Goal: Transaction & Acquisition: Purchase product/service

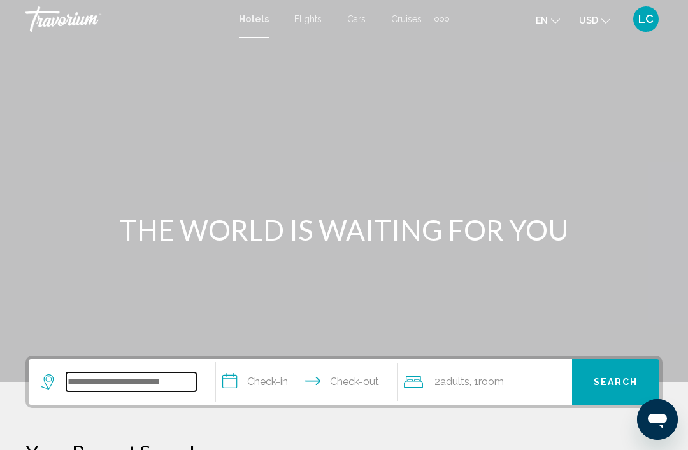
click at [182, 373] on input "Search widget" at bounding box center [131, 382] width 130 height 19
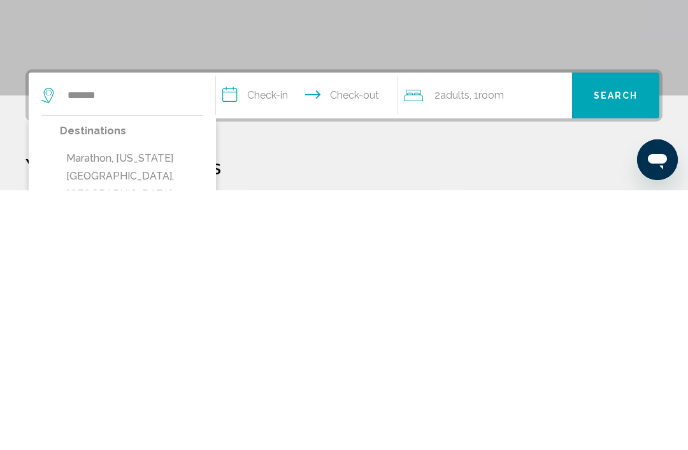
click at [173, 406] on button "Marathon, [US_STATE][GEOGRAPHIC_DATA], [GEOGRAPHIC_DATA], [GEOGRAPHIC_DATA] (MT…" at bounding box center [131, 454] width 143 height 96
type input "**********"
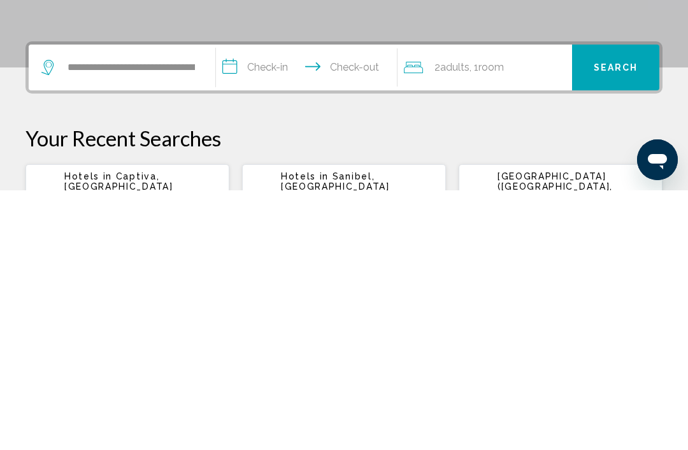
click at [273, 305] on input "**********" at bounding box center [309, 330] width 186 height 50
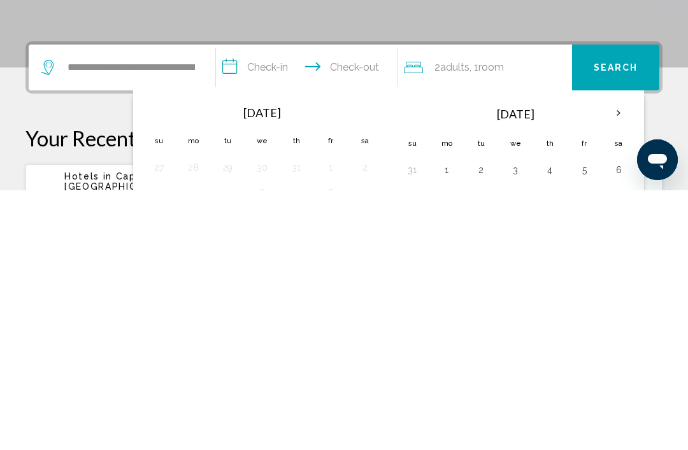
scroll to position [315, 0]
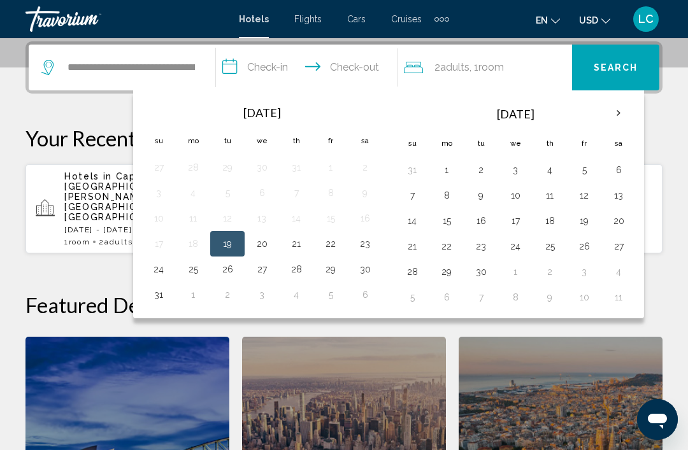
click at [333, 270] on button "29" at bounding box center [330, 270] width 20 height 18
click at [325, 236] on button "22" at bounding box center [330, 244] width 20 height 18
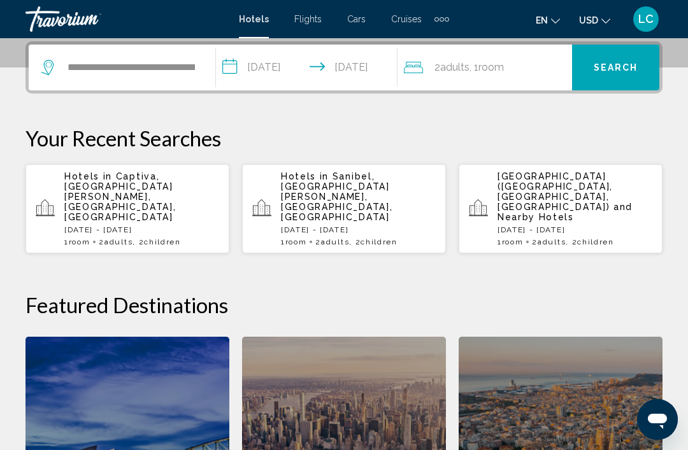
click at [297, 67] on input "**********" at bounding box center [309, 70] width 186 height 50
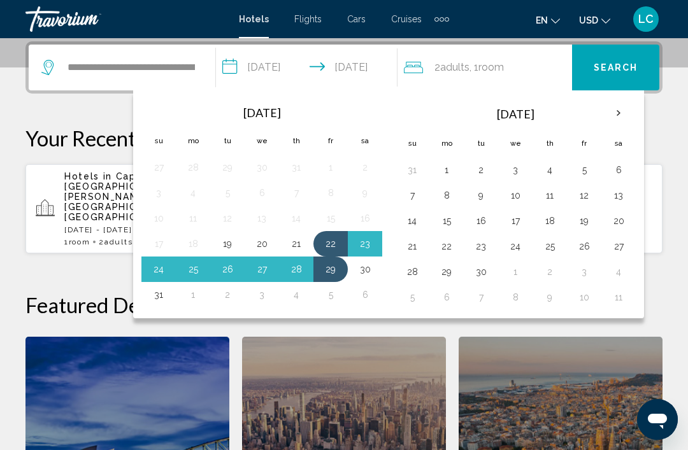
click at [340, 242] on button "22" at bounding box center [330, 244] width 20 height 18
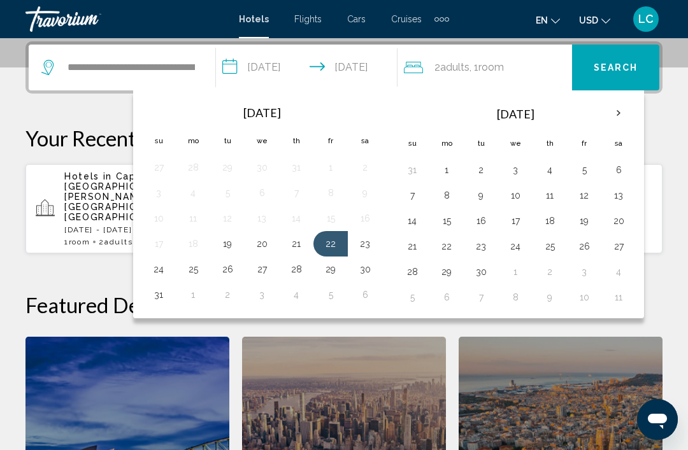
click at [198, 271] on button "25" at bounding box center [193, 270] width 20 height 18
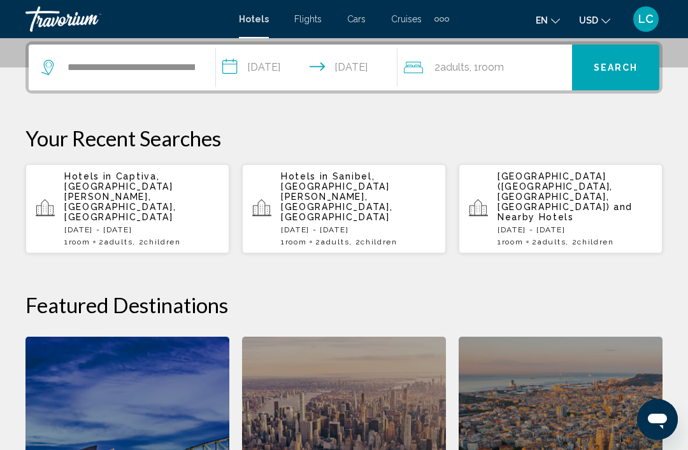
click at [286, 69] on input "**********" at bounding box center [309, 70] width 186 height 50
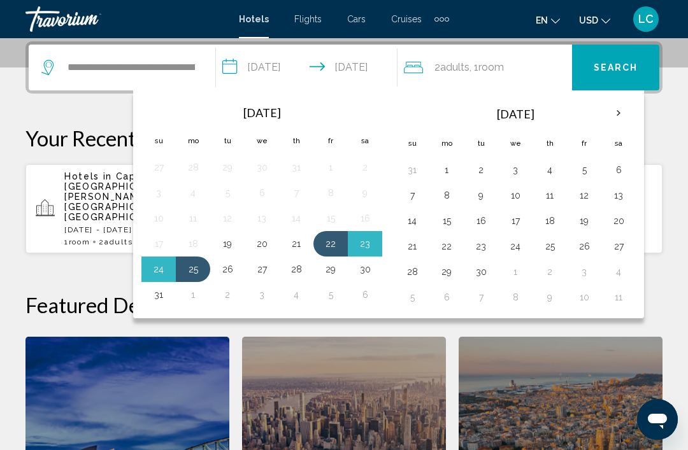
click at [327, 236] on button "22" at bounding box center [330, 244] width 20 height 18
click at [159, 263] on button "24" at bounding box center [158, 270] width 20 height 18
type input "**********"
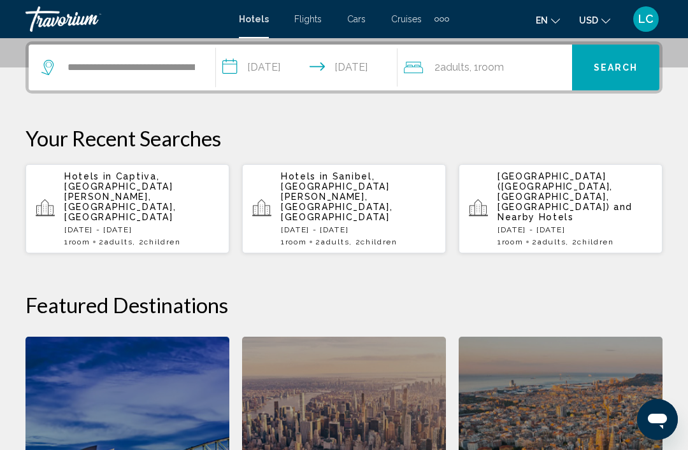
click at [524, 69] on div "2 Adult Adults , 1 Room rooms" at bounding box center [488, 68] width 168 height 18
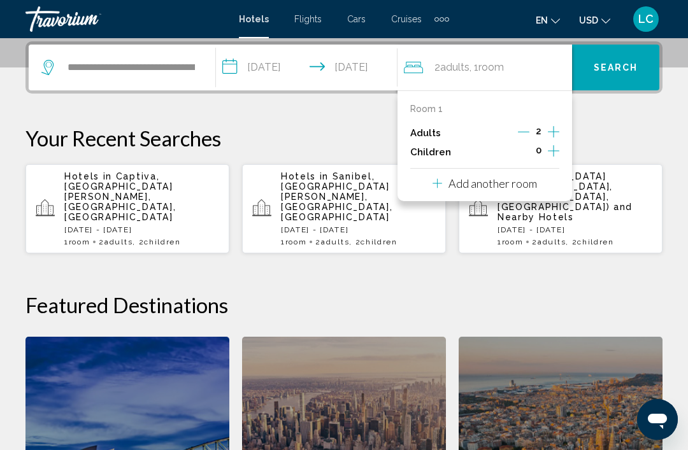
click at [553, 147] on icon "Increment children" at bounding box center [553, 150] width 11 height 15
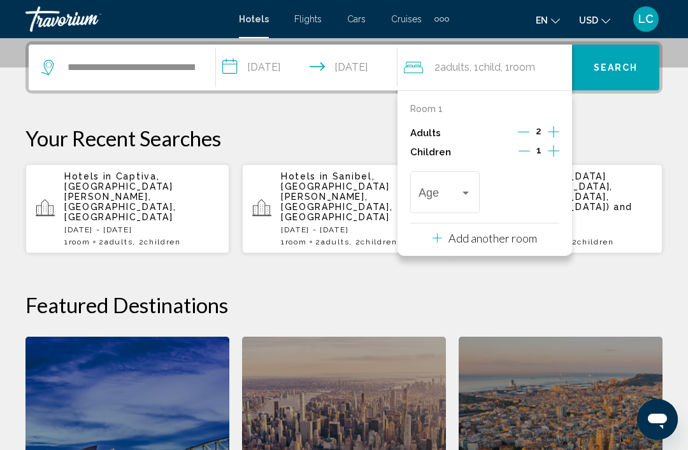
click at [461, 192] on div "Travelers: 2 adults, 1 child" at bounding box center [465, 193] width 11 height 10
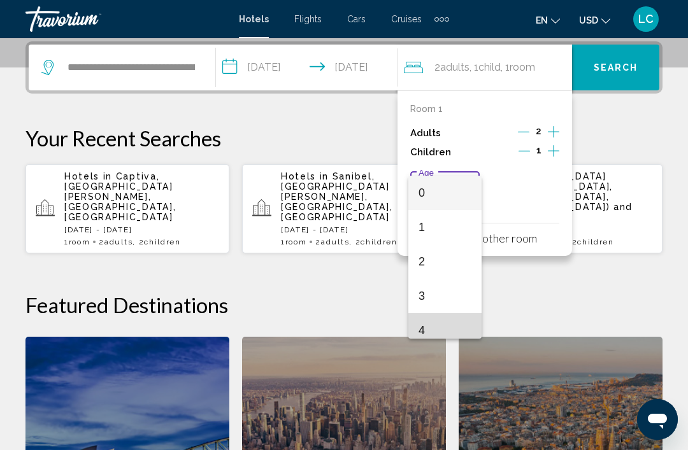
click at [448, 334] on span "4" at bounding box center [445, 330] width 53 height 34
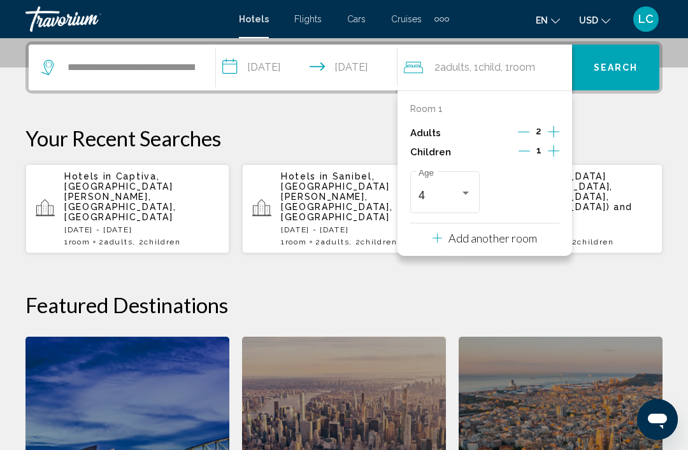
click at [467, 188] on div "Travelers: 2 adults, 1 child" at bounding box center [465, 193] width 11 height 10
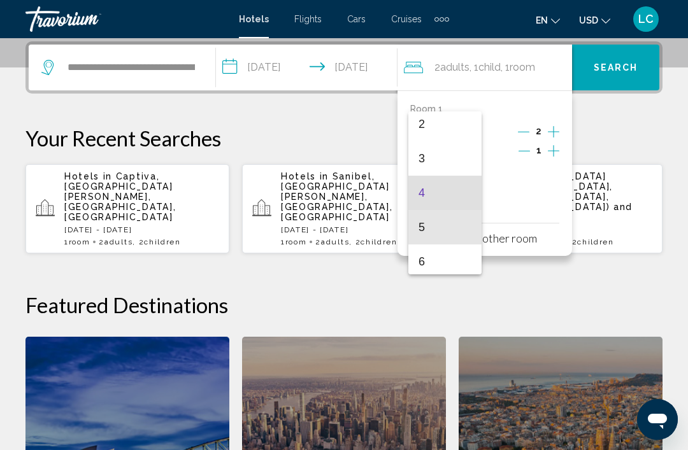
scroll to position [115, 0]
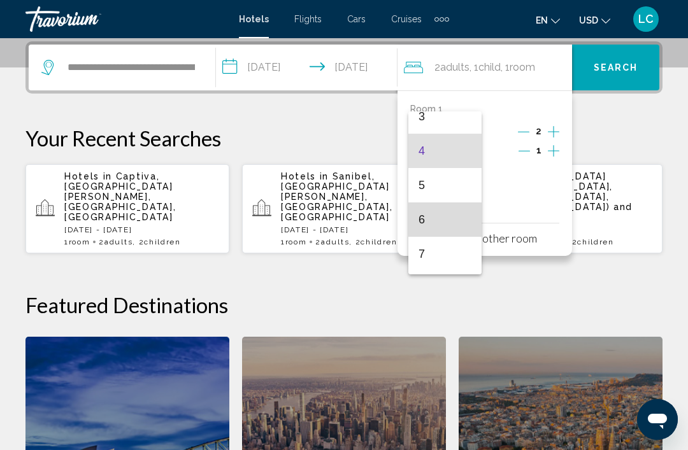
click at [446, 222] on span "6" at bounding box center [445, 220] width 53 height 34
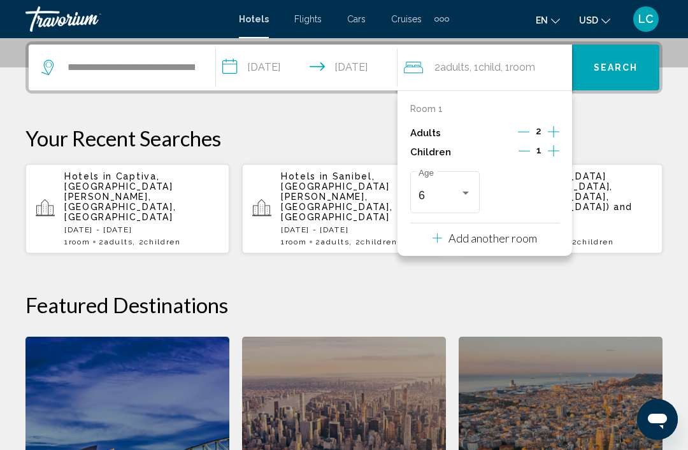
click at [624, 63] on span "Search" at bounding box center [616, 68] width 45 height 10
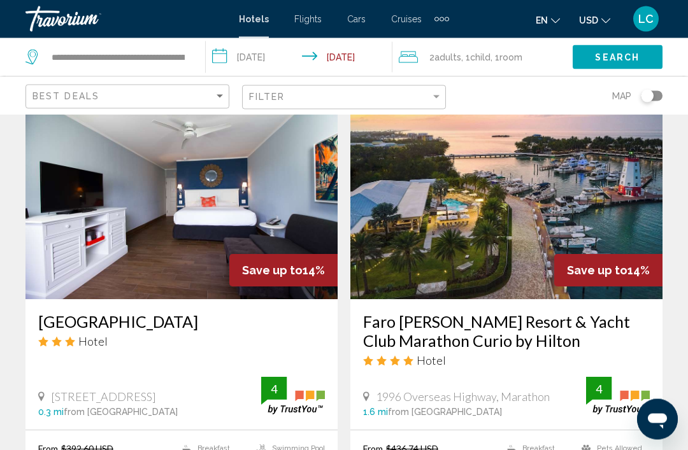
scroll to position [540, 0]
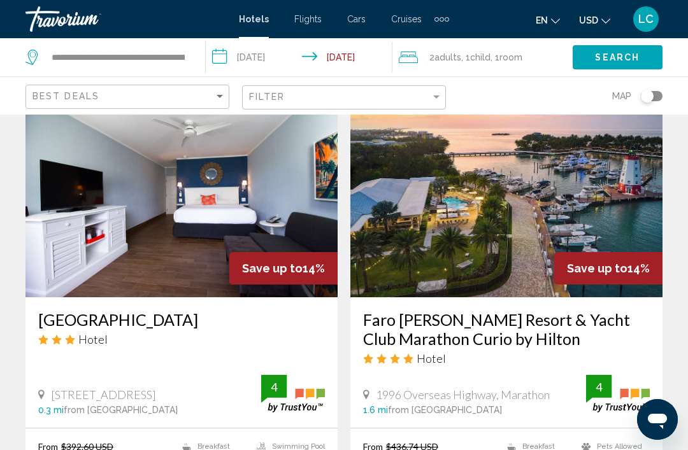
click at [552, 219] on img "Main content" at bounding box center [506, 196] width 312 height 204
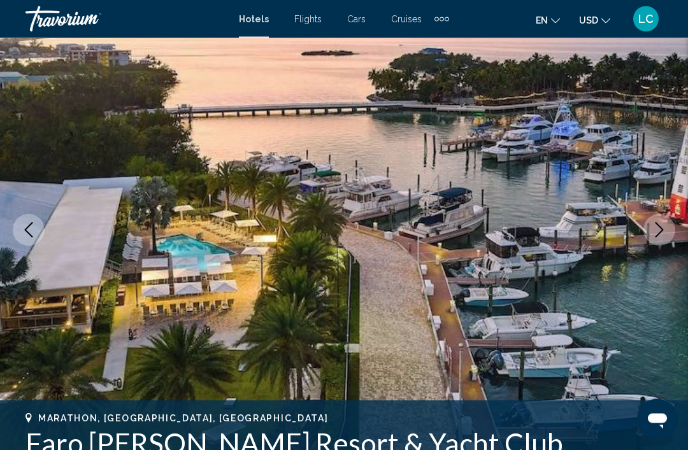
scroll to position [111, 0]
click at [672, 226] on button "Next image" at bounding box center [660, 230] width 32 height 32
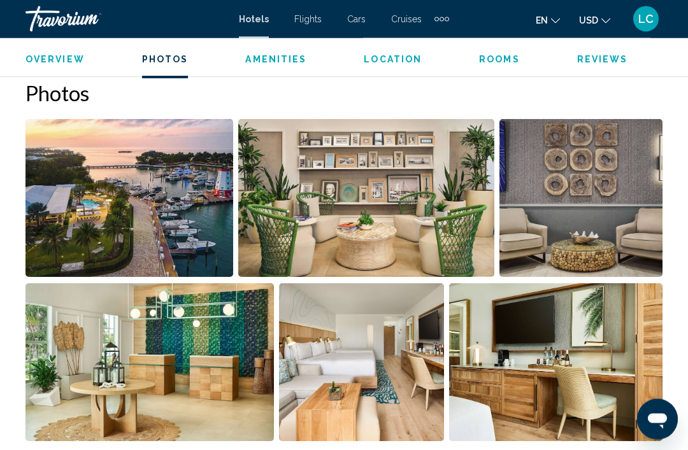
scroll to position [842, 0]
click at [192, 203] on img "Open full-screen image slider" at bounding box center [129, 198] width 208 height 158
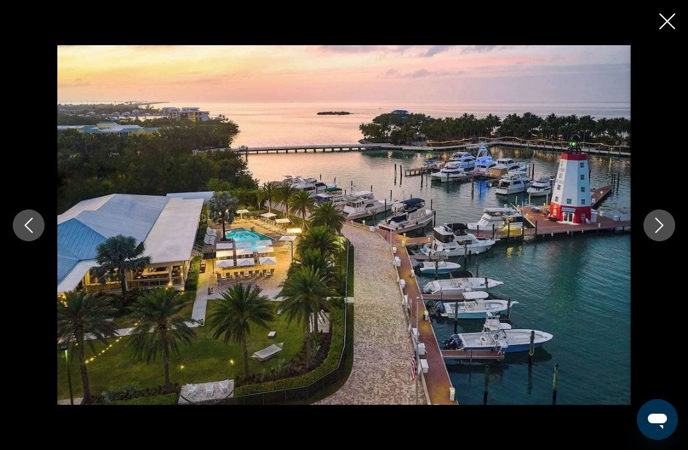
click at [654, 233] on icon "Next image" at bounding box center [659, 225] width 15 height 15
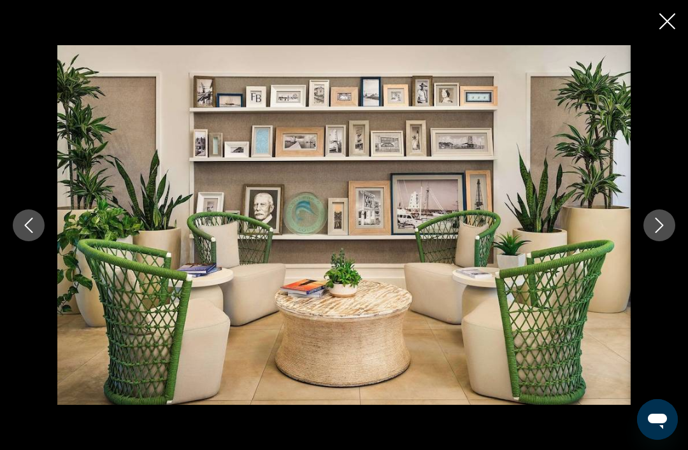
click at [666, 233] on icon "Next image" at bounding box center [659, 225] width 15 height 15
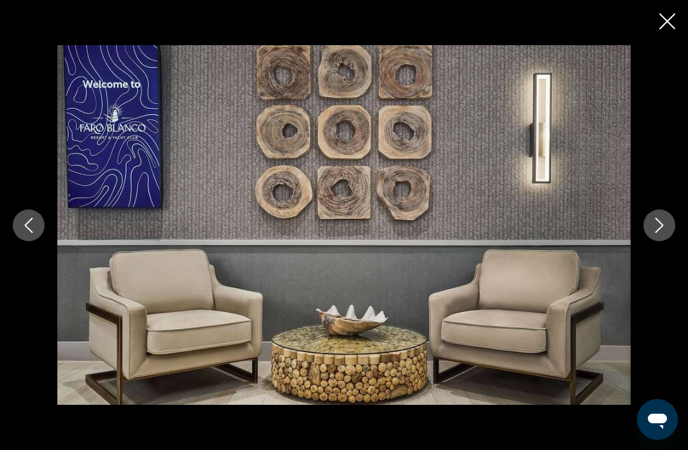
click at [667, 237] on button "Next image" at bounding box center [660, 226] width 32 height 32
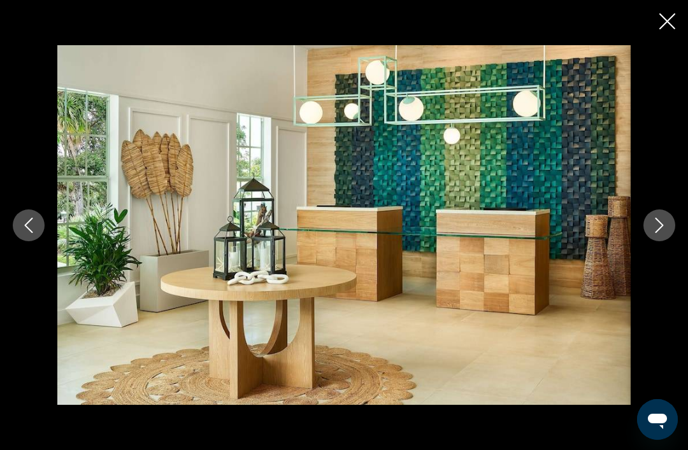
click at [672, 241] on button "Next image" at bounding box center [660, 226] width 32 height 32
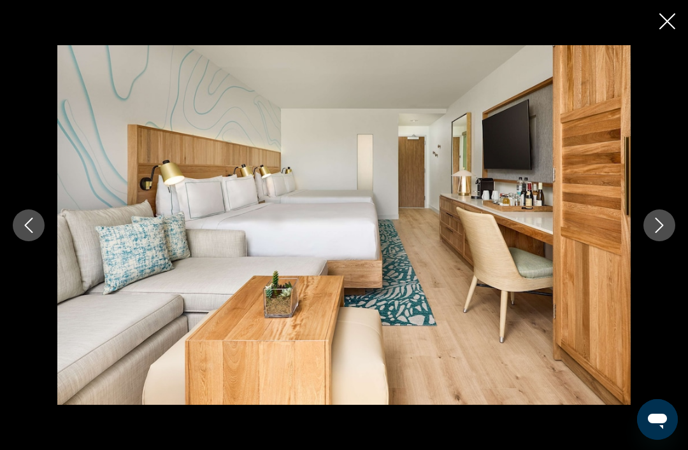
click at [666, 233] on icon "Next image" at bounding box center [659, 225] width 15 height 15
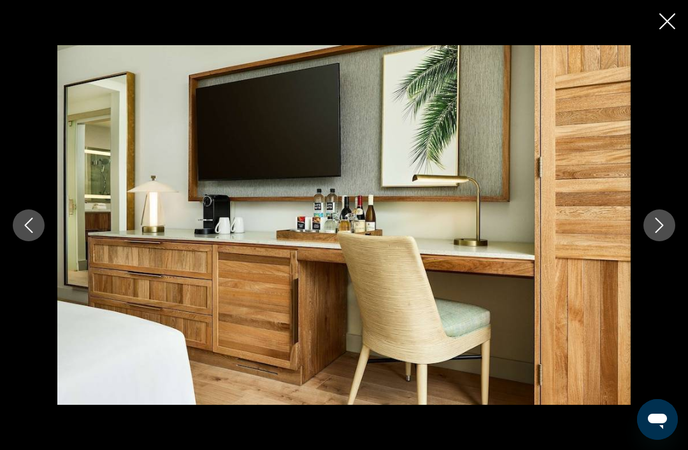
click at [660, 233] on icon "Next image" at bounding box center [660, 225] width 8 height 15
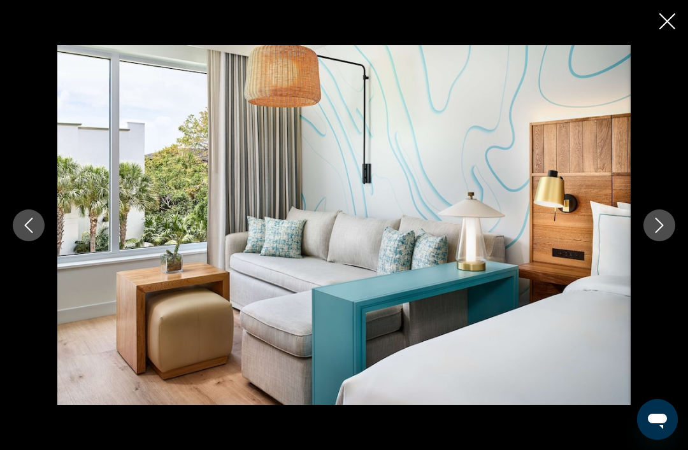
click at [665, 233] on icon "Next image" at bounding box center [659, 225] width 15 height 15
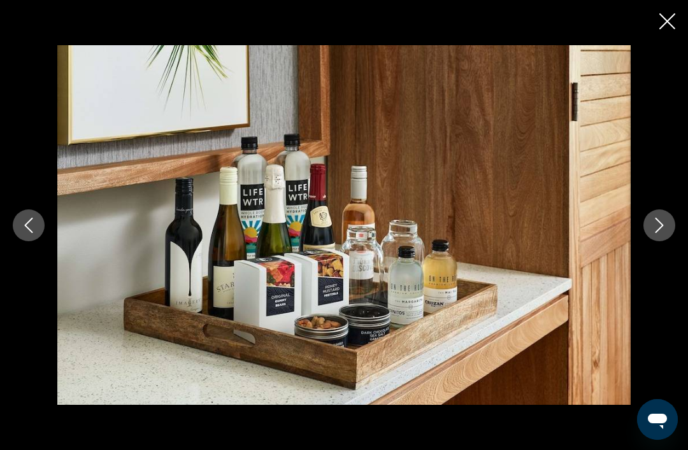
click at [658, 233] on icon "Next image" at bounding box center [659, 225] width 15 height 15
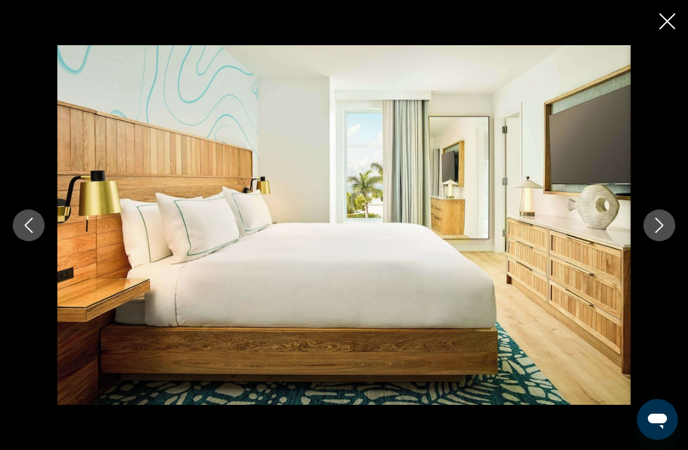
click at [668, 241] on button "Next image" at bounding box center [660, 226] width 32 height 32
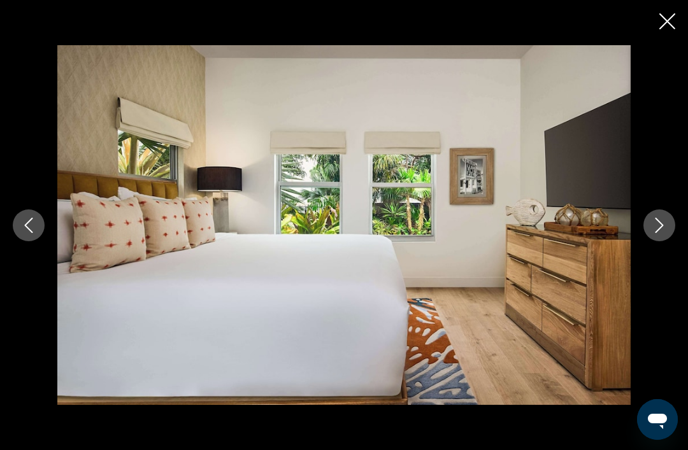
click at [659, 233] on icon "Next image" at bounding box center [659, 225] width 15 height 15
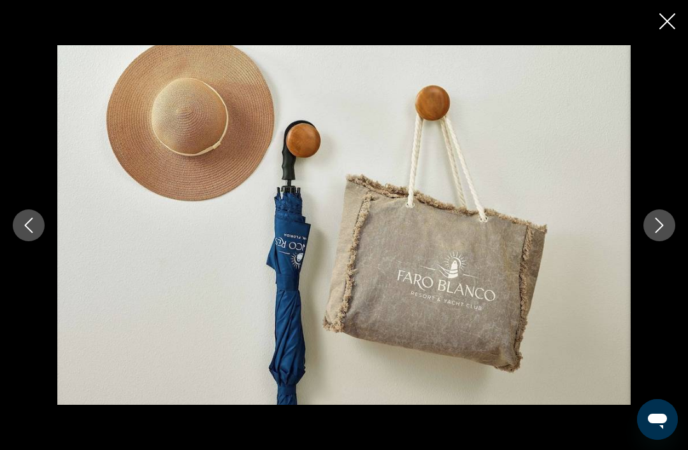
click at [666, 233] on icon "Next image" at bounding box center [659, 225] width 15 height 15
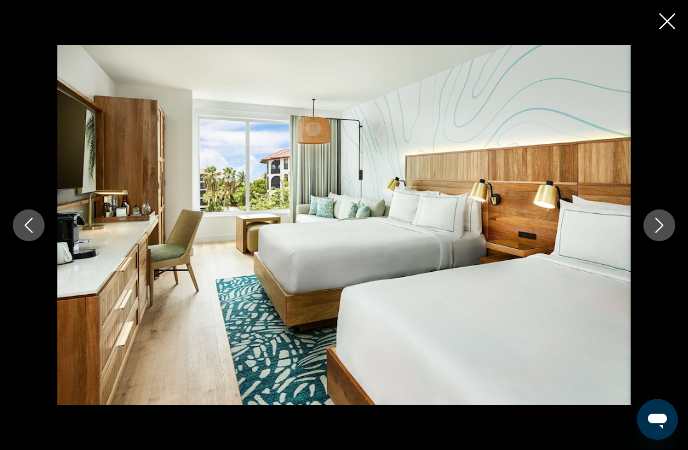
click at [659, 233] on button "Next image" at bounding box center [660, 226] width 32 height 32
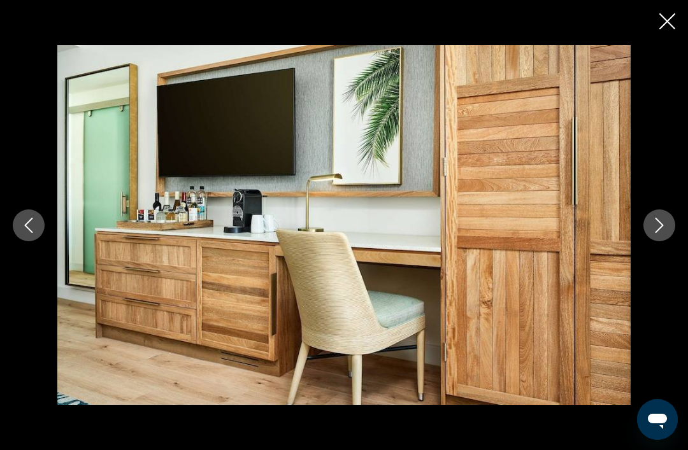
click at [666, 236] on button "Next image" at bounding box center [660, 226] width 32 height 32
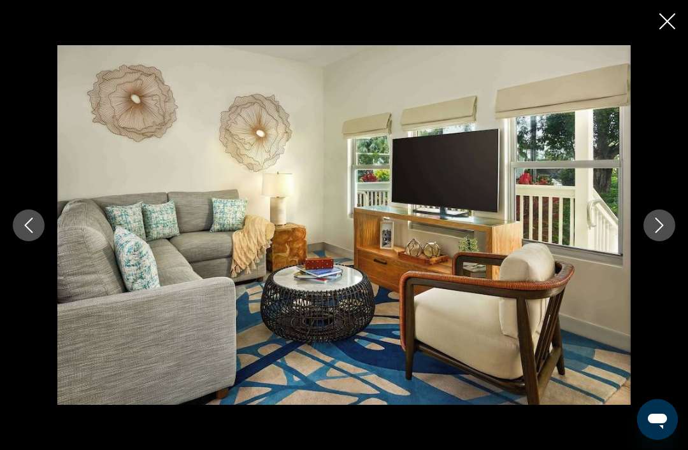
click at [663, 233] on icon "Next image" at bounding box center [659, 225] width 15 height 15
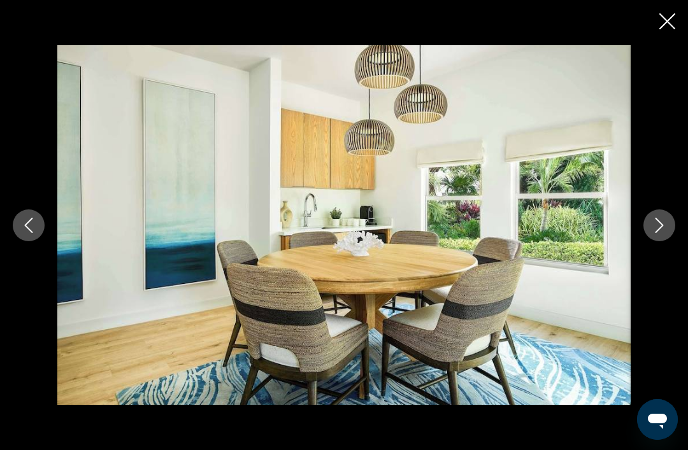
click at [662, 233] on icon "Next image" at bounding box center [659, 225] width 15 height 15
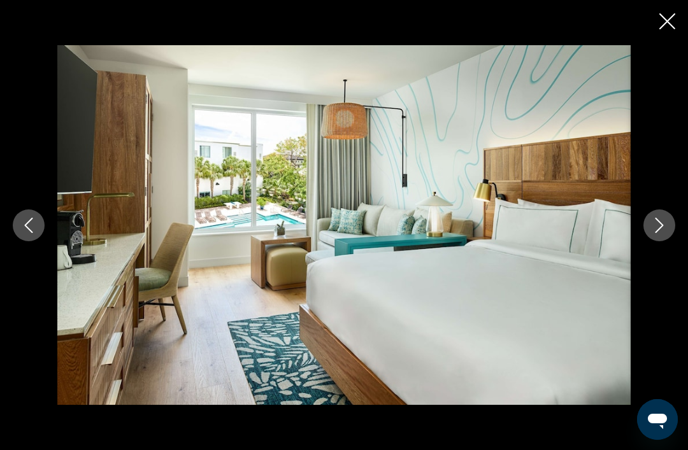
click at [663, 16] on icon "Close slideshow" at bounding box center [667, 21] width 16 height 16
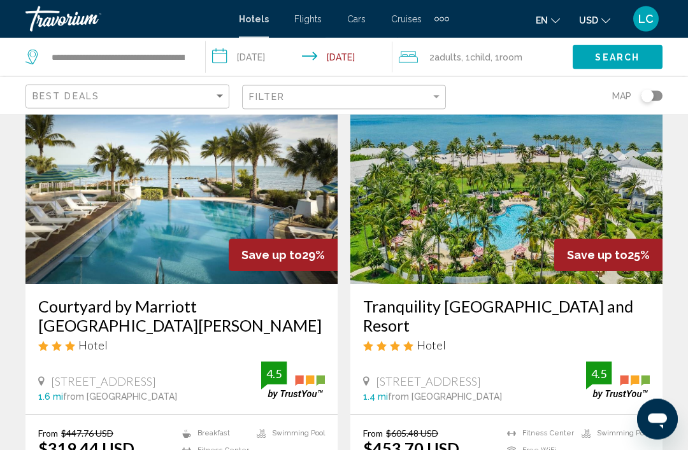
scroll to position [79, 0]
click at [212, 203] on img "Main content" at bounding box center [181, 182] width 312 height 204
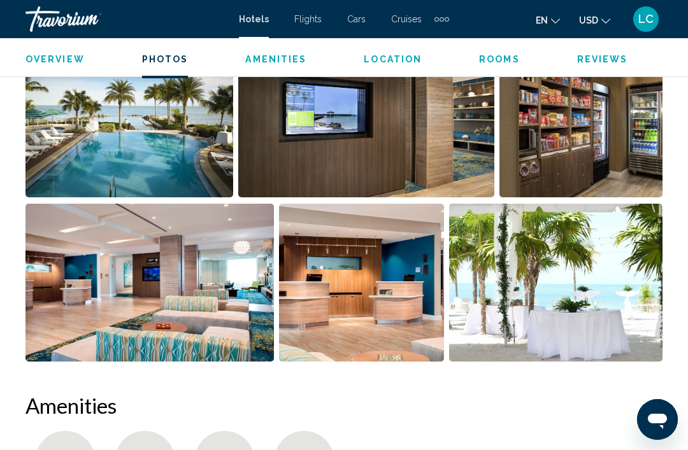
scroll to position [869, 0]
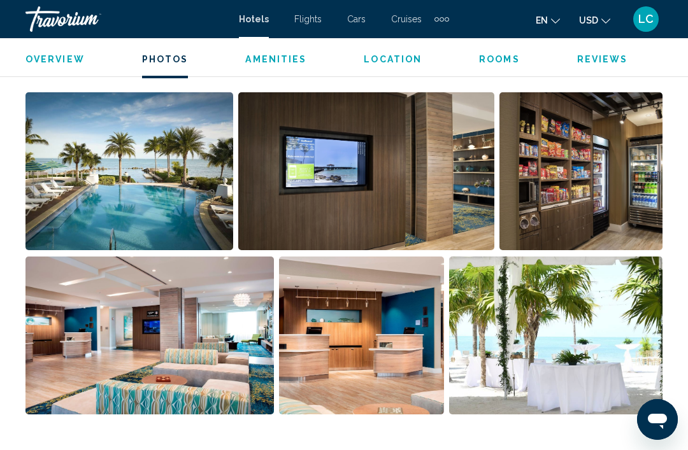
click at [194, 187] on img "Open full-screen image slider" at bounding box center [129, 171] width 208 height 158
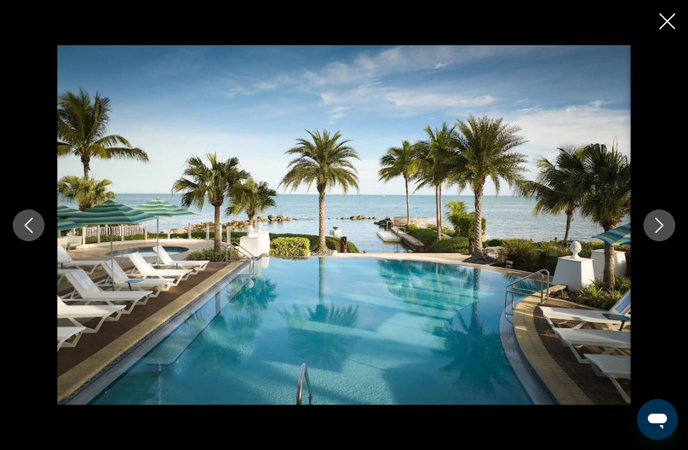
click at [665, 233] on icon "Next image" at bounding box center [659, 225] width 15 height 15
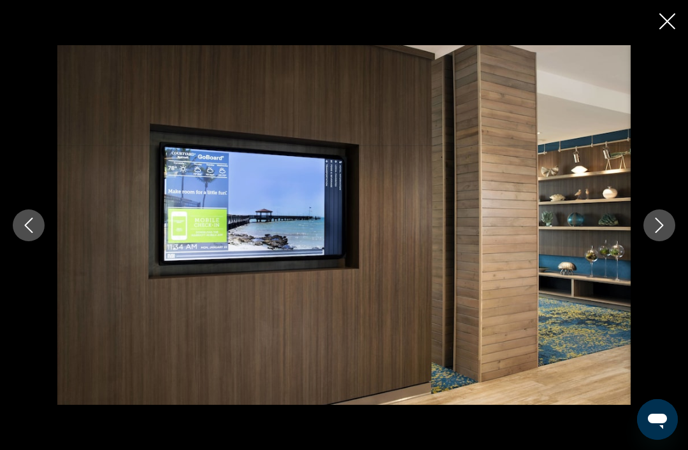
click at [665, 241] on button "Next image" at bounding box center [660, 226] width 32 height 32
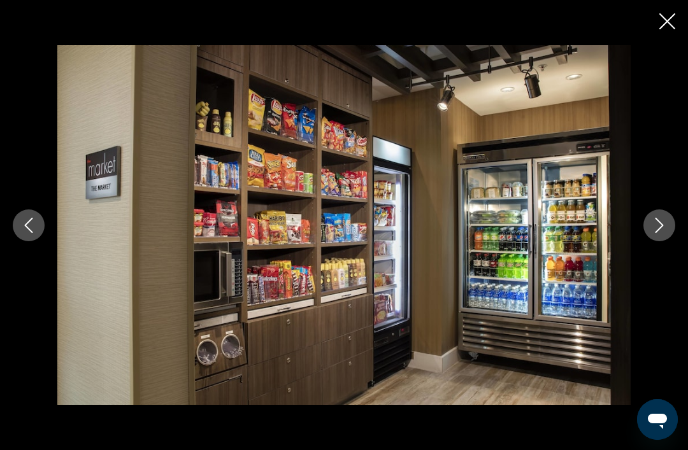
click at [669, 240] on button "Next image" at bounding box center [660, 226] width 32 height 32
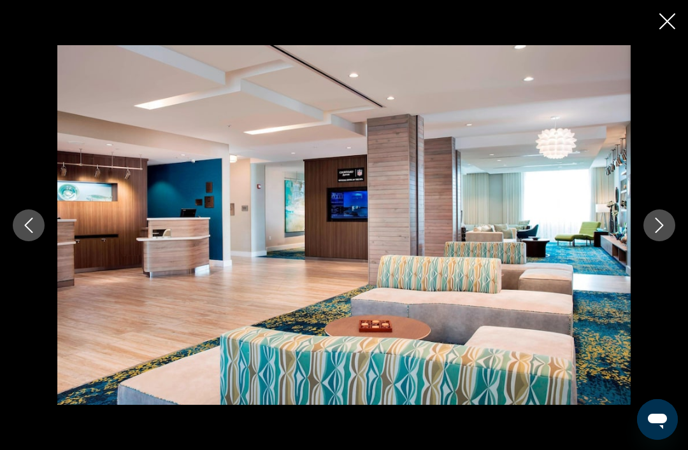
click at [660, 231] on button "Next image" at bounding box center [660, 226] width 32 height 32
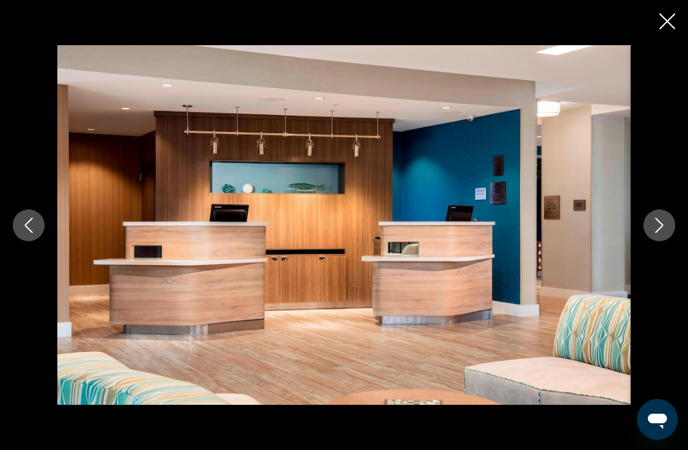
click at [680, 13] on div "Main content" at bounding box center [344, 225] width 688 height 450
click at [668, 17] on icon "Close slideshow" at bounding box center [667, 21] width 16 height 16
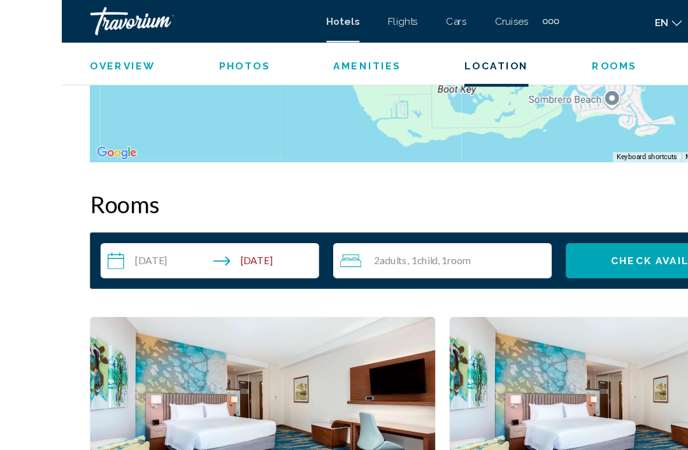
scroll to position [1729, 0]
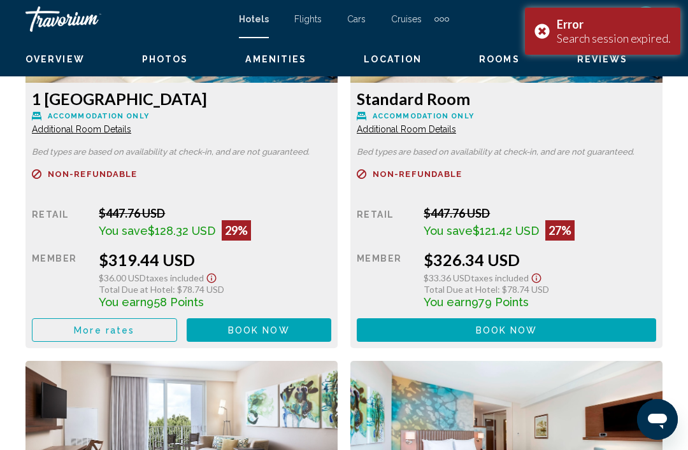
scroll to position [2118, 0]
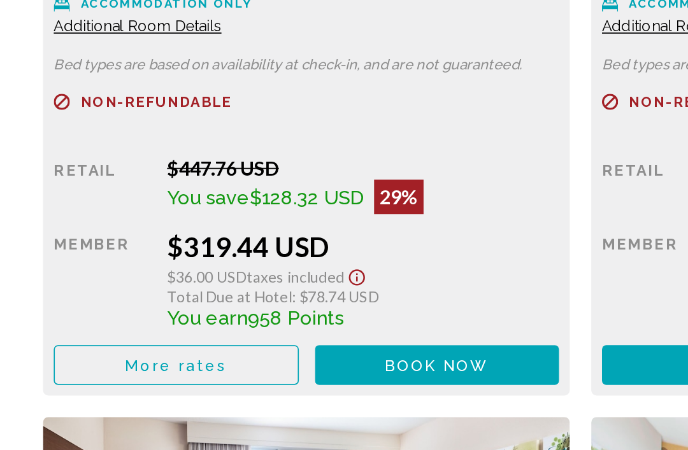
click at [152, 303] on button "More rates" at bounding box center [104, 315] width 145 height 24
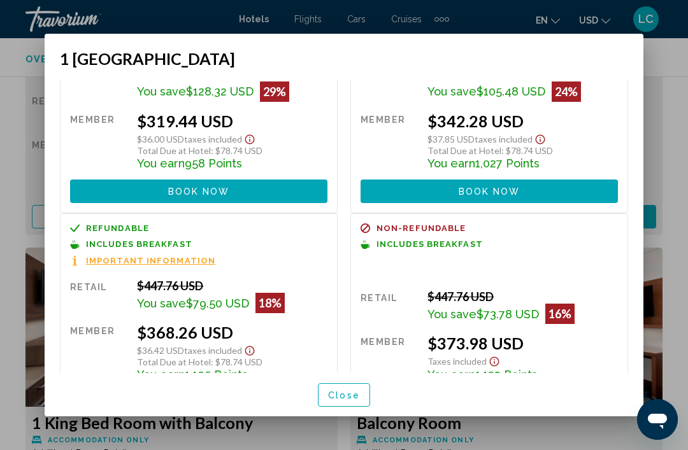
scroll to position [106, 0]
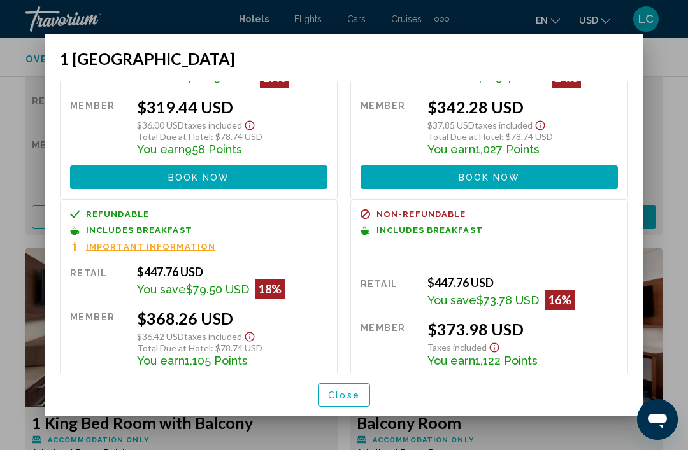
click at [349, 401] on span "Close" at bounding box center [344, 396] width 32 height 10
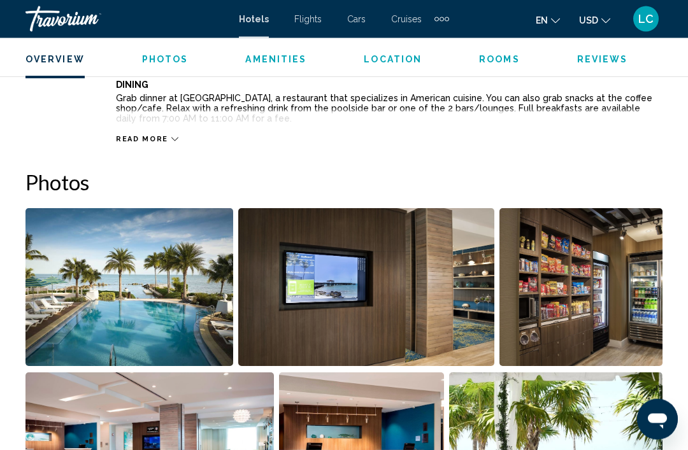
scroll to position [754, 0]
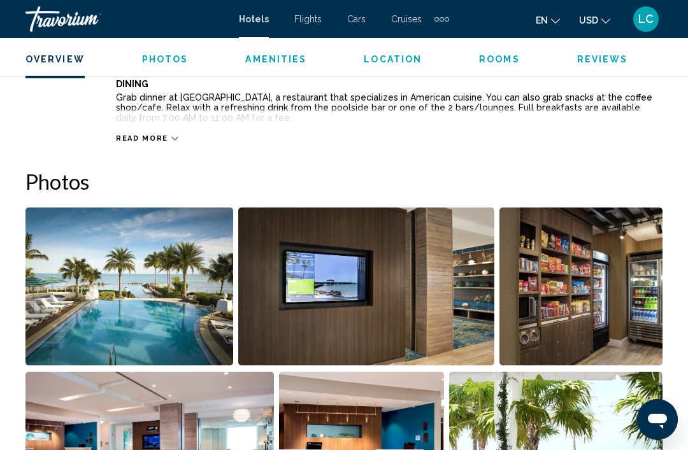
click at [171, 309] on img "Open full-screen image slider" at bounding box center [129, 287] width 208 height 158
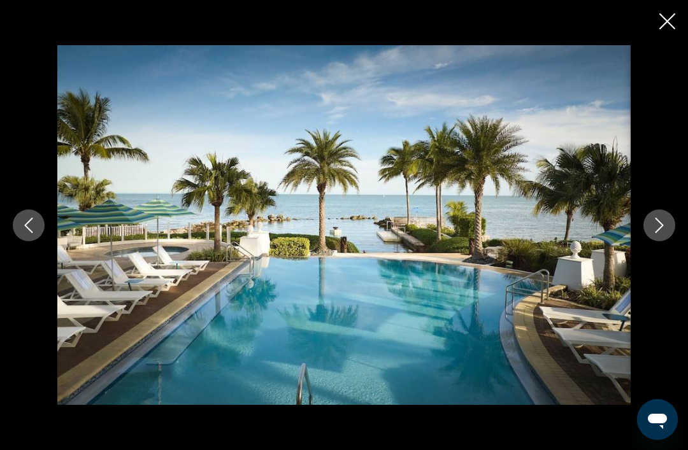
click at [661, 238] on button "Next image" at bounding box center [660, 226] width 32 height 32
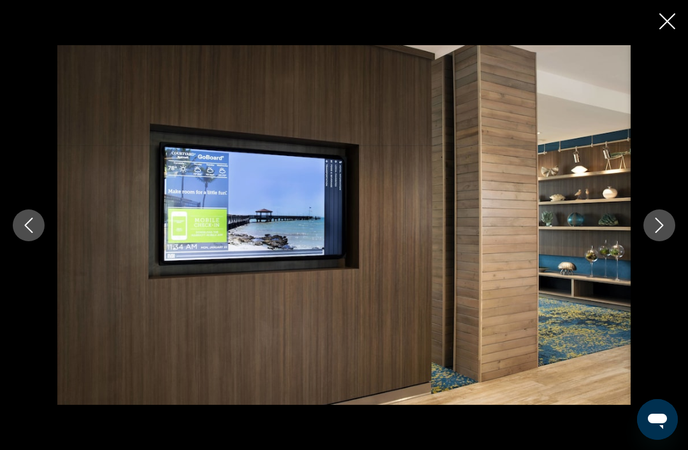
click at [668, 241] on button "Next image" at bounding box center [660, 226] width 32 height 32
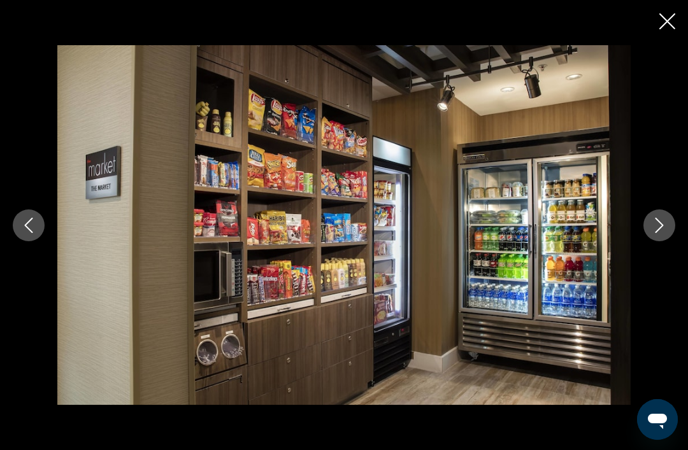
click at [671, 239] on button "Next image" at bounding box center [660, 226] width 32 height 32
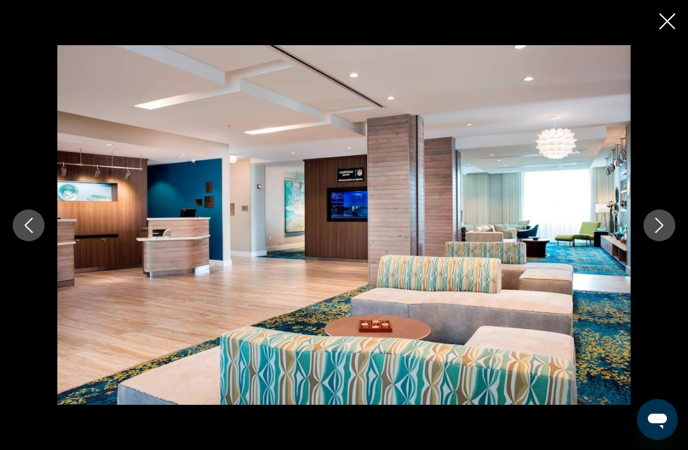
click at [670, 239] on button "Next image" at bounding box center [660, 226] width 32 height 32
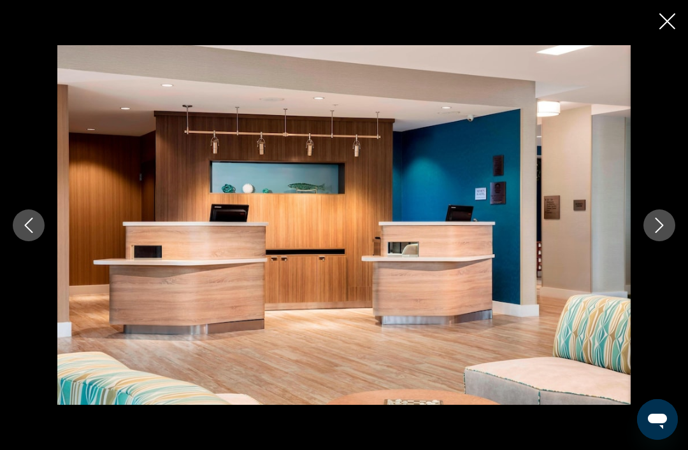
click at [661, 237] on button "Next image" at bounding box center [660, 226] width 32 height 32
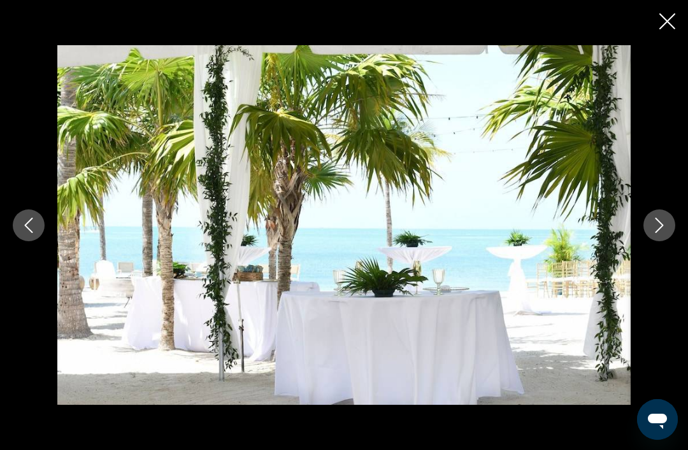
click at [661, 238] on button "Next image" at bounding box center [660, 226] width 32 height 32
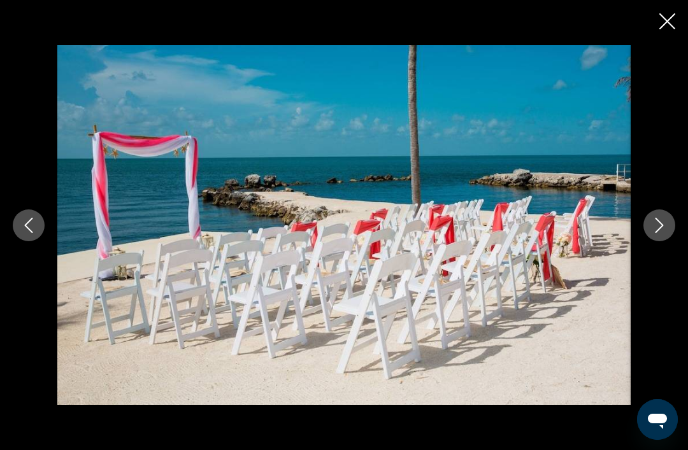
click at [656, 233] on icon "Next image" at bounding box center [659, 225] width 15 height 15
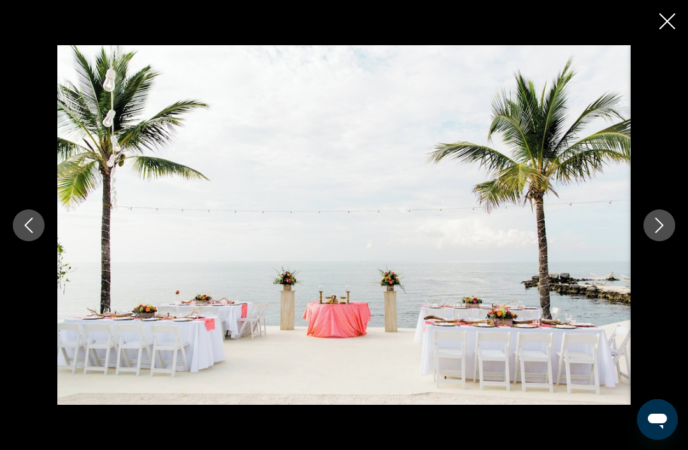
click at [661, 233] on icon "Next image" at bounding box center [659, 225] width 15 height 15
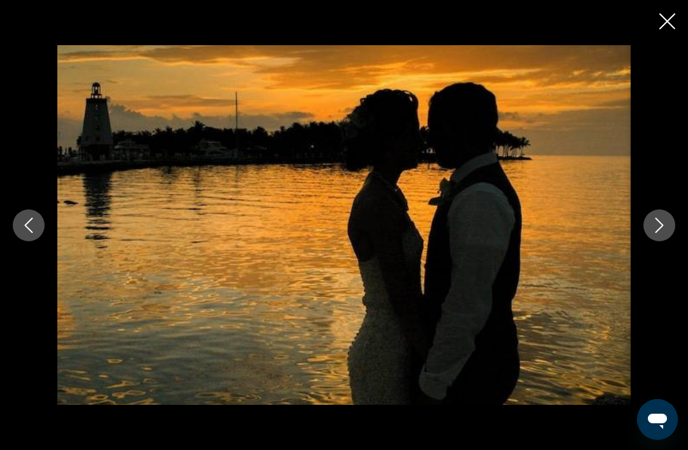
click at [661, 234] on button "Next image" at bounding box center [660, 226] width 32 height 32
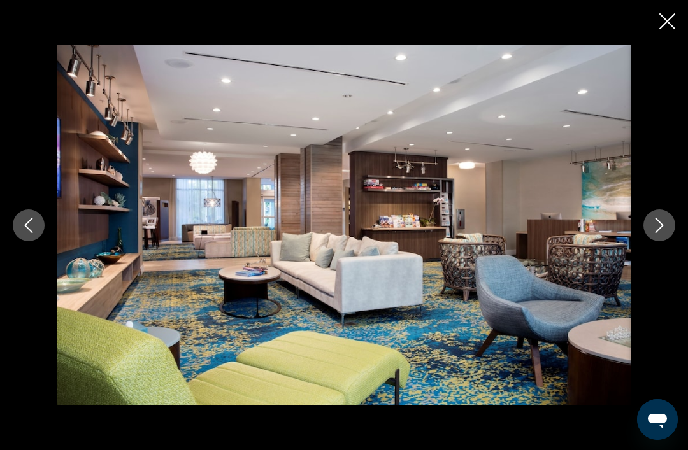
click at [656, 233] on icon "Next image" at bounding box center [659, 225] width 15 height 15
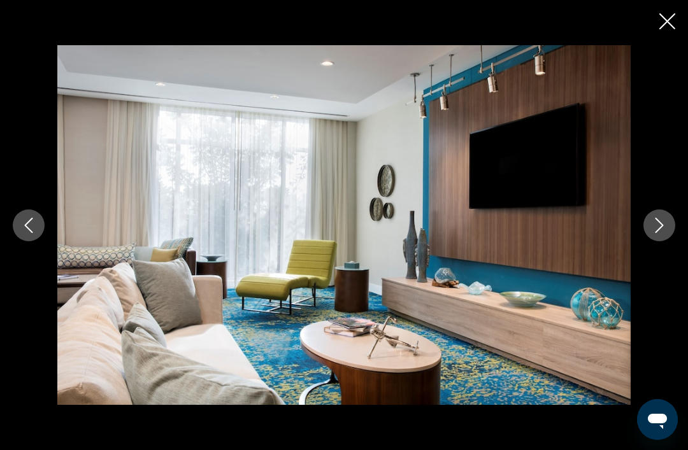
click at [665, 233] on icon "Next image" at bounding box center [659, 225] width 15 height 15
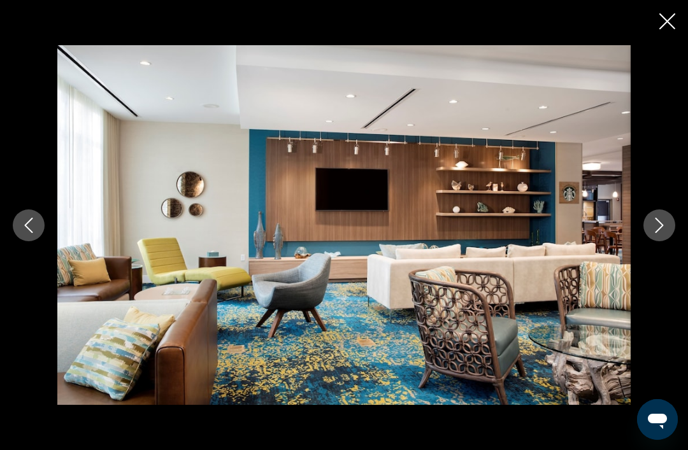
click at [660, 233] on icon "Next image" at bounding box center [659, 225] width 15 height 15
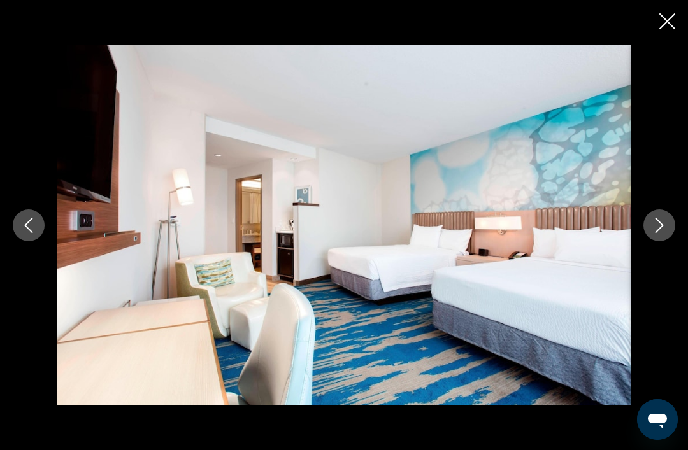
click at [660, 233] on icon "Next image" at bounding box center [659, 225] width 15 height 15
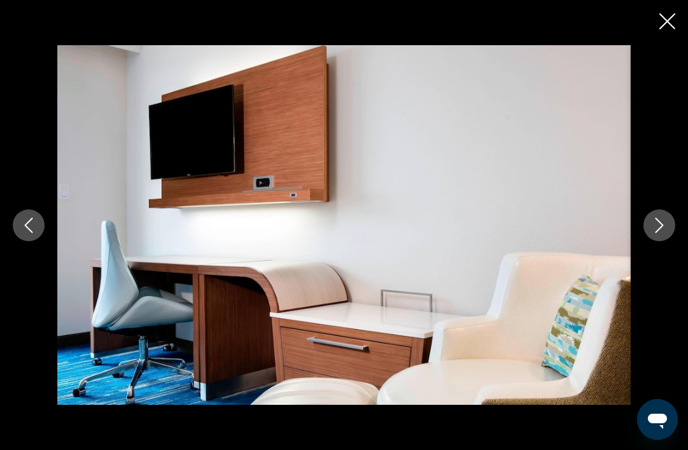
click at [664, 233] on icon "Next image" at bounding box center [659, 225] width 15 height 15
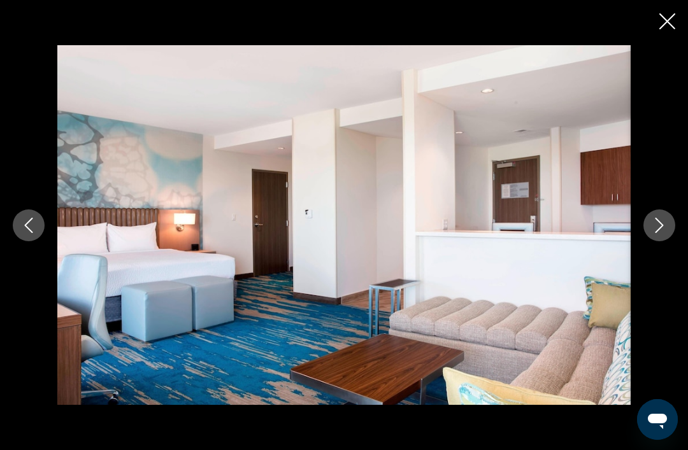
click at [659, 233] on icon "Next image" at bounding box center [659, 225] width 15 height 15
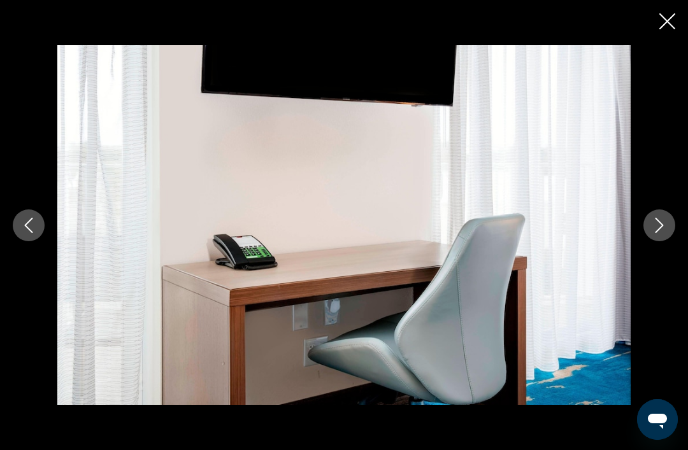
click at [665, 233] on icon "Next image" at bounding box center [659, 225] width 15 height 15
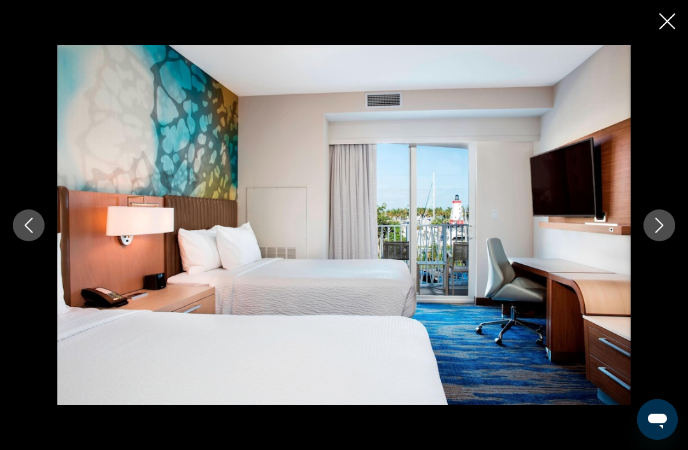
click at [664, 233] on icon "Next image" at bounding box center [659, 225] width 15 height 15
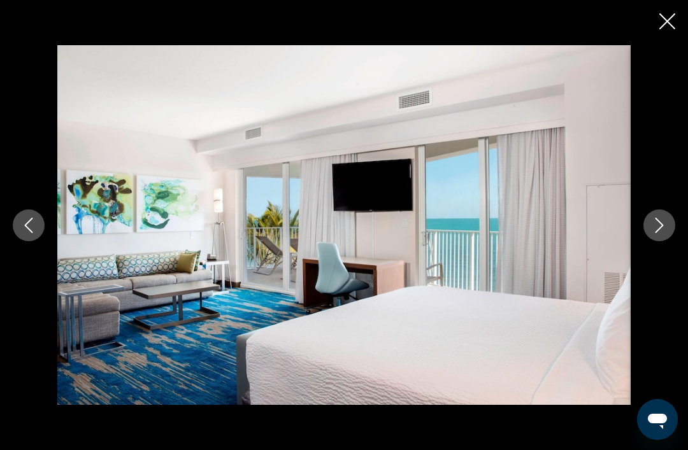
click at [40, 241] on button "Previous image" at bounding box center [29, 226] width 32 height 32
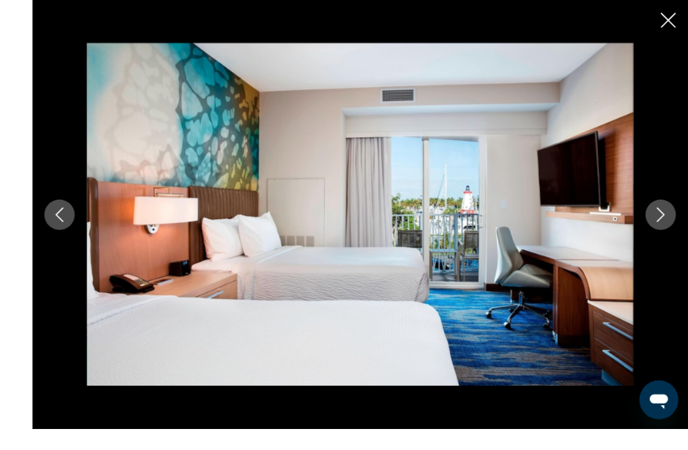
scroll to position [708, 0]
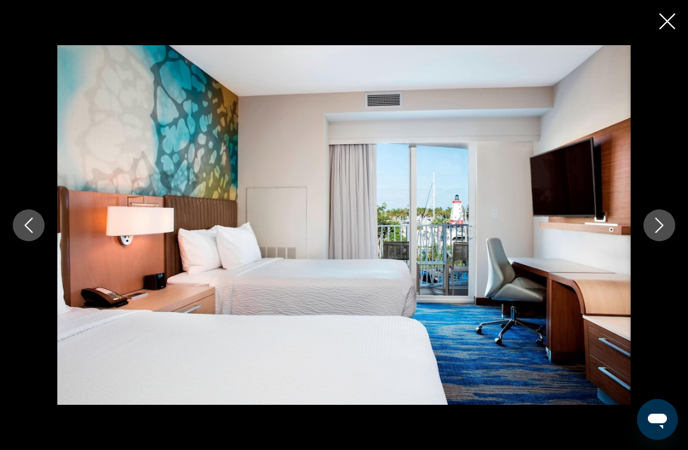
click at [663, 241] on button "Next image" at bounding box center [660, 226] width 32 height 32
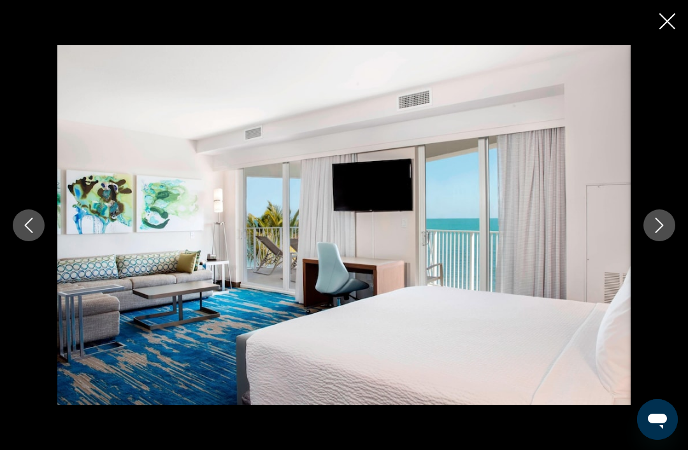
click at [679, 237] on div "Main content" at bounding box center [344, 225] width 688 height 361
click at [665, 233] on icon "Next image" at bounding box center [659, 225] width 15 height 15
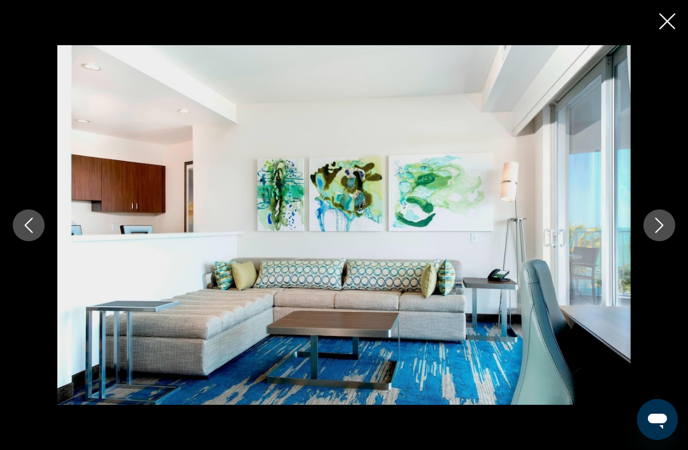
click at [668, 236] on button "Next image" at bounding box center [660, 226] width 32 height 32
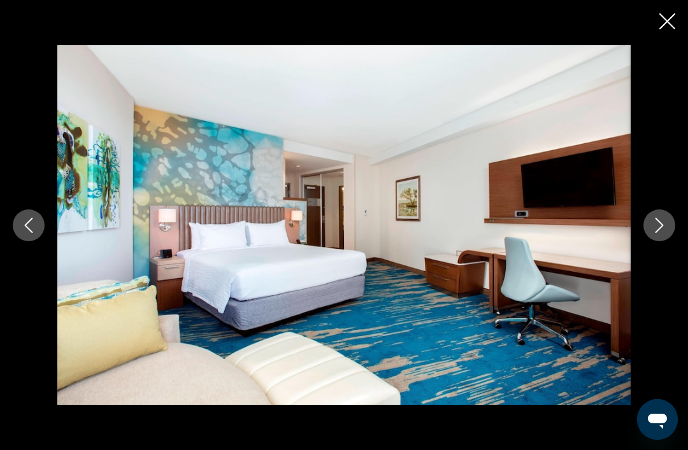
click at [664, 233] on icon "Next image" at bounding box center [659, 225] width 15 height 15
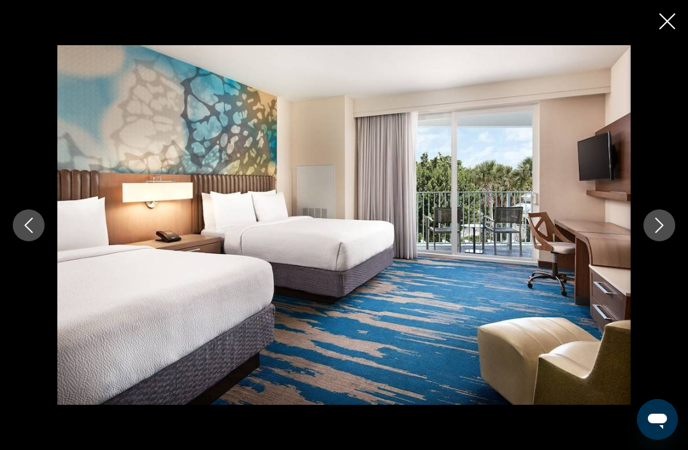
click at [666, 233] on icon "Next image" at bounding box center [659, 225] width 15 height 15
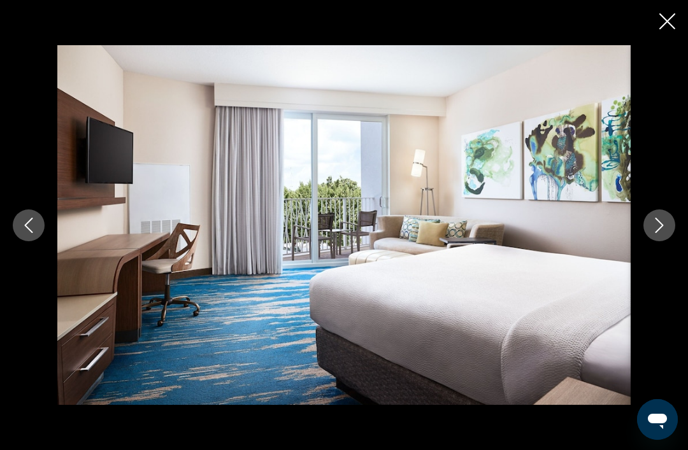
click at [670, 241] on button "Next image" at bounding box center [660, 226] width 32 height 32
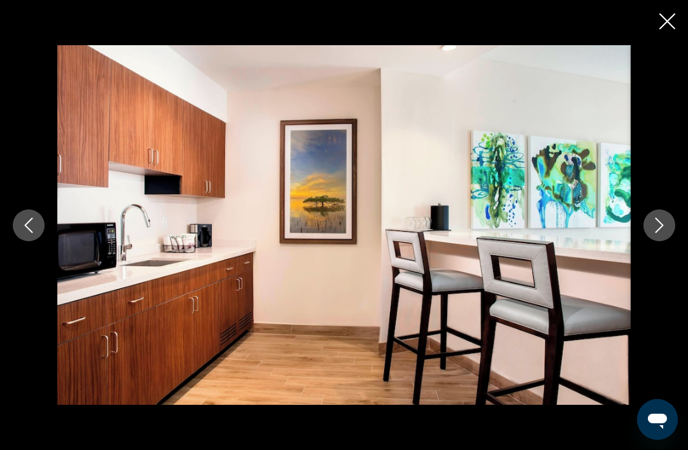
click at [661, 233] on icon "Next image" at bounding box center [659, 225] width 15 height 15
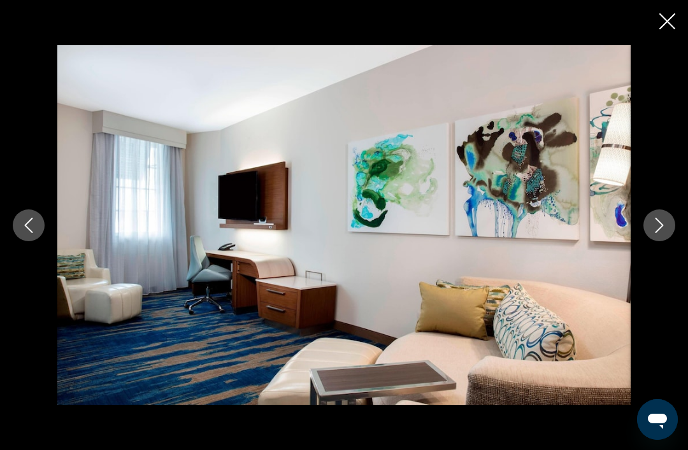
click at [662, 237] on button "Next image" at bounding box center [660, 226] width 32 height 32
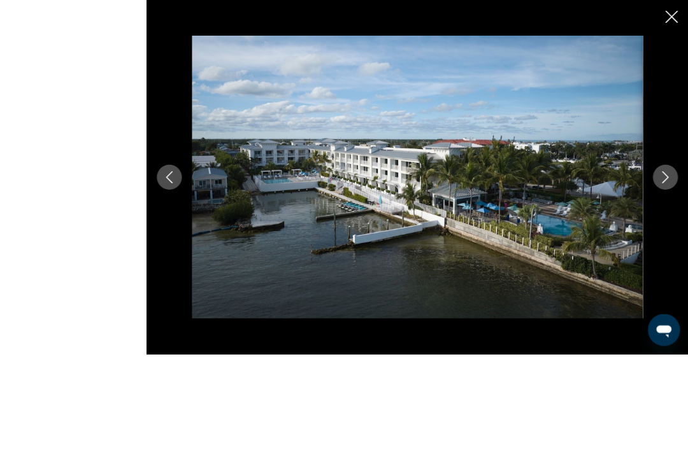
scroll to position [684, 0]
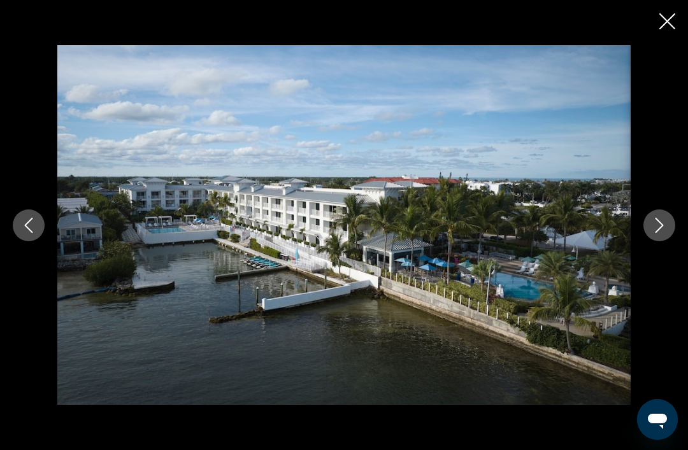
click at [653, 236] on button "Next image" at bounding box center [660, 226] width 32 height 32
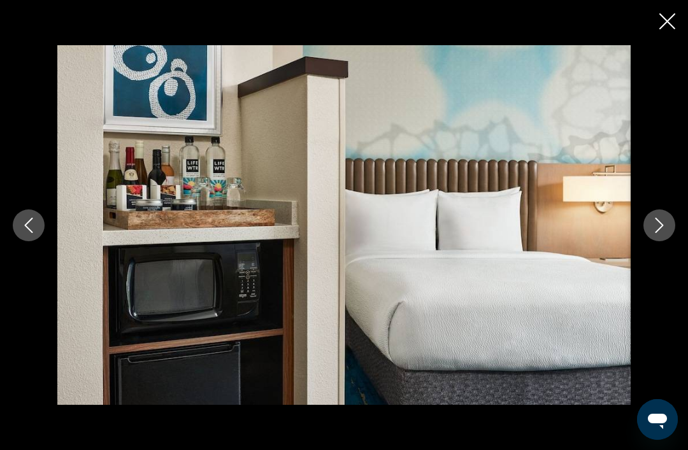
click at [658, 219] on div "Main content" at bounding box center [344, 225] width 688 height 361
click at [665, 238] on button "Next image" at bounding box center [660, 226] width 32 height 32
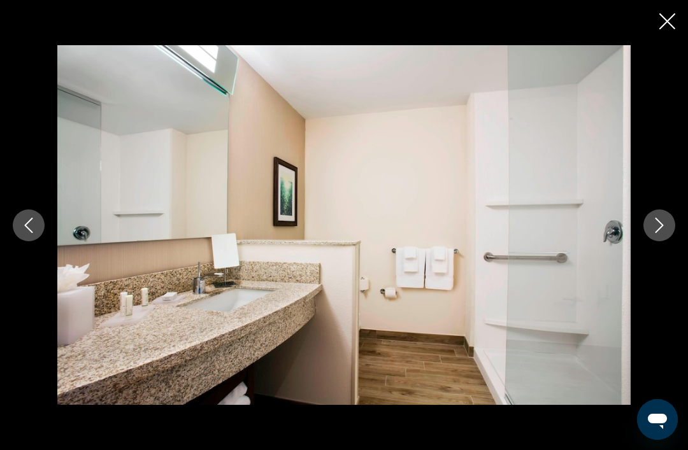
click at [656, 236] on button "Next image" at bounding box center [660, 226] width 32 height 32
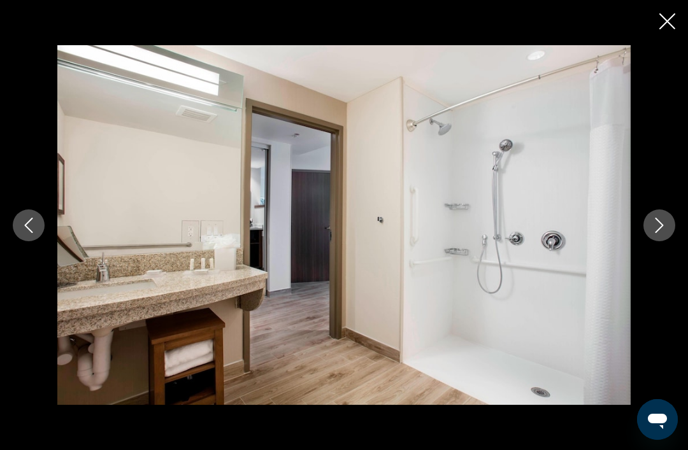
click at [658, 237] on button "Next image" at bounding box center [660, 226] width 32 height 32
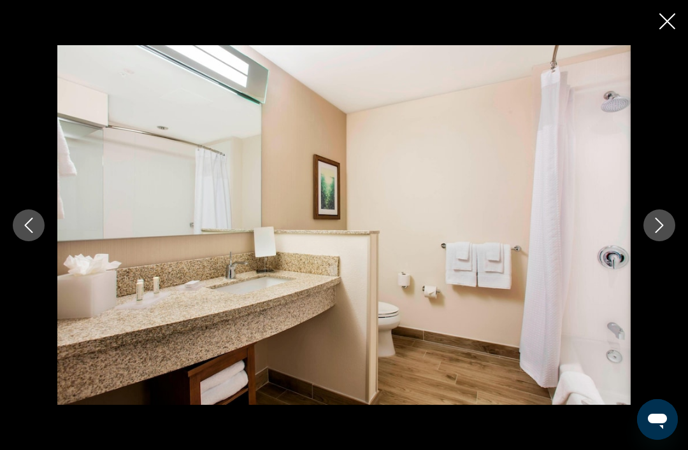
click at [674, 20] on icon "Close slideshow" at bounding box center [667, 21] width 16 height 16
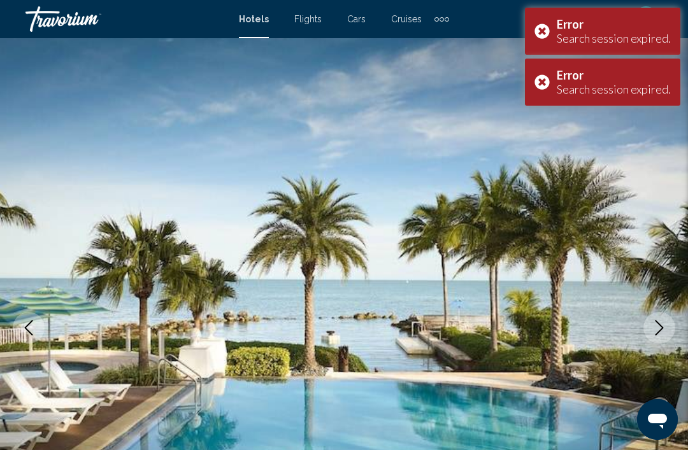
scroll to position [0, 0]
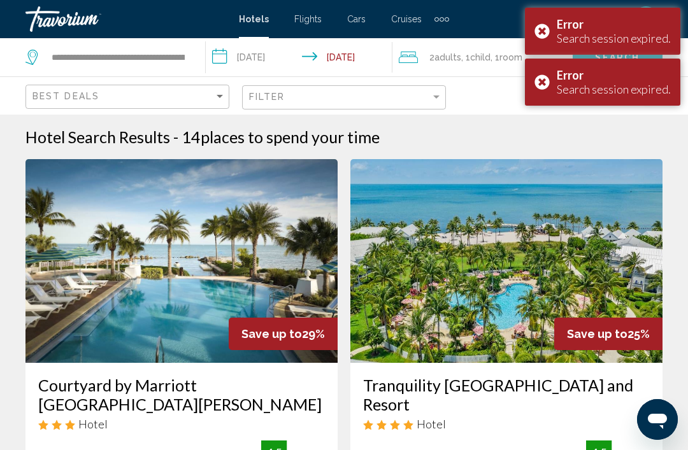
click at [551, 37] on div "Error Search session expired." at bounding box center [602, 31] width 155 height 47
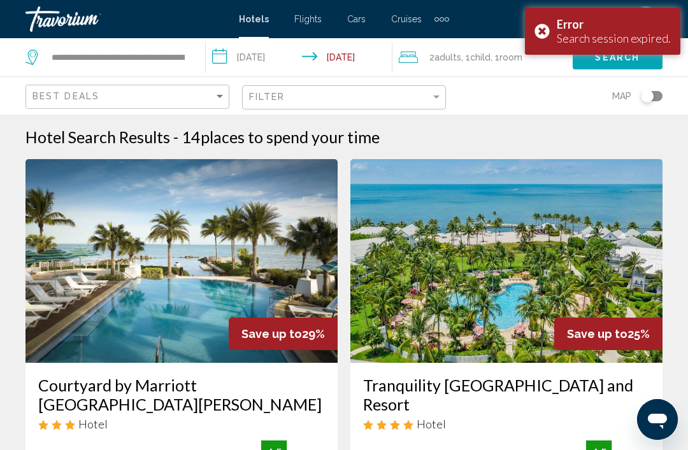
click at [543, 88] on div "Map" at bounding box center [561, 96] width 204 height 38
click at [548, 14] on div "Error Search session expired." at bounding box center [602, 31] width 155 height 47
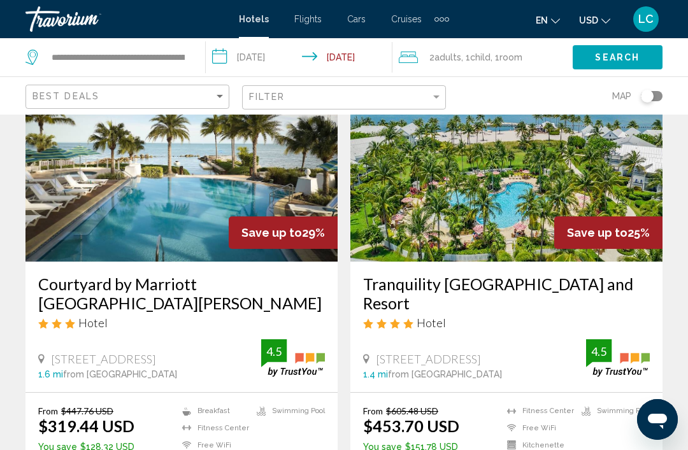
scroll to position [79, 0]
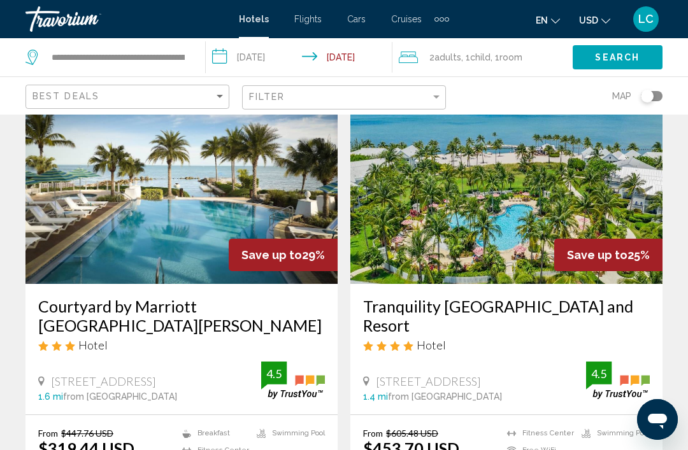
click at [540, 191] on img "Main content" at bounding box center [506, 182] width 312 height 204
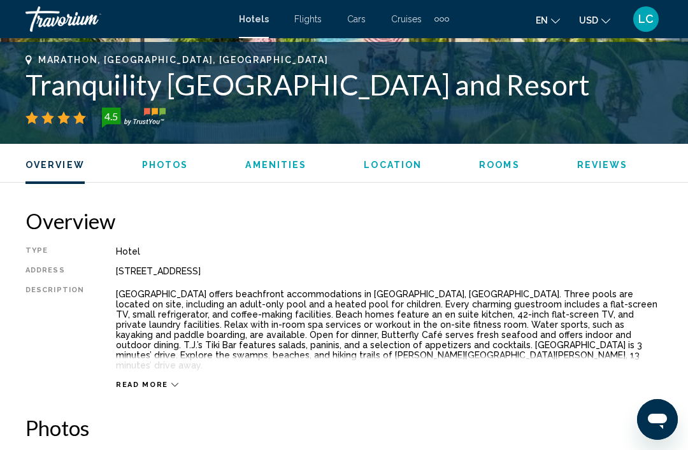
scroll to position [780, 0]
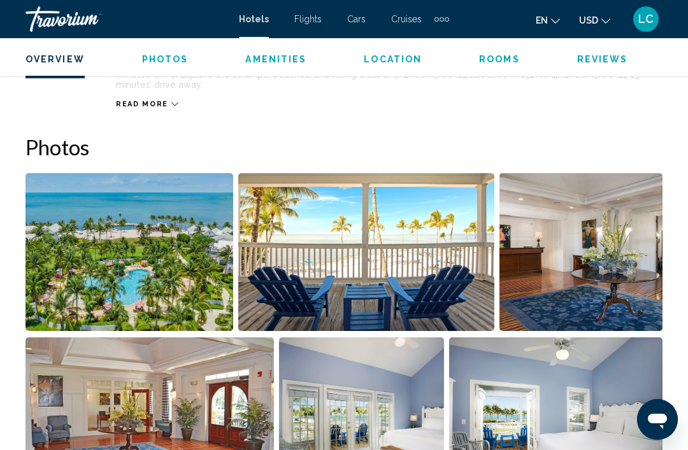
click at [182, 238] on img "Open full-screen image slider" at bounding box center [129, 252] width 208 height 158
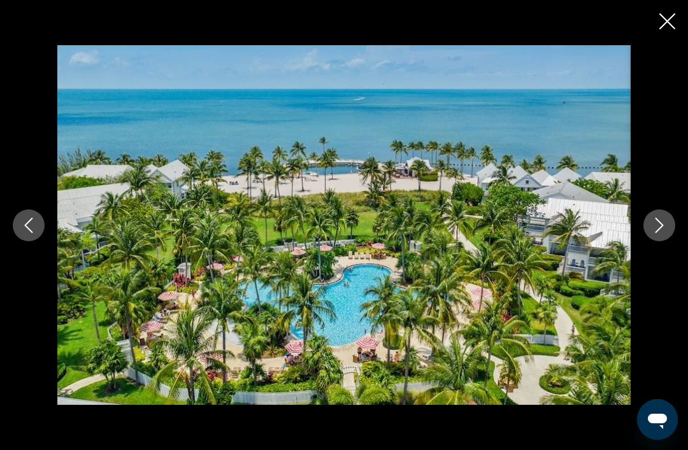
click at [665, 233] on icon "Next image" at bounding box center [659, 225] width 15 height 15
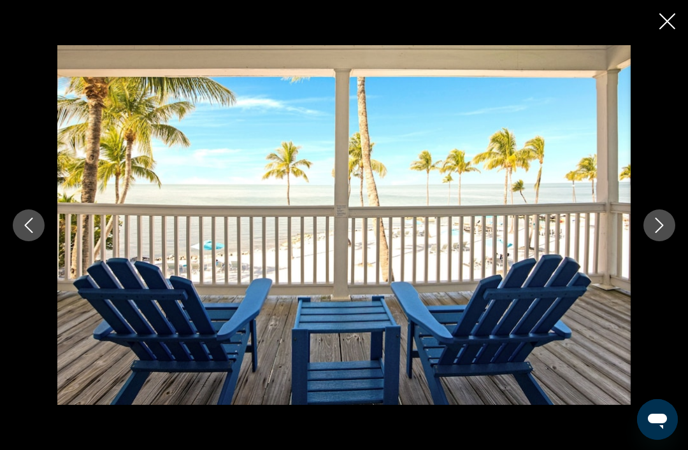
click at [661, 233] on button "Next image" at bounding box center [660, 226] width 32 height 32
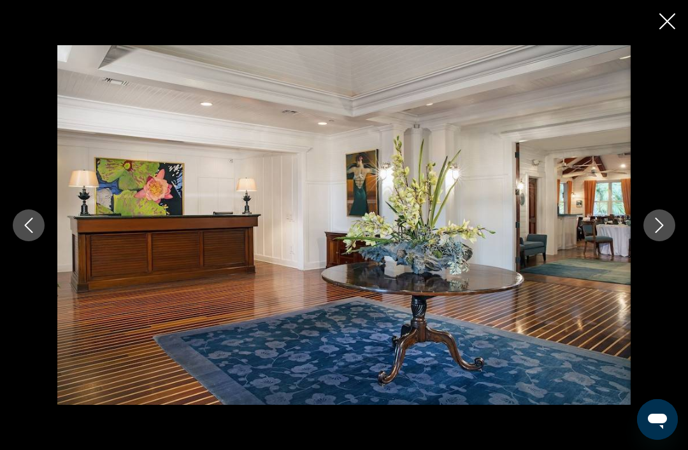
click at [665, 233] on icon "Next image" at bounding box center [659, 225] width 15 height 15
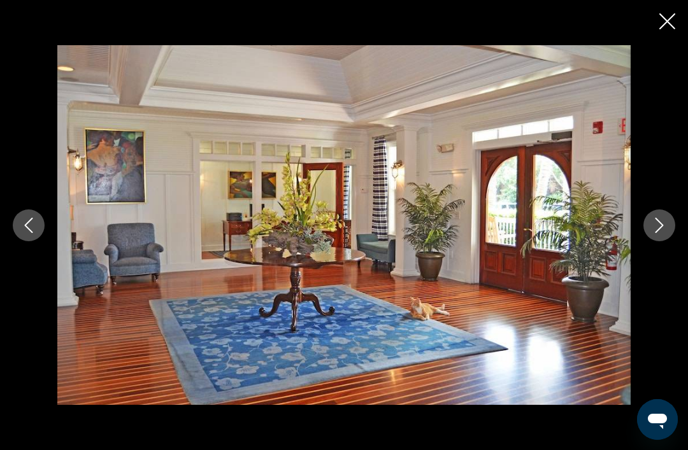
click at [656, 233] on icon "Next image" at bounding box center [659, 225] width 15 height 15
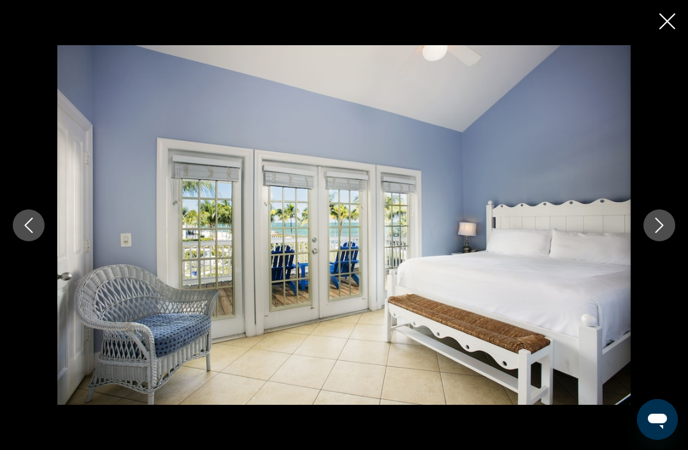
click at [659, 226] on div "Main content" at bounding box center [344, 225] width 688 height 361
click at [667, 240] on button "Next image" at bounding box center [660, 226] width 32 height 32
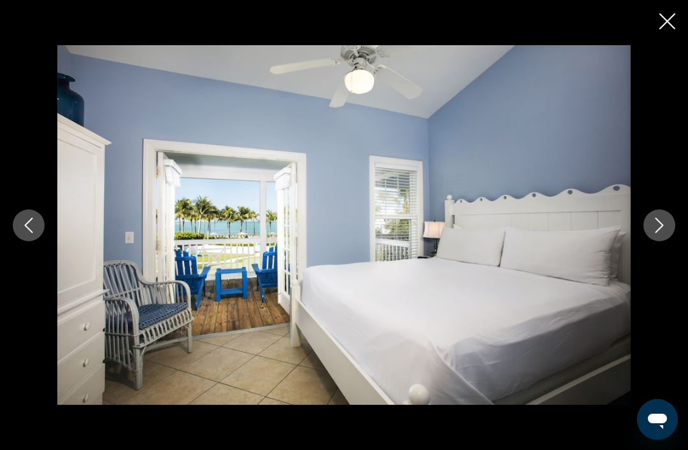
click at [668, 241] on button "Next image" at bounding box center [660, 226] width 32 height 32
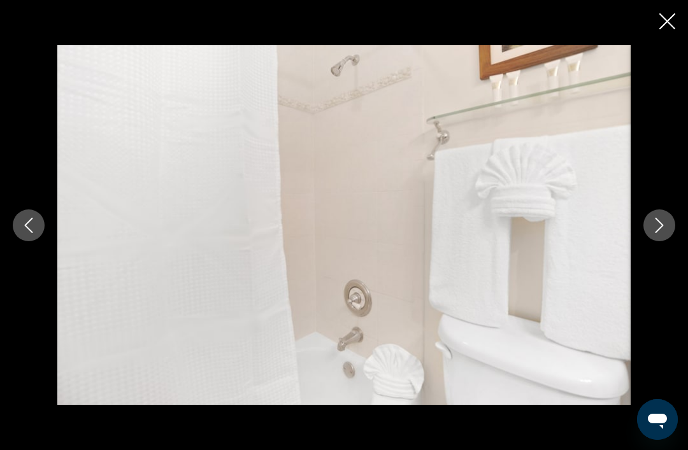
click at [659, 233] on icon "Next image" at bounding box center [659, 225] width 15 height 15
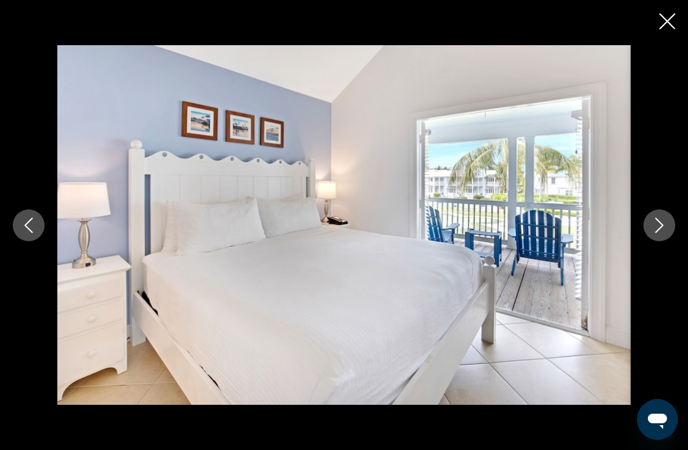
click at [658, 233] on icon "Next image" at bounding box center [660, 225] width 8 height 15
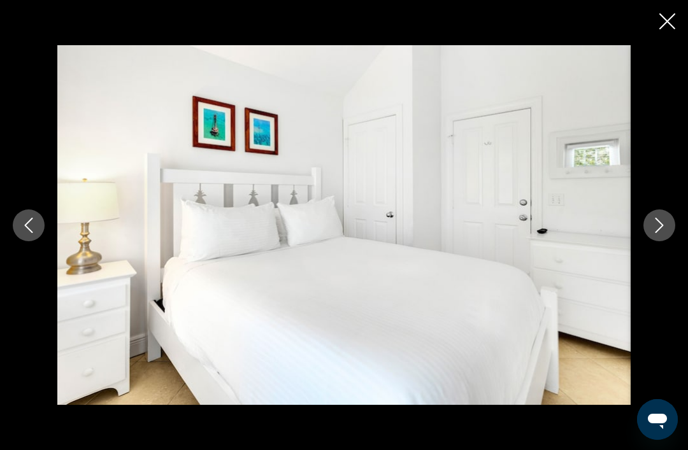
click at [668, 241] on button "Next image" at bounding box center [660, 226] width 32 height 32
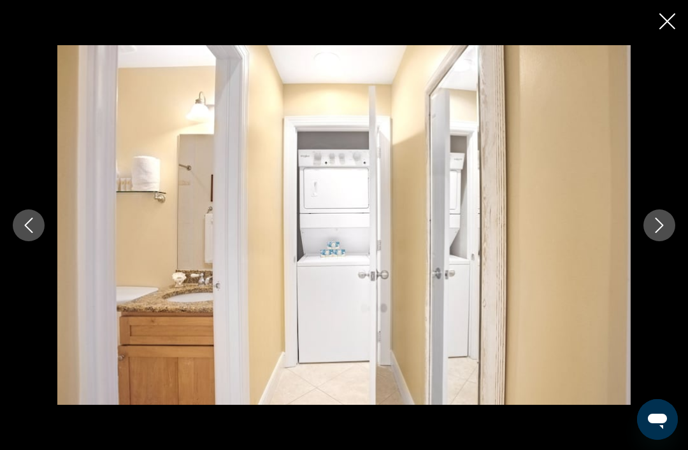
click at [661, 237] on button "Next image" at bounding box center [660, 226] width 32 height 32
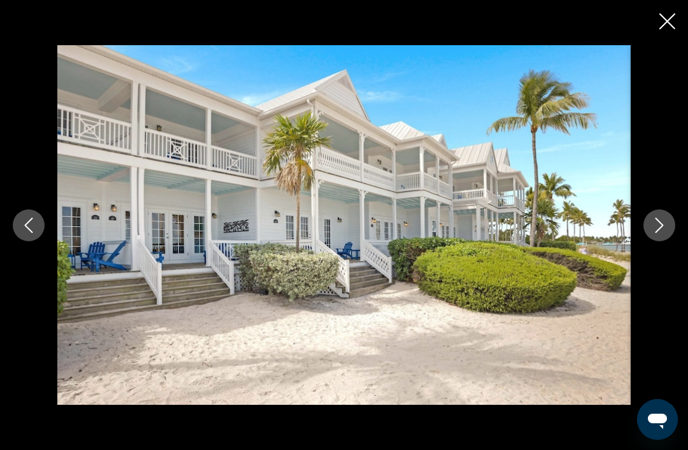
click at [670, 241] on button "Next image" at bounding box center [660, 226] width 32 height 32
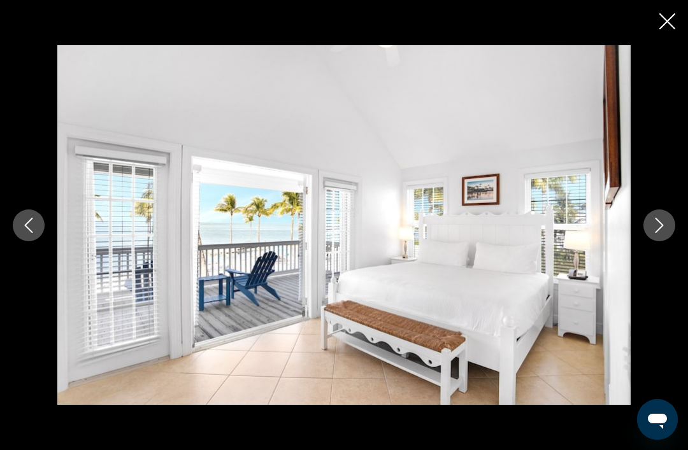
click at [659, 233] on icon "Next image" at bounding box center [659, 225] width 15 height 15
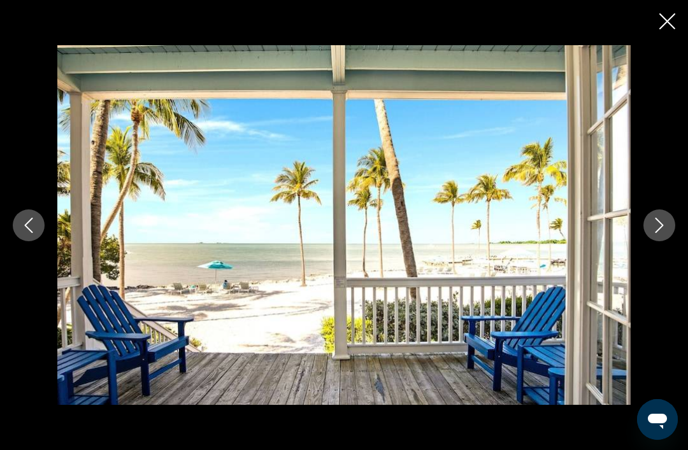
click at [656, 233] on icon "Next image" at bounding box center [659, 225] width 15 height 15
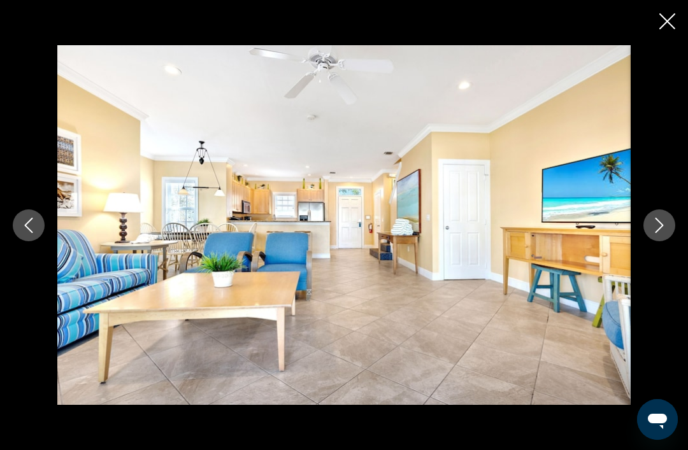
click at [663, 233] on button "Next image" at bounding box center [660, 226] width 32 height 32
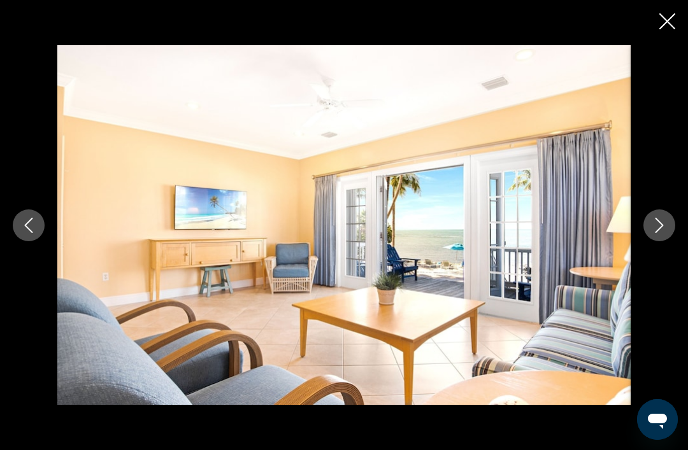
click at [659, 233] on icon "Next image" at bounding box center [659, 225] width 15 height 15
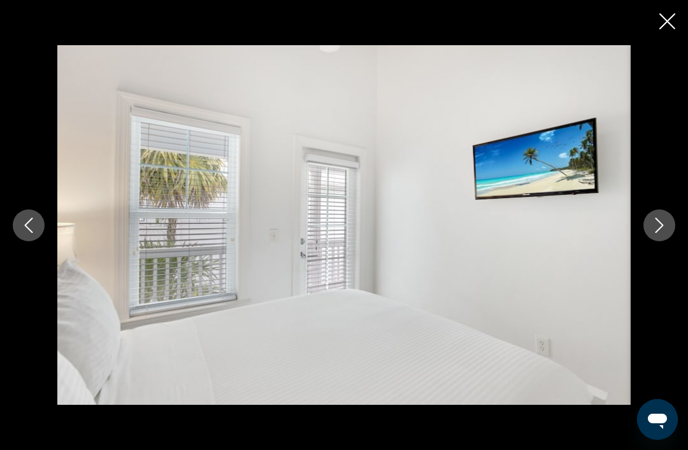
click at [665, 238] on button "Next image" at bounding box center [660, 226] width 32 height 32
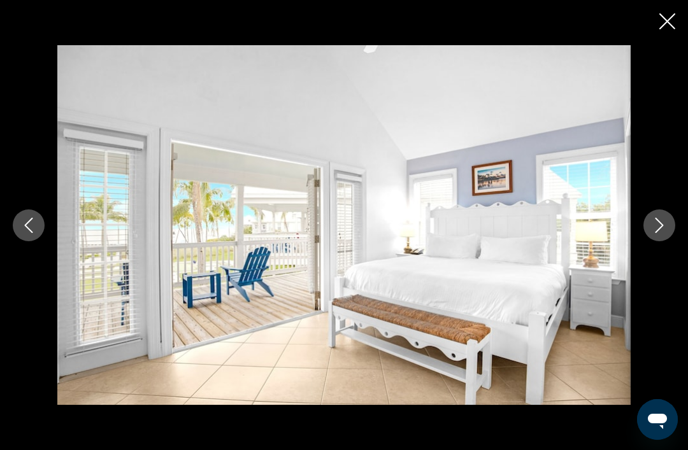
click at [665, 233] on icon "Next image" at bounding box center [659, 225] width 15 height 15
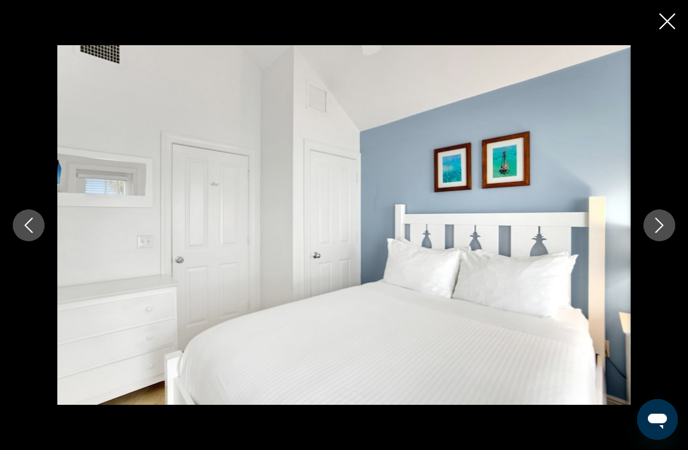
click at [663, 233] on icon "Next image" at bounding box center [660, 225] width 8 height 15
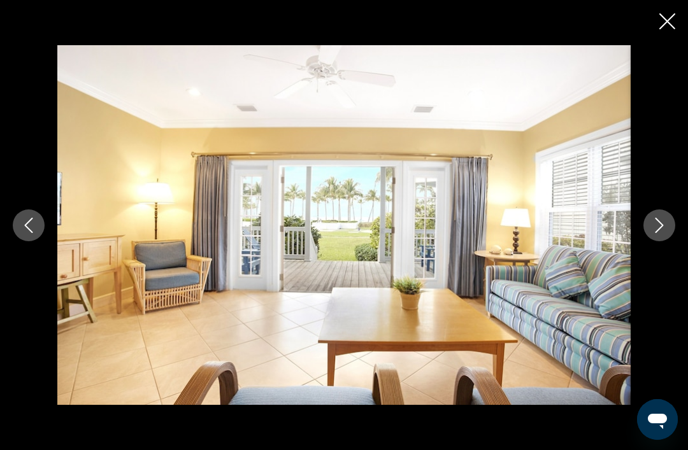
click at [663, 233] on icon "Next image" at bounding box center [659, 225] width 15 height 15
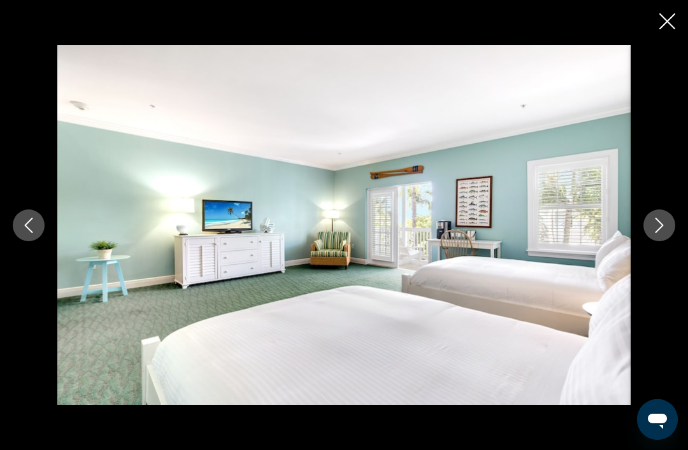
click at [656, 233] on icon "Next image" at bounding box center [659, 225] width 15 height 15
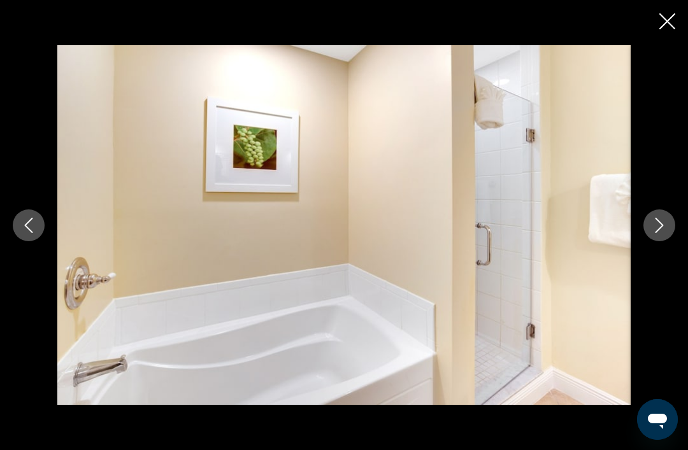
click at [657, 27] on div "Main content" at bounding box center [344, 225] width 688 height 450
click at [663, 13] on icon "Close slideshow" at bounding box center [667, 21] width 16 height 16
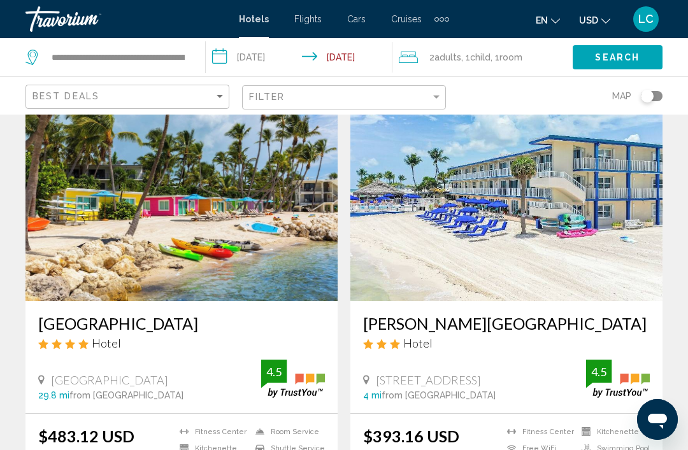
scroll to position [2334, 0]
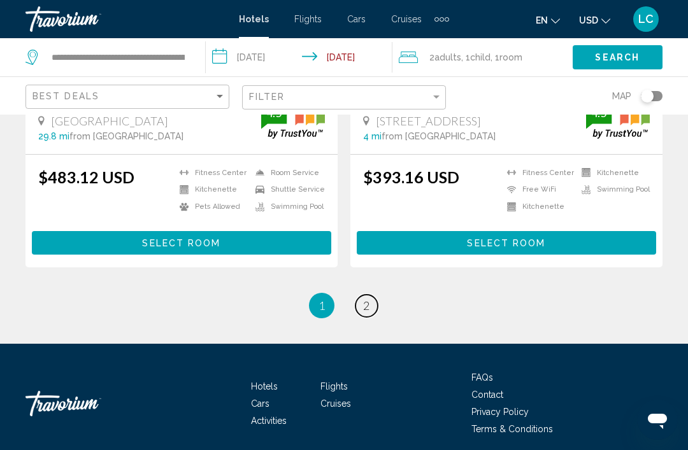
click at [371, 308] on link "page 2" at bounding box center [367, 306] width 22 height 22
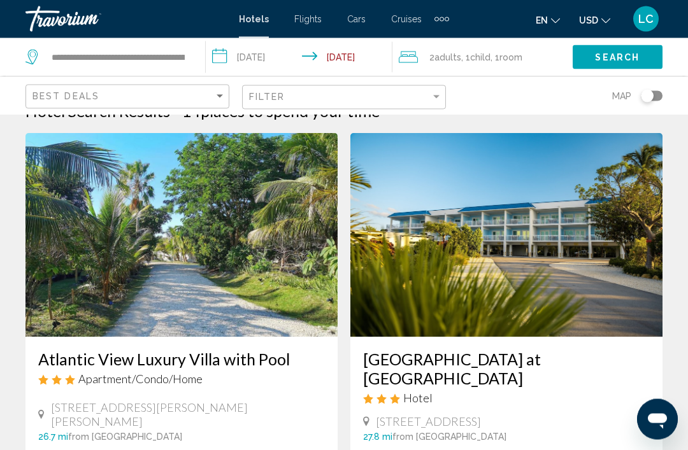
click at [233, 245] on img "Main content" at bounding box center [181, 236] width 312 height 204
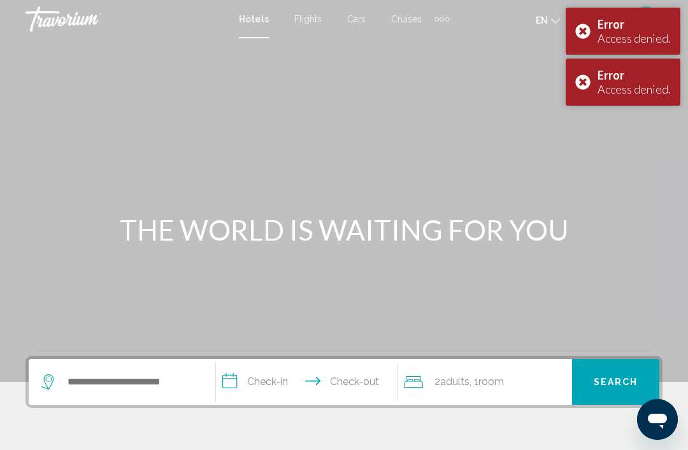
click at [582, 32] on div "Error Access denied." at bounding box center [623, 31] width 115 height 47
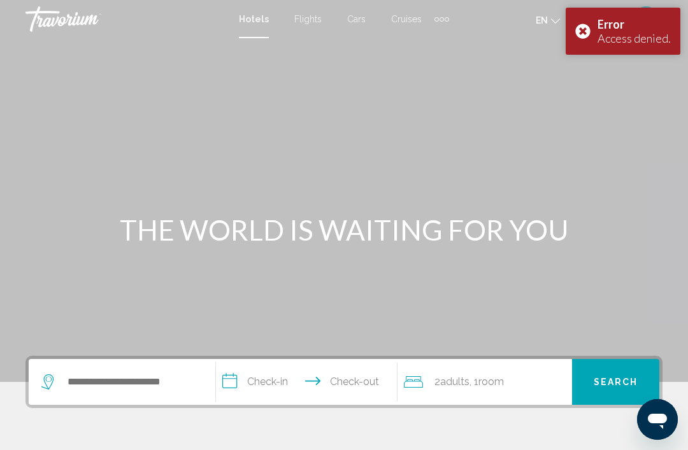
click at [583, 84] on div "Main content" at bounding box center [344, 191] width 688 height 382
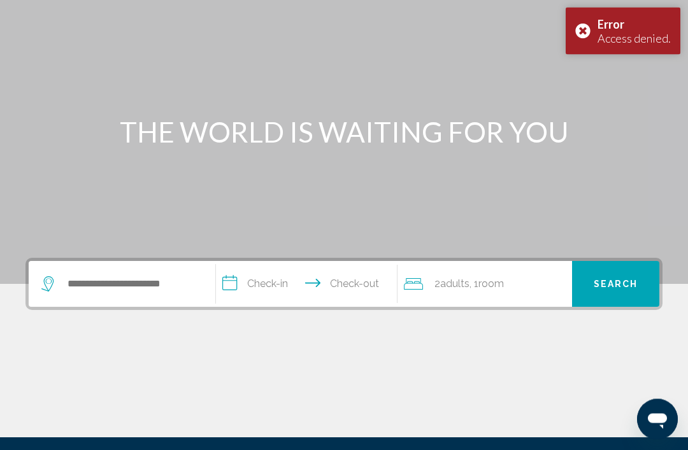
scroll to position [201, 0]
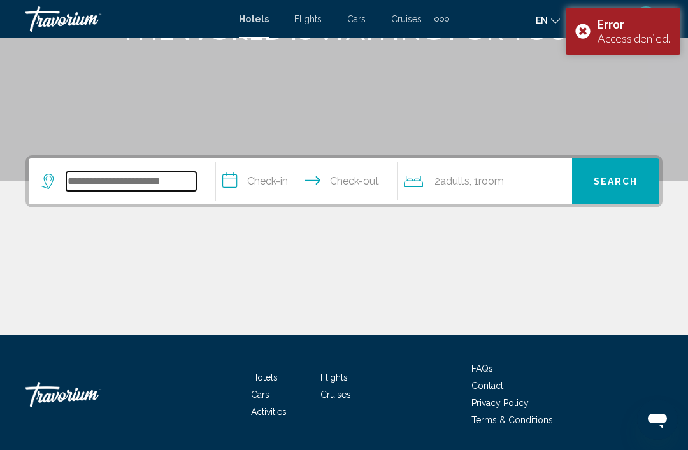
click at [162, 191] on input "Search widget" at bounding box center [131, 181] width 130 height 19
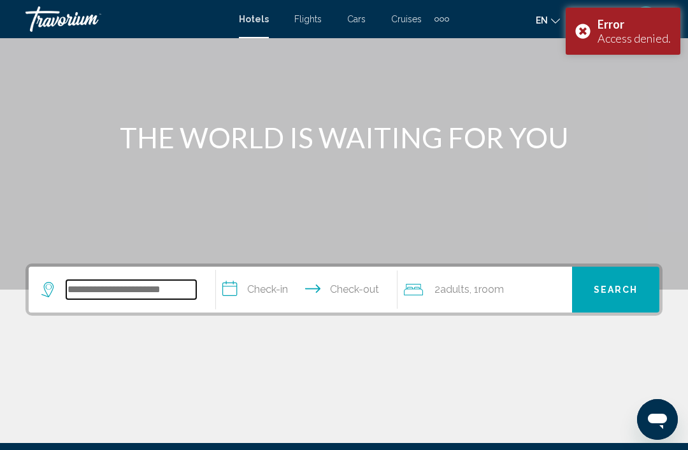
scroll to position [0, 0]
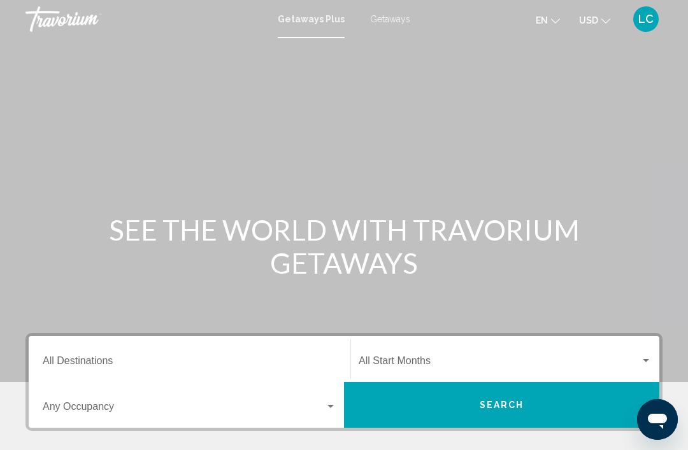
click at [392, 21] on span "Getaways" at bounding box center [390, 19] width 40 height 10
click at [199, 363] on input "Destination All Destinations" at bounding box center [190, 363] width 294 height 11
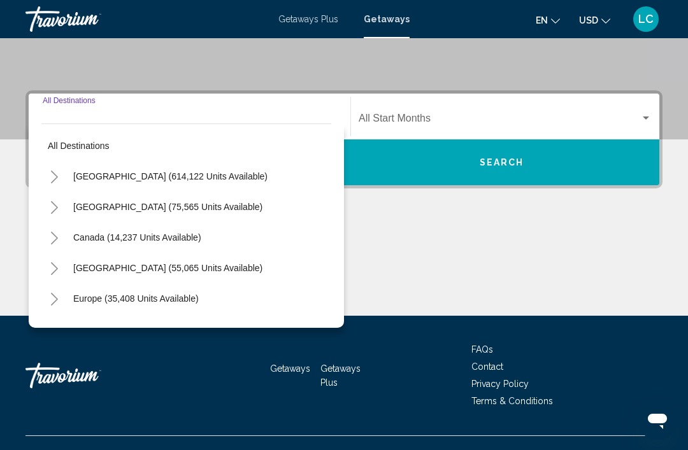
scroll to position [264, 0]
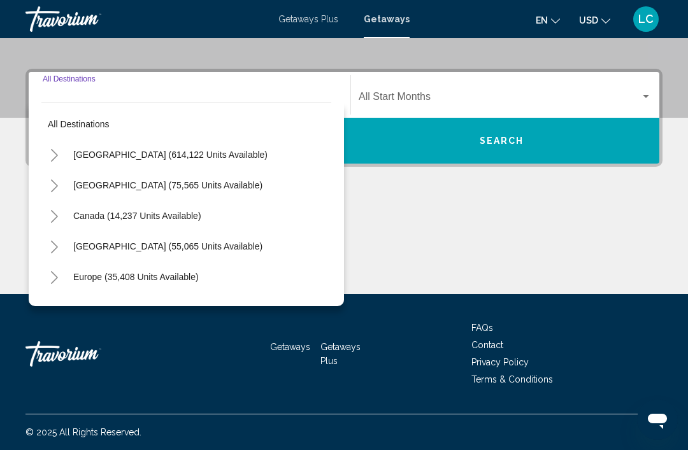
click at [463, 234] on div "Main content" at bounding box center [343, 247] width 637 height 96
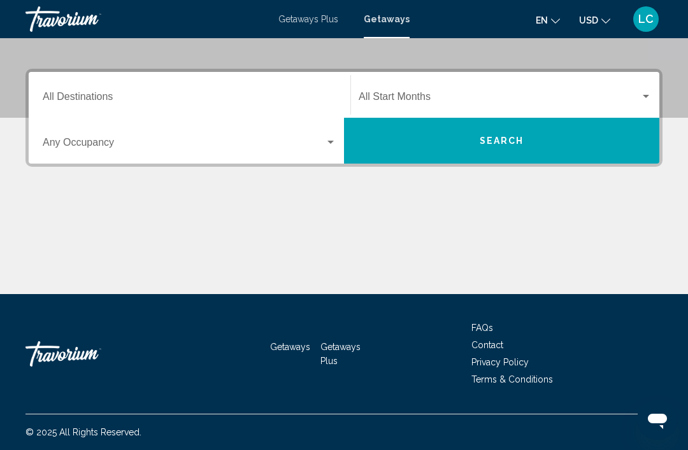
click at [161, 94] on input "Destination All Destinations" at bounding box center [190, 99] width 294 height 11
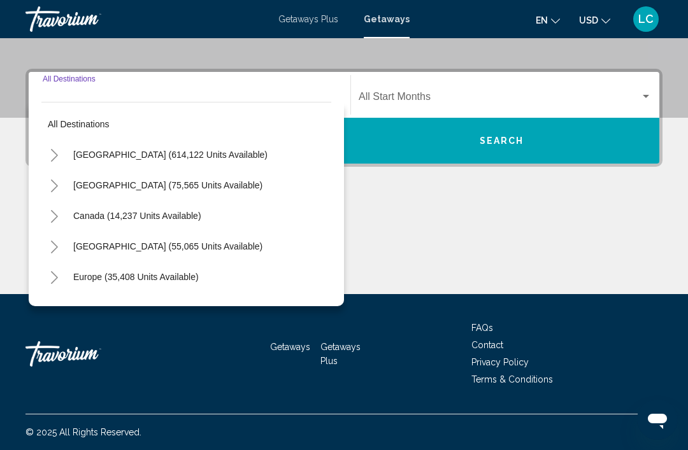
click at [48, 154] on button "Toggle United States (614,122 units available)" at bounding box center [53, 154] width 25 height 25
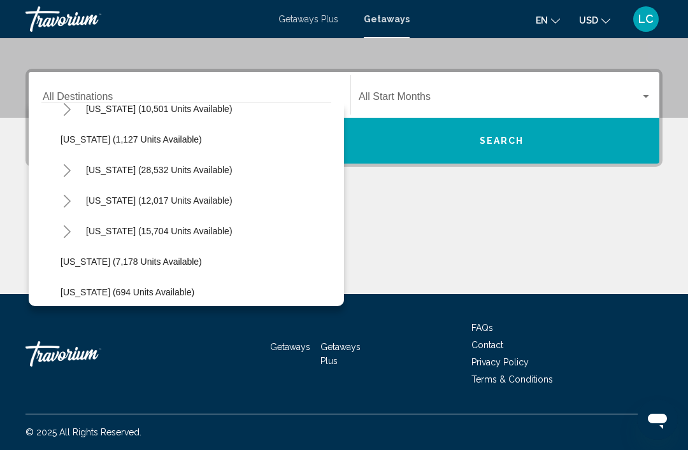
scroll to position [1108, 0]
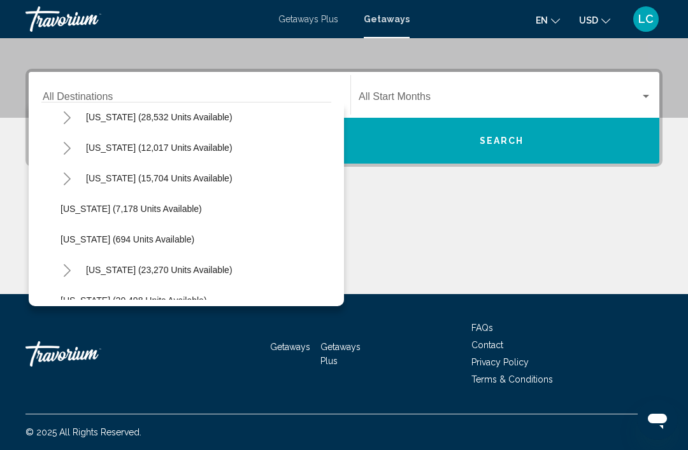
click at [412, 241] on div "Main content" at bounding box center [343, 247] width 637 height 96
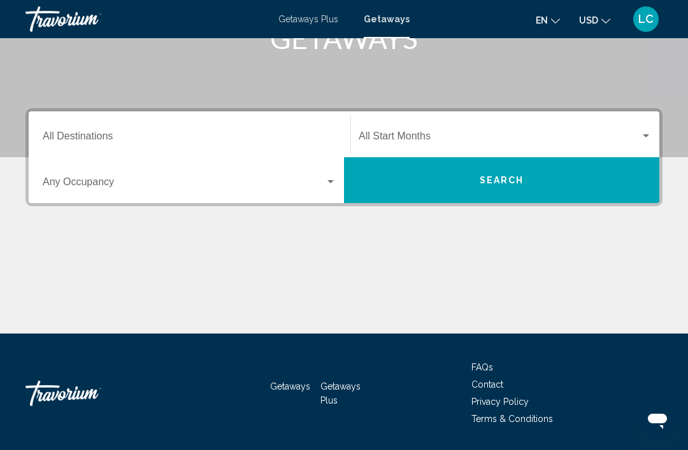
click at [542, 134] on span "Search widget" at bounding box center [500, 138] width 282 height 11
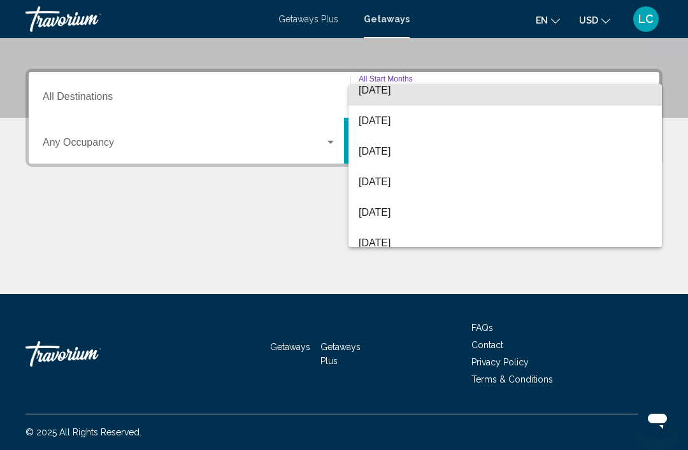
scroll to position [101, 0]
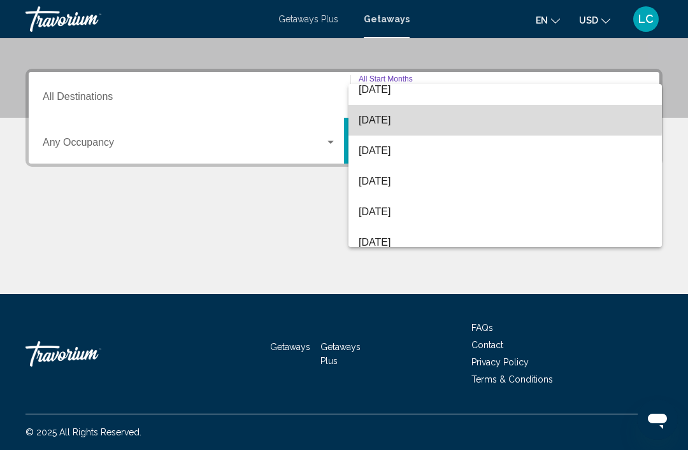
click at [445, 117] on span "November 2025" at bounding box center [505, 120] width 293 height 31
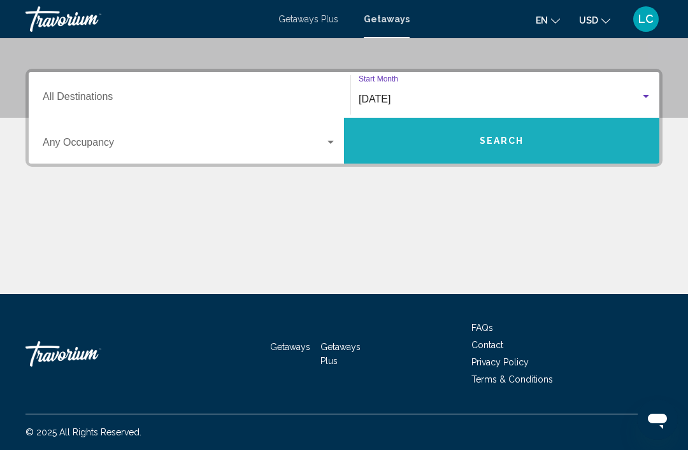
click at [500, 143] on span "Search" at bounding box center [502, 141] width 45 height 10
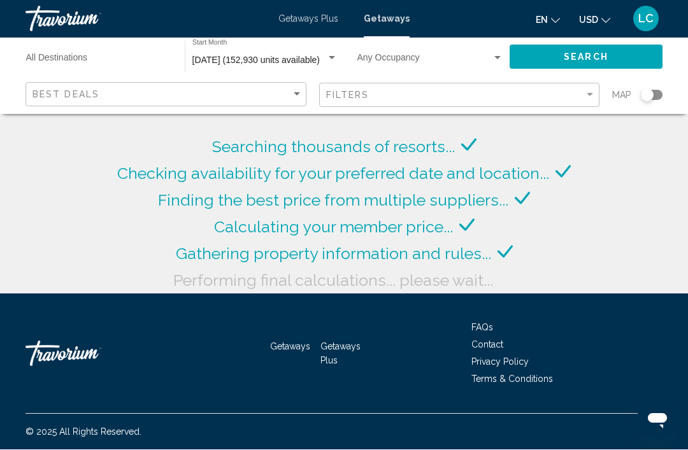
scroll to position [45, 0]
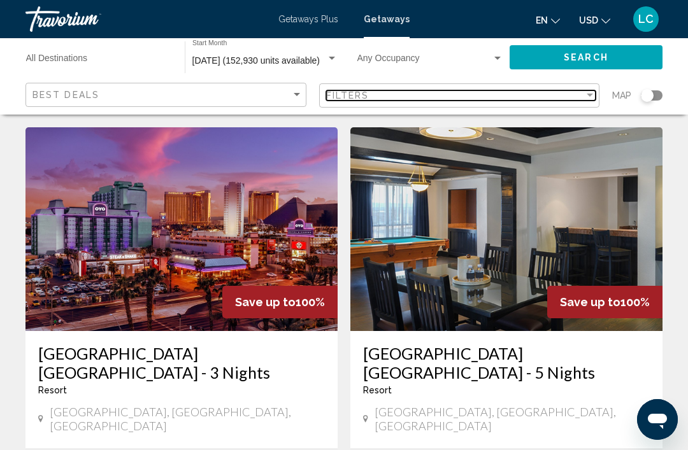
click at [566, 92] on div "Filters" at bounding box center [455, 95] width 259 height 10
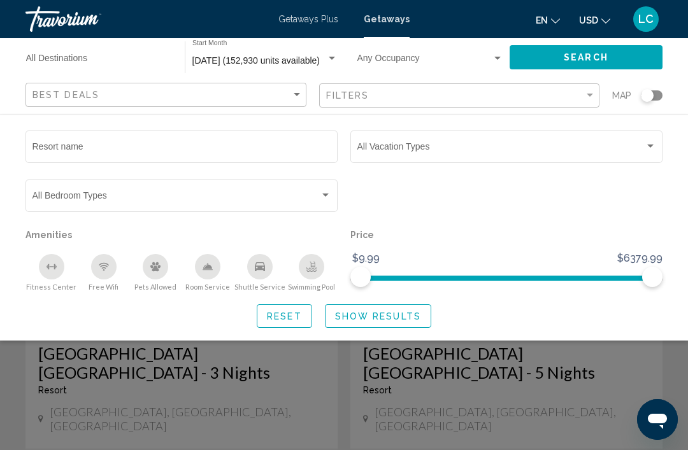
click at [199, 136] on div "Resort name" at bounding box center [181, 145] width 299 height 35
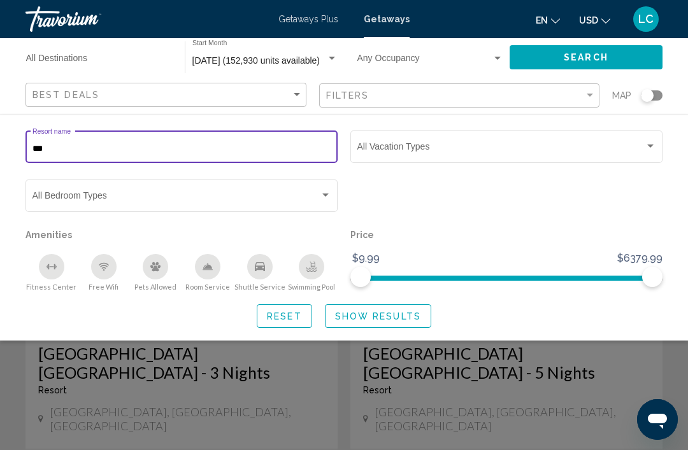
type input "****"
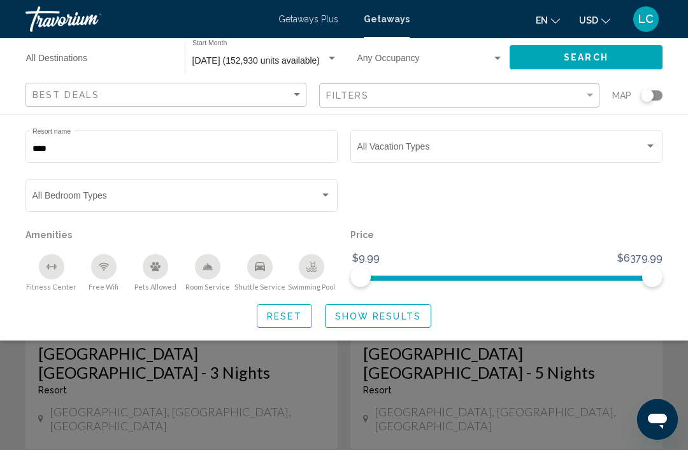
click at [406, 319] on span "Show Results" at bounding box center [378, 317] width 86 height 10
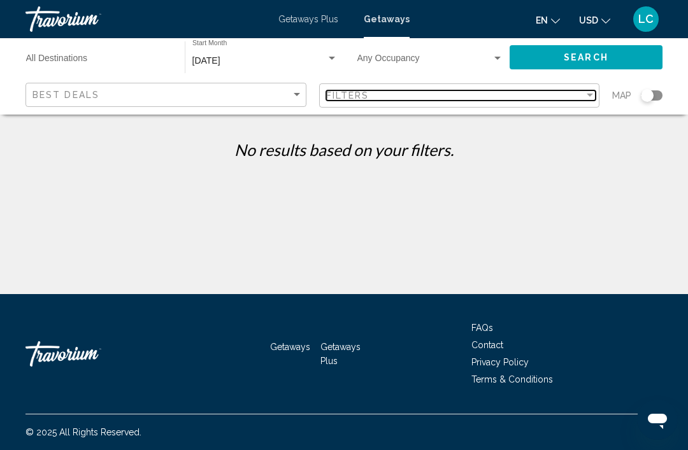
click at [491, 98] on div "Filters" at bounding box center [455, 95] width 259 height 10
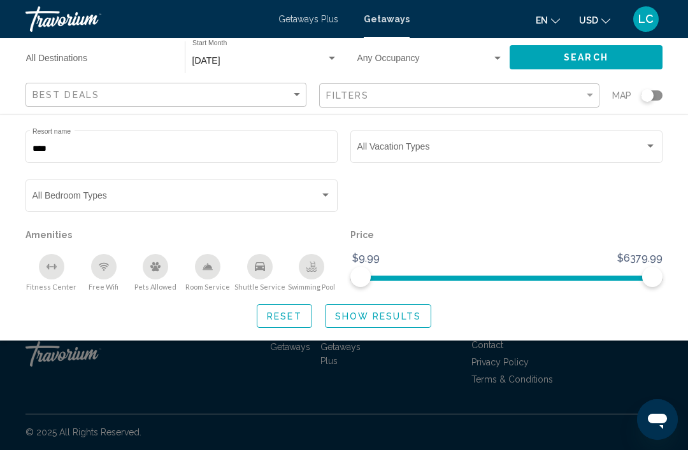
click at [240, 150] on input "****" at bounding box center [181, 149] width 299 height 10
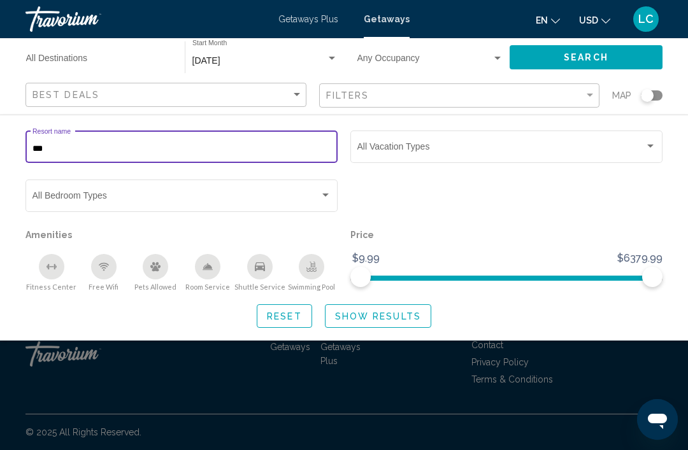
click at [278, 154] on input "***" at bounding box center [181, 149] width 299 height 10
type input "*"
type input "******"
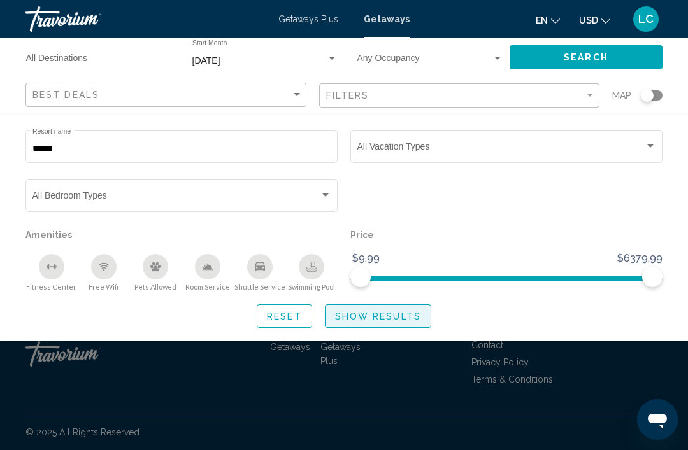
click at [400, 322] on span "Show Results" at bounding box center [378, 317] width 86 height 10
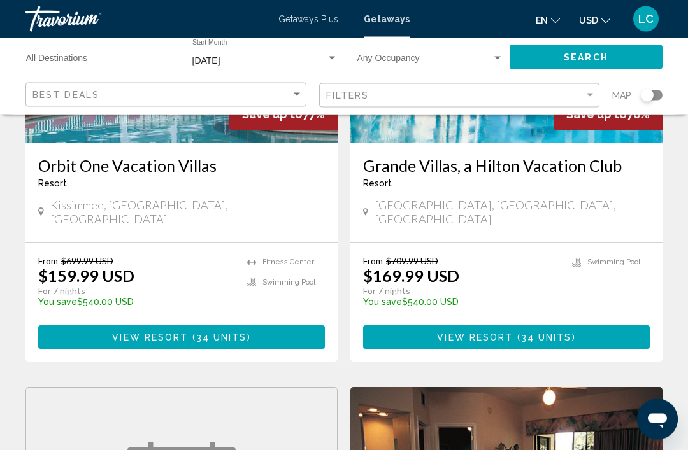
scroll to position [1131, 0]
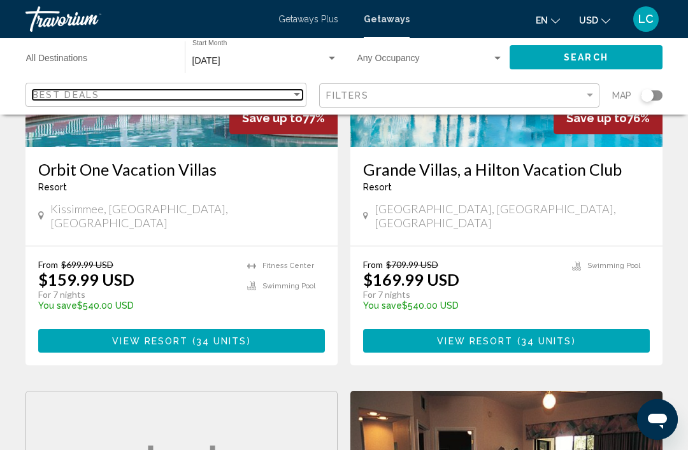
click at [266, 93] on div "Best Deals" at bounding box center [161, 95] width 259 height 10
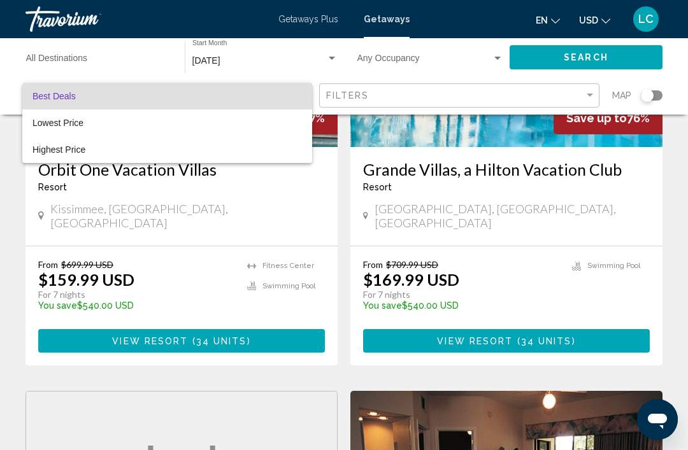
click at [112, 56] on div at bounding box center [344, 225] width 688 height 450
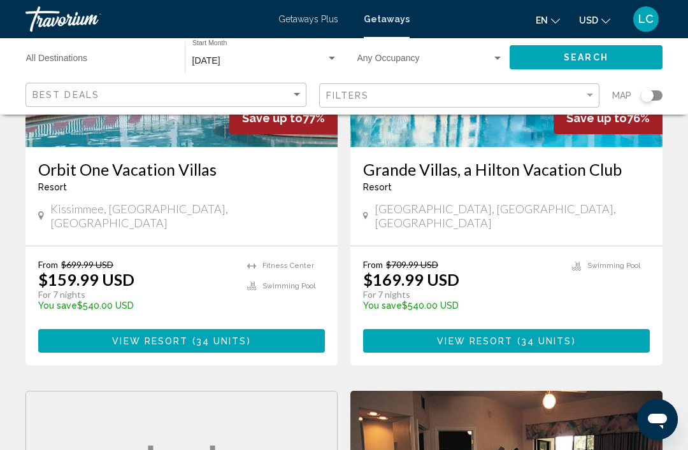
click at [111, 57] on input "Destination All Destinations" at bounding box center [99, 61] width 146 height 10
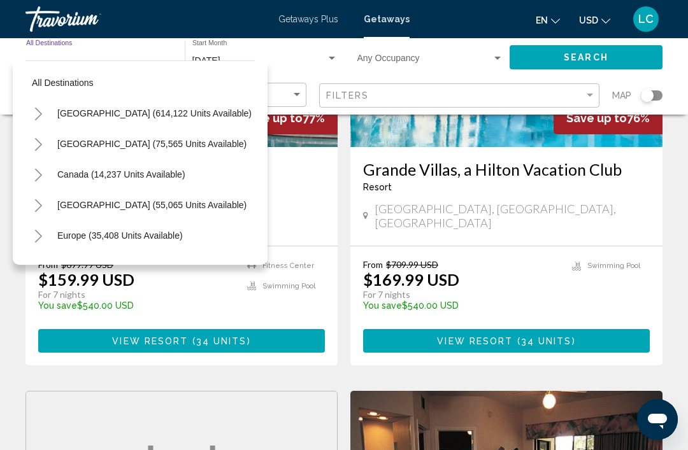
click at [95, 115] on span "United States (614,122 units available)" at bounding box center [154, 113] width 194 height 10
type input "**********"
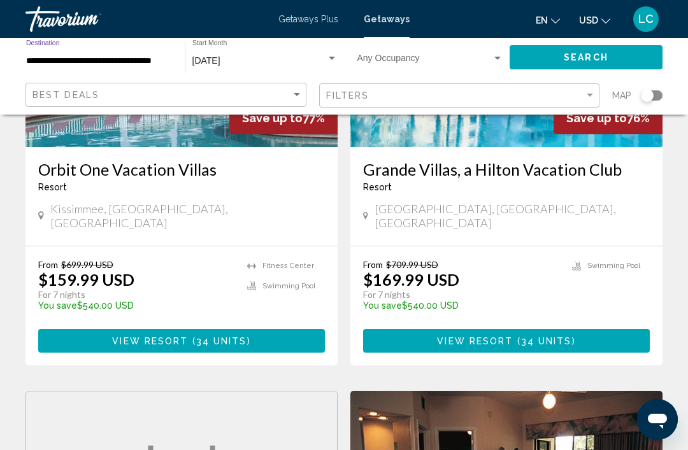
click at [603, 65] on button "Search" at bounding box center [586, 57] width 153 height 24
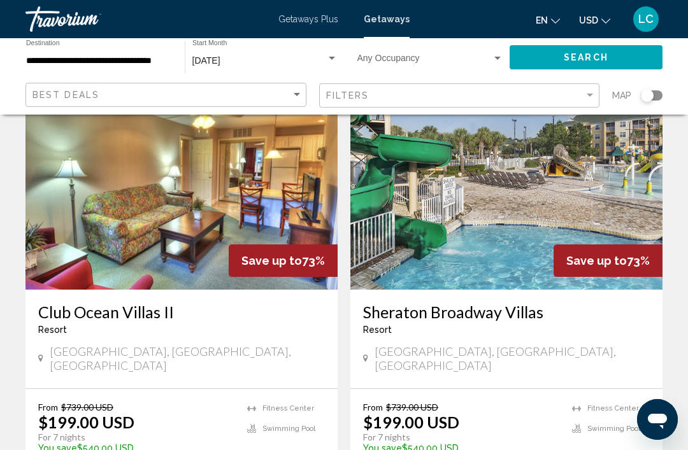
scroll to position [2344, 0]
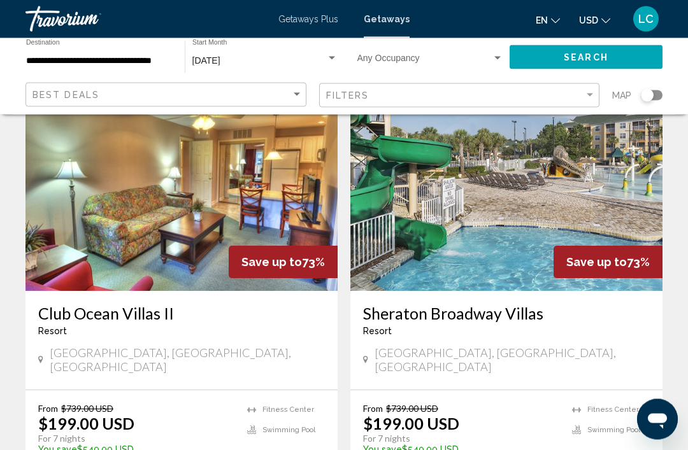
click at [629, 424] on li "Swimming Pool" at bounding box center [606, 431] width 68 height 14
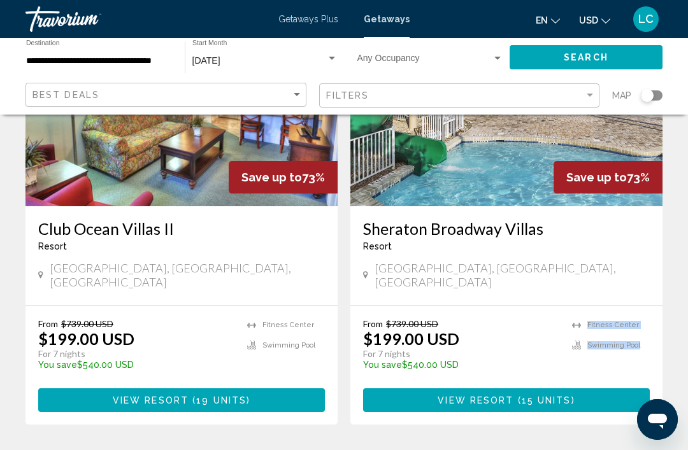
scroll to position [2493, 0]
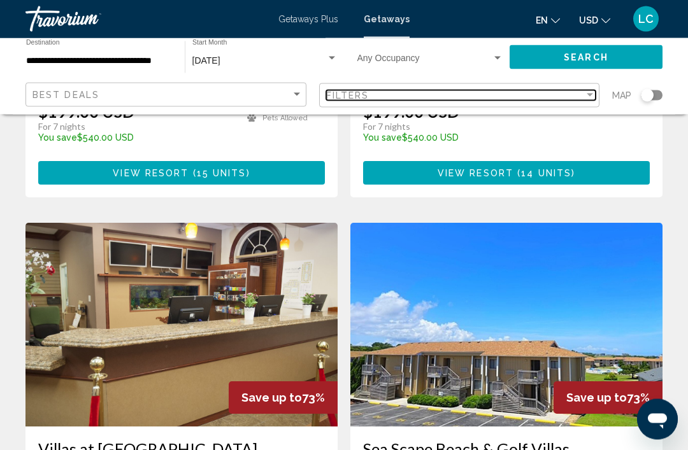
click at [426, 97] on div "Filters" at bounding box center [455, 95] width 259 height 10
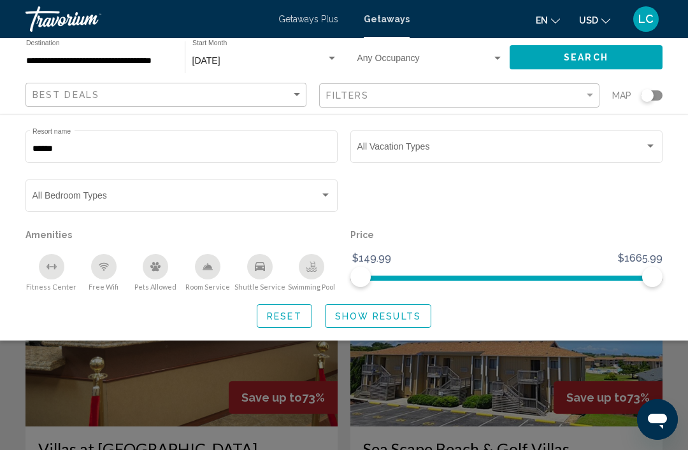
click at [219, 149] on input "******" at bounding box center [181, 149] width 299 height 10
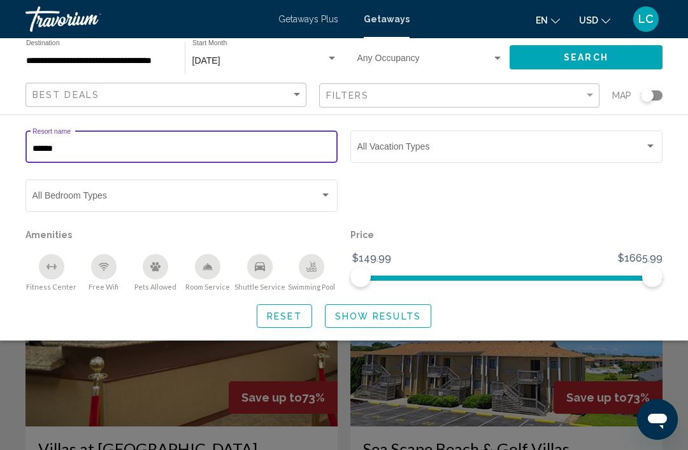
scroll to position [1312, 0]
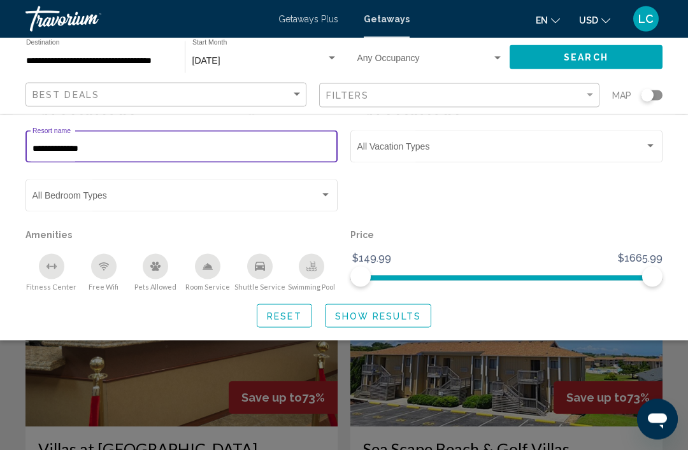
click at [254, 144] on input "**********" at bounding box center [181, 149] width 299 height 10
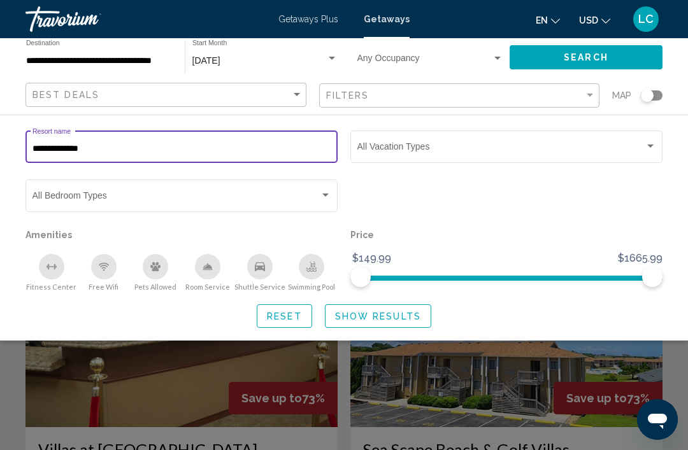
click at [250, 154] on input "**********" at bounding box center [181, 149] width 299 height 10
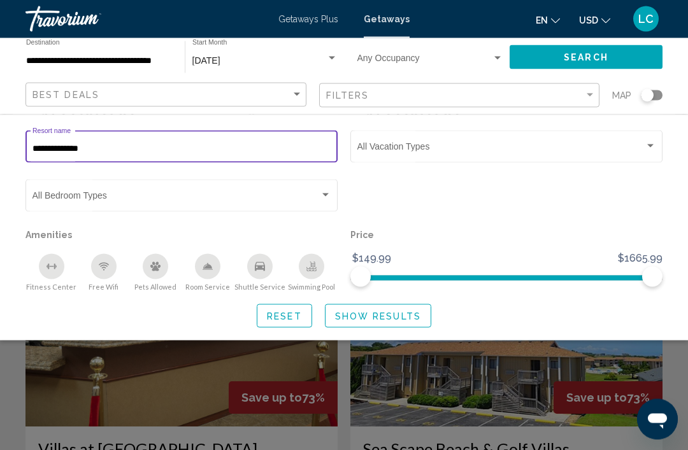
click at [206, 136] on div "**********" at bounding box center [181, 145] width 299 height 35
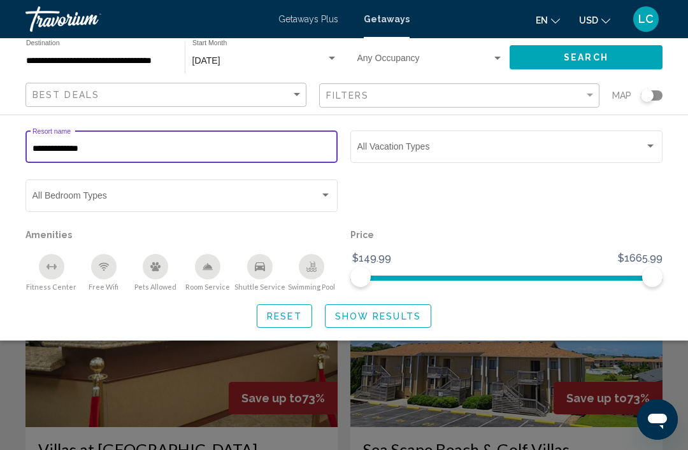
type input "**********"
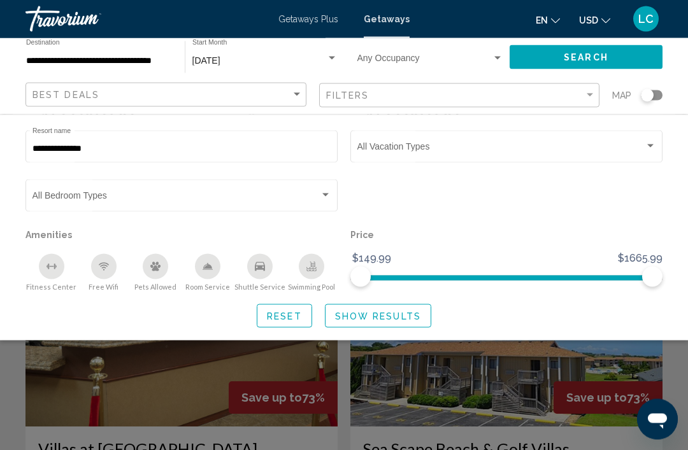
scroll to position [0, 0]
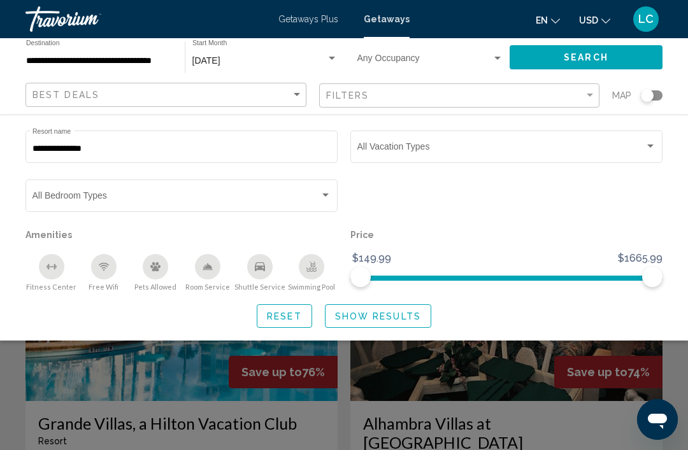
click at [396, 305] on button "Show Results" at bounding box center [378, 317] width 106 height 24
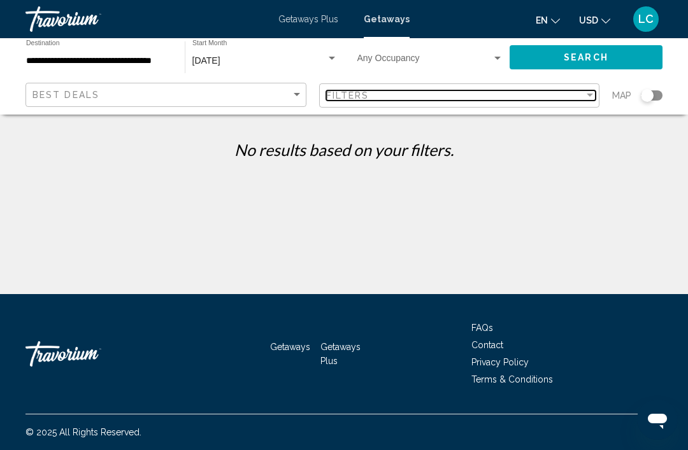
click at [426, 101] on div "Filters" at bounding box center [455, 95] width 259 height 10
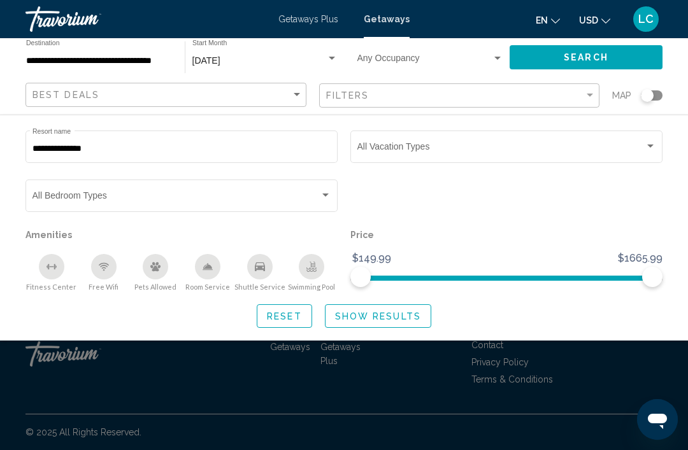
click at [263, 152] on input "**********" at bounding box center [181, 149] width 299 height 10
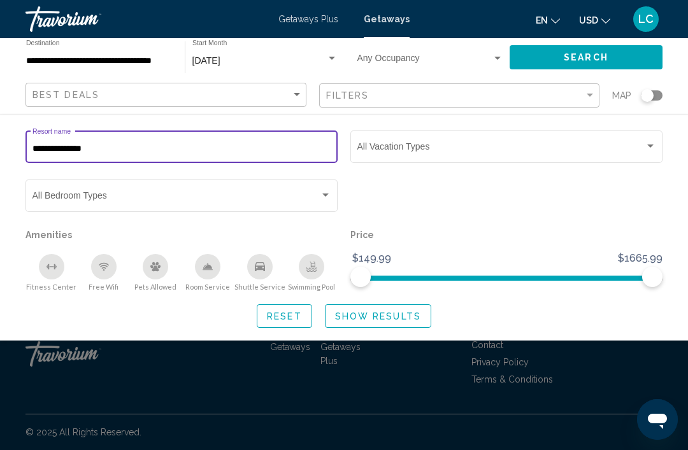
click at [256, 145] on input "**********" at bounding box center [181, 149] width 299 height 10
click at [257, 145] on input "**********" at bounding box center [181, 149] width 299 height 10
click at [257, 147] on input "**********" at bounding box center [181, 149] width 299 height 10
click at [249, 154] on input "**********" at bounding box center [181, 149] width 299 height 10
type input "*"
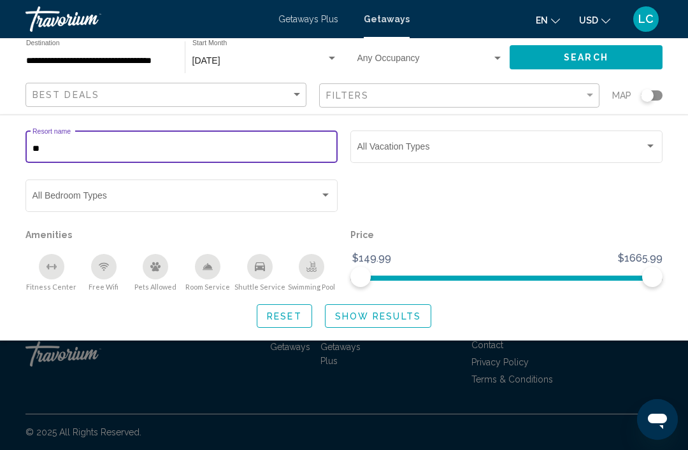
type input "***"
click at [406, 312] on span "Show Results" at bounding box center [378, 317] width 86 height 10
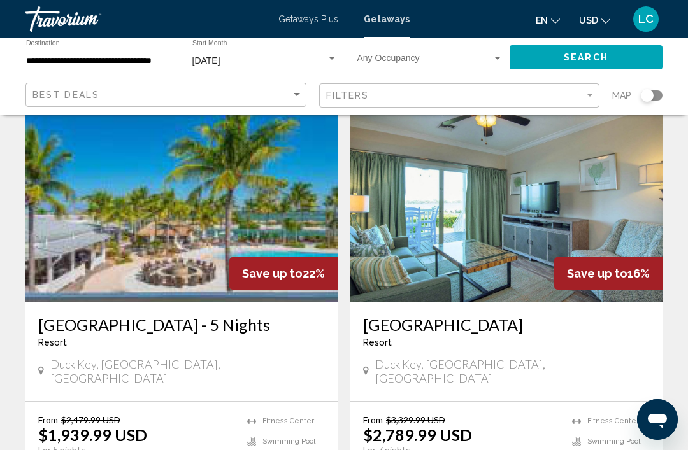
scroll to position [1018, 0]
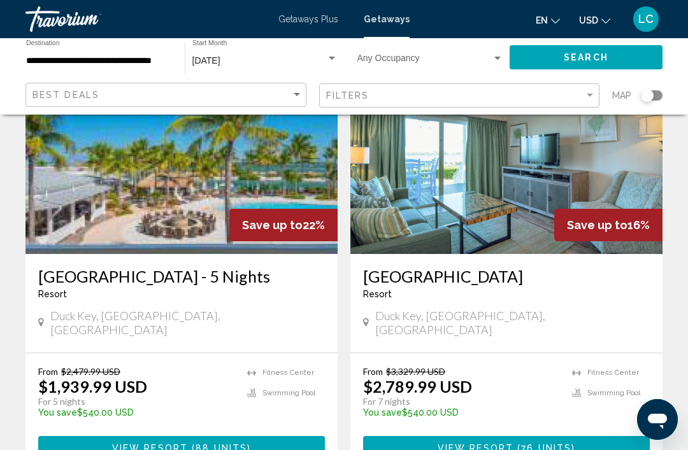
click at [245, 443] on span "88 units" at bounding box center [222, 448] width 52 height 10
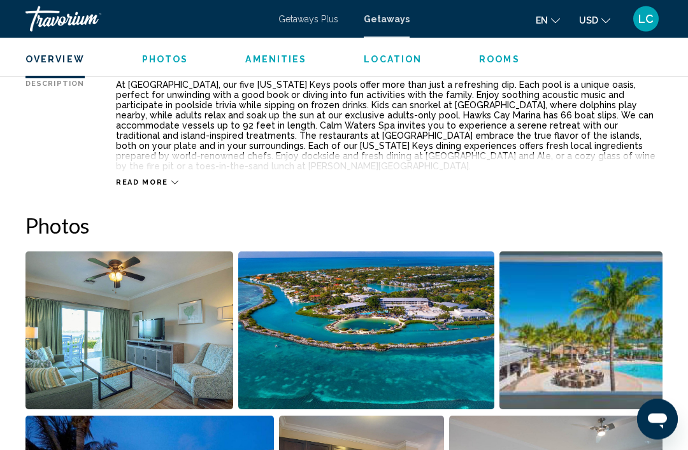
scroll to position [819, 0]
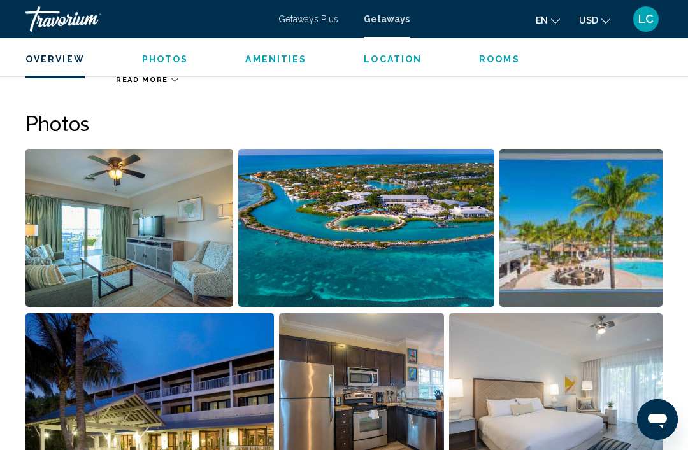
click at [203, 228] on img "Open full-screen image slider" at bounding box center [129, 228] width 208 height 158
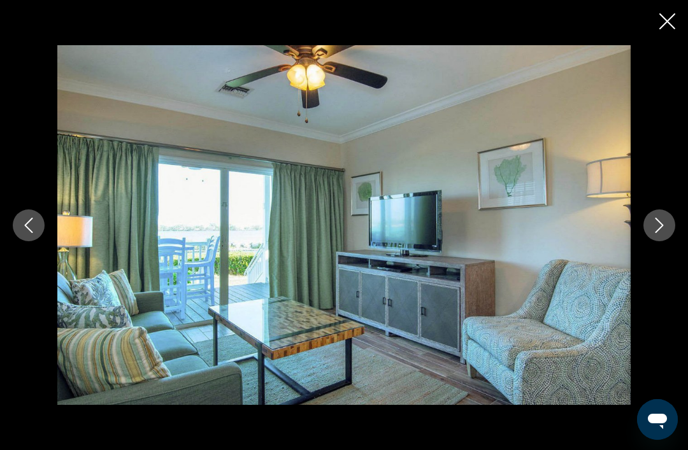
click at [665, 233] on icon "Next image" at bounding box center [659, 225] width 15 height 15
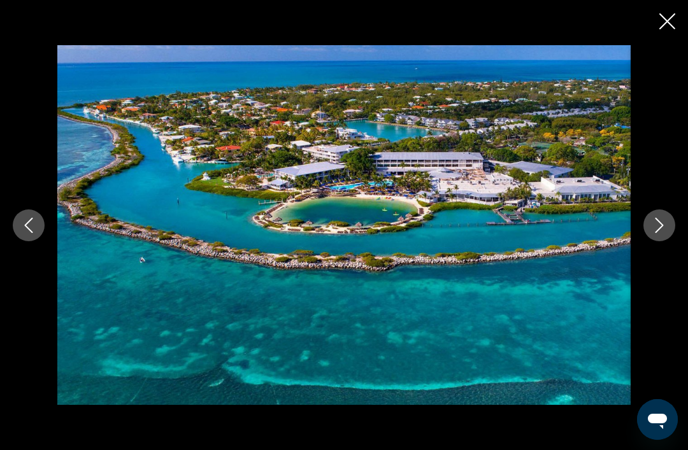
click at [661, 236] on button "Next image" at bounding box center [660, 226] width 32 height 32
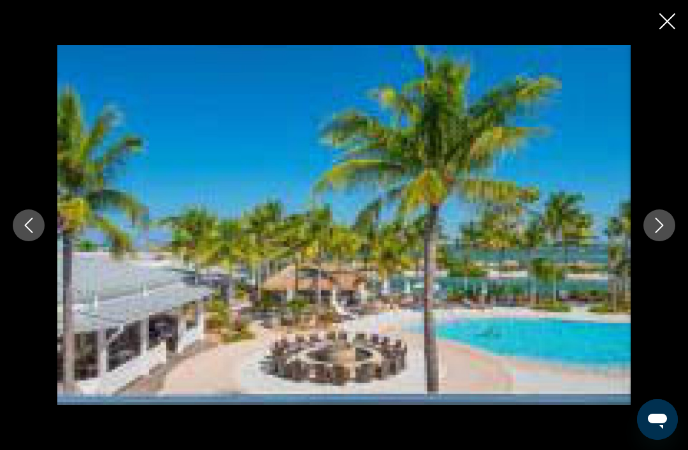
click at [661, 233] on icon "Next image" at bounding box center [659, 225] width 15 height 15
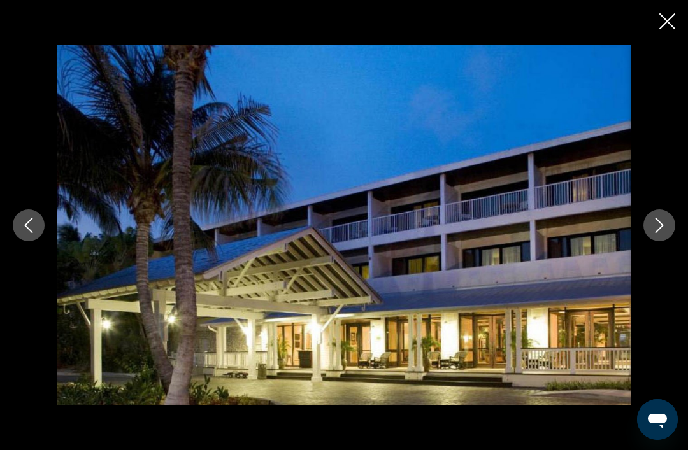
click at [54, 242] on div "Main content" at bounding box center [344, 225] width 688 height 361
click at [36, 241] on button "Previous image" at bounding box center [29, 226] width 32 height 32
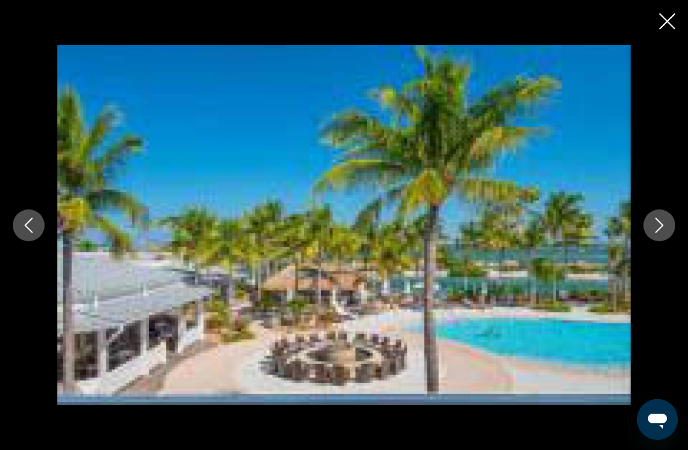
click at [652, 231] on button "Next image" at bounding box center [660, 226] width 32 height 32
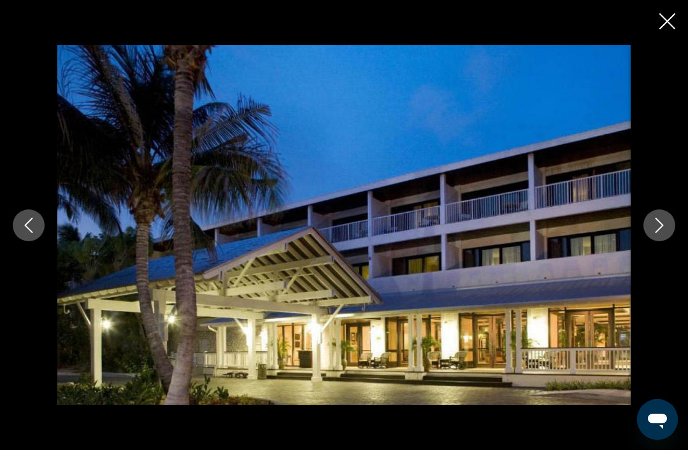
click at [665, 233] on icon "Next image" at bounding box center [659, 225] width 15 height 15
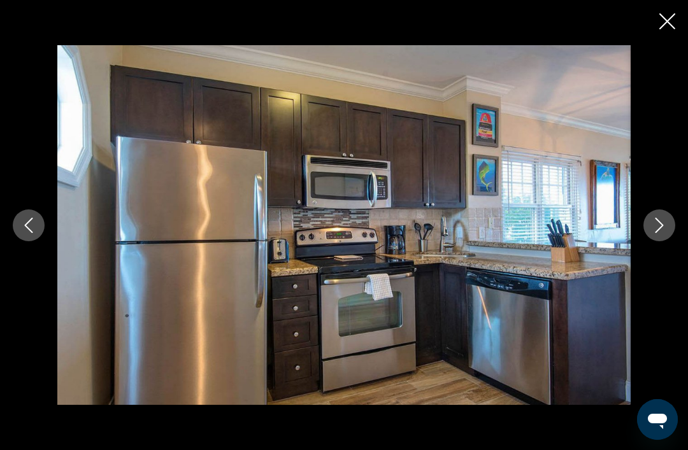
click at [661, 233] on icon "Next image" at bounding box center [659, 225] width 15 height 15
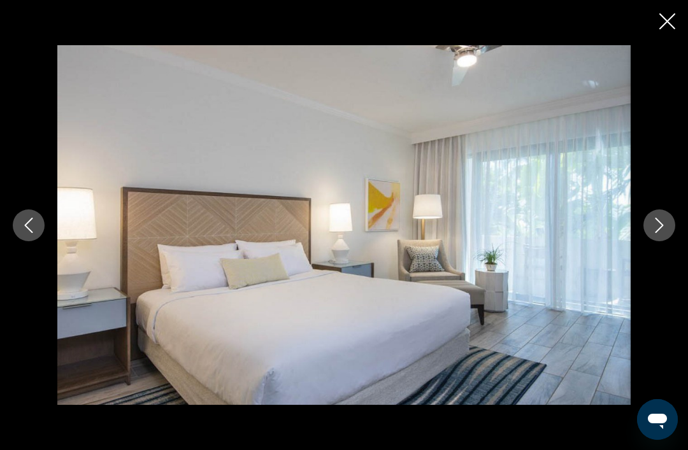
click at [657, 233] on icon "Next image" at bounding box center [659, 225] width 15 height 15
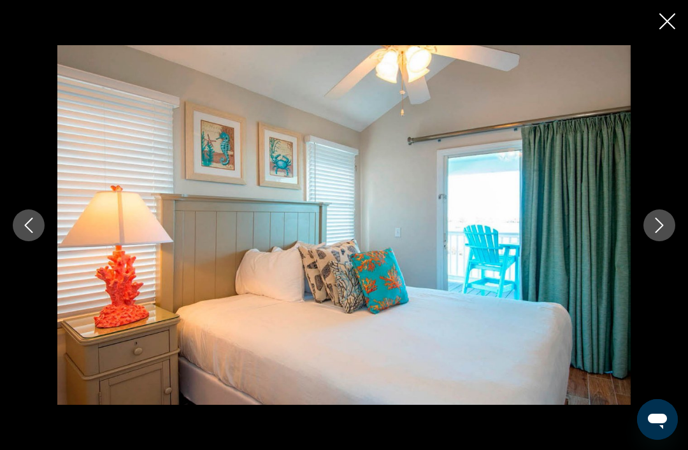
click at [664, 233] on icon "Next image" at bounding box center [659, 225] width 15 height 15
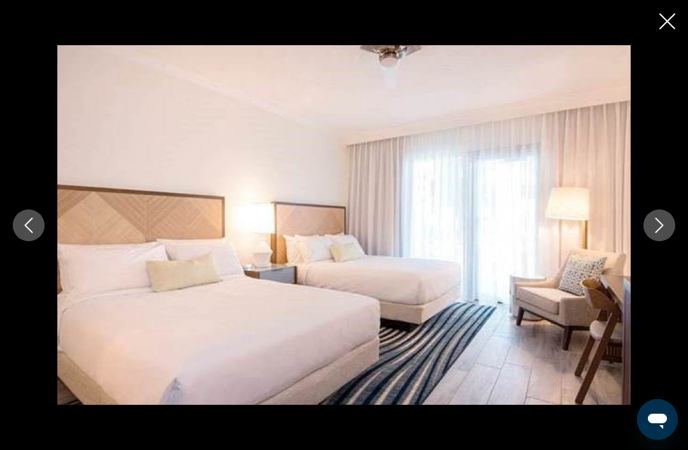
click at [665, 233] on icon "Next image" at bounding box center [659, 225] width 15 height 15
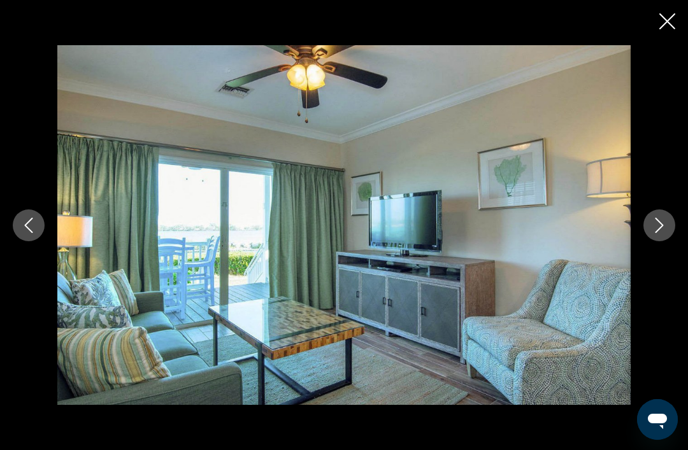
click at [661, 233] on icon "Next image" at bounding box center [659, 225] width 15 height 15
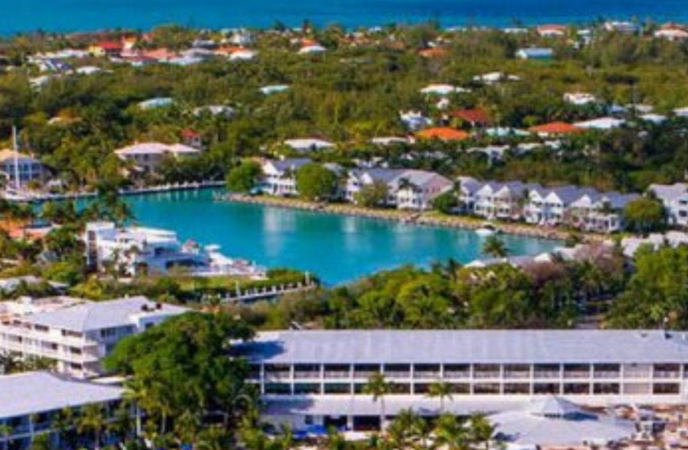
scroll to position [746, 0]
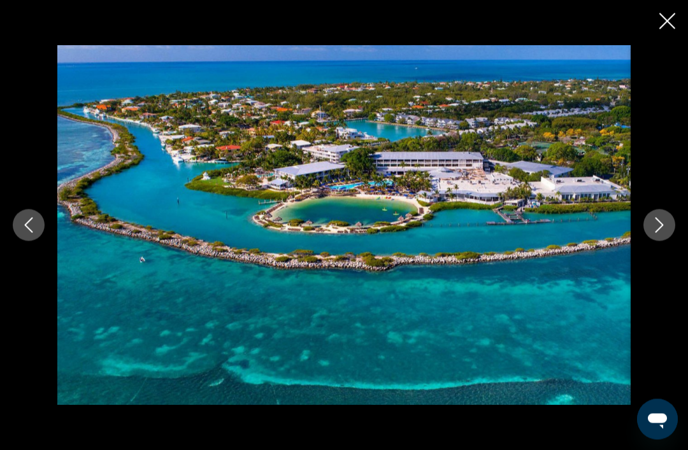
click at [662, 20] on icon "Close slideshow" at bounding box center [667, 21] width 16 height 16
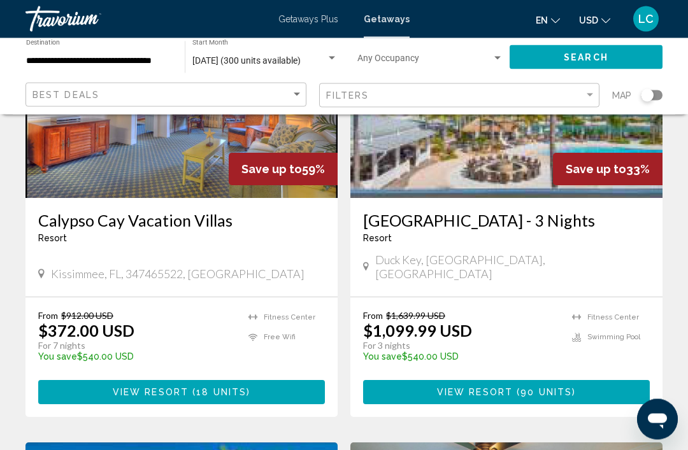
scroll to position [616, 0]
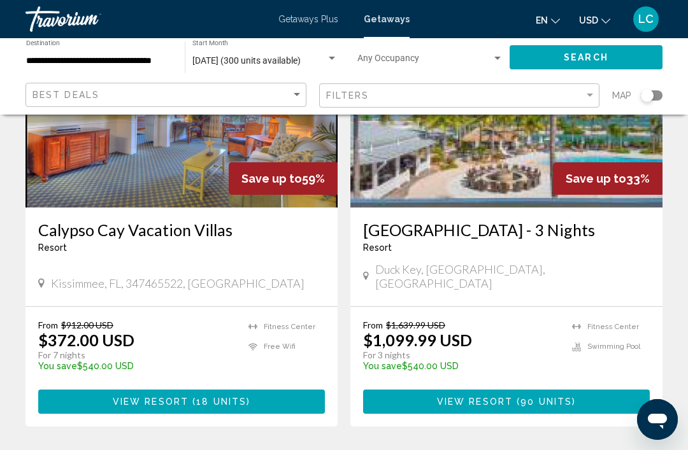
click at [637, 390] on button "View Resort ( 90 units )" at bounding box center [506, 402] width 287 height 24
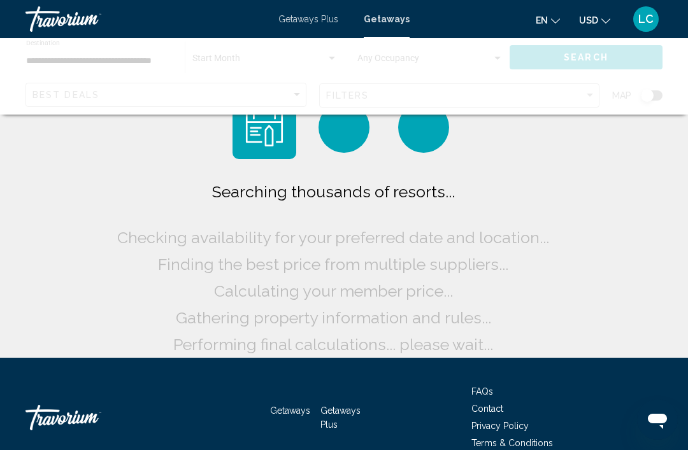
scroll to position [41, 0]
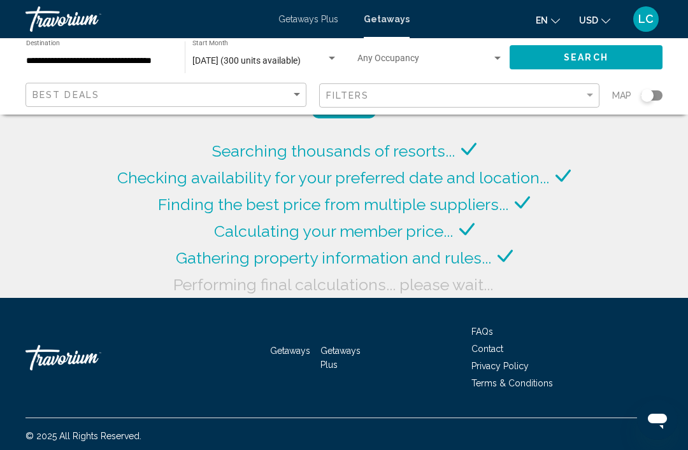
click at [287, 59] on span "November 2025 (300 units available)" at bounding box center [246, 60] width 108 height 10
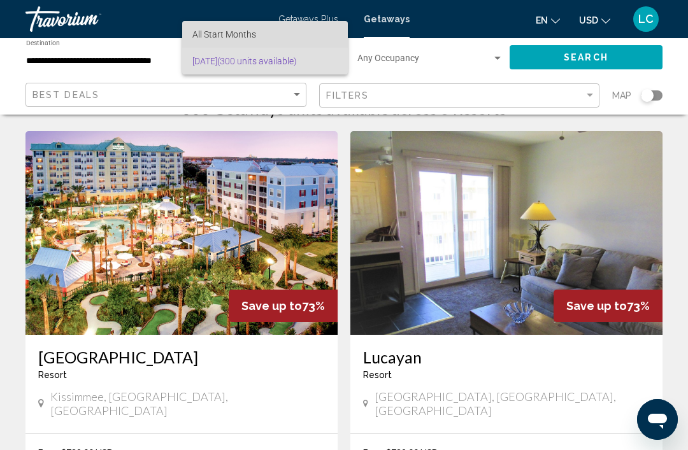
click at [282, 31] on span "All Start Months" at bounding box center [264, 34] width 145 height 27
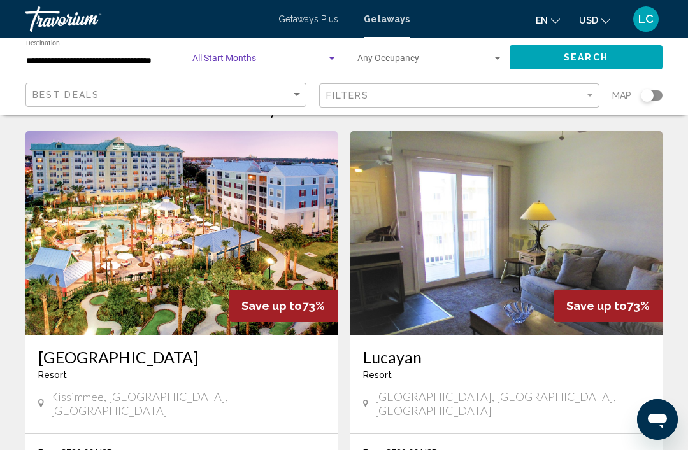
click at [319, 49] on div "Start Month All Start Months" at bounding box center [264, 57] width 145 height 35
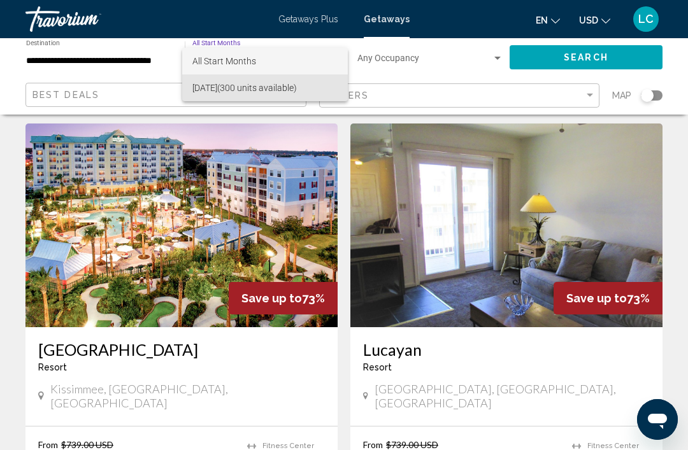
scroll to position [52, 0]
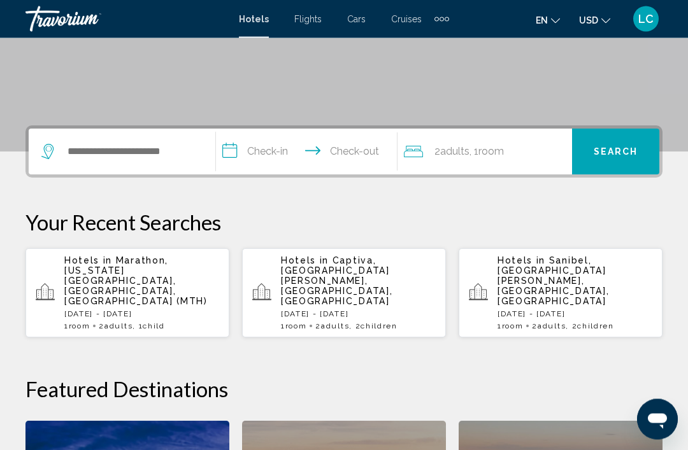
scroll to position [227, 0]
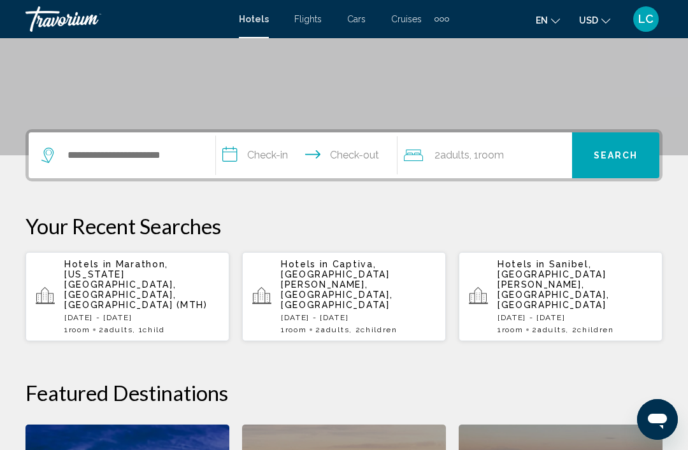
click at [184, 272] on span "Marathon, [US_STATE][GEOGRAPHIC_DATA], [GEOGRAPHIC_DATA], [GEOGRAPHIC_DATA] (MT…" at bounding box center [135, 284] width 143 height 51
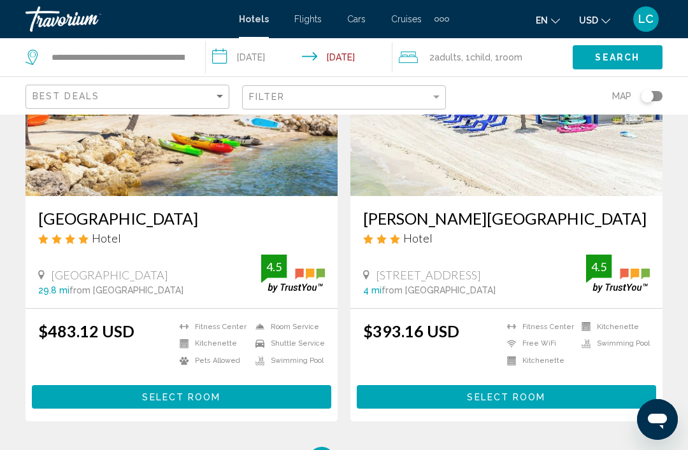
scroll to position [2641, 0]
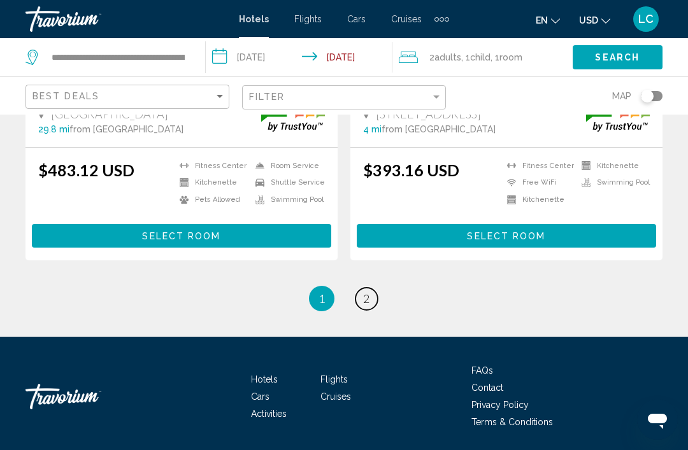
click at [373, 305] on link "page 2" at bounding box center [367, 299] width 22 height 22
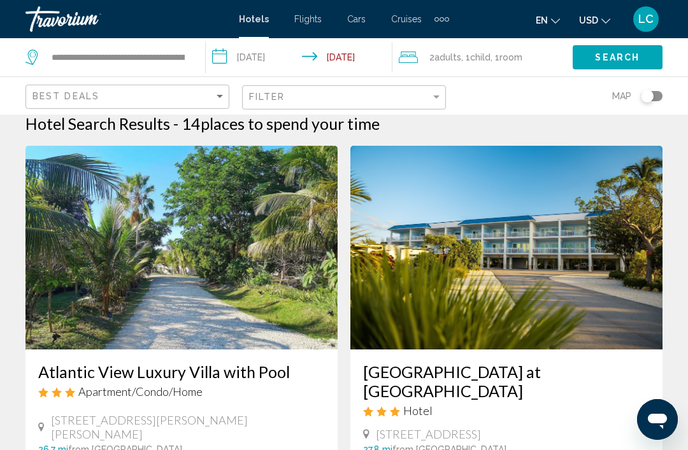
scroll to position [16, 0]
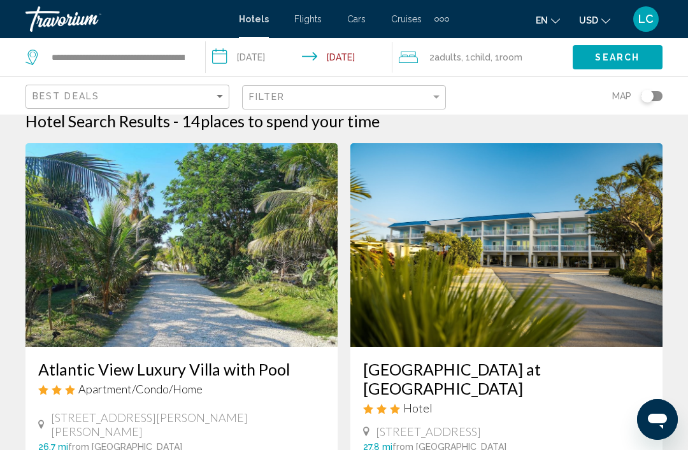
click at [275, 290] on img "Main content" at bounding box center [181, 245] width 312 height 204
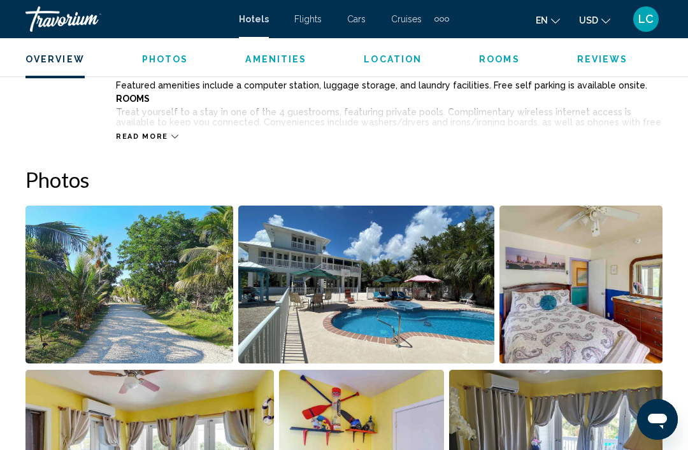
scroll to position [757, 0]
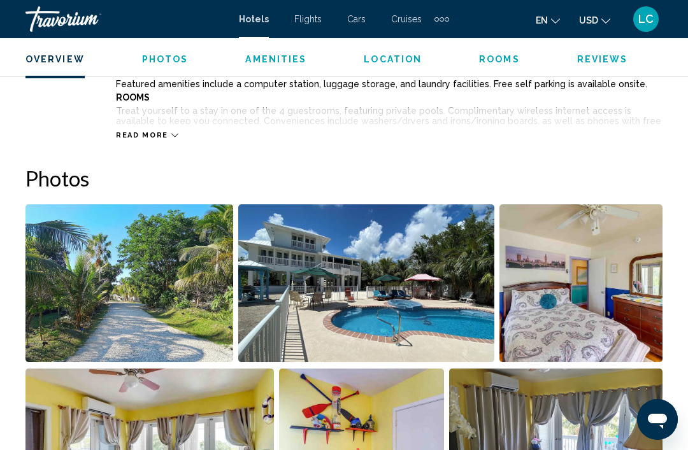
click at [161, 282] on img "Open full-screen image slider" at bounding box center [129, 284] width 208 height 158
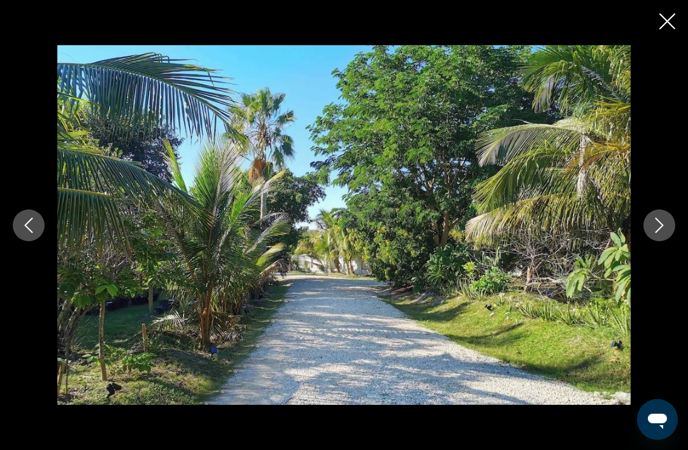
click at [666, 233] on icon "Next image" at bounding box center [659, 225] width 15 height 15
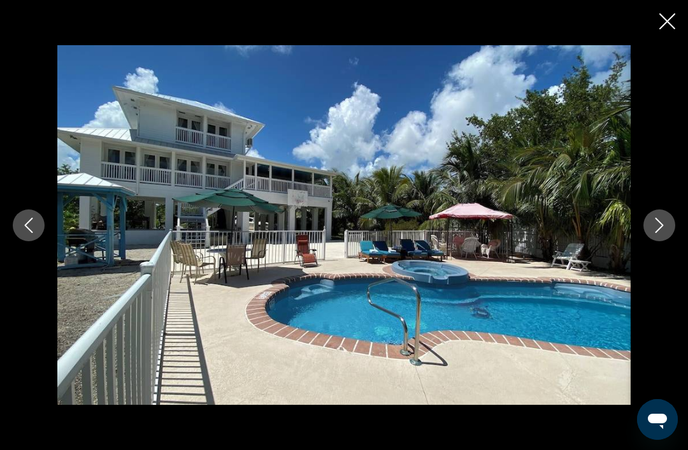
click at [652, 241] on button "Next image" at bounding box center [660, 226] width 32 height 32
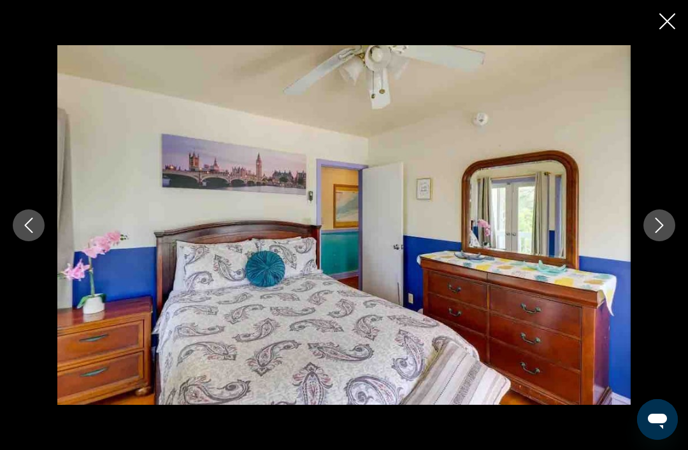
click at [661, 233] on icon "Next image" at bounding box center [659, 225] width 15 height 15
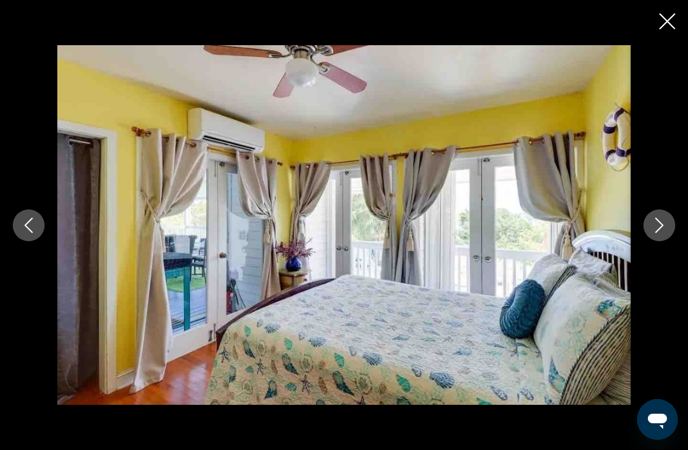
click at [666, 233] on icon "Next image" at bounding box center [659, 225] width 15 height 15
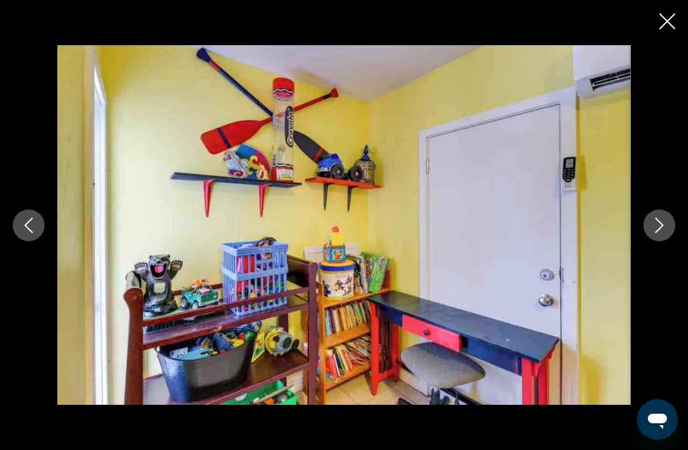
click at [662, 233] on icon "Next image" at bounding box center [659, 225] width 15 height 15
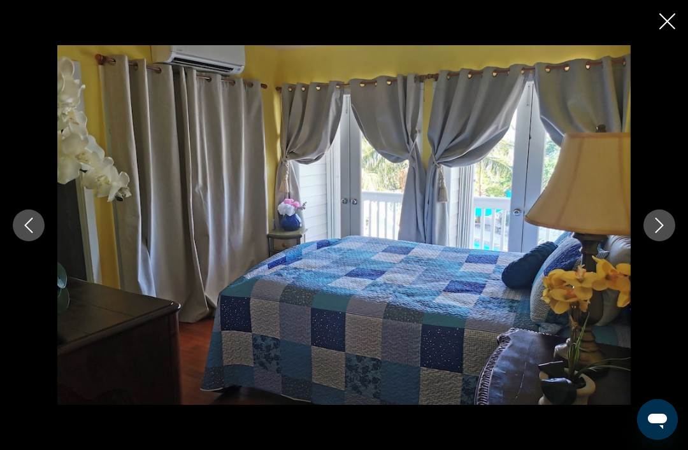
click at [665, 233] on icon "Next image" at bounding box center [659, 225] width 15 height 15
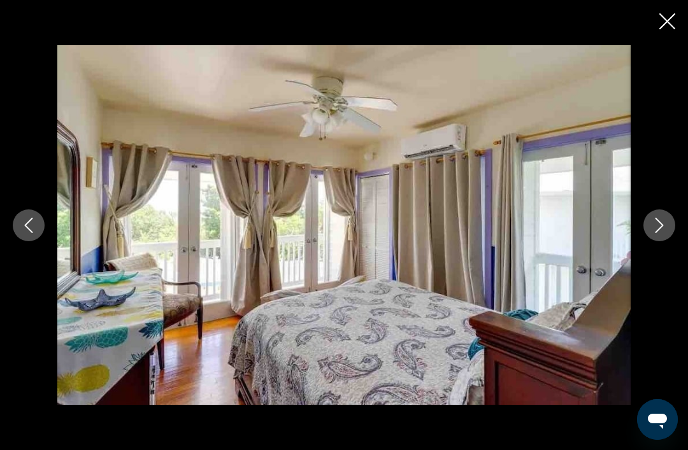
click at [661, 233] on icon "Next image" at bounding box center [660, 225] width 8 height 15
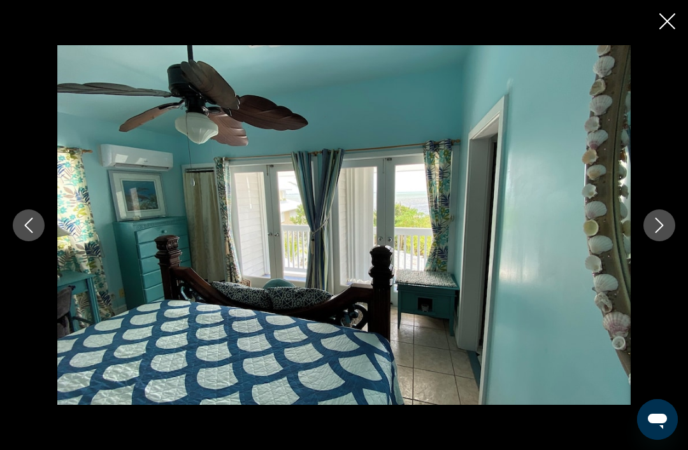
click at [663, 233] on icon "Next image" at bounding box center [660, 225] width 8 height 15
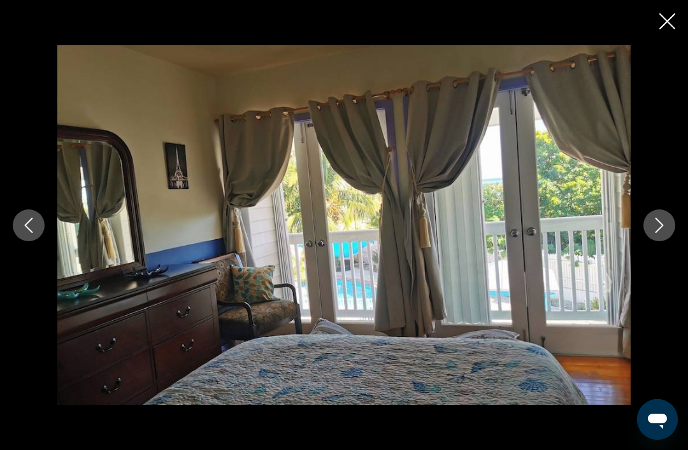
click at [666, 233] on icon "Next image" at bounding box center [659, 225] width 15 height 15
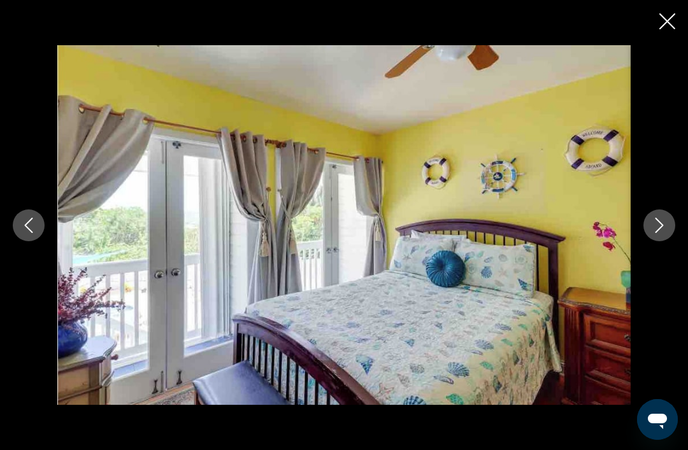
click at [659, 233] on icon "Next image" at bounding box center [659, 225] width 15 height 15
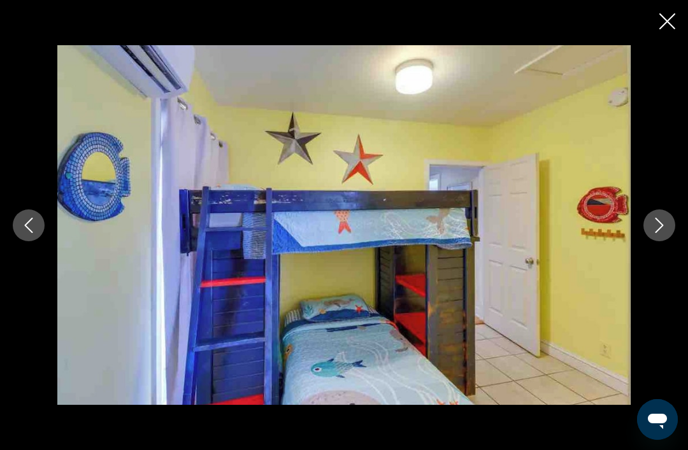
click at [660, 233] on icon "Next image" at bounding box center [659, 225] width 15 height 15
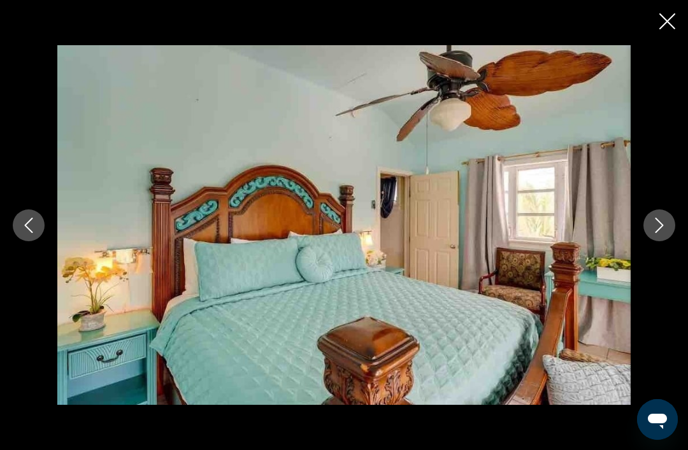
click at [658, 233] on icon "Next image" at bounding box center [659, 225] width 15 height 15
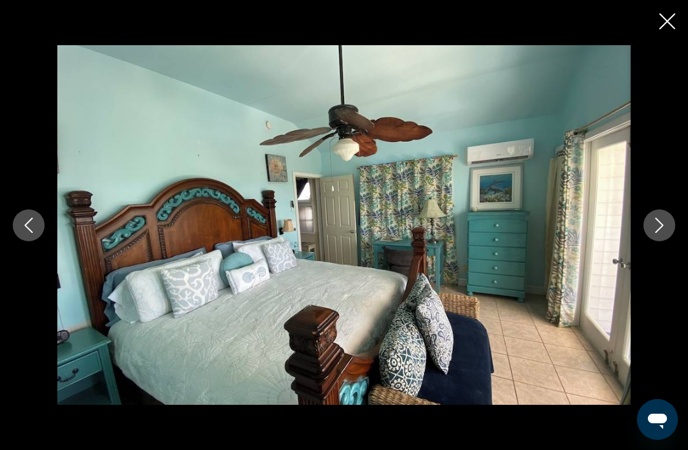
click at [661, 233] on icon "Next image" at bounding box center [659, 225] width 15 height 15
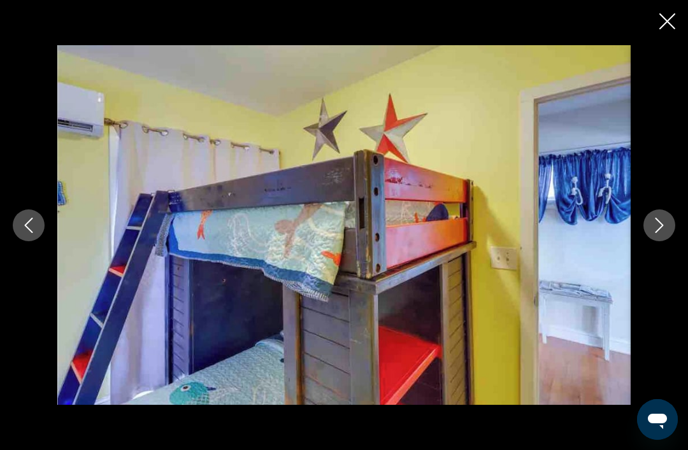
click at [658, 233] on icon "Next image" at bounding box center [659, 225] width 15 height 15
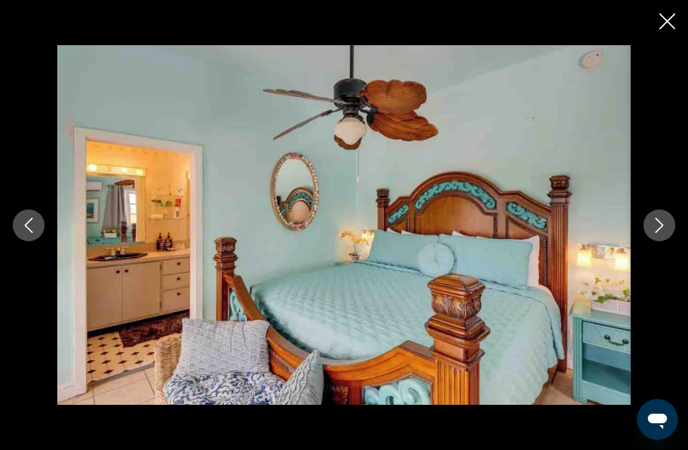
click at [656, 25] on div "Main content" at bounding box center [344, 225] width 688 height 450
click at [666, 30] on button "Close slideshow" at bounding box center [667, 23] width 16 height 20
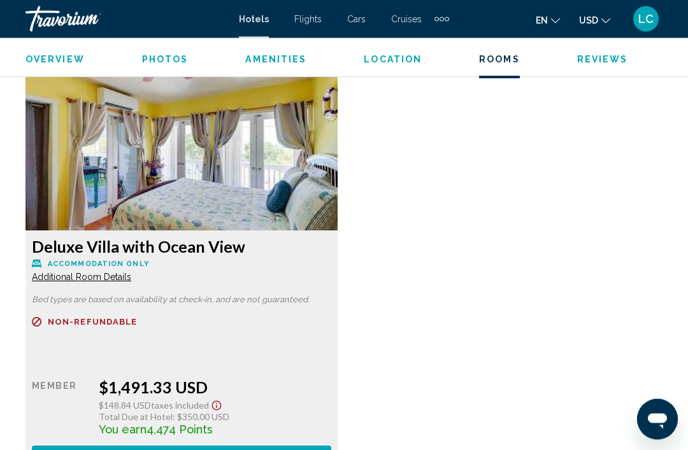
scroll to position [1958, 0]
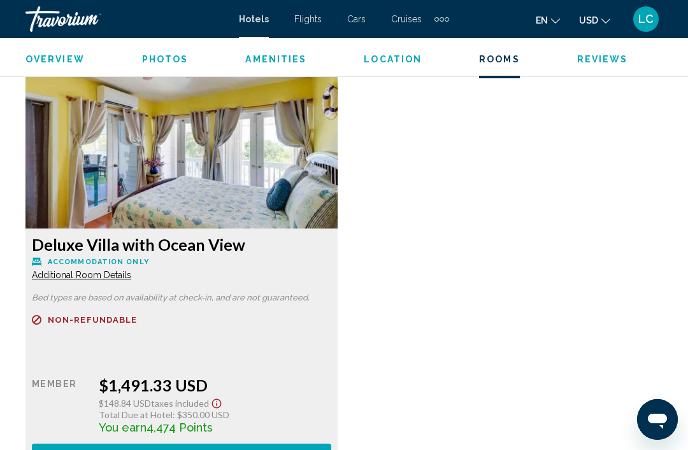
click at [122, 275] on span "Additional Room Details" at bounding box center [81, 275] width 99 height 10
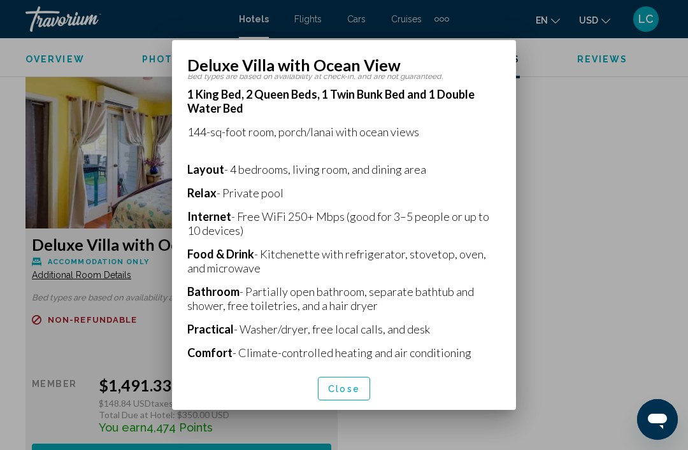
scroll to position [224, 0]
click at [345, 390] on button "Close" at bounding box center [344, 389] width 52 height 24
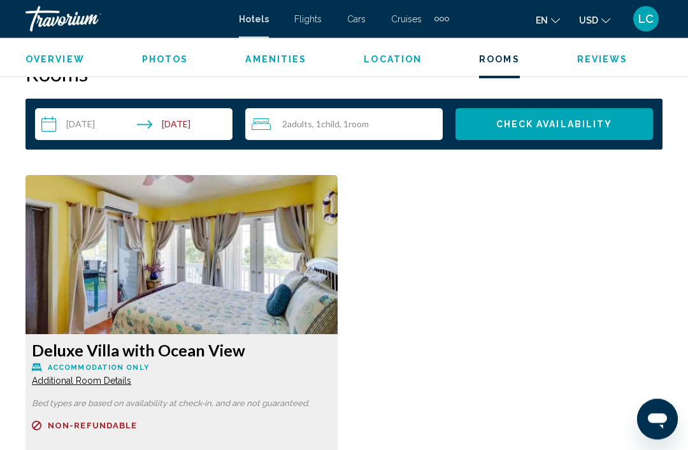
scroll to position [1849, 0]
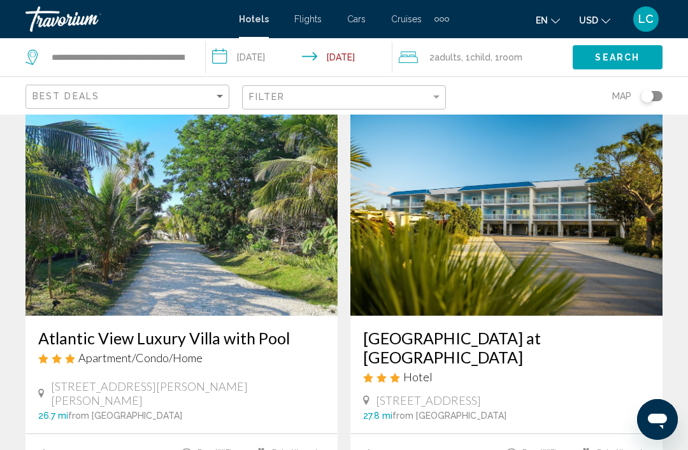
scroll to position [45, 0]
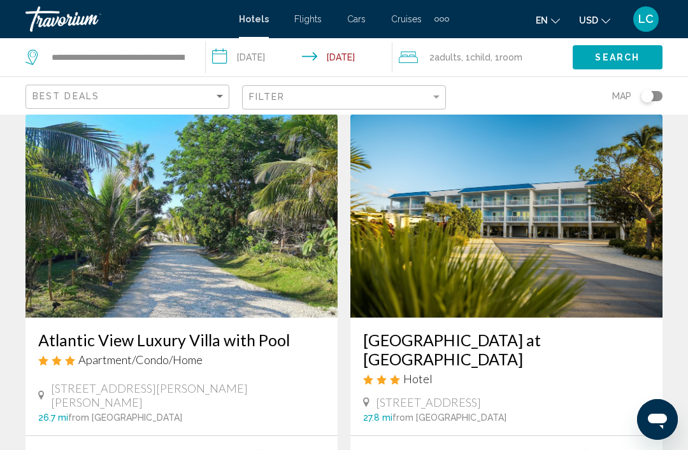
click at [619, 243] on img "Main content" at bounding box center [506, 216] width 312 height 204
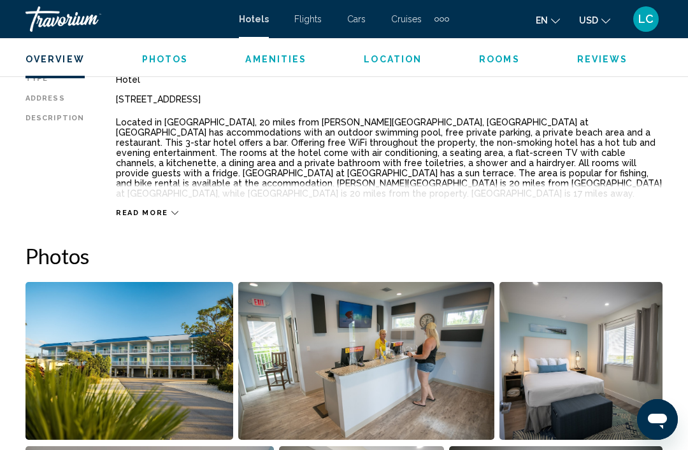
scroll to position [828, 0]
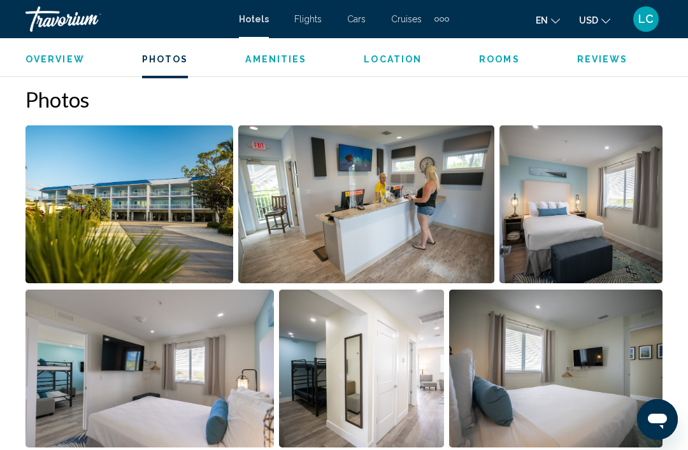
click at [194, 220] on img "Open full-screen image slider" at bounding box center [129, 205] width 208 height 158
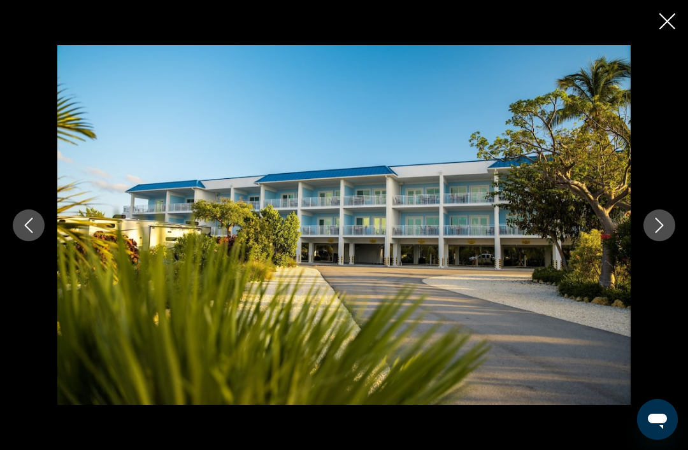
click at [661, 233] on icon "Next image" at bounding box center [660, 225] width 8 height 15
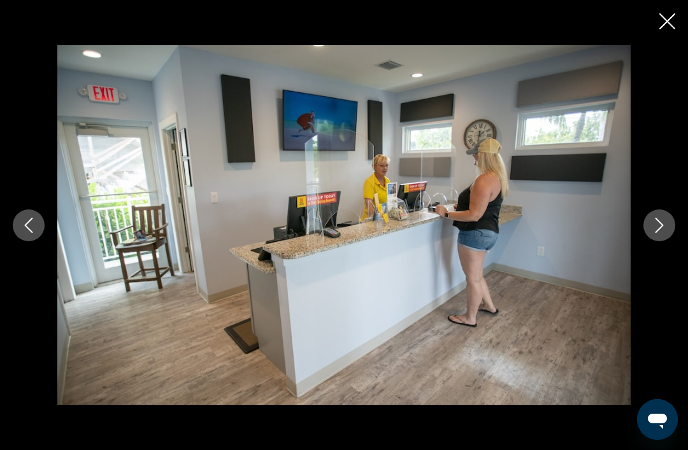
click at [669, 219] on div "Main content" at bounding box center [344, 225] width 688 height 361
click at [666, 241] on button "Next image" at bounding box center [660, 226] width 32 height 32
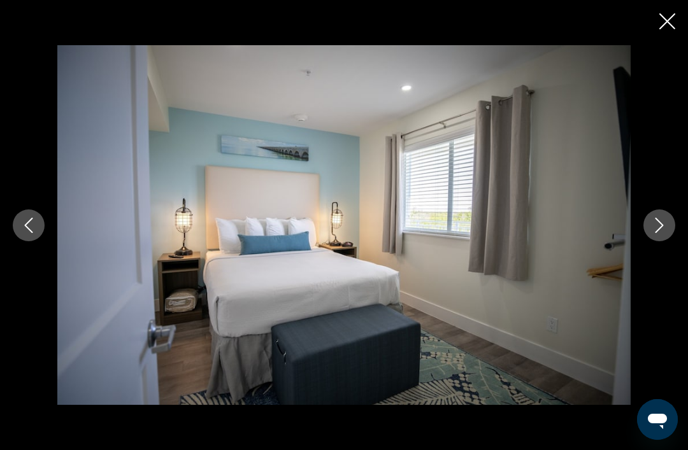
click at [662, 233] on icon "Next image" at bounding box center [659, 225] width 15 height 15
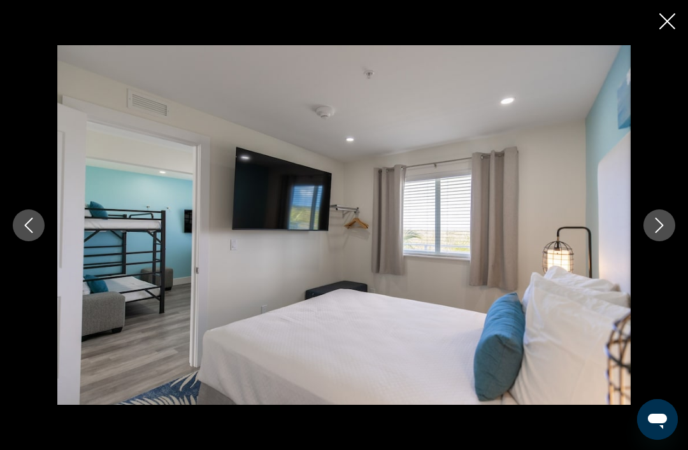
click at [664, 233] on icon "Next image" at bounding box center [659, 225] width 15 height 15
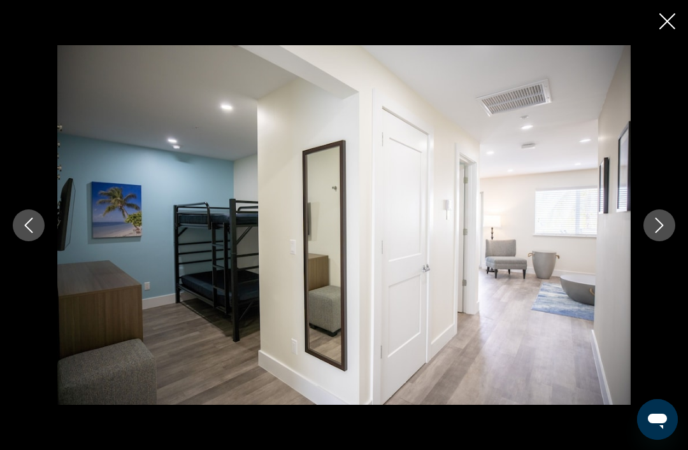
click at [660, 233] on icon "Next image" at bounding box center [660, 225] width 8 height 15
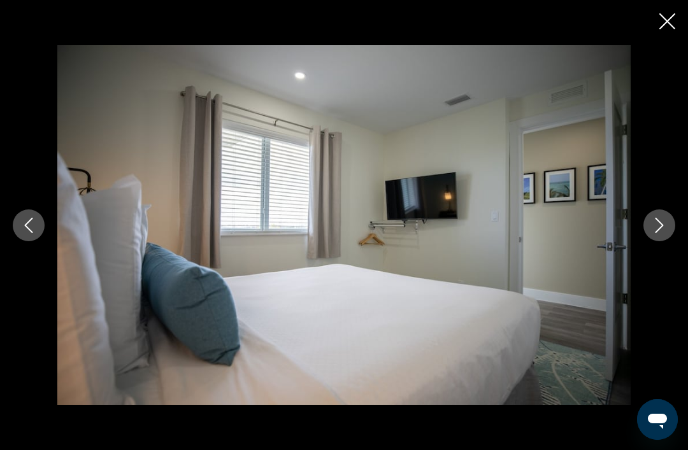
click at [663, 233] on icon "Next image" at bounding box center [659, 225] width 15 height 15
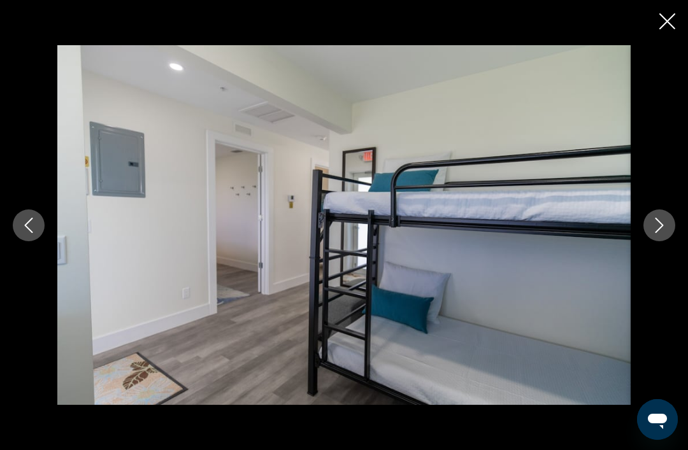
click at [658, 233] on icon "Next image" at bounding box center [659, 225] width 15 height 15
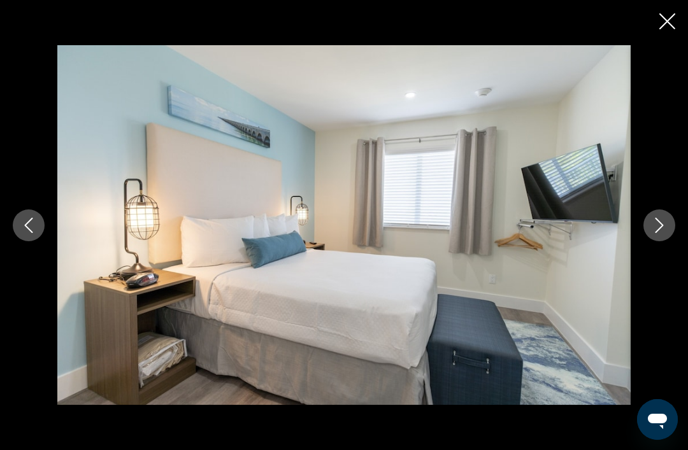
click at [658, 233] on icon "Next image" at bounding box center [659, 225] width 15 height 15
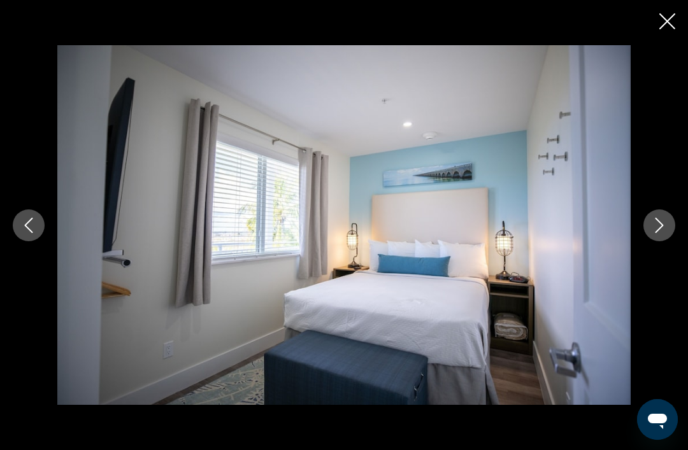
click at [660, 233] on icon "Next image" at bounding box center [659, 225] width 15 height 15
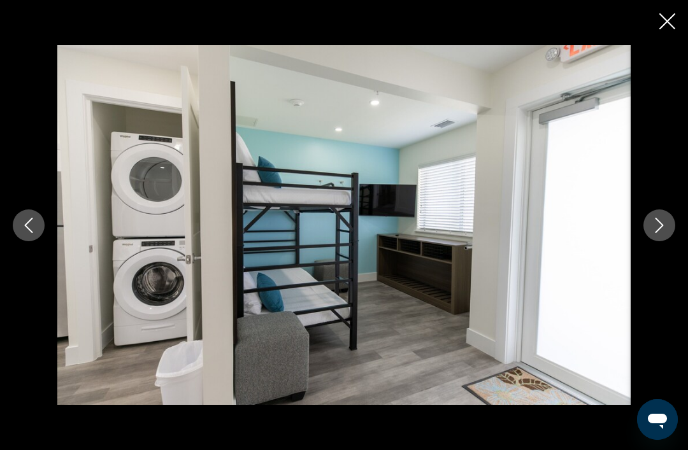
click at [663, 236] on button "Next image" at bounding box center [660, 226] width 32 height 32
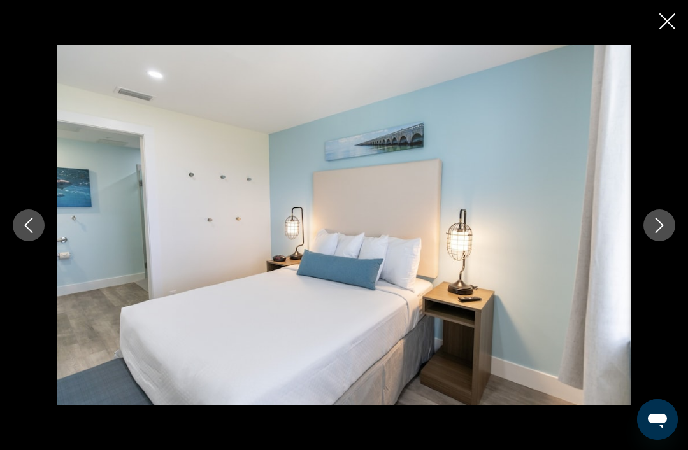
click at [659, 233] on icon "Next image" at bounding box center [660, 225] width 8 height 15
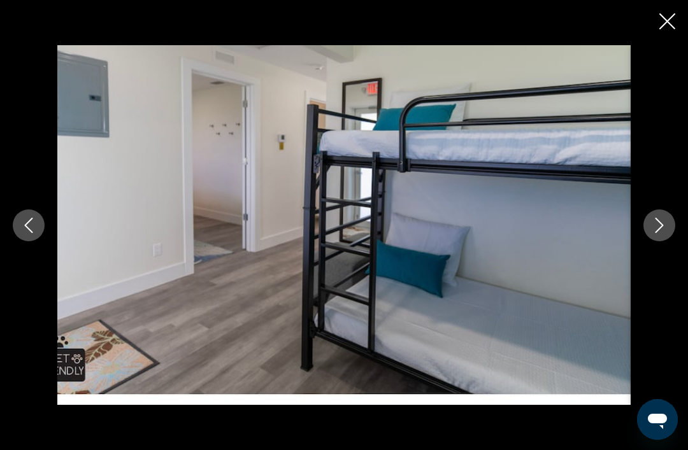
click at [657, 233] on icon "Next image" at bounding box center [659, 225] width 15 height 15
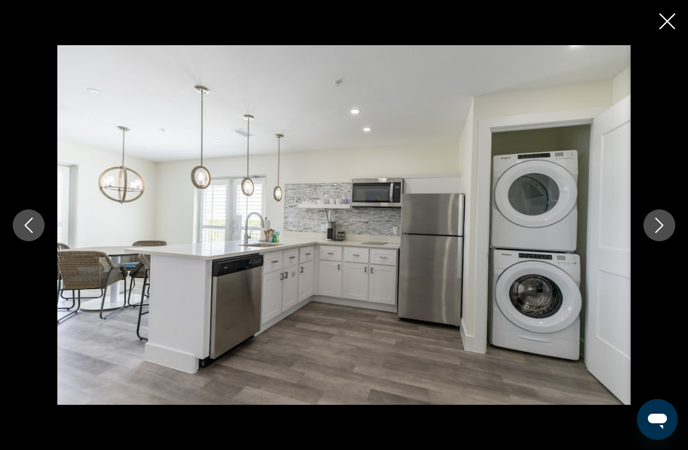
click at [661, 237] on button "Next image" at bounding box center [660, 226] width 32 height 32
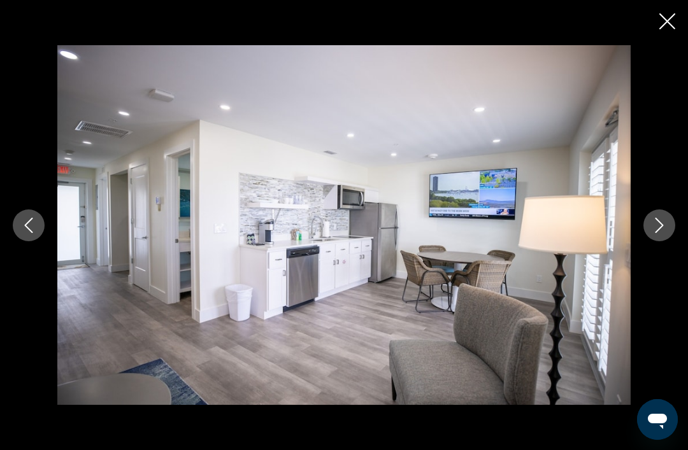
click at [665, 24] on icon "Close slideshow" at bounding box center [667, 21] width 16 height 16
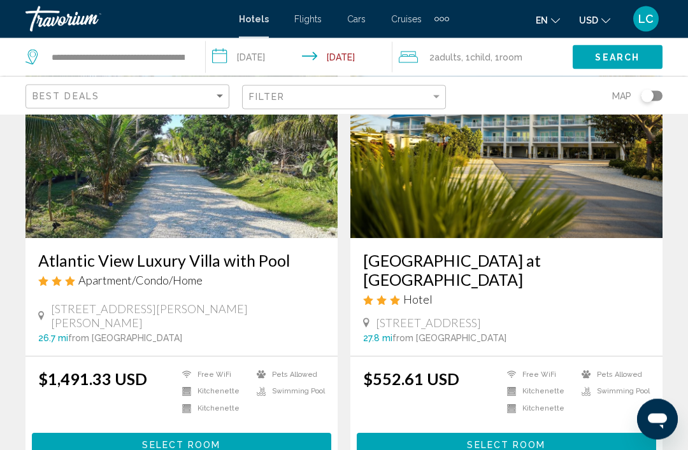
scroll to position [156, 0]
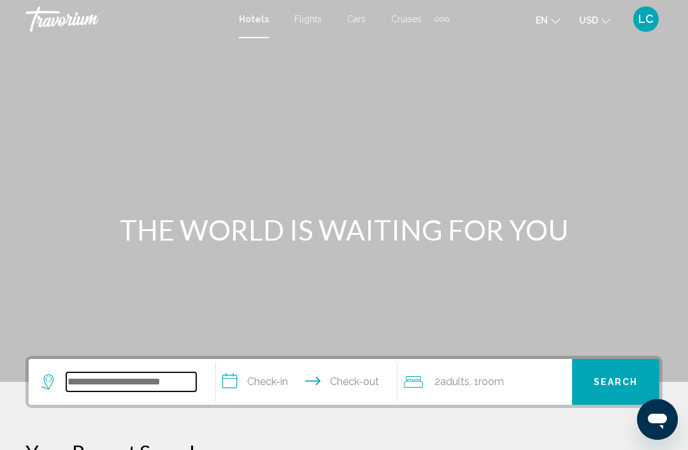
click at [157, 373] on input "Search widget" at bounding box center [131, 382] width 130 height 19
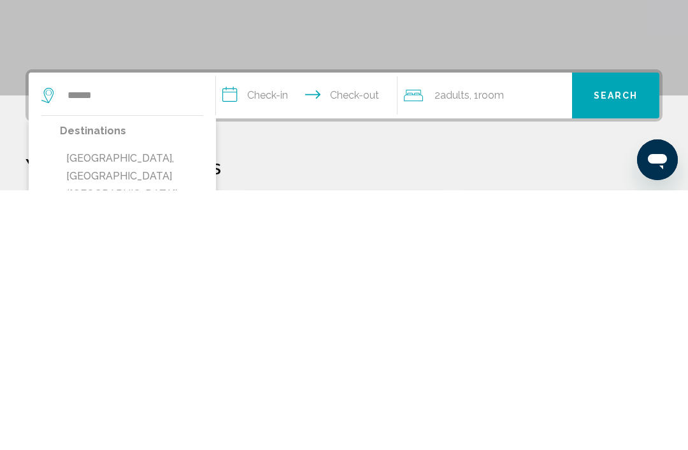
click at [167, 406] on button "[GEOGRAPHIC_DATA], [GEOGRAPHIC_DATA] ([GEOGRAPHIC_DATA])" at bounding box center [131, 436] width 143 height 60
type input "**********"
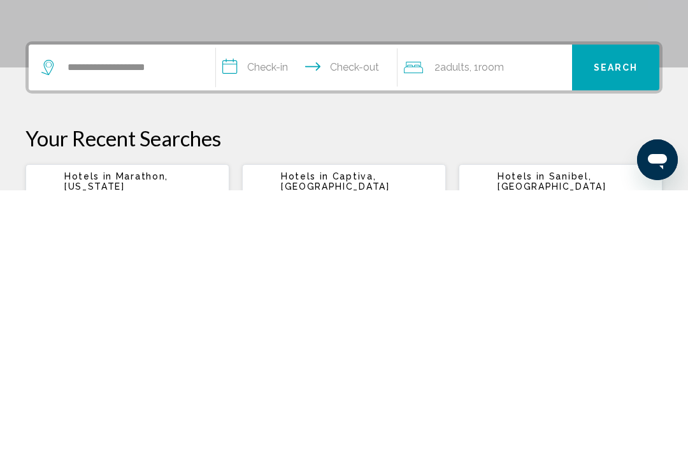
click at [276, 305] on input "**********" at bounding box center [309, 330] width 186 height 50
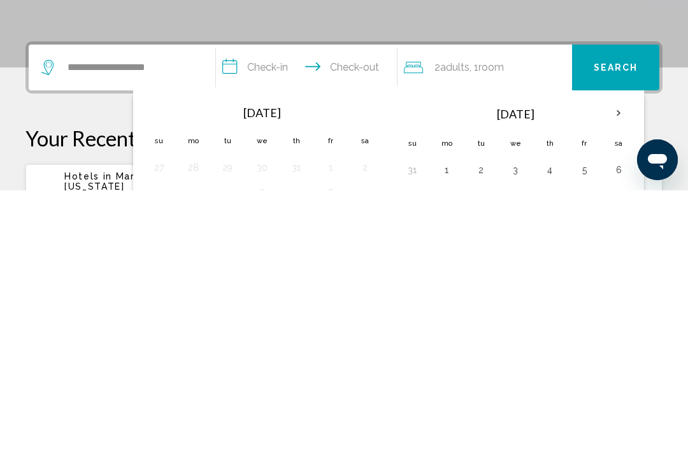
scroll to position [315, 0]
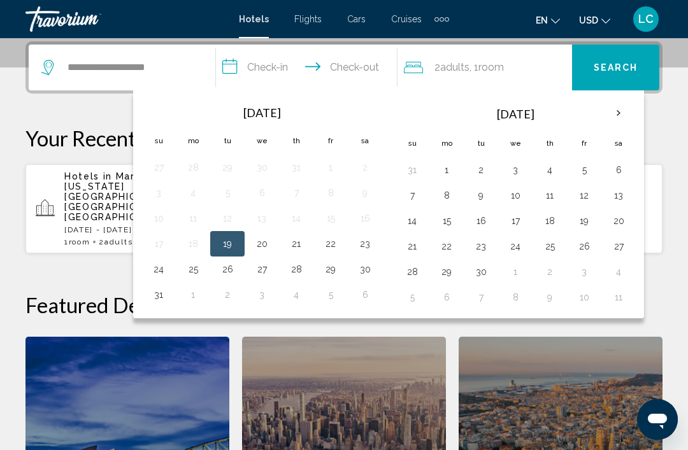
click at [615, 112] on th "Next month" at bounding box center [618, 113] width 34 height 28
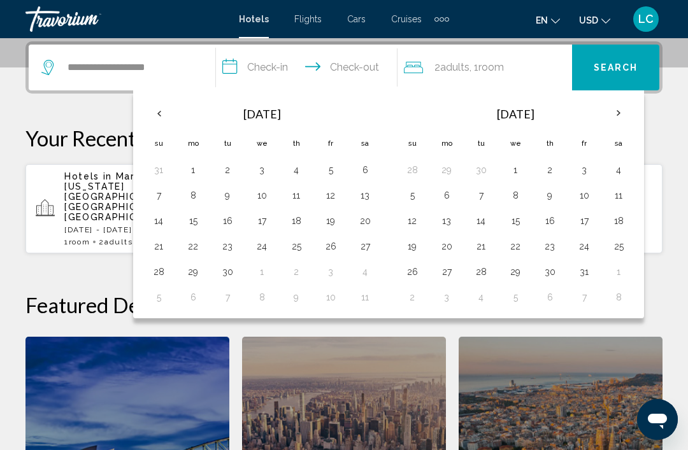
click at [619, 105] on th "Next month" at bounding box center [618, 113] width 34 height 28
click at [628, 113] on th "Next month" at bounding box center [618, 113] width 34 height 28
click at [620, 222] on button "20" at bounding box center [618, 221] width 20 height 18
click at [519, 247] on button "24" at bounding box center [515, 247] width 20 height 18
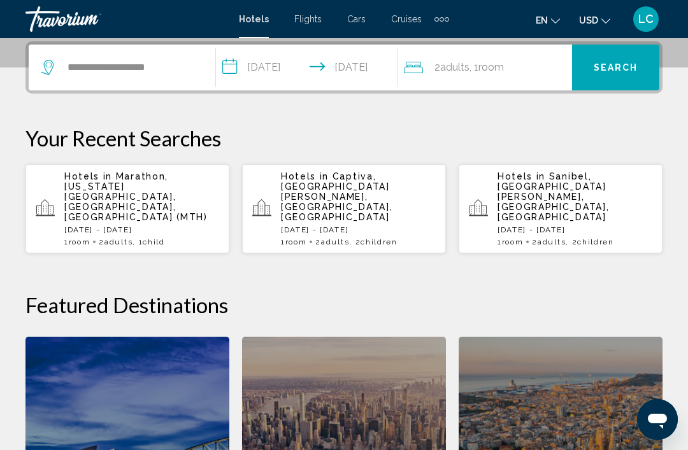
click at [356, 78] on input "**********" at bounding box center [309, 70] width 186 height 50
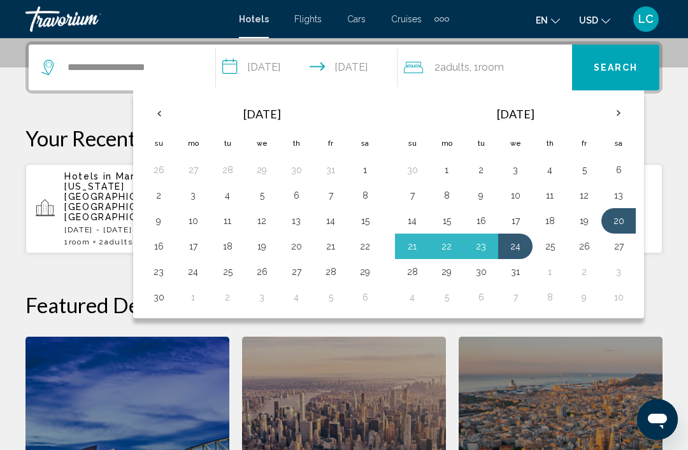
click at [559, 248] on button "25" at bounding box center [550, 247] width 20 height 18
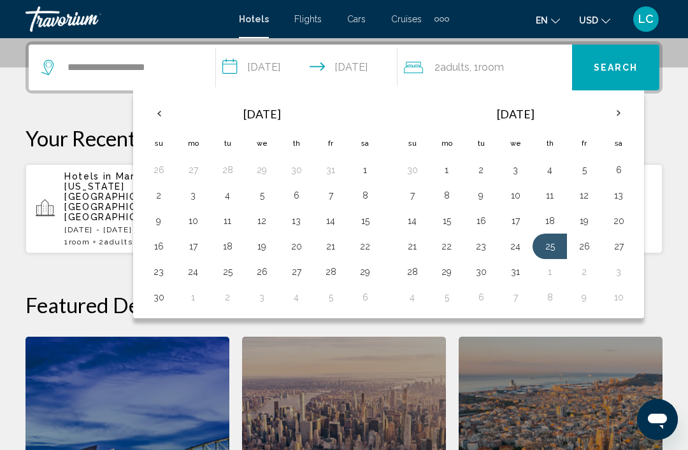
click at [617, 225] on button "20" at bounding box center [618, 221] width 20 height 18
type input "**********"
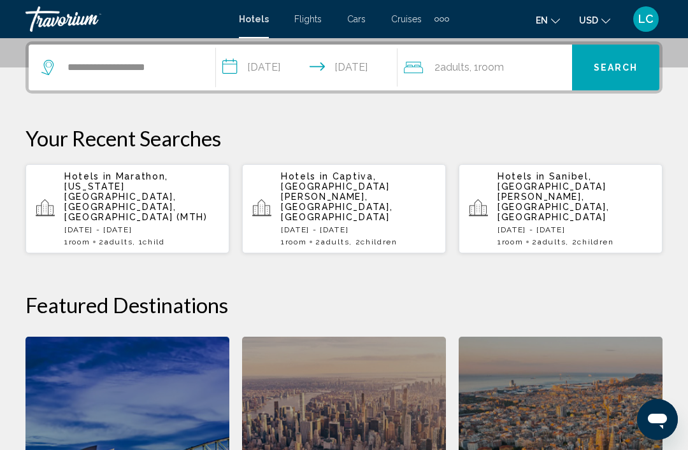
click at [629, 64] on span "Search" at bounding box center [616, 68] width 45 height 10
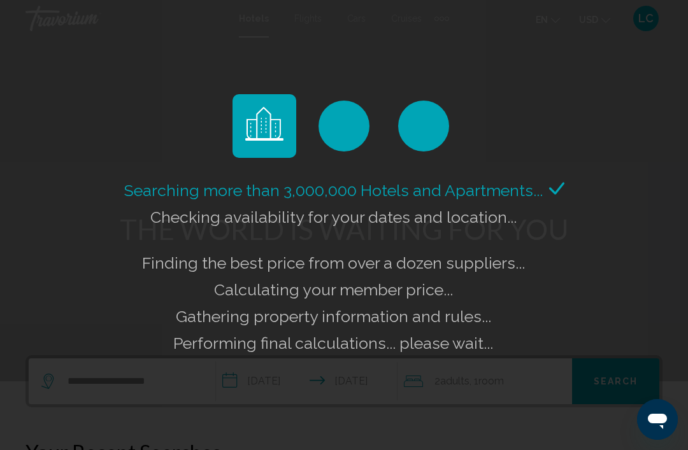
scroll to position [0, 0]
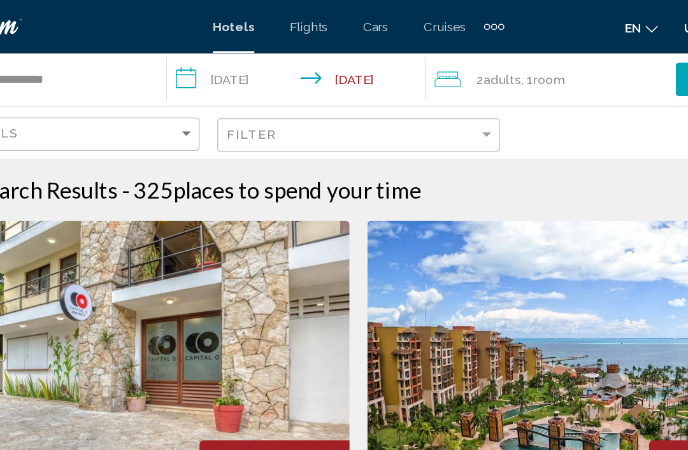
click at [418, 64] on div "2 Adult Adults , 1 Room rooms" at bounding box center [486, 57] width 174 height 18
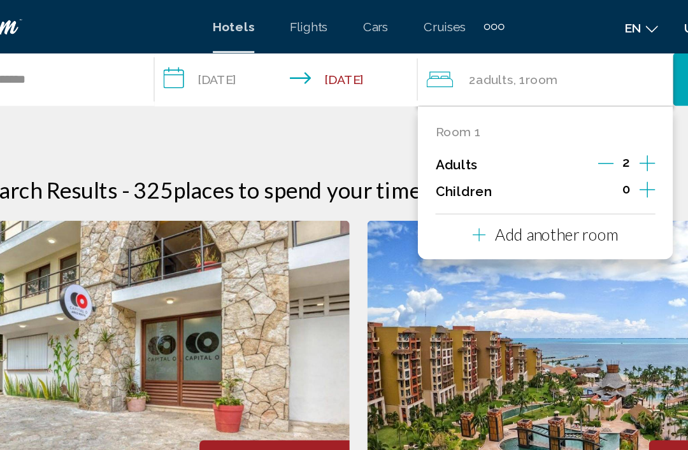
click at [547, 136] on icon "Increment children" at bounding box center [552, 136] width 11 height 15
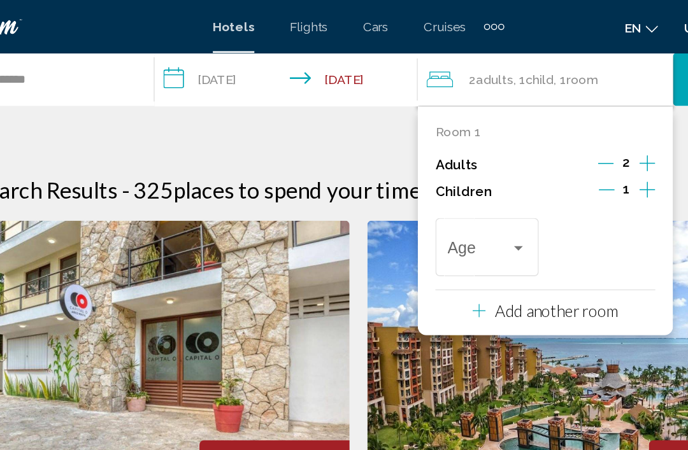
click at [547, 137] on icon "Increment children" at bounding box center [552, 136] width 11 height 15
click at [454, 174] on div "Travelers: 2 adults, 2 children" at bounding box center [459, 179] width 11 height 10
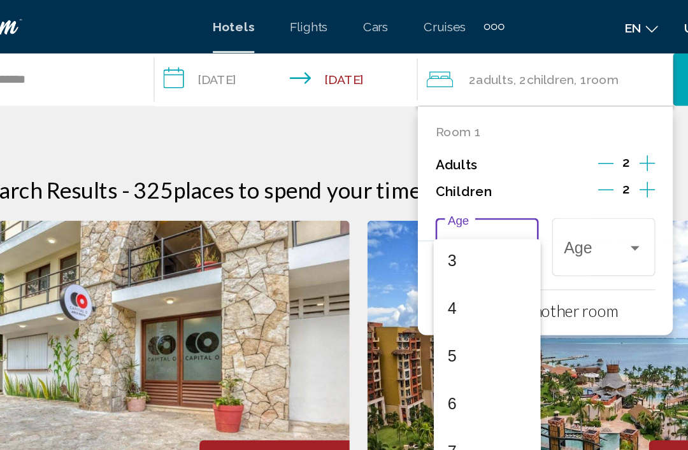
scroll to position [106, 0]
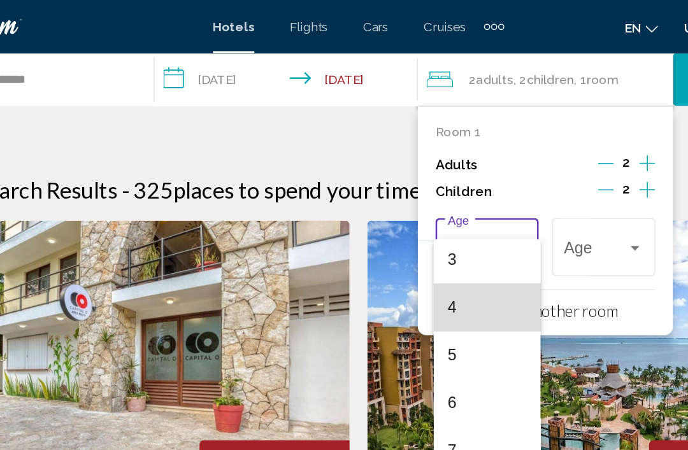
click at [408, 219] on span "4" at bounding box center [436, 222] width 57 height 34
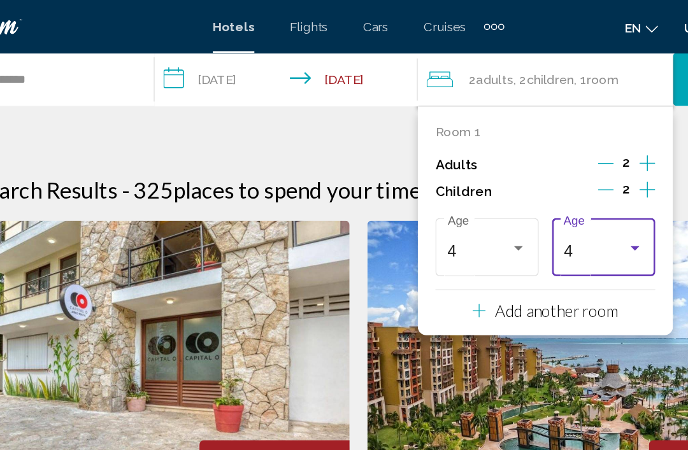
click at [538, 182] on div "Travelers: 2 adults, 2 children" at bounding box center [543, 179] width 11 height 10
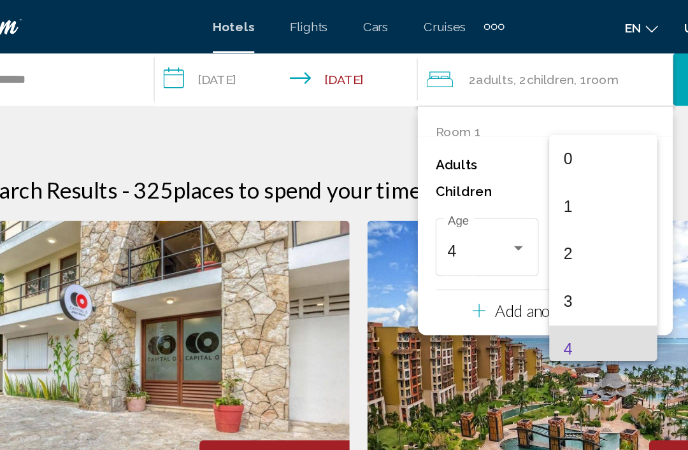
scroll to position [73, 0]
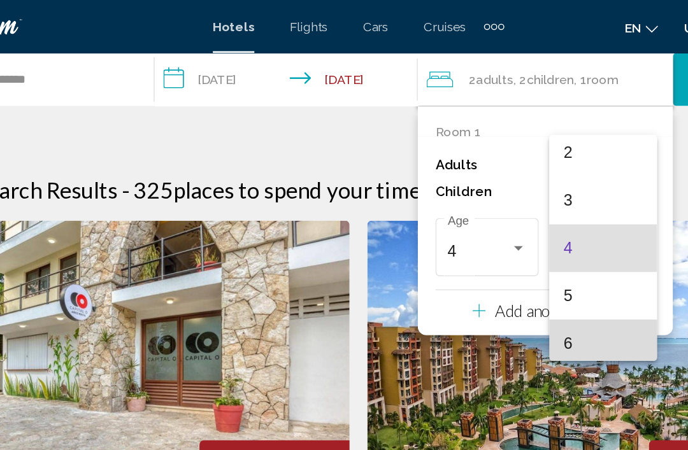
click at [492, 245] on span "6" at bounding box center [520, 248] width 57 height 34
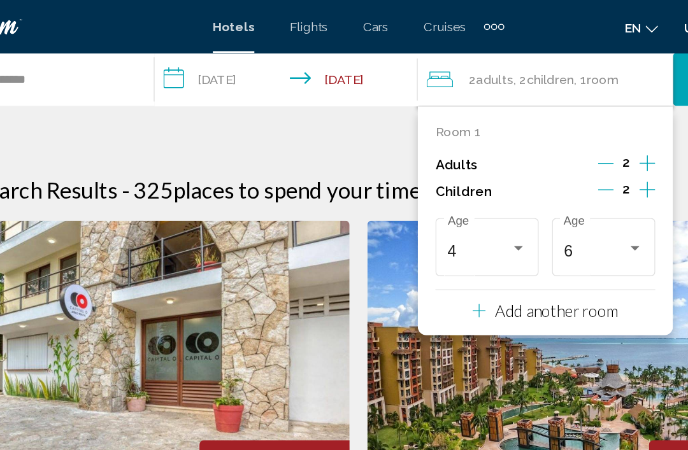
click at [571, 63] on button "Search" at bounding box center [617, 57] width 92 height 38
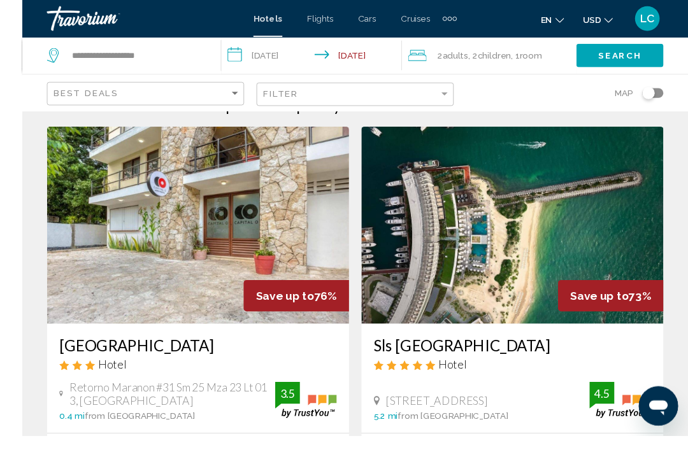
scroll to position [59, 0]
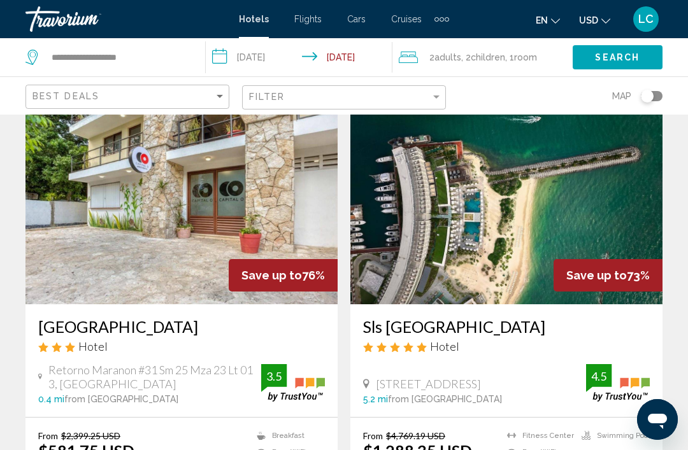
click at [522, 187] on img "Main content" at bounding box center [506, 203] width 312 height 204
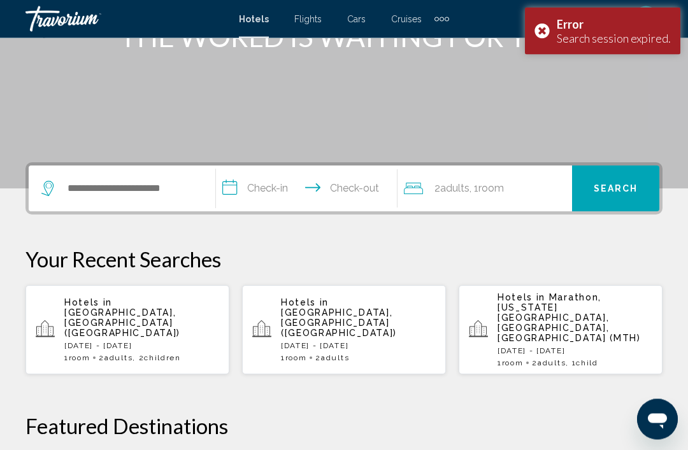
click at [193, 324] on div "Hotels in [GEOGRAPHIC_DATA], [GEOGRAPHIC_DATA] ([GEOGRAPHIC_DATA]) [DATE] - [DA…" at bounding box center [141, 330] width 155 height 65
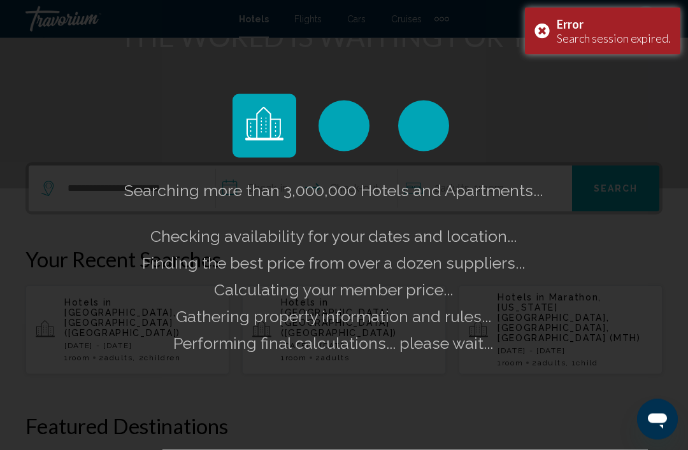
scroll to position [194, 0]
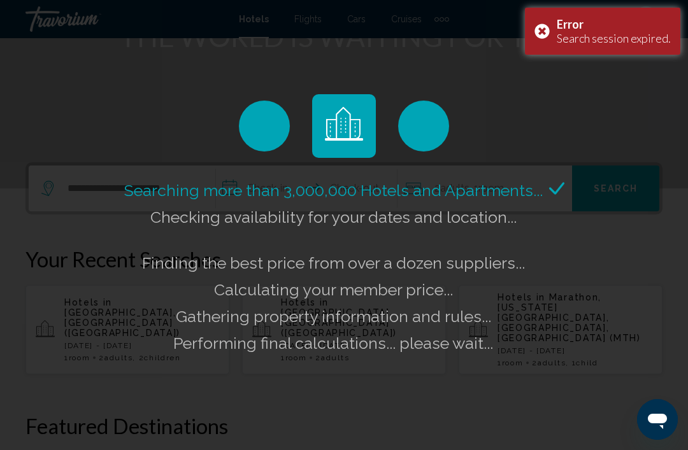
click at [550, 28] on div "Error Search session expired." at bounding box center [602, 31] width 155 height 47
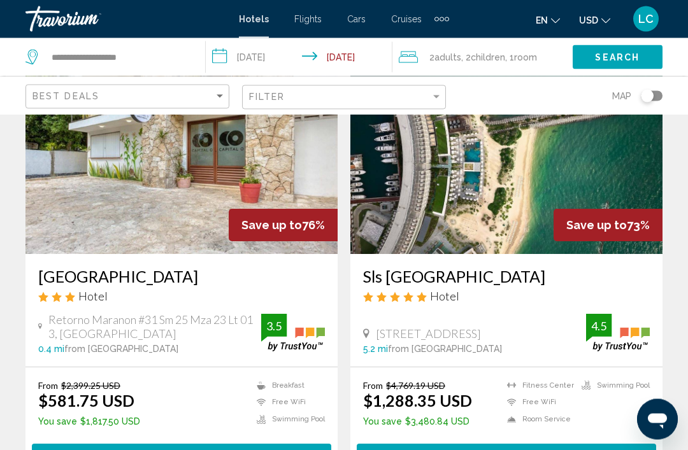
click at [508, 201] on img "Main content" at bounding box center [506, 153] width 312 height 204
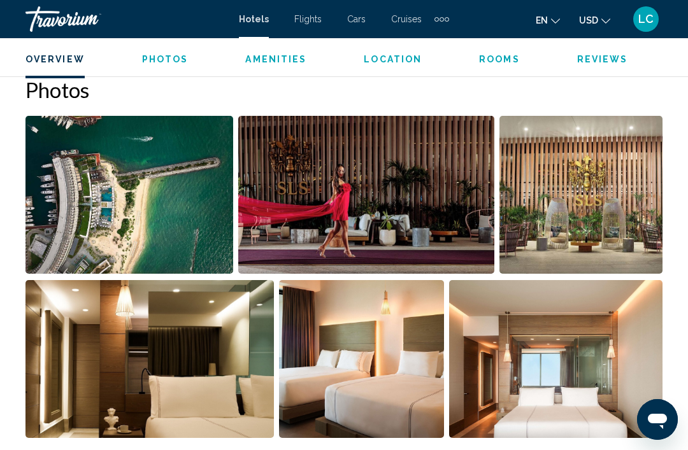
scroll to position [834, 0]
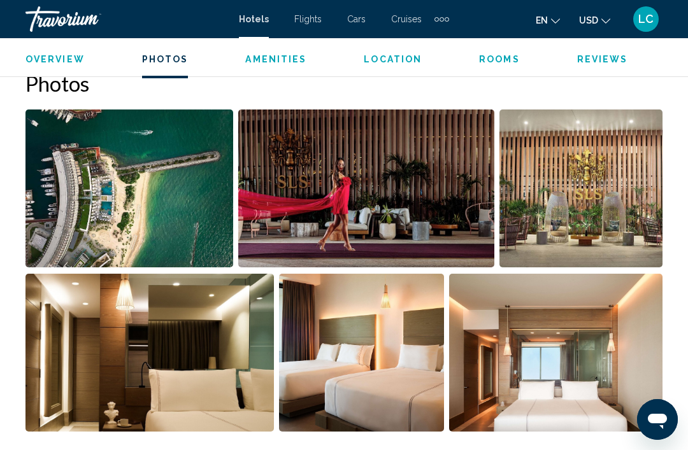
click at [176, 199] on img "Open full-screen image slider" at bounding box center [129, 189] width 208 height 158
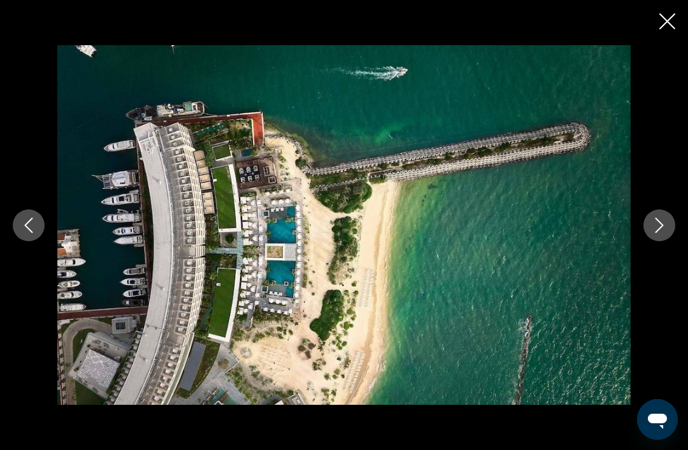
click at [666, 233] on icon "Next image" at bounding box center [659, 225] width 15 height 15
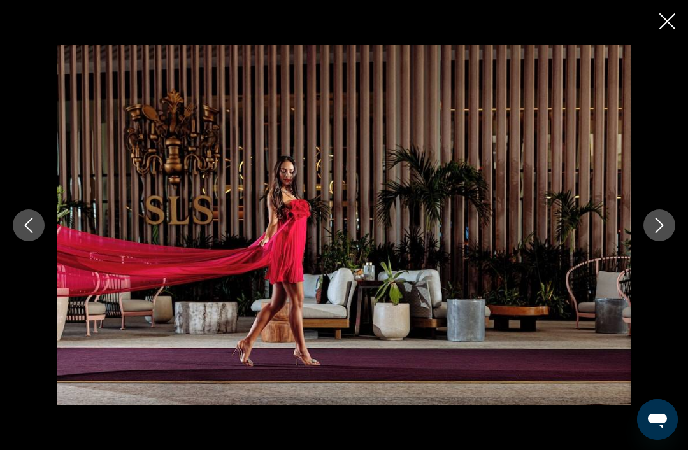
click at [663, 233] on icon "Next image" at bounding box center [659, 225] width 15 height 15
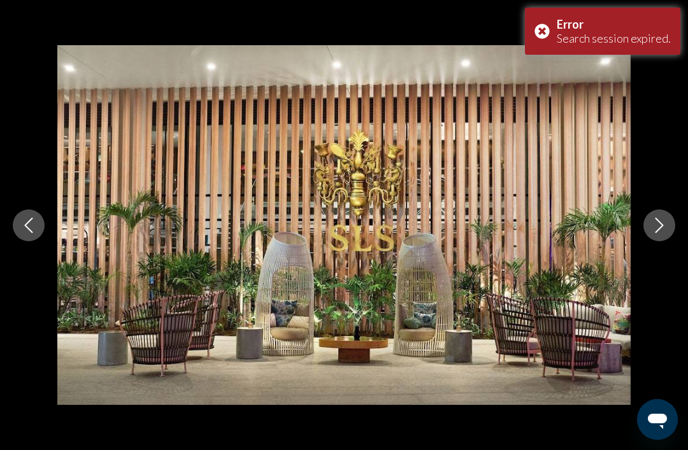
click at [659, 233] on icon "Next image" at bounding box center [659, 225] width 15 height 15
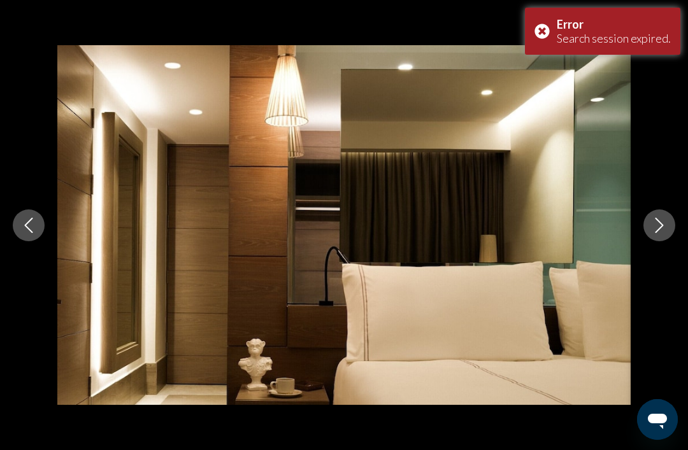
click at [666, 233] on icon "Next image" at bounding box center [659, 225] width 15 height 15
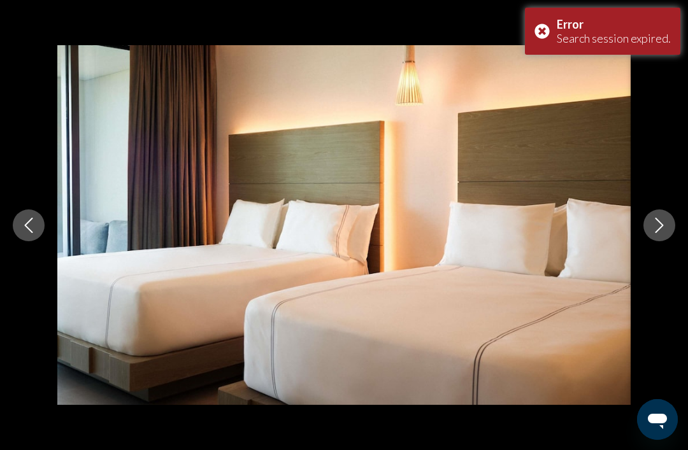
click at [663, 233] on icon "Next image" at bounding box center [659, 225] width 15 height 15
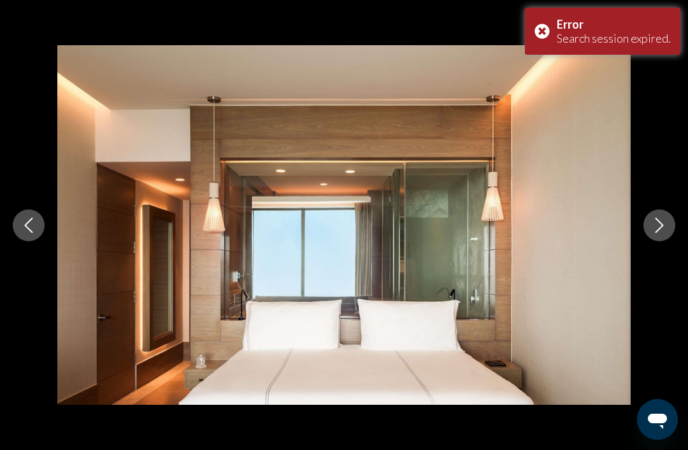
click at [659, 233] on icon "Next image" at bounding box center [660, 225] width 8 height 15
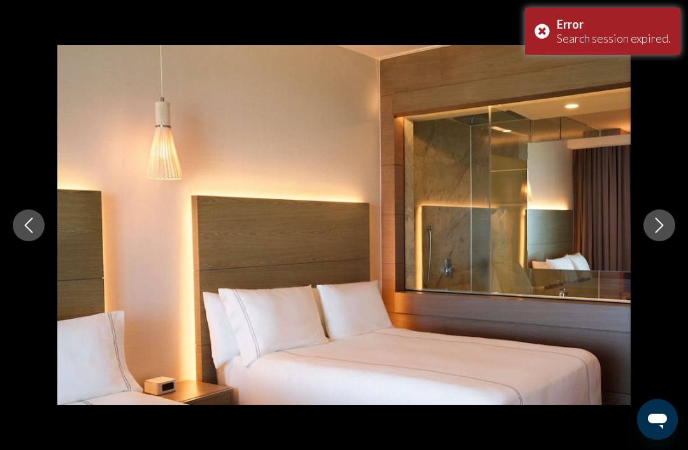
click at [666, 233] on icon "Next image" at bounding box center [659, 225] width 15 height 15
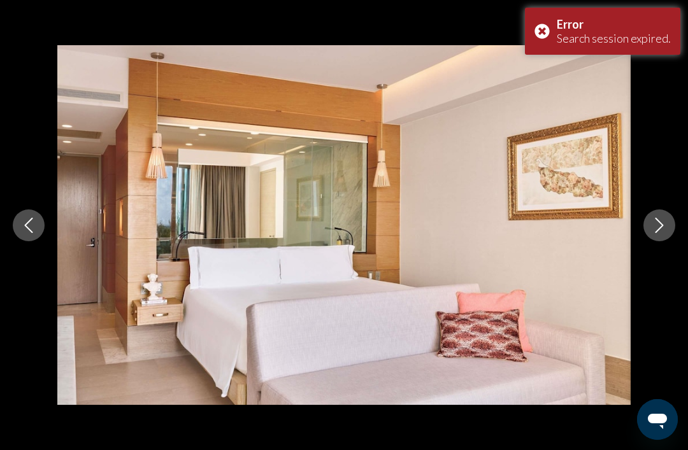
click at [665, 233] on icon "Next image" at bounding box center [659, 225] width 15 height 15
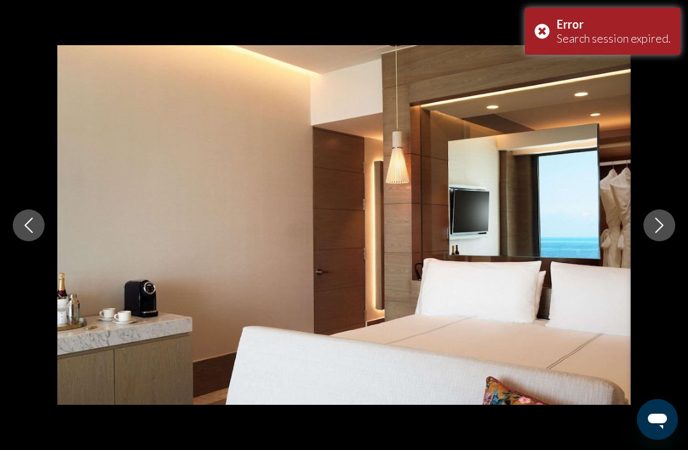
click at [660, 241] on button "Next image" at bounding box center [660, 226] width 32 height 32
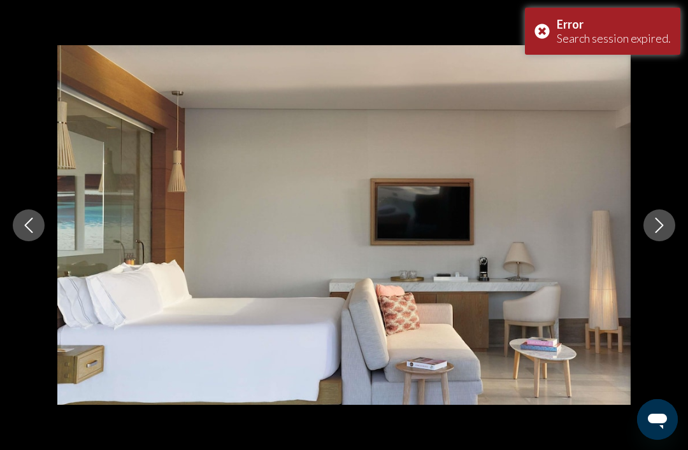
click at [665, 233] on icon "Next image" at bounding box center [659, 225] width 15 height 15
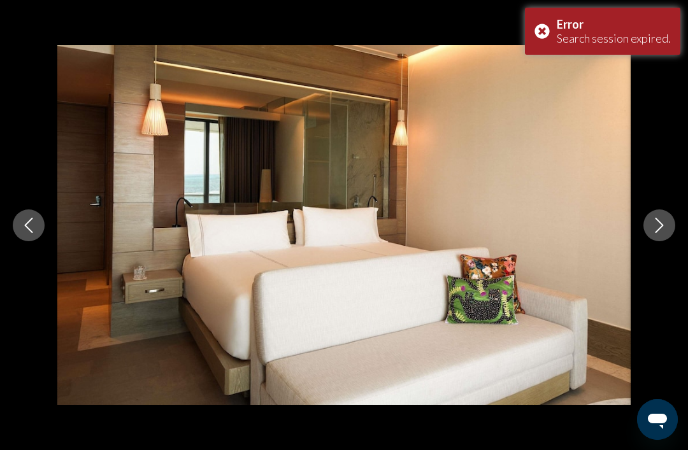
click at [672, 241] on button "Next image" at bounding box center [660, 226] width 32 height 32
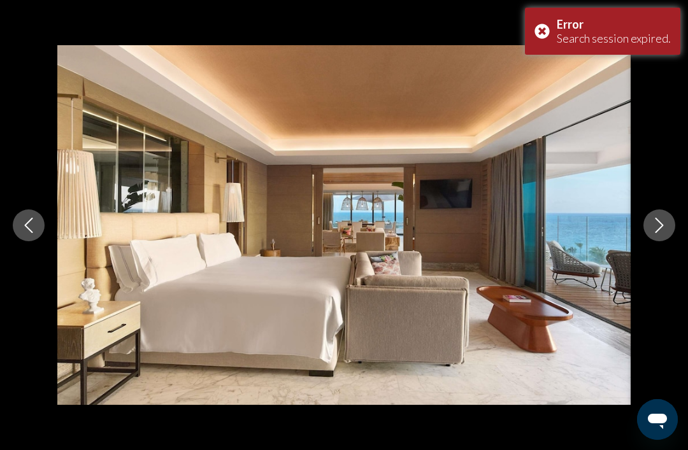
click at [665, 233] on icon "Next image" at bounding box center [659, 225] width 15 height 15
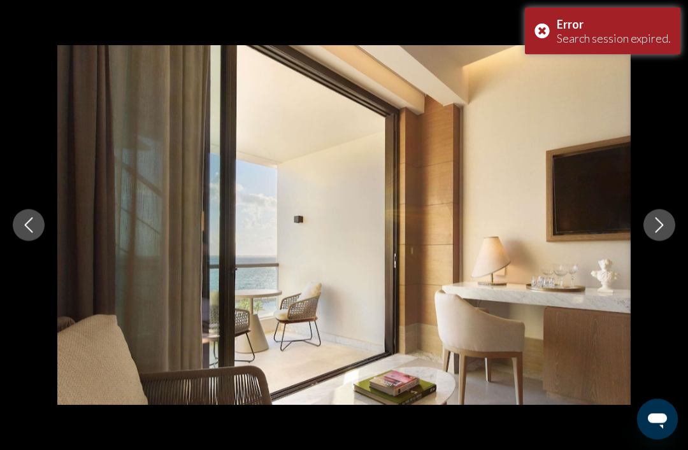
scroll to position [454, 0]
click at [542, 27] on div "Error Search session expired." at bounding box center [602, 31] width 155 height 47
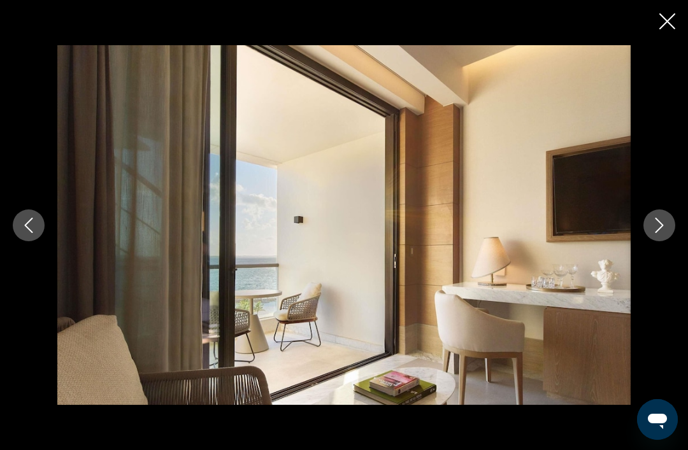
click at [672, 24] on icon "Close slideshow" at bounding box center [667, 21] width 16 height 16
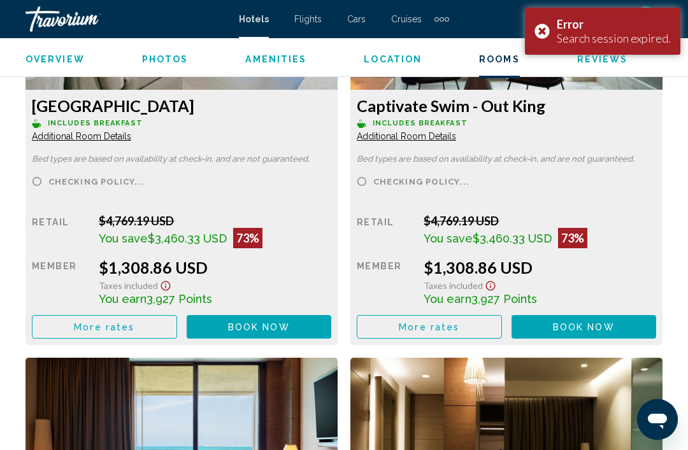
scroll to position [2092, 0]
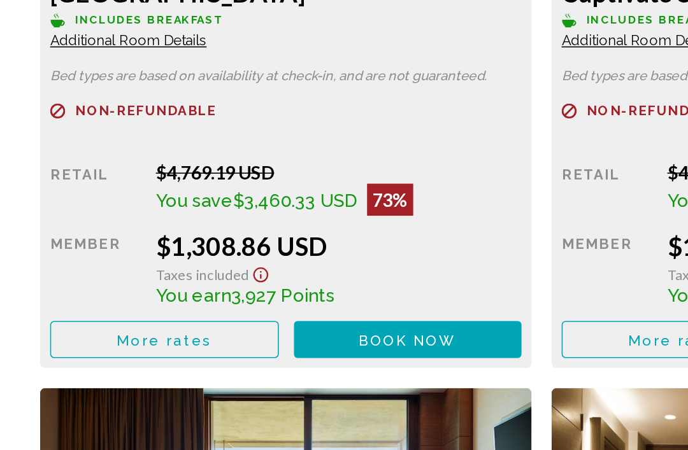
click at [148, 301] on button "More rates" at bounding box center [104, 313] width 145 height 24
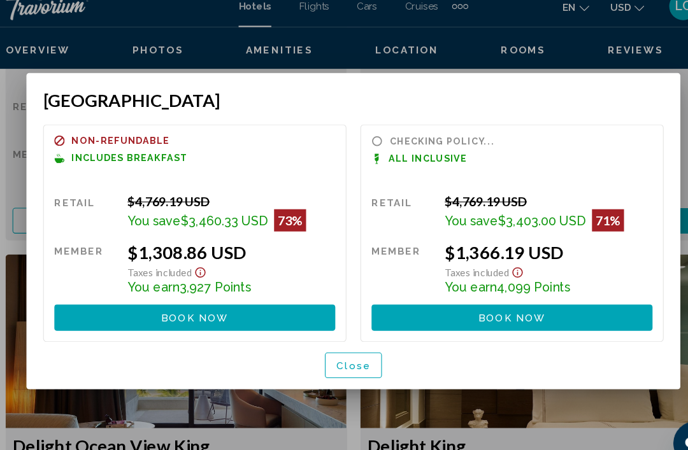
scroll to position [0, 0]
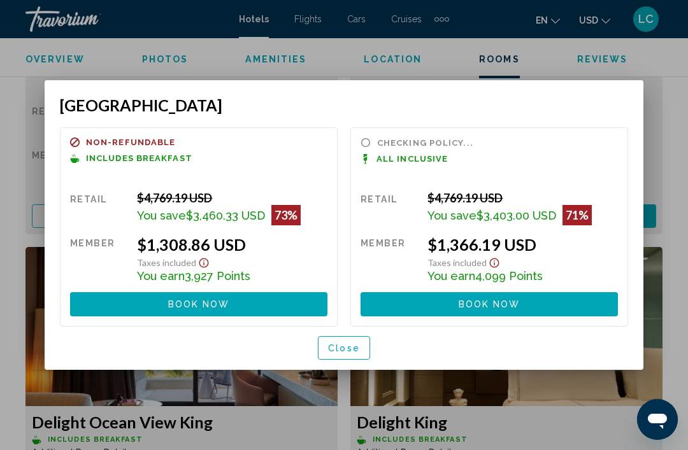
click at [361, 343] on button "Close" at bounding box center [344, 348] width 52 height 24
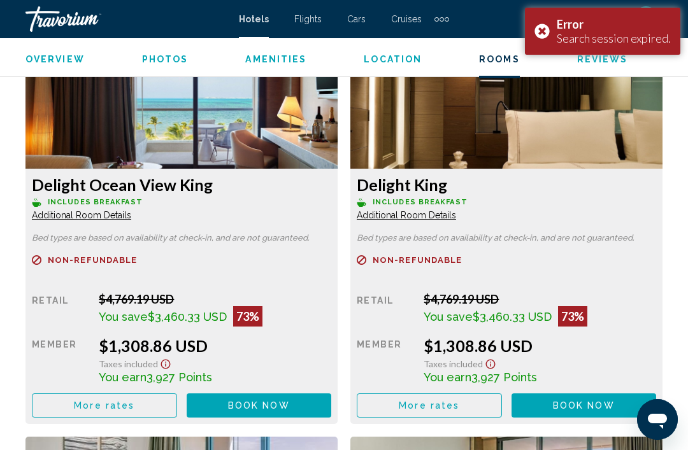
scroll to position [2427, 0]
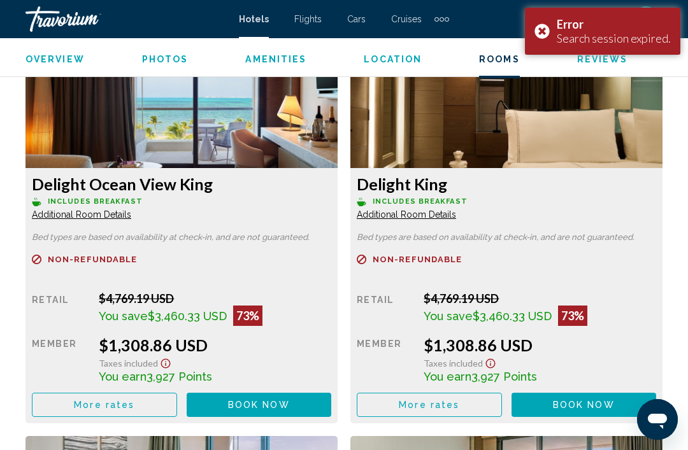
click at [550, 19] on div "Error Search session expired." at bounding box center [602, 31] width 155 height 47
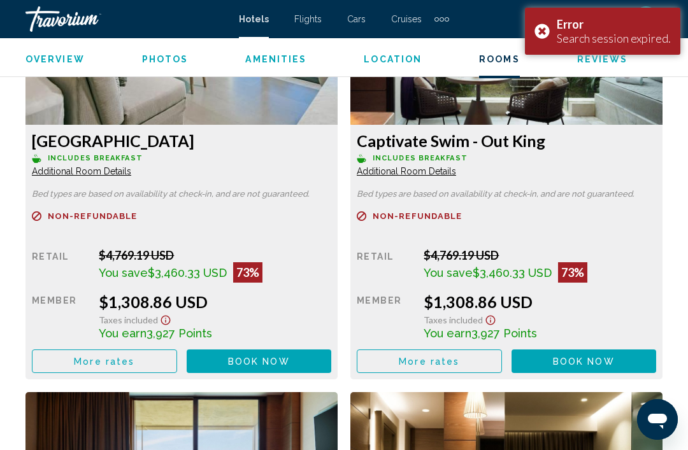
scroll to position [1983, 0]
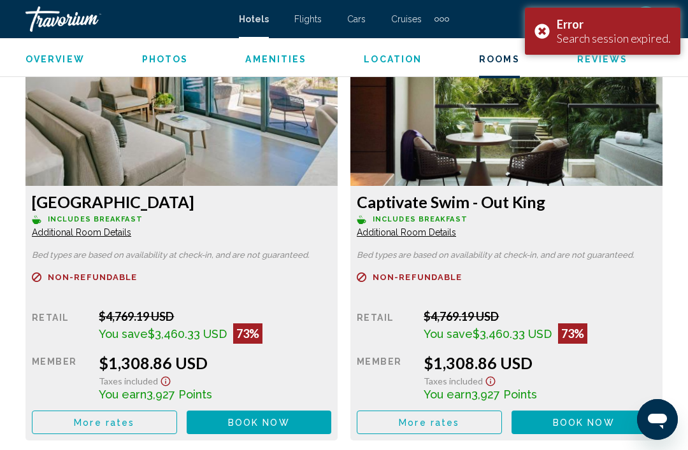
click at [549, 34] on div "Error Search session expired." at bounding box center [602, 31] width 155 height 47
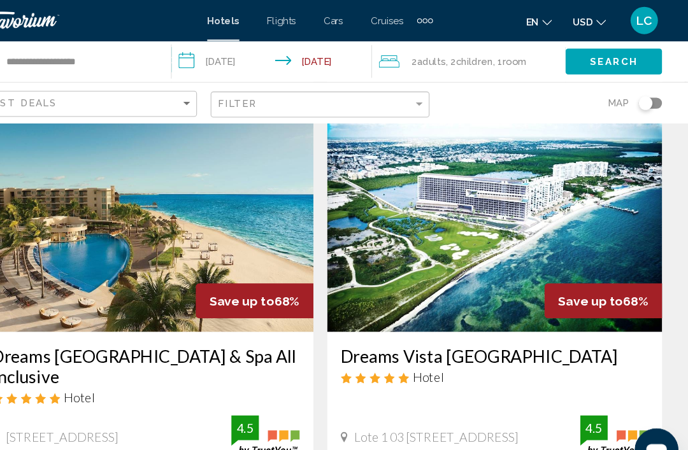
scroll to position [509, 0]
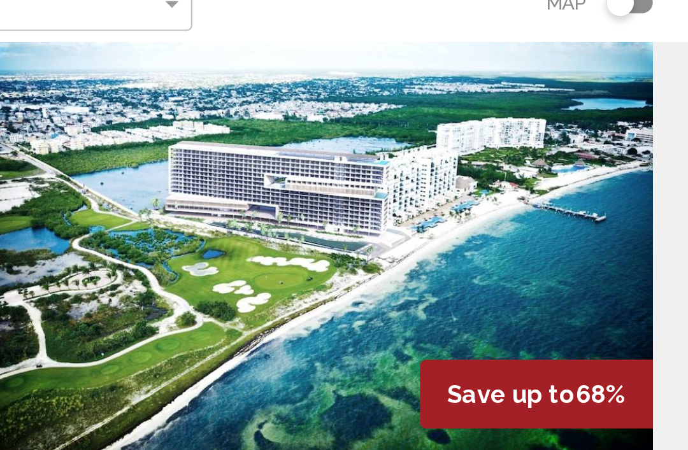
click at [350, 111] on img "Main content" at bounding box center [506, 208] width 312 height 204
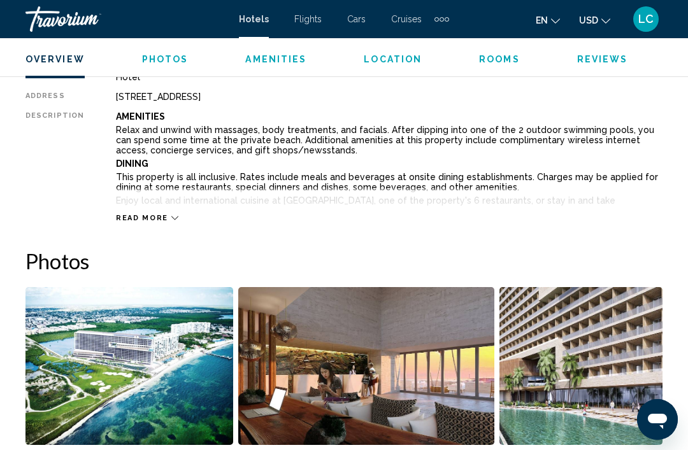
scroll to position [725, 0]
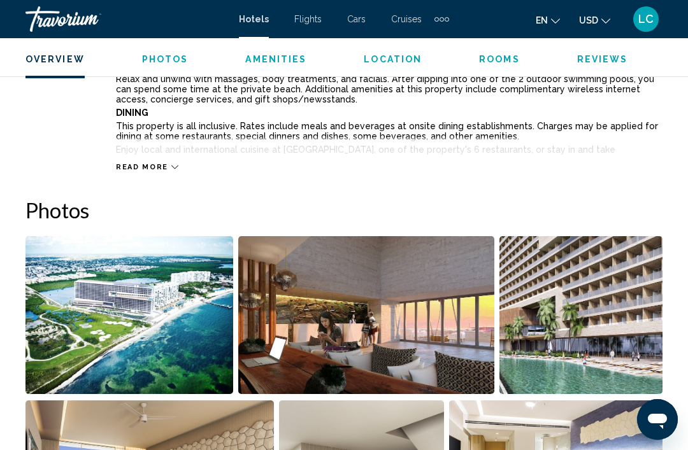
click at [165, 333] on img "Open full-screen image slider" at bounding box center [129, 315] width 208 height 158
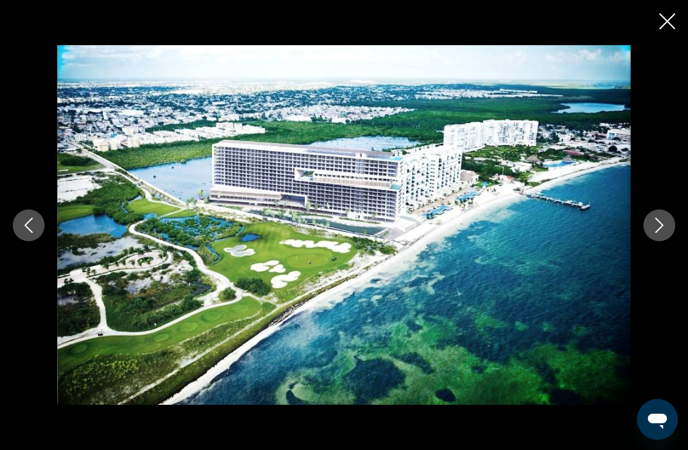
click at [661, 233] on icon "Next image" at bounding box center [660, 225] width 8 height 15
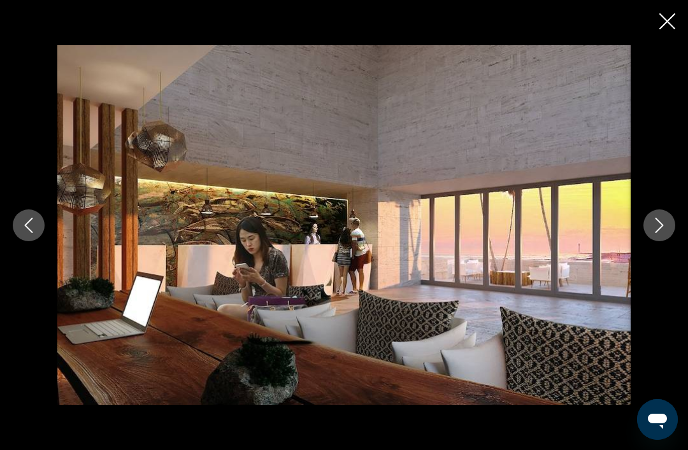
click at [663, 233] on icon "Next image" at bounding box center [660, 225] width 8 height 15
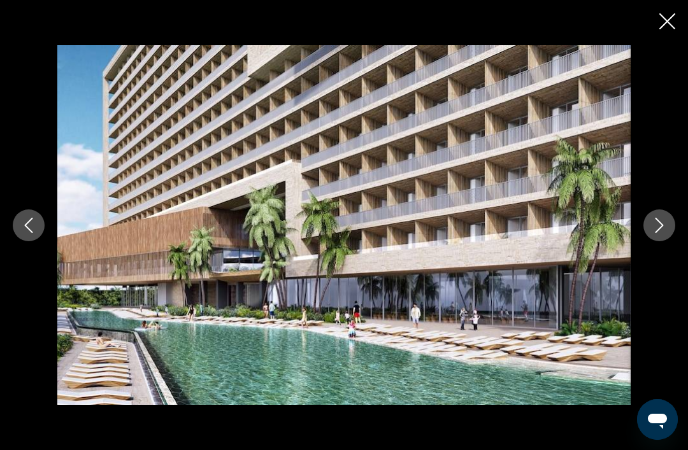
click at [674, 22] on icon "Close slideshow" at bounding box center [667, 21] width 16 height 16
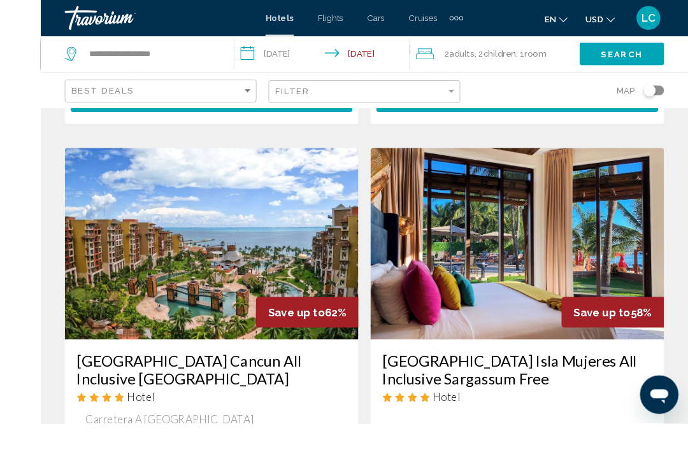
scroll to position [1478, 0]
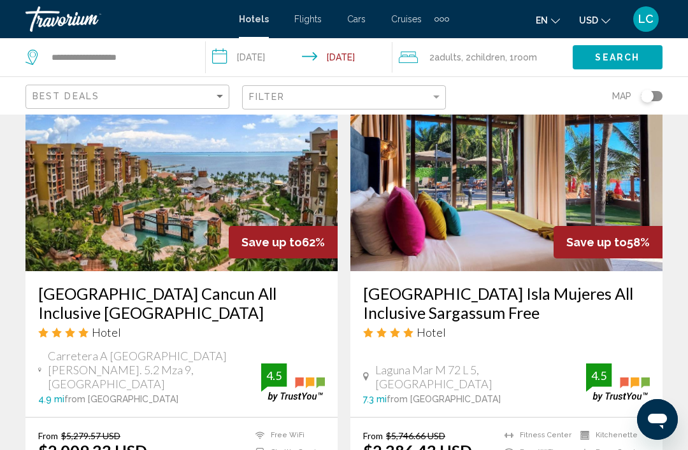
click at [579, 183] on img "Main content" at bounding box center [506, 170] width 312 height 204
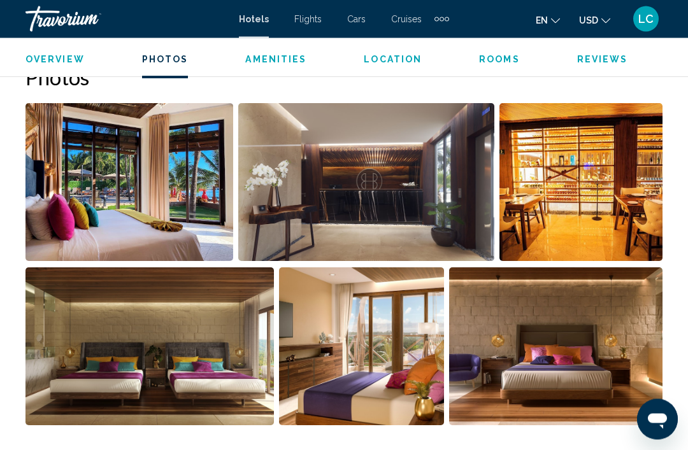
scroll to position [851, 0]
click at [189, 154] on img "Open full-screen image slider" at bounding box center [129, 182] width 208 height 158
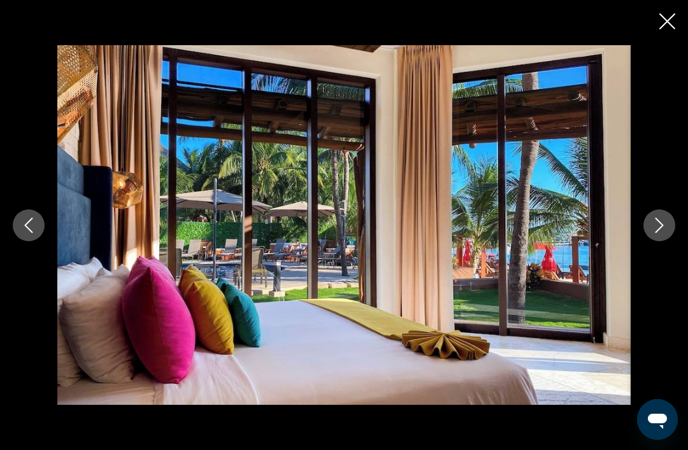
click at [670, 241] on button "Next image" at bounding box center [660, 226] width 32 height 32
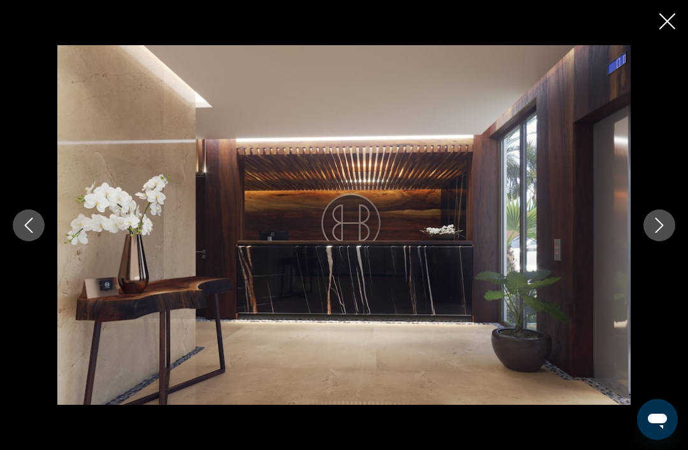
click at [664, 233] on icon "Next image" at bounding box center [659, 225] width 15 height 15
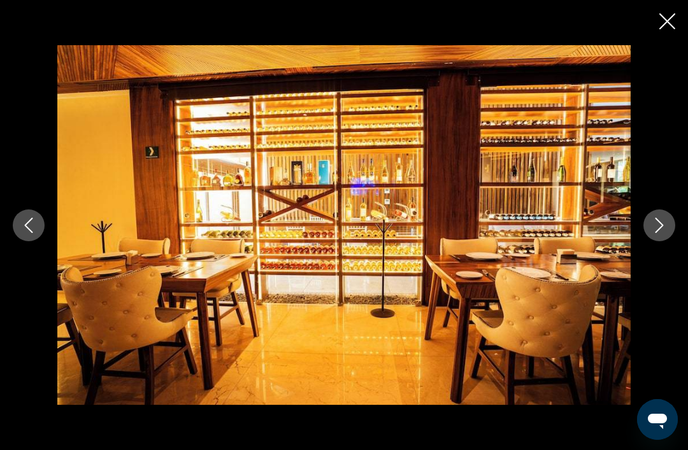
click at [665, 233] on icon "Next image" at bounding box center [659, 225] width 15 height 15
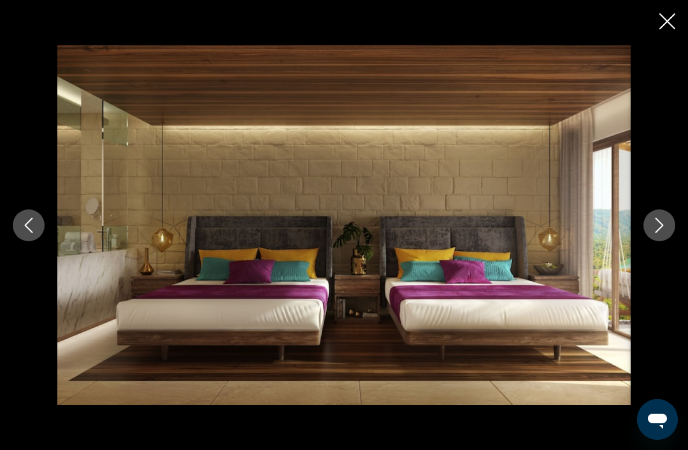
click at [662, 233] on icon "Next image" at bounding box center [660, 225] width 8 height 15
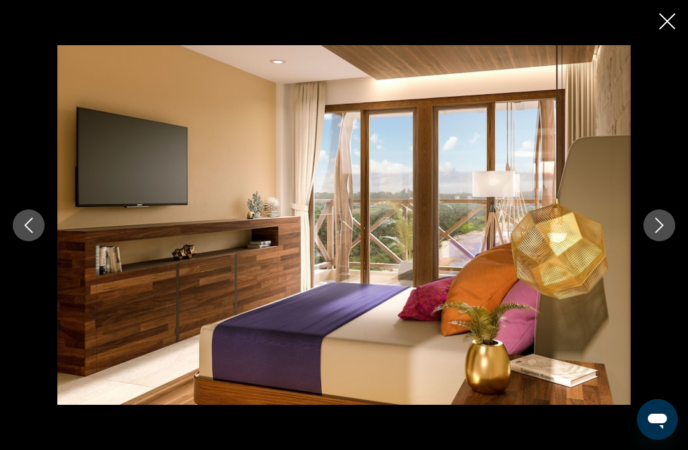
click at [657, 233] on icon "Next image" at bounding box center [659, 225] width 15 height 15
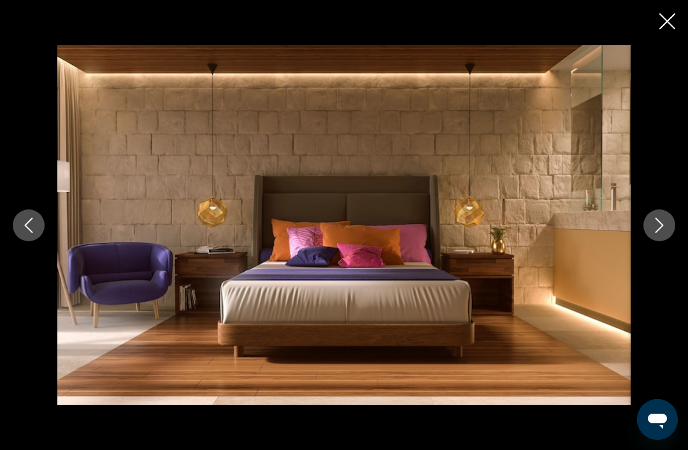
click at [656, 233] on icon "Next image" at bounding box center [660, 225] width 8 height 15
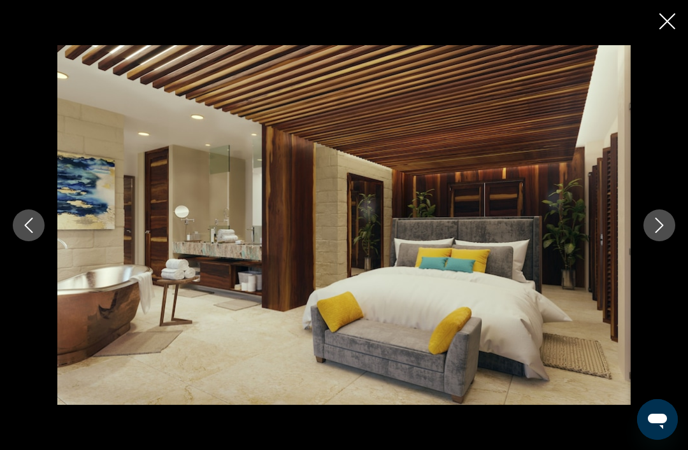
click at [32, 233] on icon "Previous image" at bounding box center [28, 225] width 15 height 15
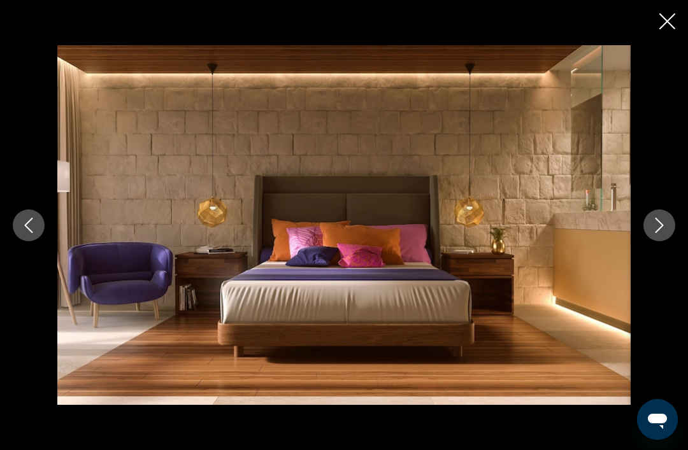
click at [42, 241] on button "Previous image" at bounding box center [29, 226] width 32 height 32
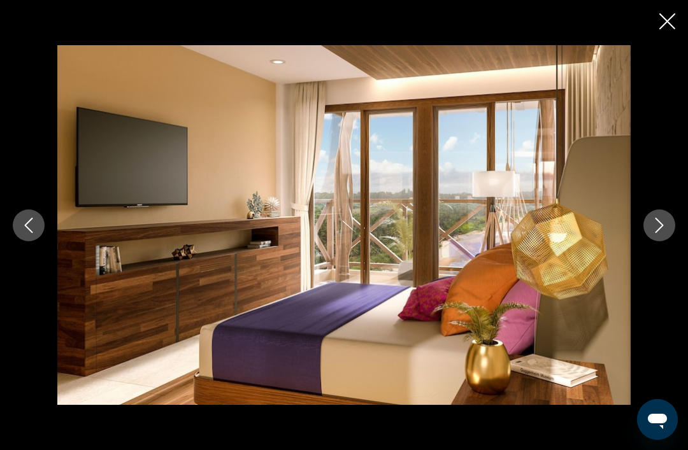
click at [529, 203] on img "Main content" at bounding box center [343, 225] width 573 height 361
click at [507, 310] on img "Main content" at bounding box center [343, 225] width 573 height 361
click at [660, 233] on icon "Next image" at bounding box center [659, 225] width 15 height 15
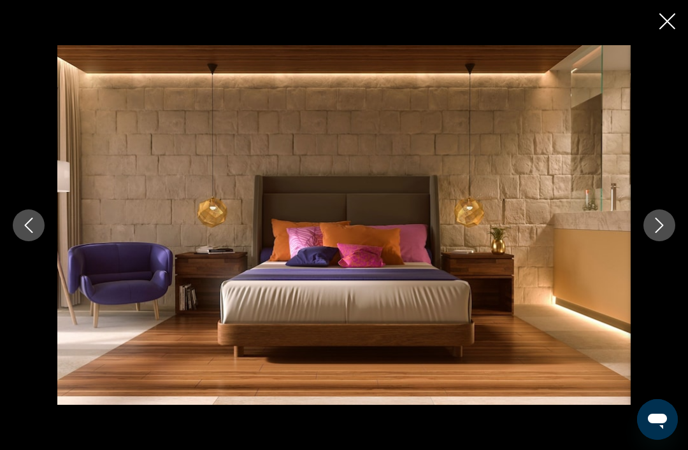
click at [666, 233] on button "Next image" at bounding box center [660, 226] width 32 height 32
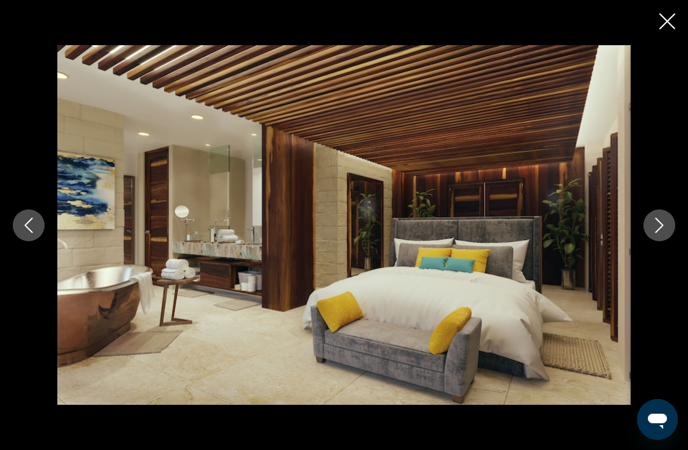
click at [659, 233] on icon "Next image" at bounding box center [659, 225] width 15 height 15
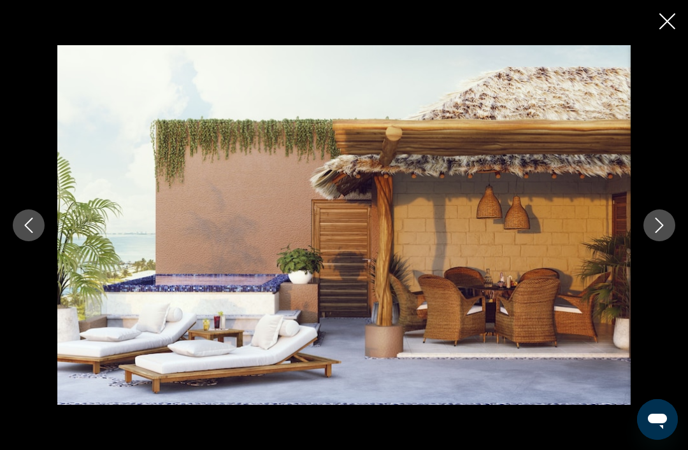
click at [661, 233] on icon "Next image" at bounding box center [659, 225] width 15 height 15
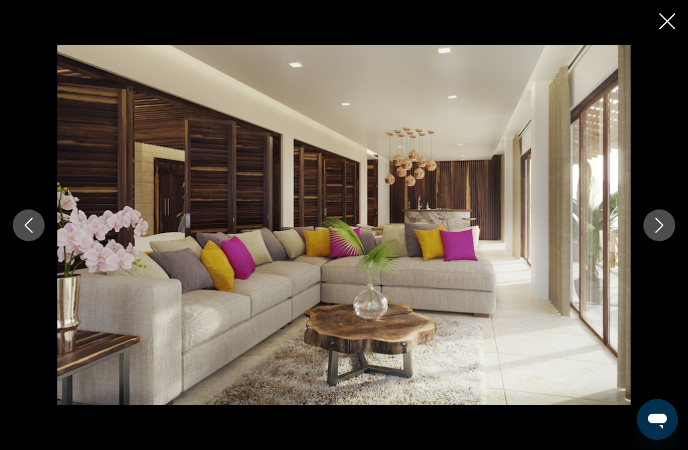
click at [655, 233] on icon "Next image" at bounding box center [659, 225] width 15 height 15
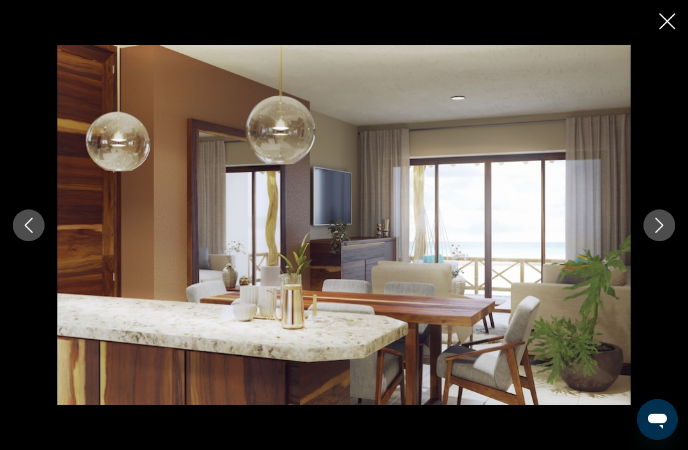
click at [661, 233] on icon "Next image" at bounding box center [659, 225] width 15 height 15
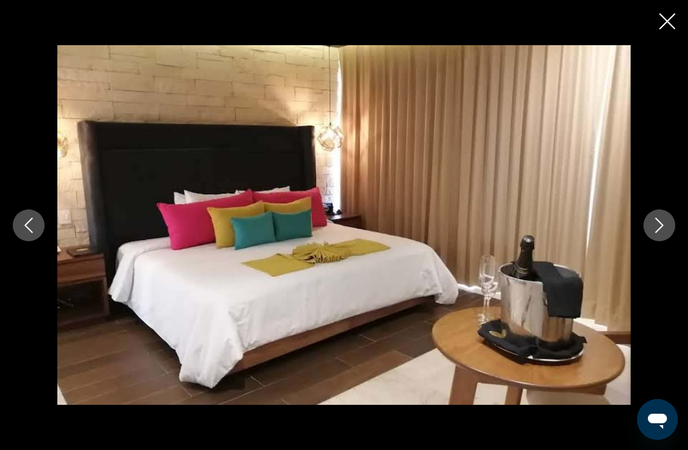
click at [660, 238] on button "Next image" at bounding box center [660, 226] width 32 height 32
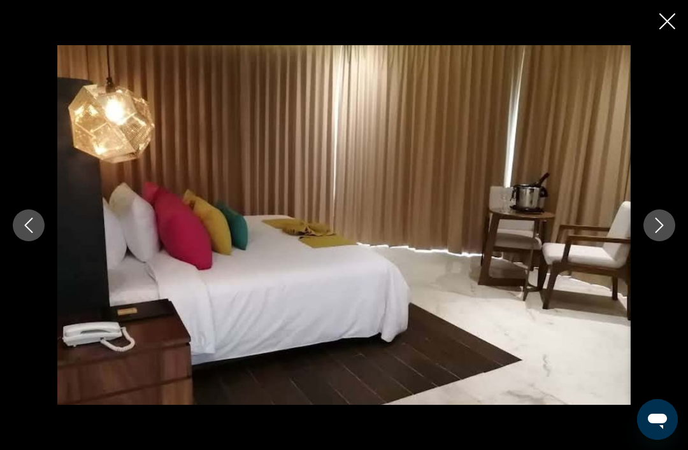
click at [665, 234] on button "Next image" at bounding box center [660, 226] width 32 height 32
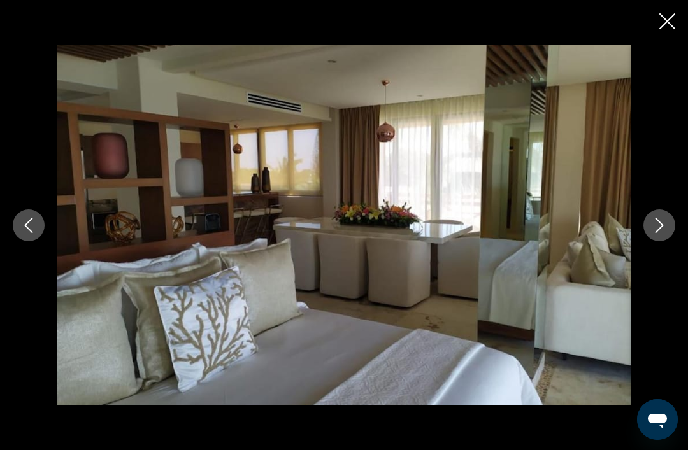
click at [665, 234] on button "Next image" at bounding box center [660, 226] width 32 height 32
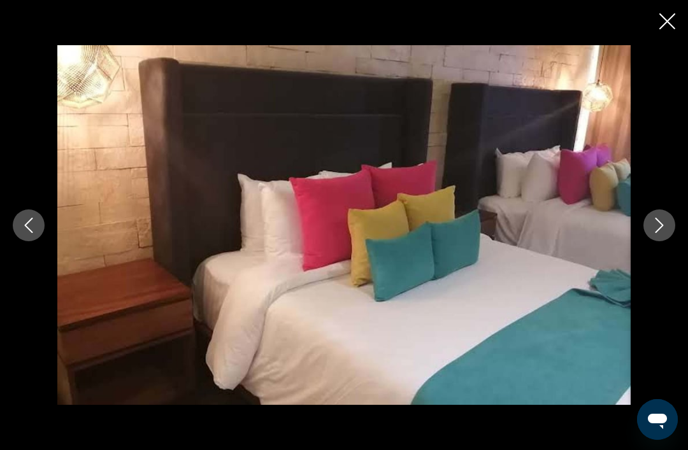
click at [665, 238] on button "Next image" at bounding box center [660, 226] width 32 height 32
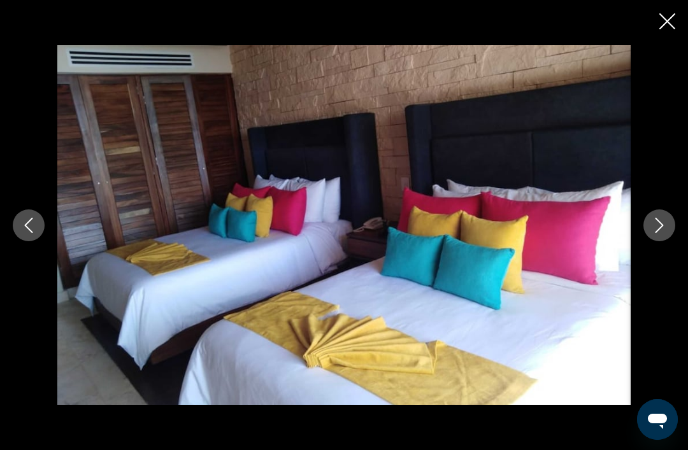
click at [668, 236] on button "Next image" at bounding box center [660, 226] width 32 height 32
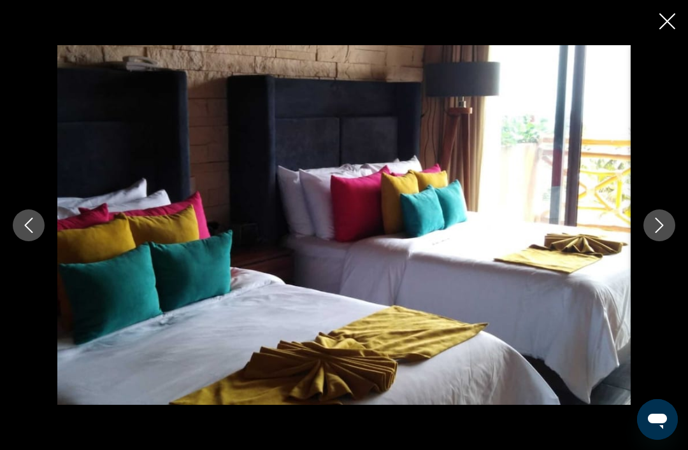
click at [665, 233] on icon "Next image" at bounding box center [659, 225] width 15 height 15
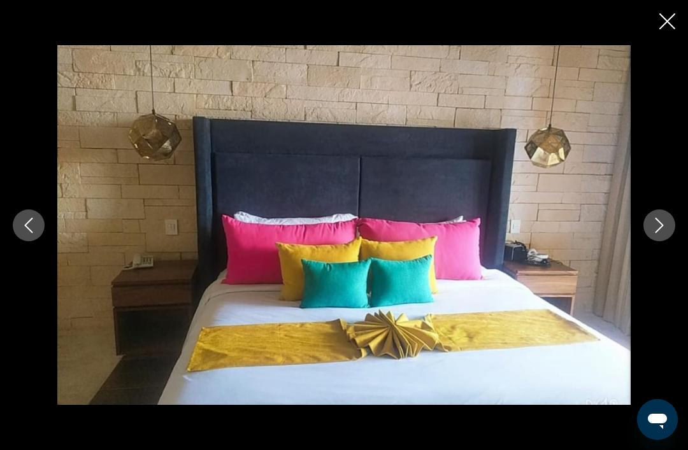
click at [659, 233] on icon "Next image" at bounding box center [659, 225] width 15 height 15
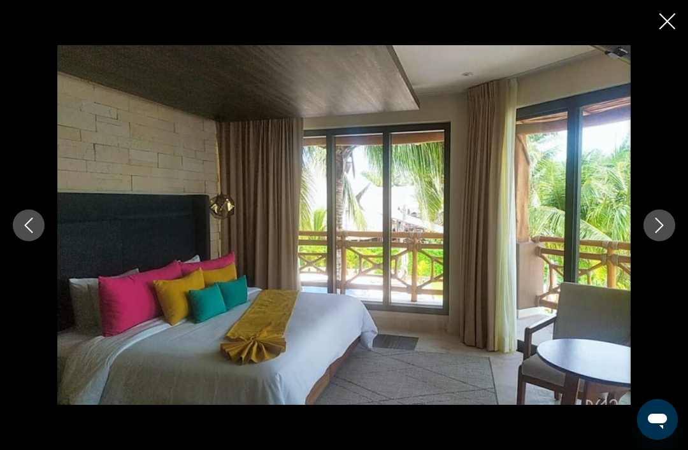
click at [663, 233] on icon "Next image" at bounding box center [659, 225] width 15 height 15
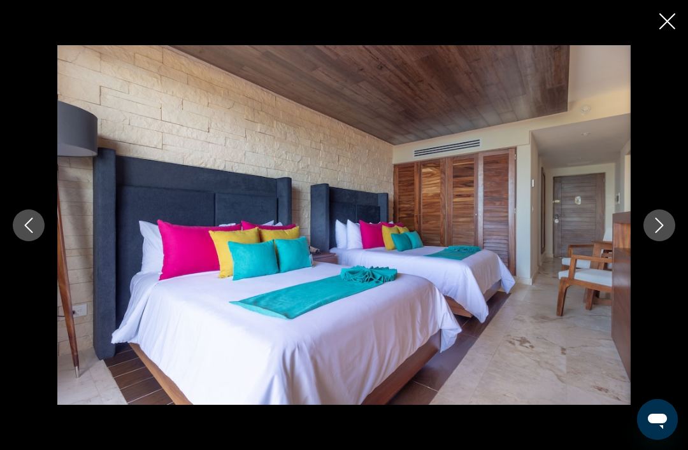
click at [661, 233] on icon "Next image" at bounding box center [659, 225] width 15 height 15
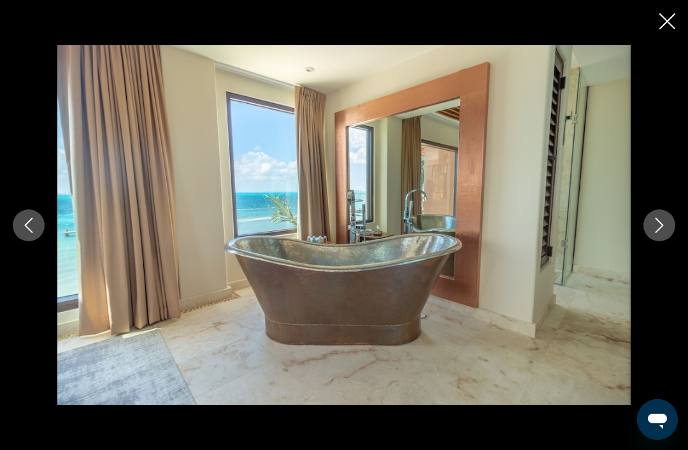
click at [663, 233] on icon "Next image" at bounding box center [659, 225] width 15 height 15
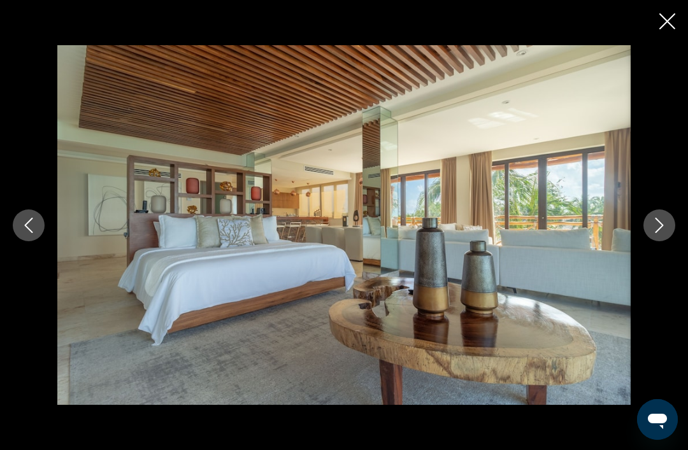
click at [662, 233] on icon "Next image" at bounding box center [659, 225] width 15 height 15
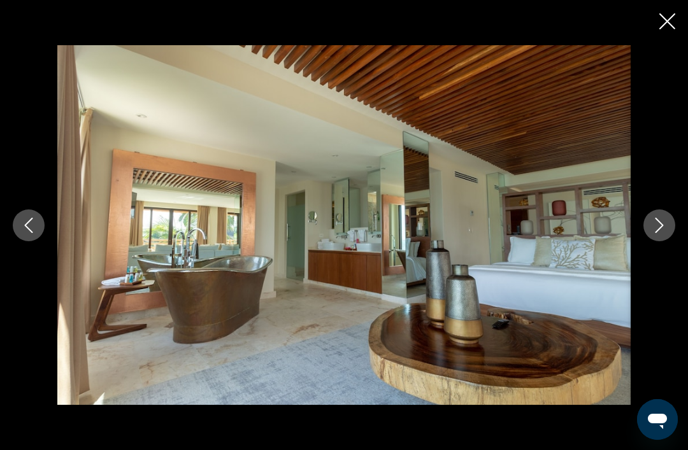
click at [665, 237] on button "Next image" at bounding box center [660, 226] width 32 height 32
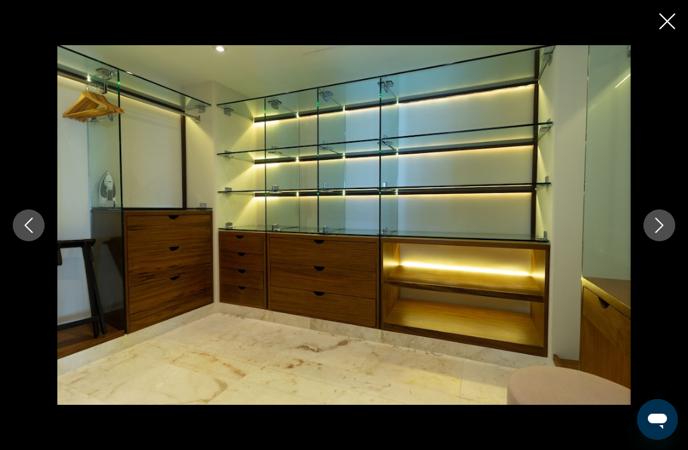
click at [670, 238] on button "Next image" at bounding box center [660, 226] width 32 height 32
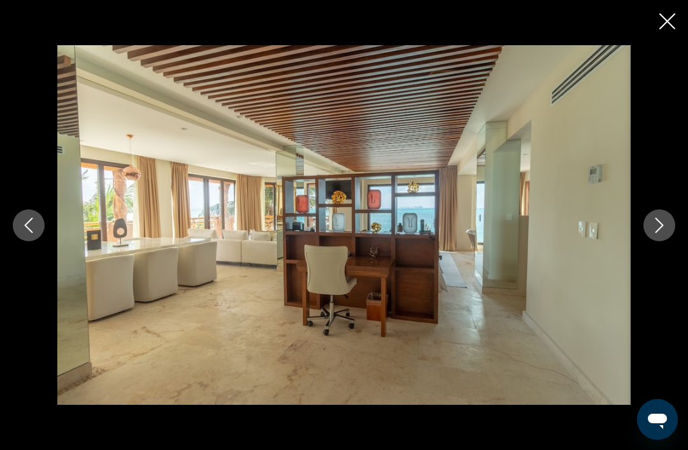
click at [663, 233] on icon "Next image" at bounding box center [660, 225] width 8 height 15
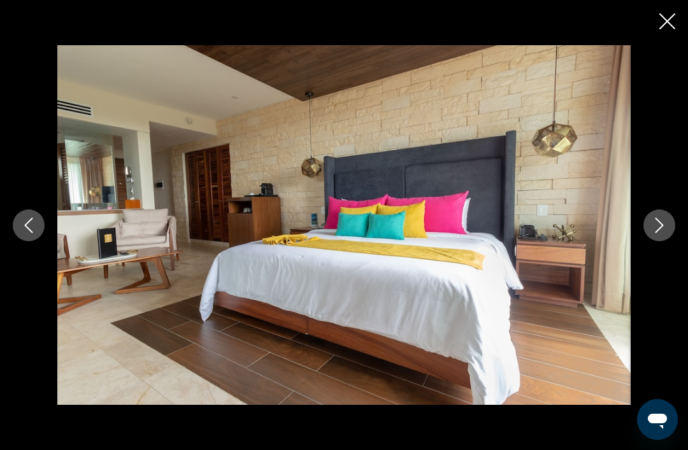
click at [667, 241] on button "Next image" at bounding box center [660, 226] width 32 height 32
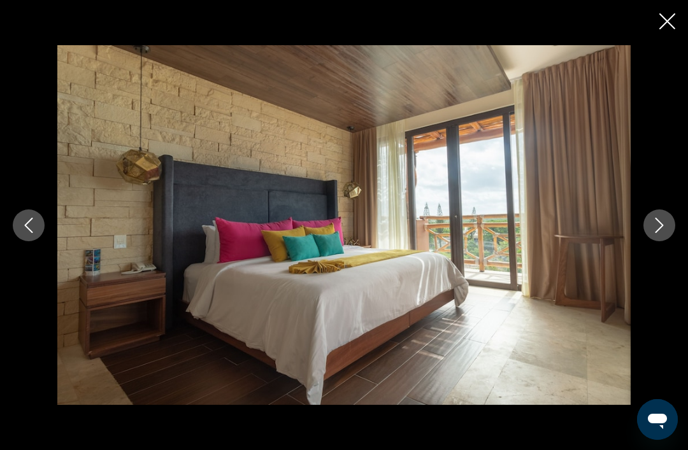
click at [664, 233] on icon "Next image" at bounding box center [659, 225] width 15 height 15
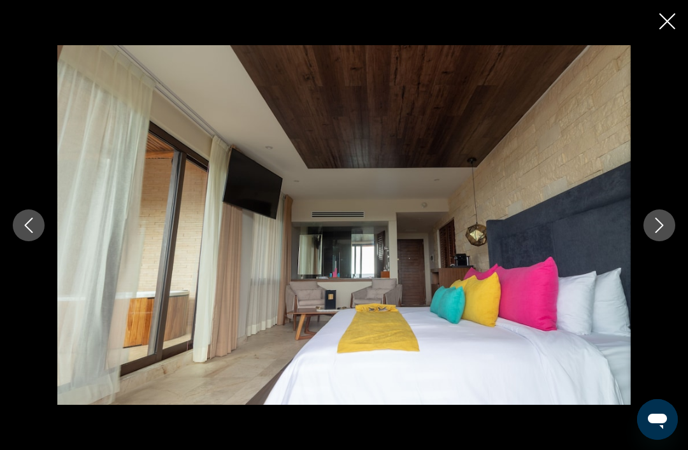
click at [665, 23] on icon "Close slideshow" at bounding box center [667, 21] width 16 height 16
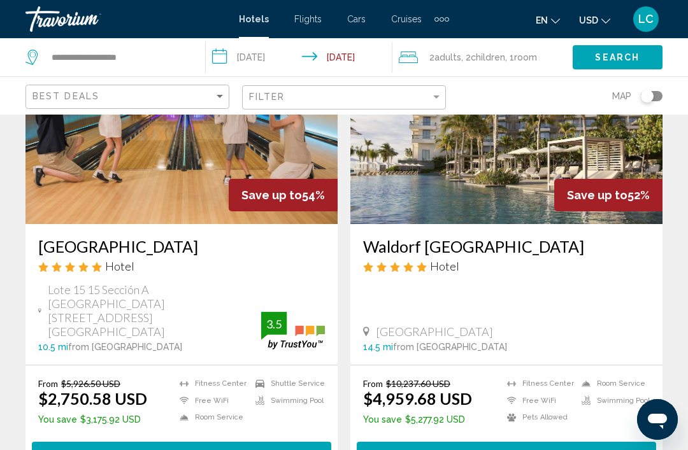
scroll to position [2498, 0]
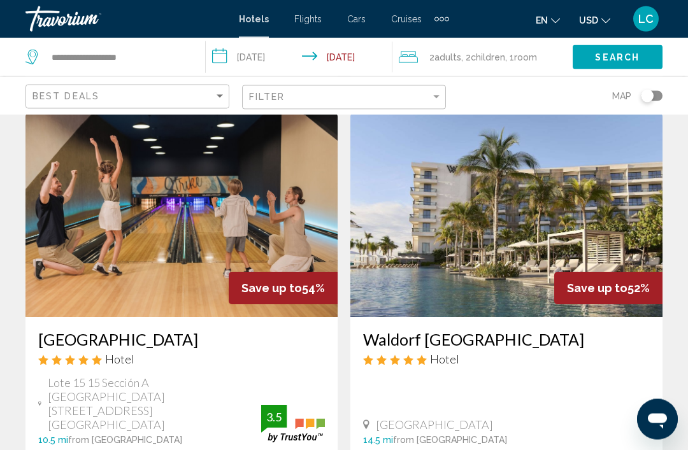
click at [265, 238] on img "Main content" at bounding box center [181, 216] width 312 height 204
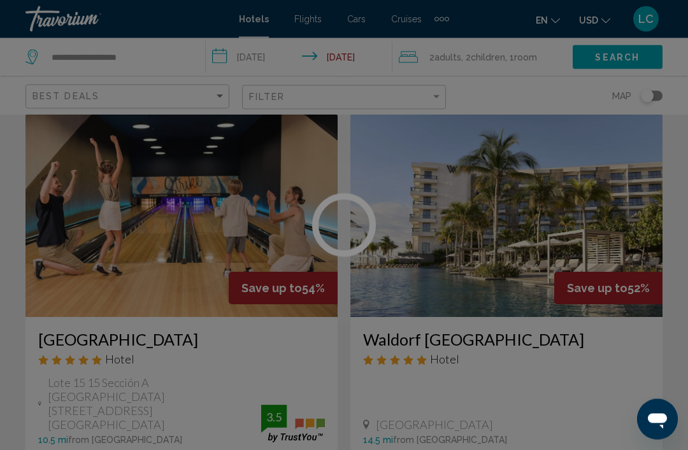
scroll to position [2376, 0]
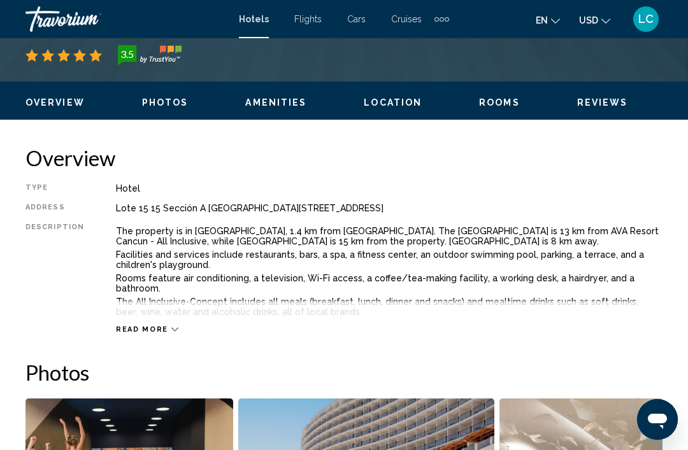
scroll to position [875, 0]
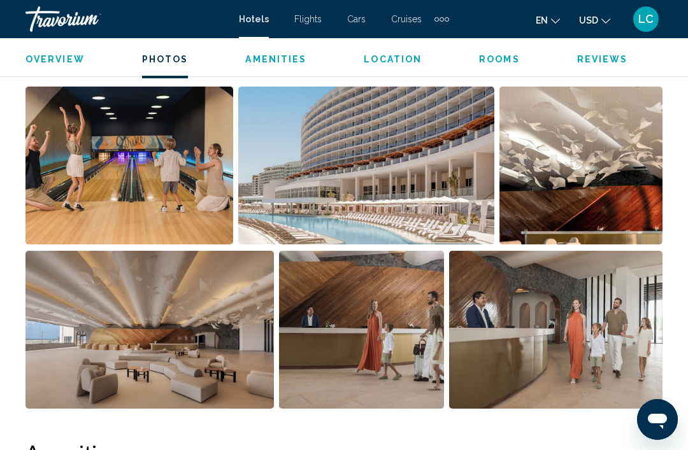
click at [176, 180] on img "Open full-screen image slider" at bounding box center [129, 166] width 208 height 158
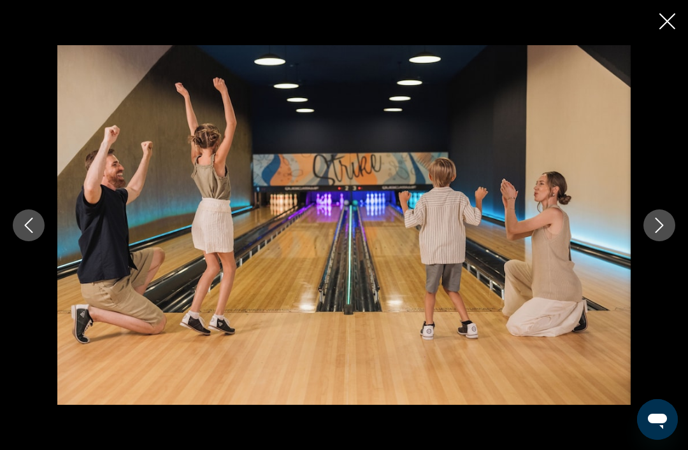
click at [659, 233] on icon "Next image" at bounding box center [660, 225] width 8 height 15
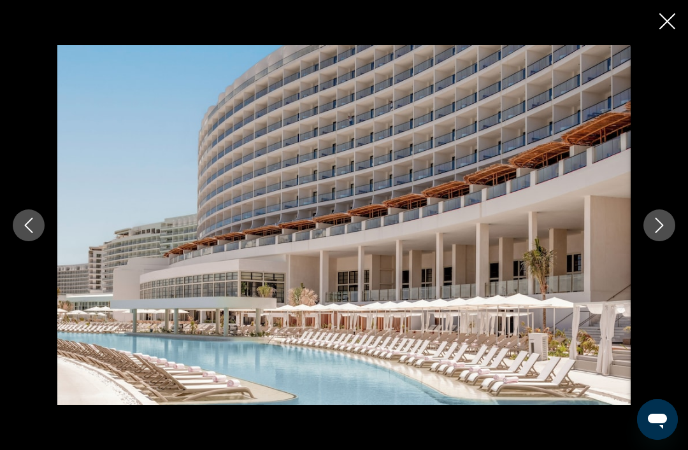
click at [662, 233] on icon "Next image" at bounding box center [659, 225] width 15 height 15
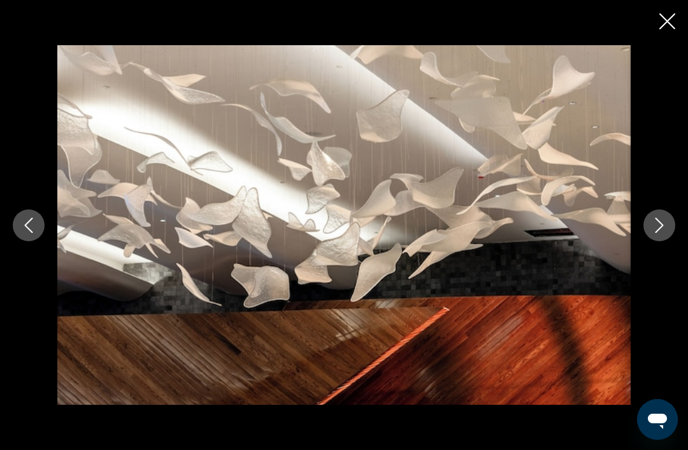
click at [662, 233] on icon "Next image" at bounding box center [659, 225] width 15 height 15
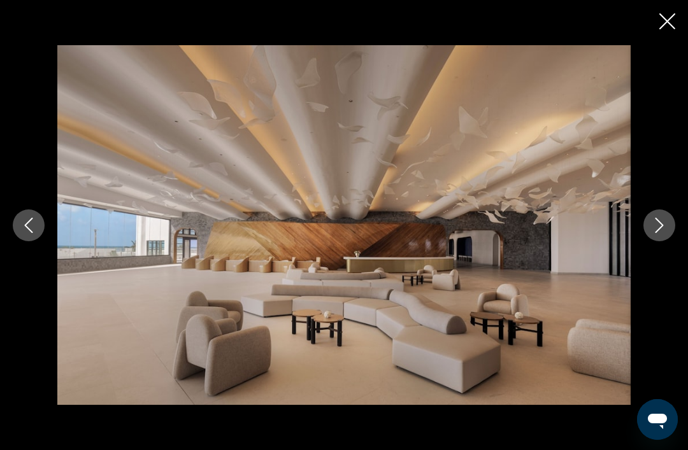
click at [658, 233] on icon "Next image" at bounding box center [659, 225] width 15 height 15
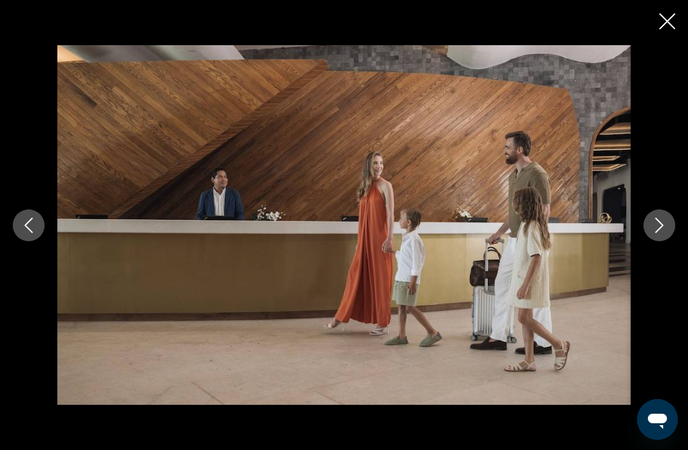
click at [665, 233] on button "Next image" at bounding box center [660, 226] width 32 height 32
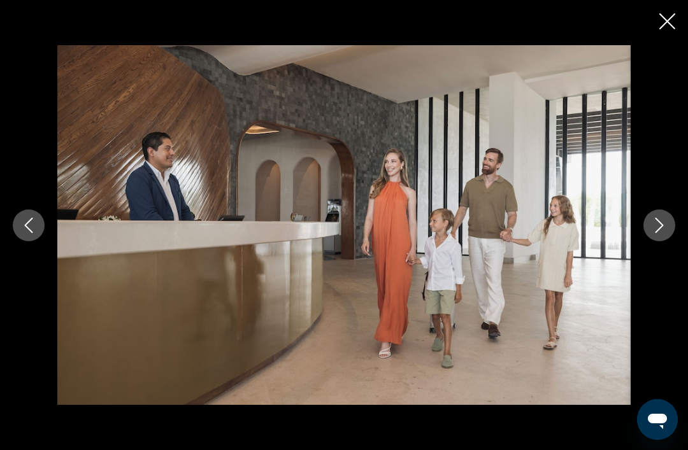
click at [668, 233] on button "Next image" at bounding box center [660, 226] width 32 height 32
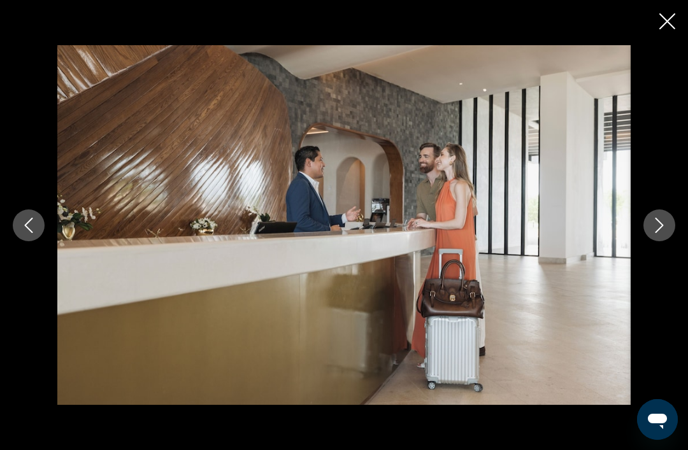
click at [659, 233] on icon "Next image" at bounding box center [659, 225] width 15 height 15
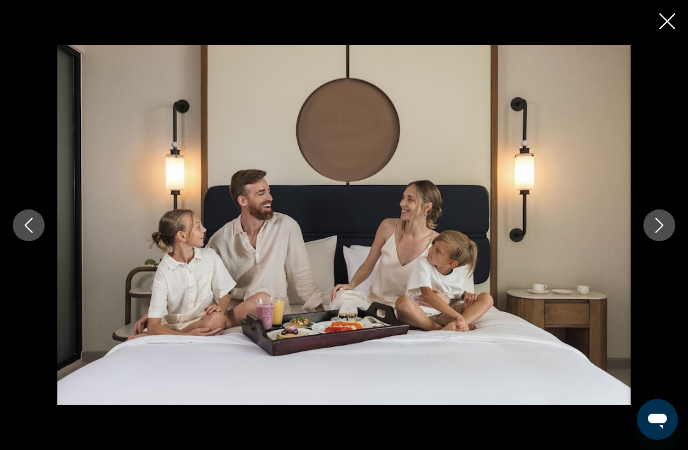
click at [663, 233] on icon "Next image" at bounding box center [659, 225] width 15 height 15
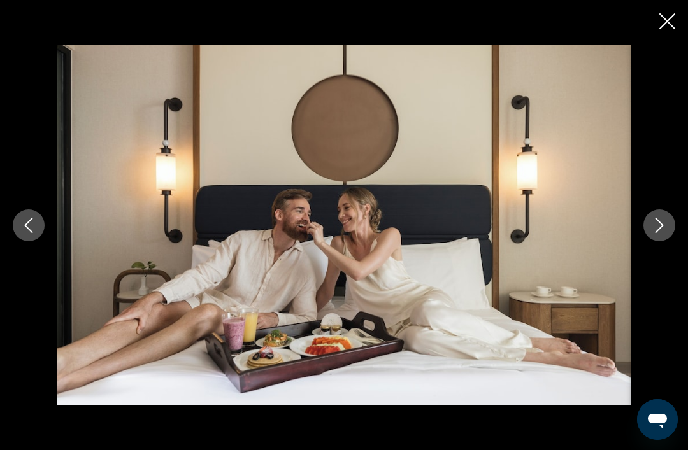
click at [664, 233] on icon "Next image" at bounding box center [659, 225] width 15 height 15
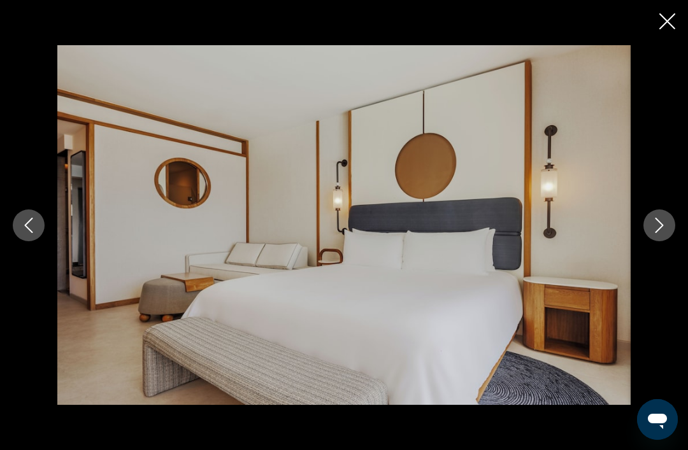
click at [665, 233] on icon "Next image" at bounding box center [659, 225] width 15 height 15
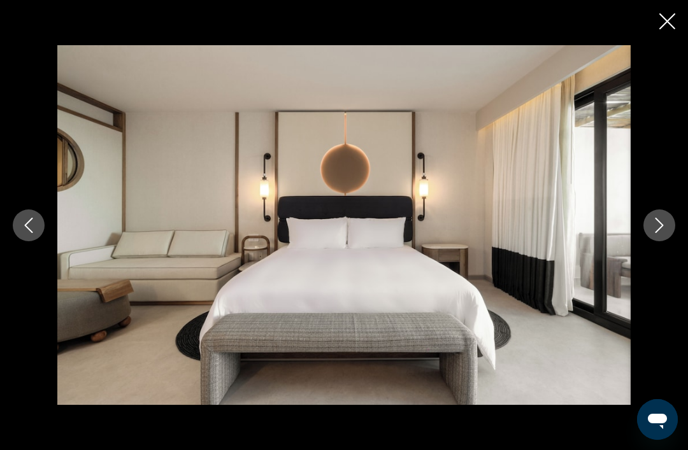
click at [666, 233] on icon "Next image" at bounding box center [659, 225] width 15 height 15
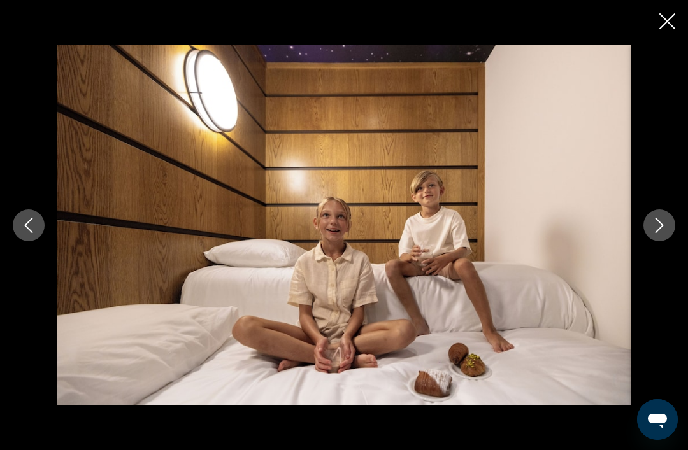
click at [665, 233] on icon "Next image" at bounding box center [659, 225] width 15 height 15
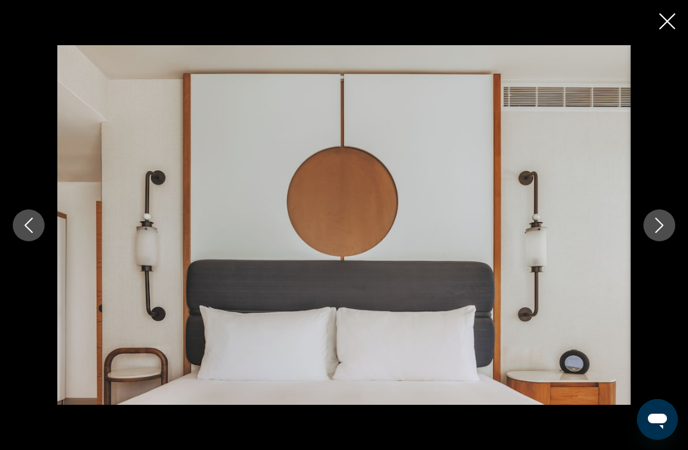
click at [667, 240] on button "Next image" at bounding box center [660, 226] width 32 height 32
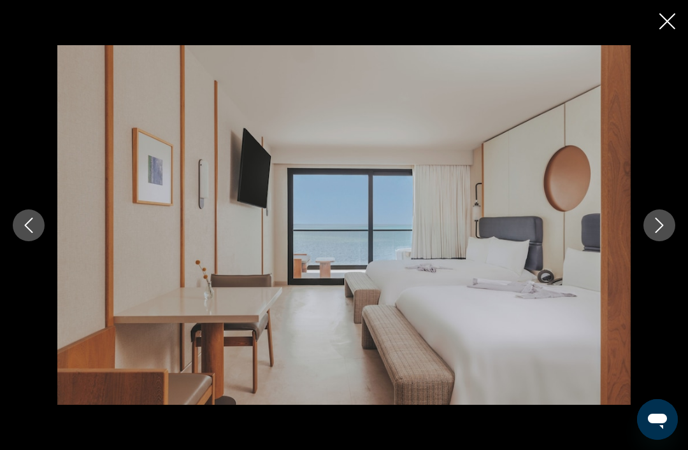
click at [665, 237] on button "Next image" at bounding box center [660, 226] width 32 height 32
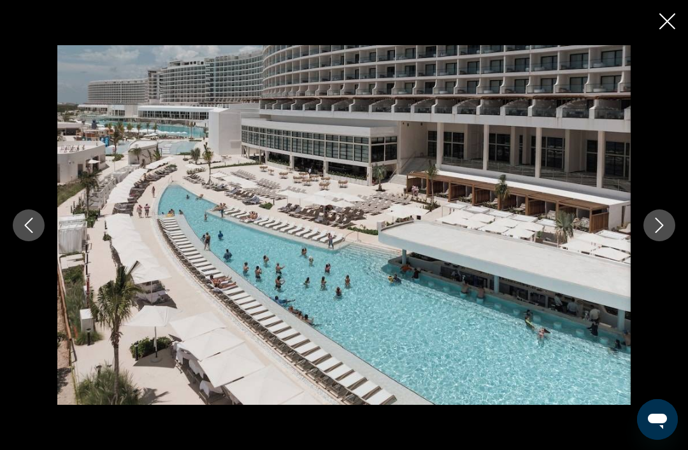
click at [661, 28] on icon "Close slideshow" at bounding box center [667, 21] width 16 height 16
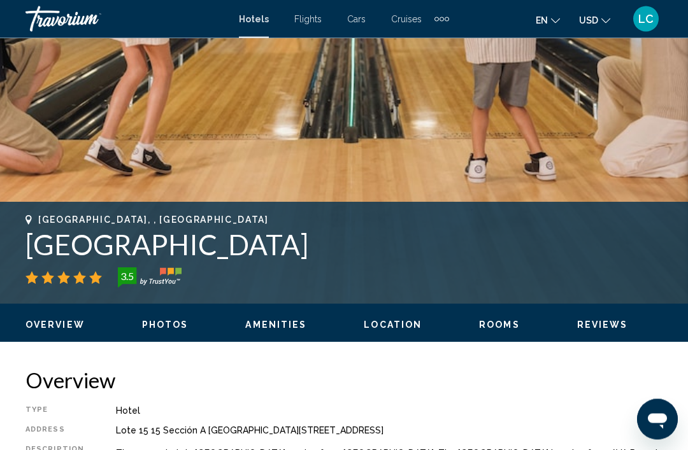
scroll to position [320, 0]
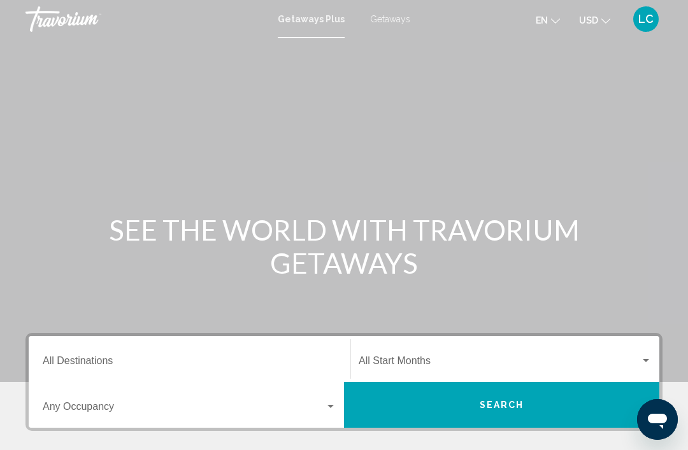
click at [227, 359] on input "Destination All Destinations" at bounding box center [190, 363] width 294 height 11
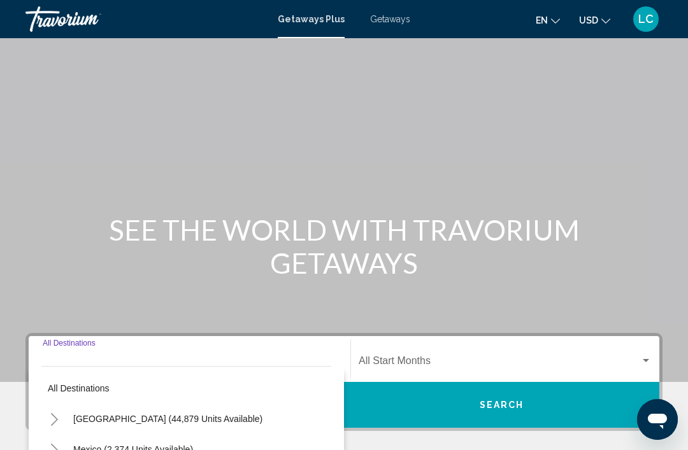
scroll to position [264, 0]
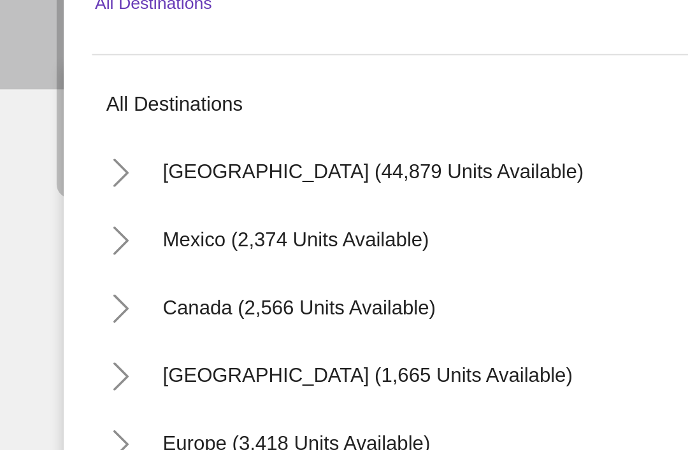
click at [54, 149] on icon "Toggle United States (44,879 units available)" at bounding box center [55, 155] width 10 height 13
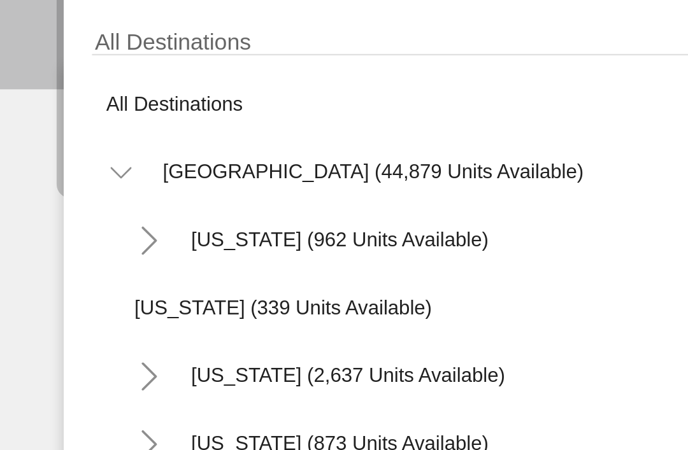
scroll to position [0, 0]
click at [54, 149] on icon "Toggle United States (44,879 units available)" at bounding box center [55, 155] width 10 height 13
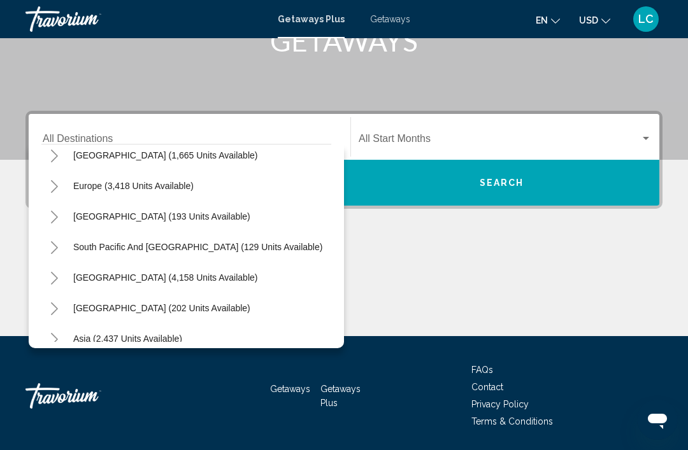
scroll to position [119, 0]
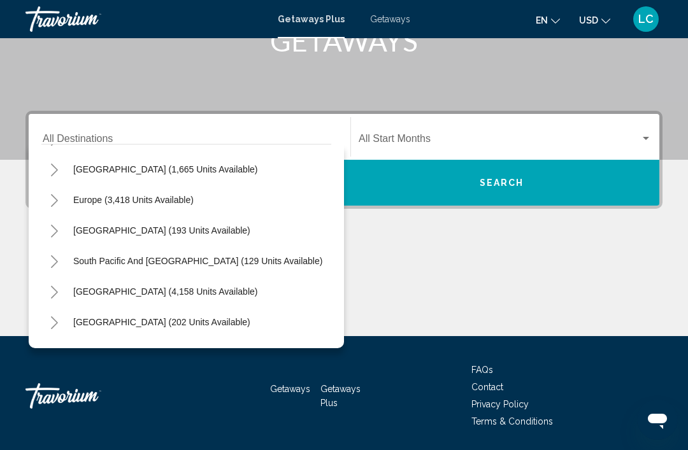
click at [518, 268] on div "Main content" at bounding box center [343, 289] width 637 height 96
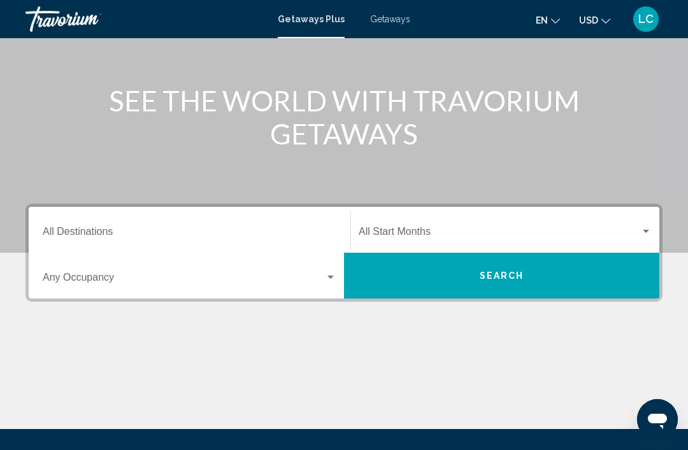
scroll to position [0, 0]
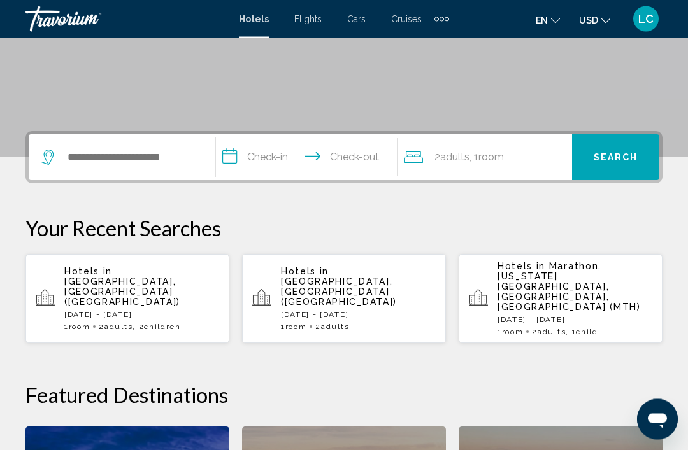
scroll to position [225, 0]
click at [196, 149] on input "Search widget" at bounding box center [131, 157] width 130 height 19
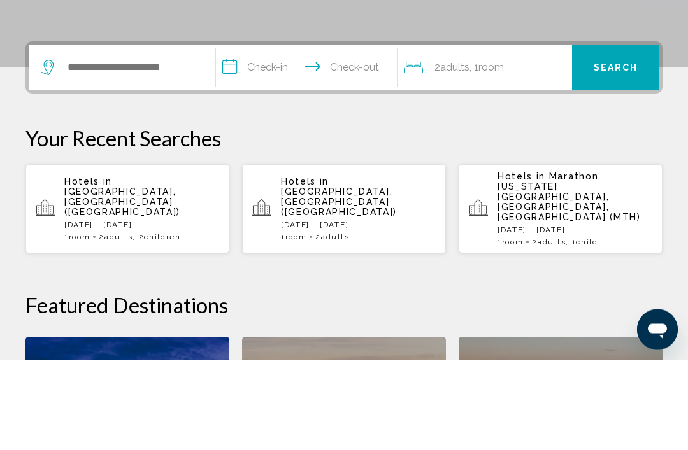
click at [154, 323] on span "Children" at bounding box center [162, 327] width 36 height 9
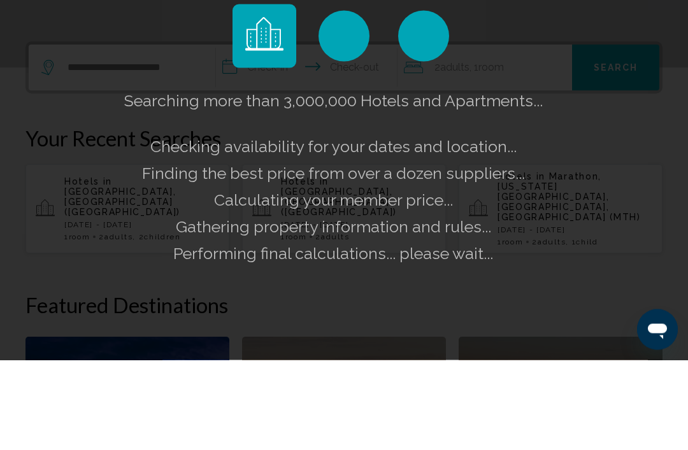
scroll to position [315, 0]
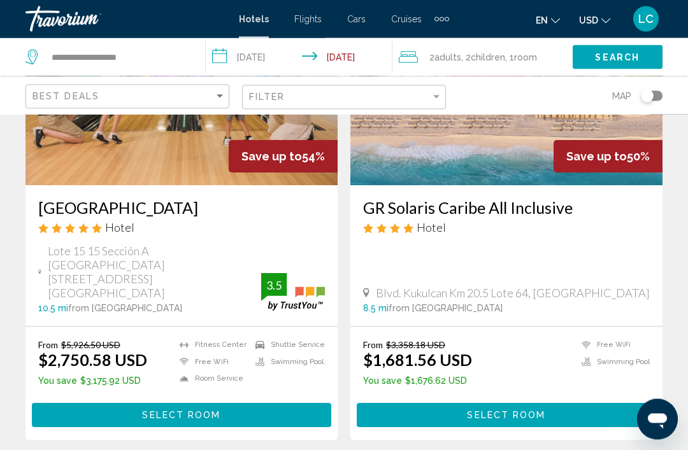
scroll to position [2668, 0]
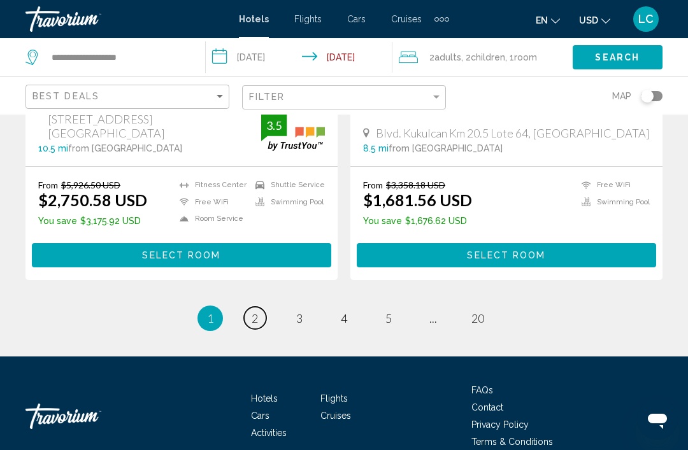
click at [252, 312] on span "2" at bounding box center [255, 319] width 6 height 14
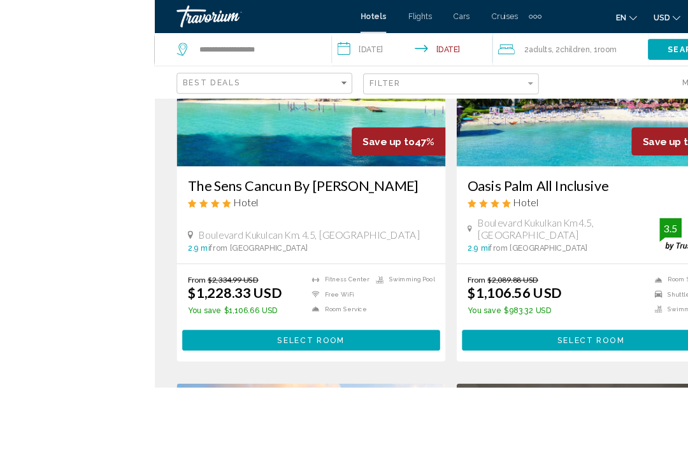
scroll to position [696, 0]
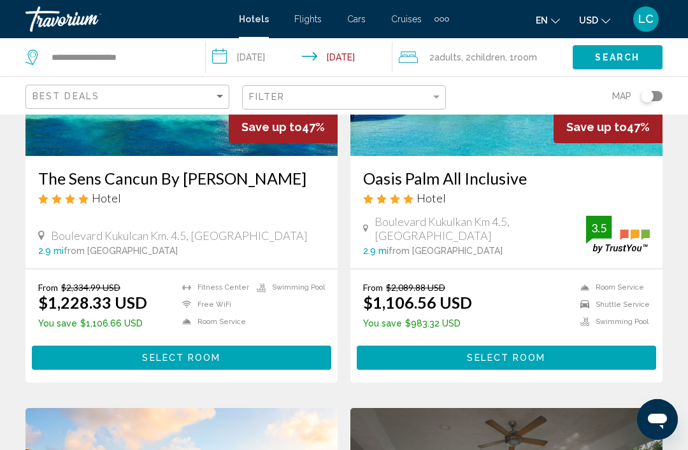
click at [277, 346] on button "Select Room" at bounding box center [181, 358] width 299 height 24
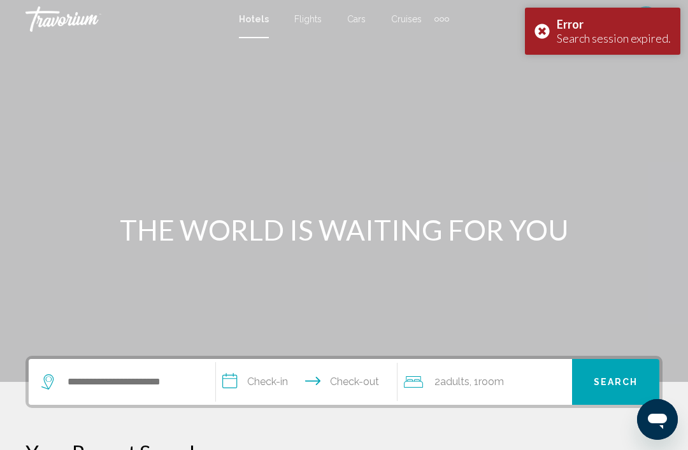
click at [544, 32] on div "Error Search session expired." at bounding box center [602, 31] width 155 height 47
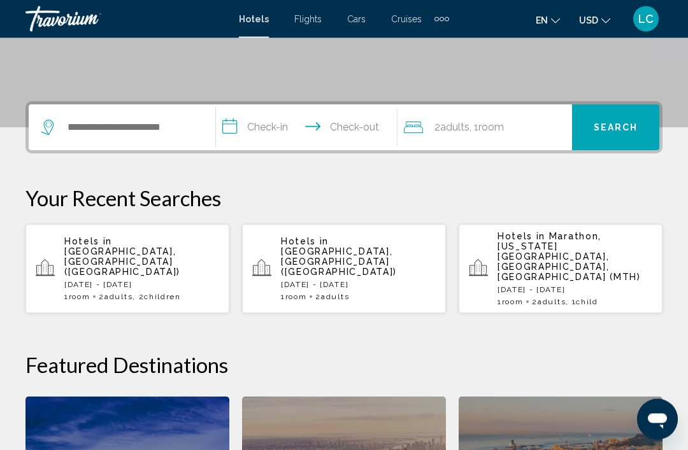
click at [176, 281] on p "[DATE] - [DATE]" at bounding box center [141, 285] width 155 height 9
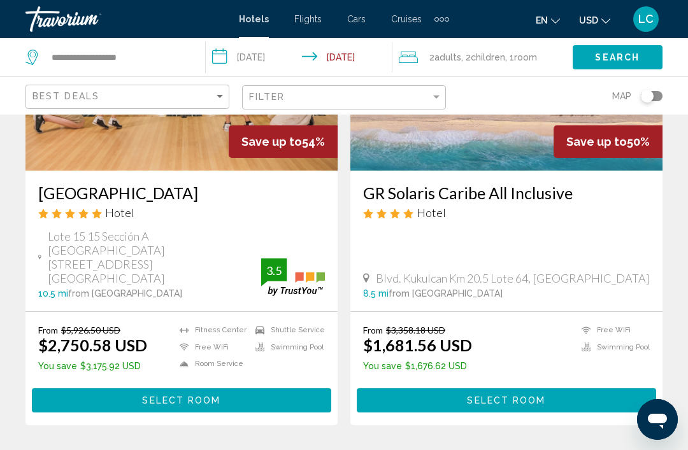
scroll to position [2556, 0]
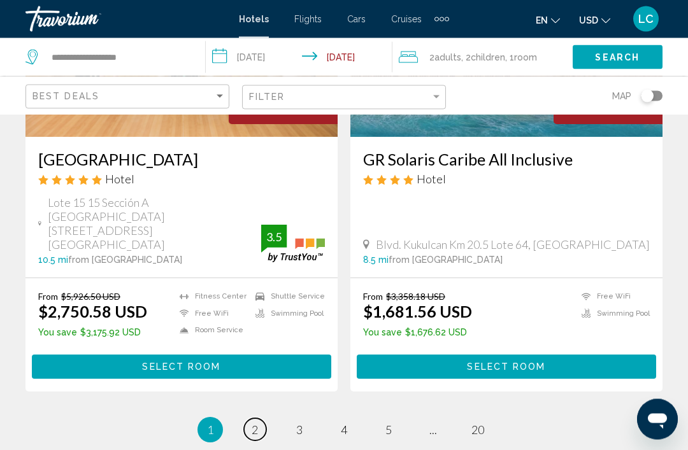
click at [247, 419] on link "page 2" at bounding box center [255, 430] width 22 height 22
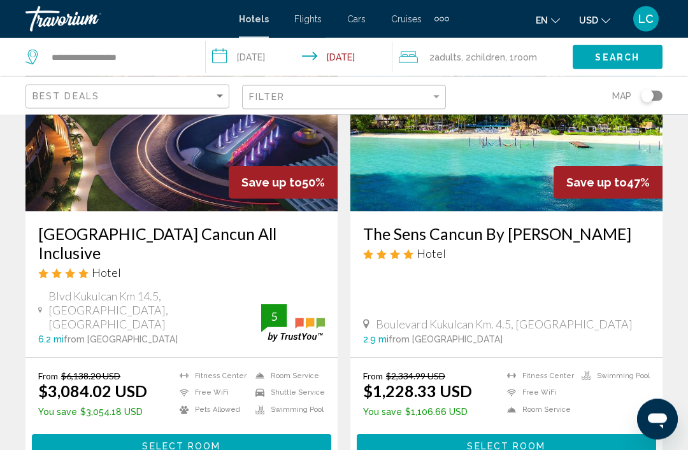
scroll to position [183, 0]
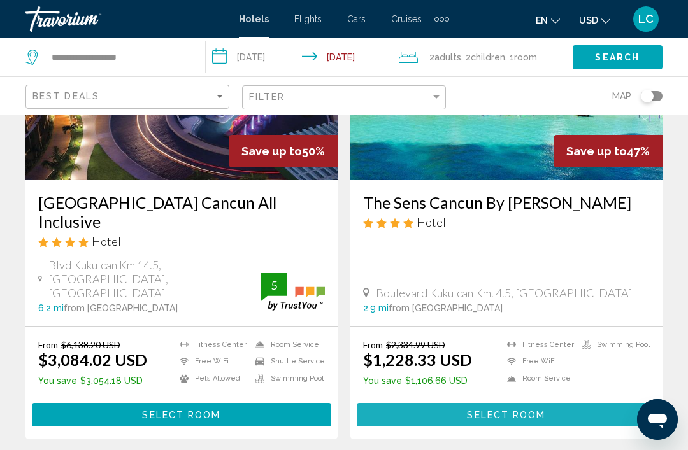
click at [553, 403] on button "Select Room" at bounding box center [506, 415] width 299 height 24
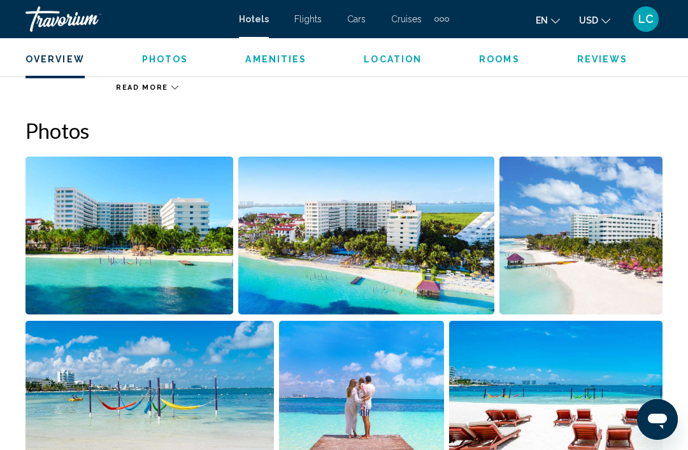
scroll to position [791, 0]
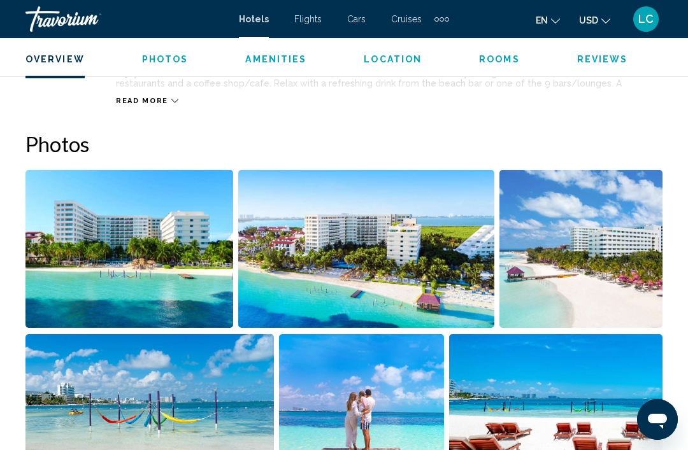
click at [191, 266] on img "Open full-screen image slider" at bounding box center [129, 249] width 208 height 158
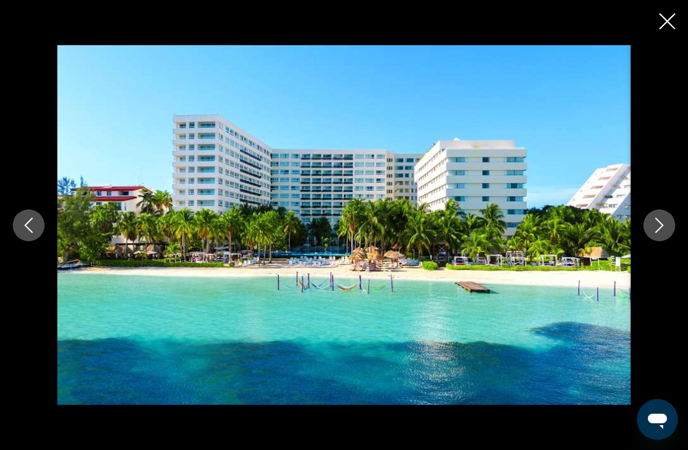
click at [656, 233] on icon "Next image" at bounding box center [659, 225] width 15 height 15
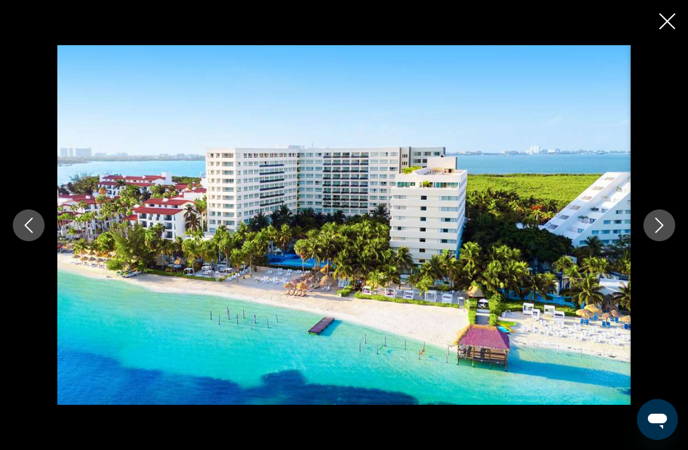
click at [658, 233] on icon "Next image" at bounding box center [659, 225] width 15 height 15
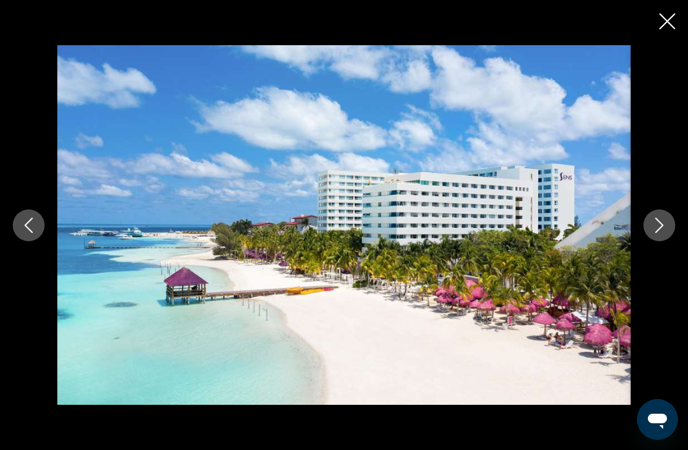
click at [656, 233] on icon "Next image" at bounding box center [659, 225] width 15 height 15
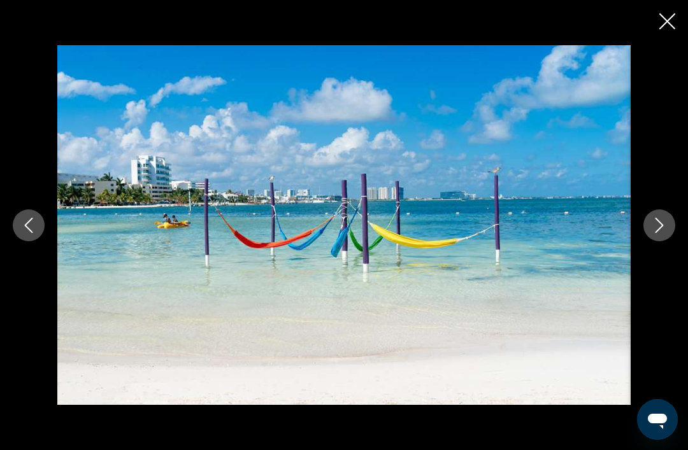
click at [668, 241] on button "Next image" at bounding box center [660, 226] width 32 height 32
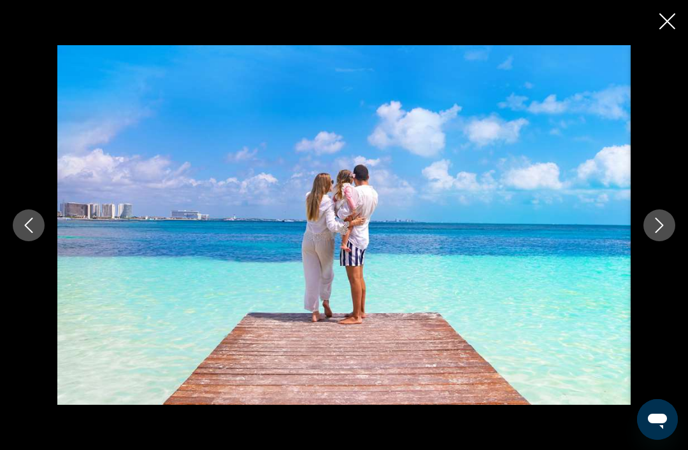
click at [657, 233] on icon "Next image" at bounding box center [659, 225] width 15 height 15
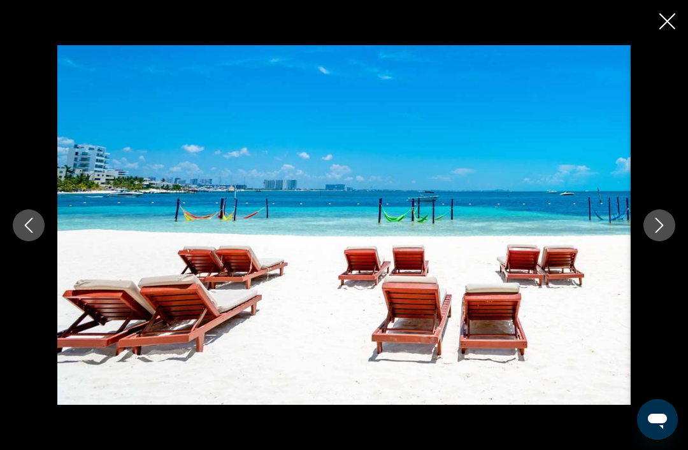
click at [670, 241] on button "Next image" at bounding box center [660, 226] width 32 height 32
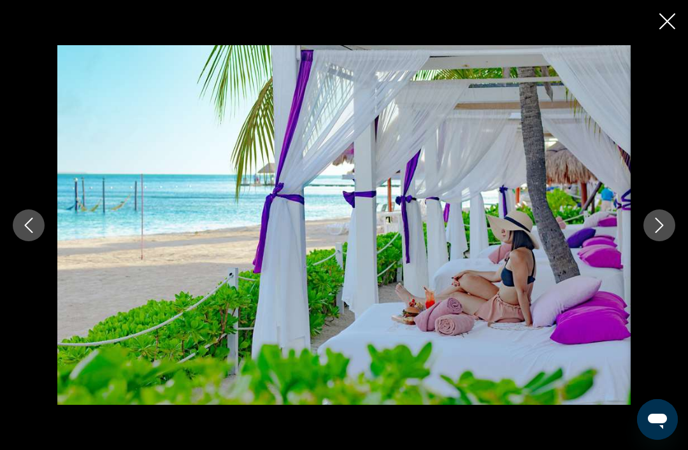
click at [655, 233] on icon "Next image" at bounding box center [659, 225] width 15 height 15
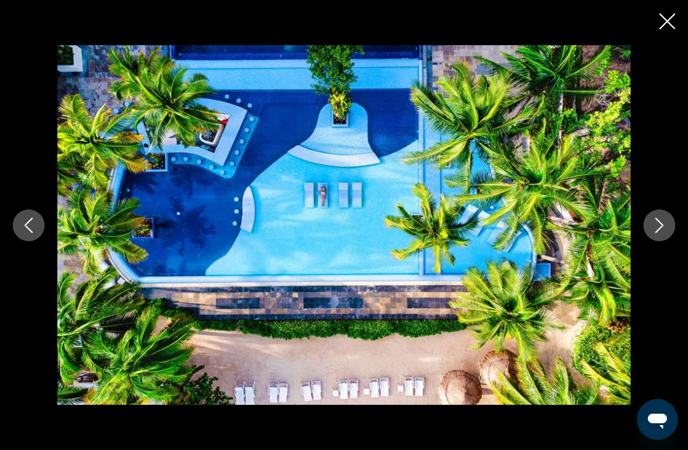
click at [657, 234] on button "Next image" at bounding box center [660, 226] width 32 height 32
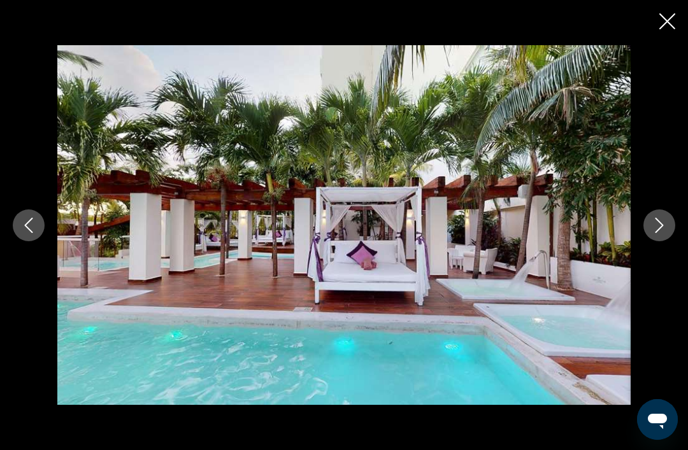
click at [658, 233] on icon "Next image" at bounding box center [659, 225] width 15 height 15
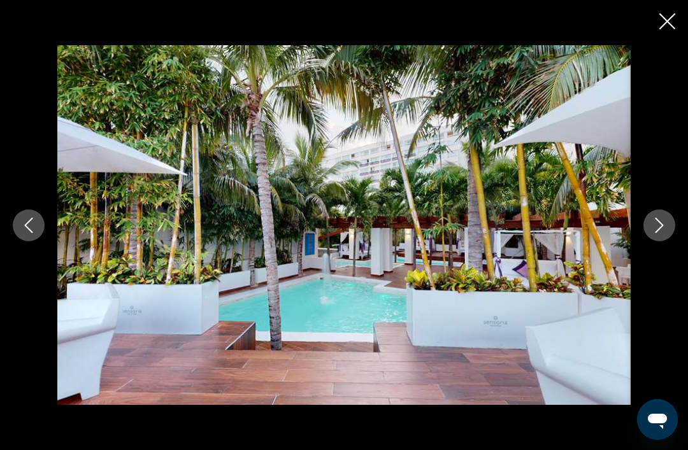
click at [661, 233] on icon "Next image" at bounding box center [659, 225] width 15 height 15
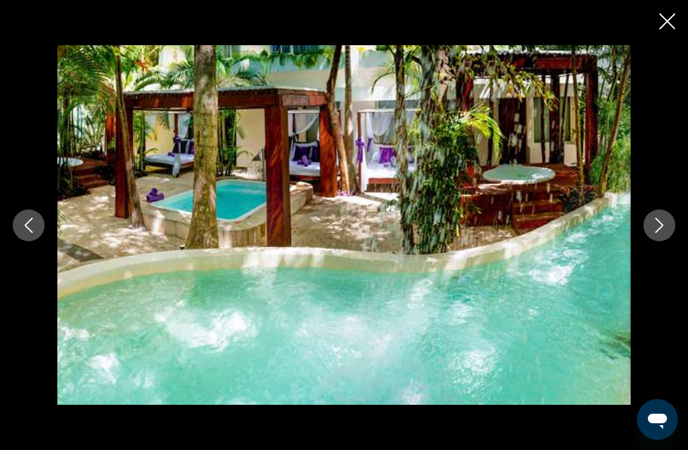
click at [665, 233] on icon "Next image" at bounding box center [659, 225] width 15 height 15
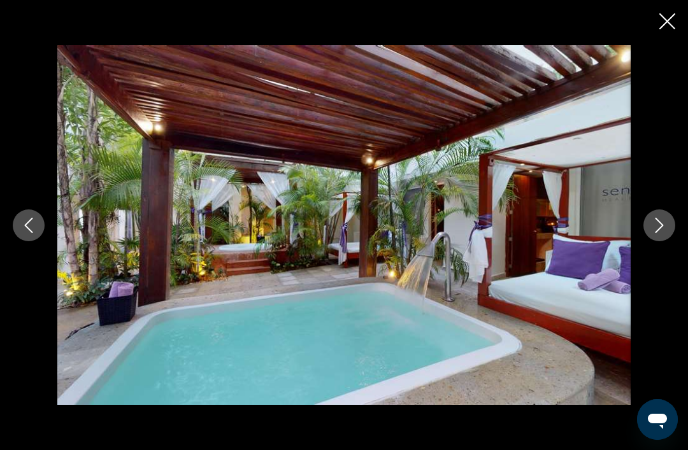
click at [665, 233] on icon "Next image" at bounding box center [659, 225] width 15 height 15
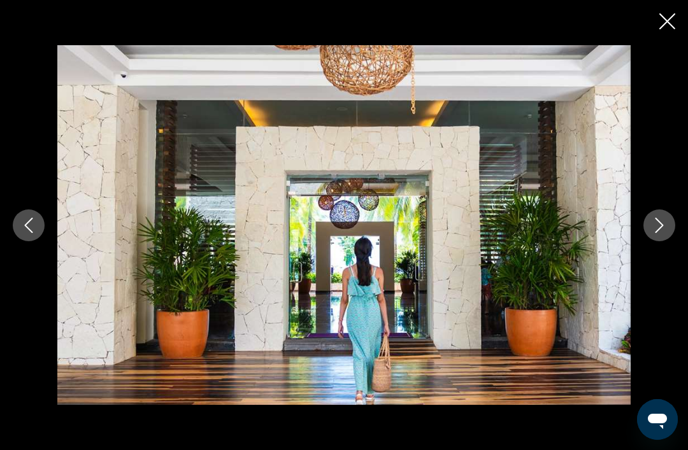
click at [671, 238] on button "Next image" at bounding box center [660, 226] width 32 height 32
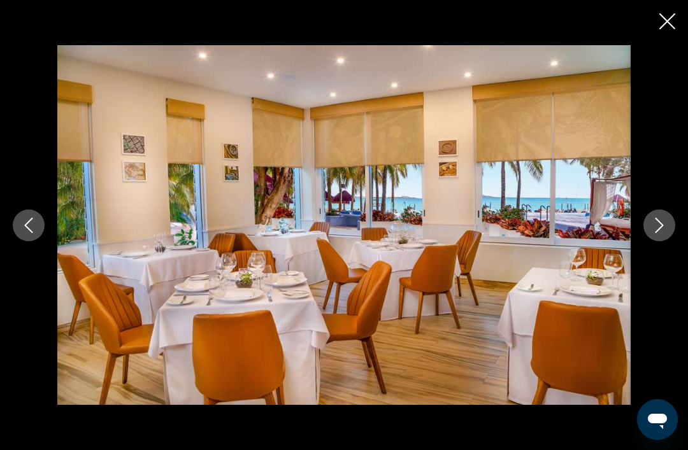
click at [675, 22] on icon "Close slideshow" at bounding box center [667, 21] width 16 height 16
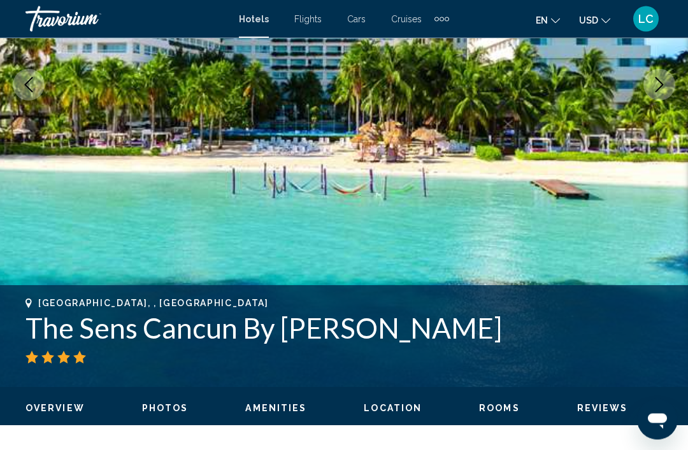
scroll to position [0, 0]
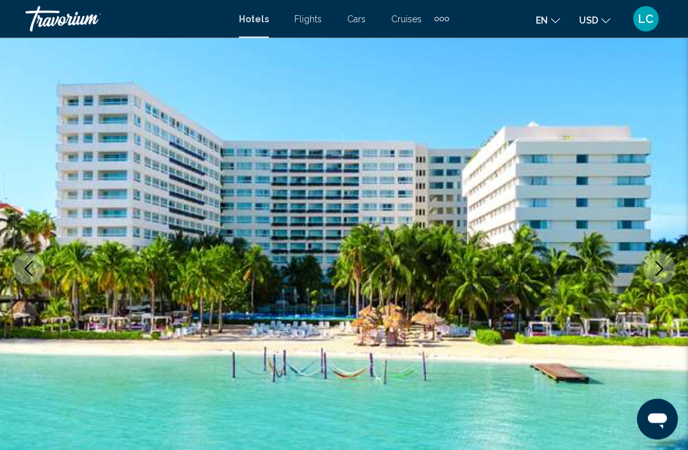
click at [667, 266] on button "Next image" at bounding box center [660, 270] width 32 height 32
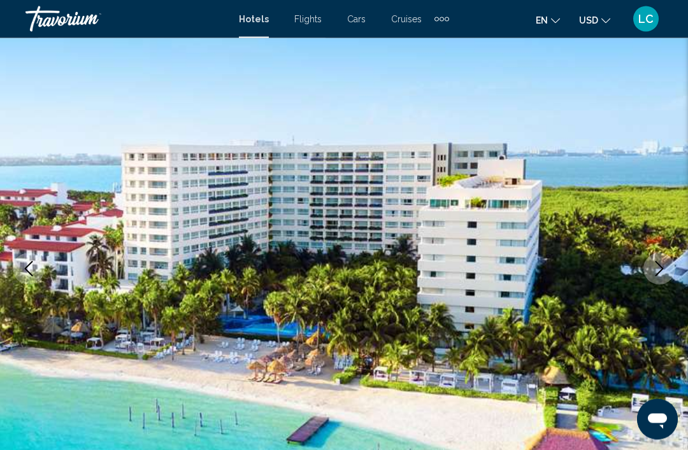
scroll to position [72, 0]
click at [654, 271] on icon "Next image" at bounding box center [659, 268] width 15 height 15
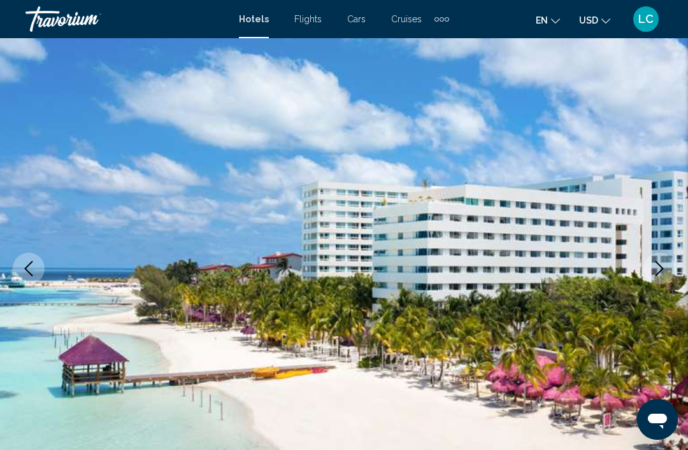
click at [658, 257] on button "Next image" at bounding box center [660, 269] width 32 height 32
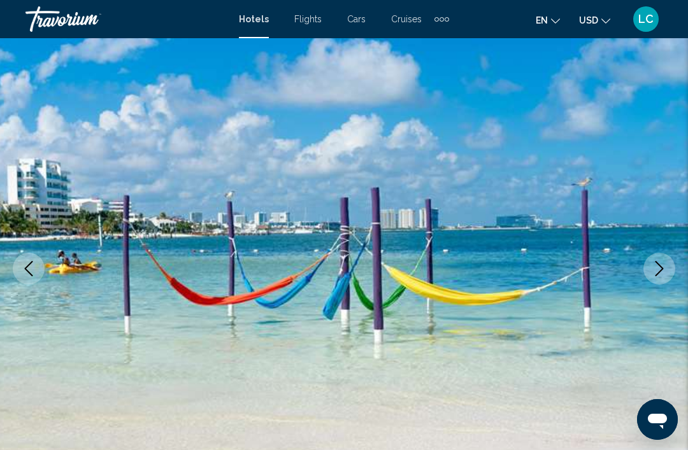
click at [659, 272] on icon "Next image" at bounding box center [659, 268] width 15 height 15
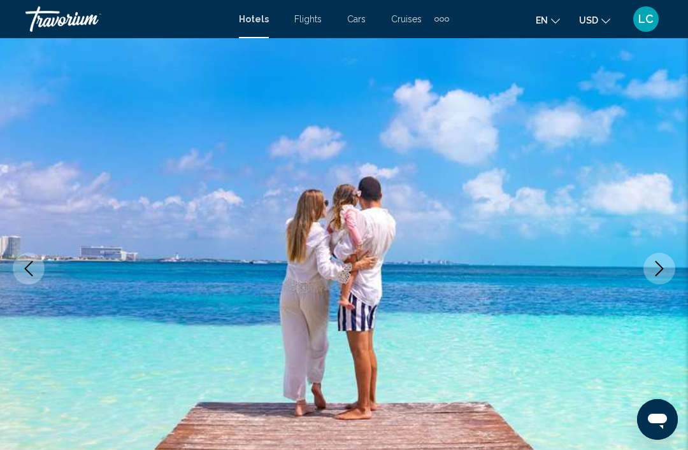
click at [662, 267] on icon "Next image" at bounding box center [659, 268] width 15 height 15
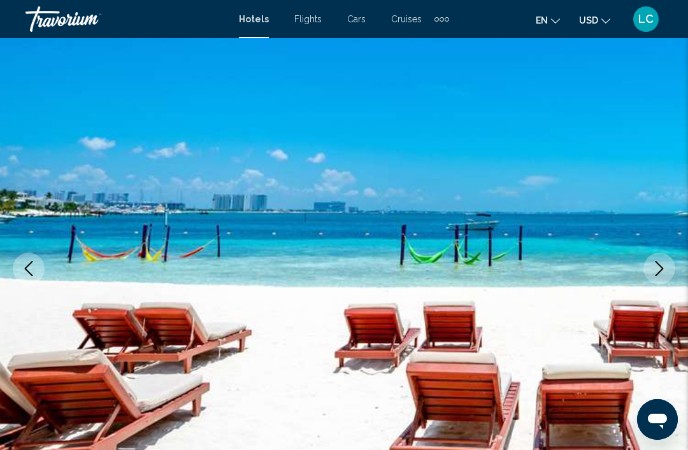
click at [659, 264] on icon "Next image" at bounding box center [659, 268] width 15 height 15
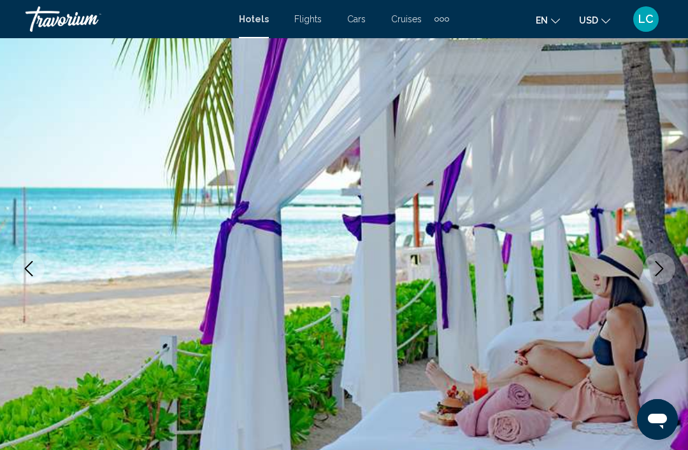
click at [654, 264] on icon "Next image" at bounding box center [659, 268] width 15 height 15
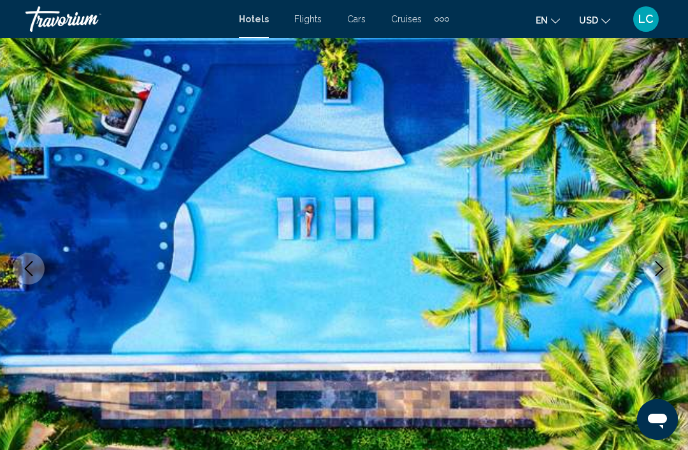
click at [652, 267] on icon "Next image" at bounding box center [659, 268] width 15 height 15
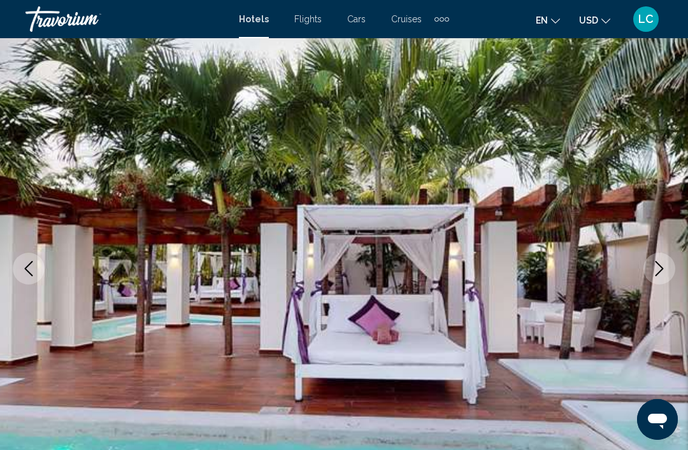
click at [657, 263] on icon "Next image" at bounding box center [660, 268] width 8 height 15
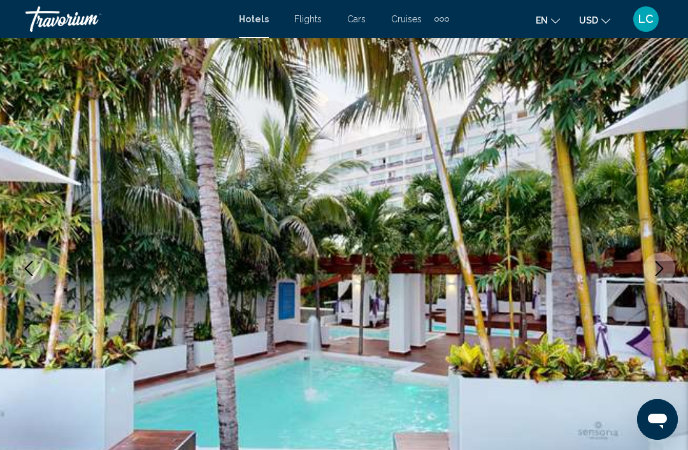
click at [654, 263] on icon "Next image" at bounding box center [659, 268] width 15 height 15
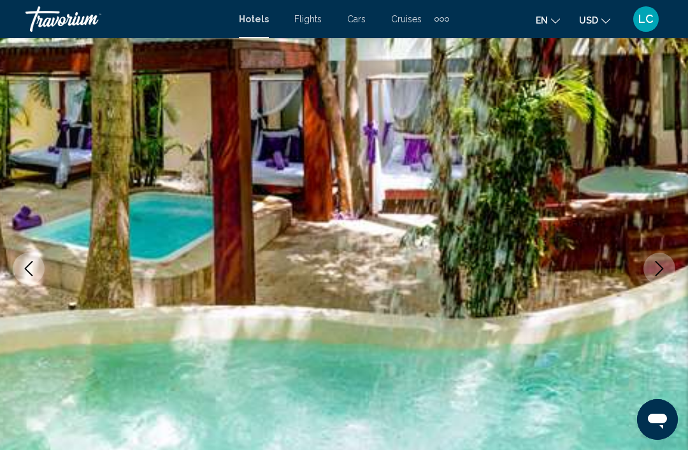
click at [663, 261] on icon "Next image" at bounding box center [659, 268] width 15 height 15
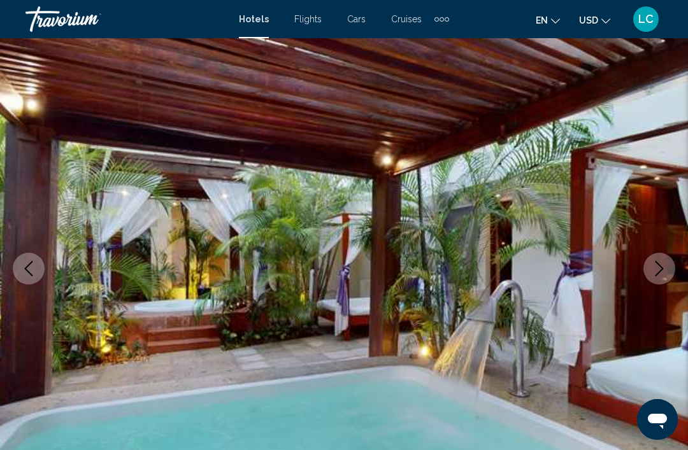
click at [658, 273] on icon "Next image" at bounding box center [660, 268] width 8 height 15
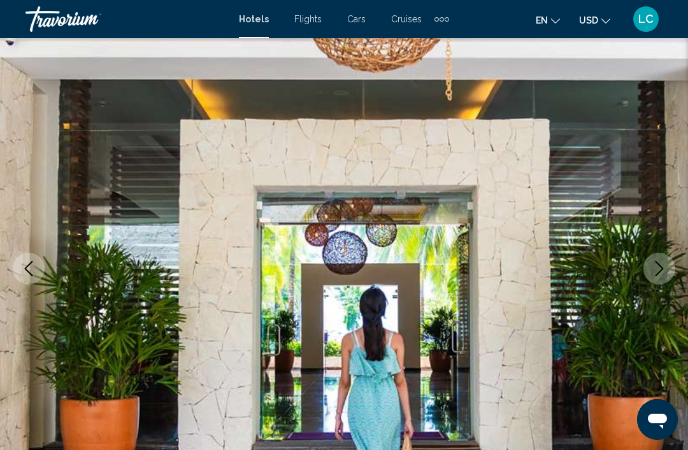
click at [656, 256] on button "Next image" at bounding box center [660, 269] width 32 height 32
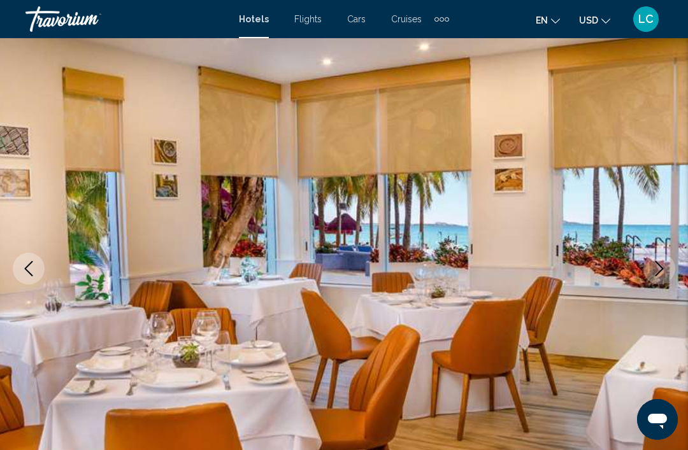
click at [659, 268] on icon "Next image" at bounding box center [659, 268] width 15 height 15
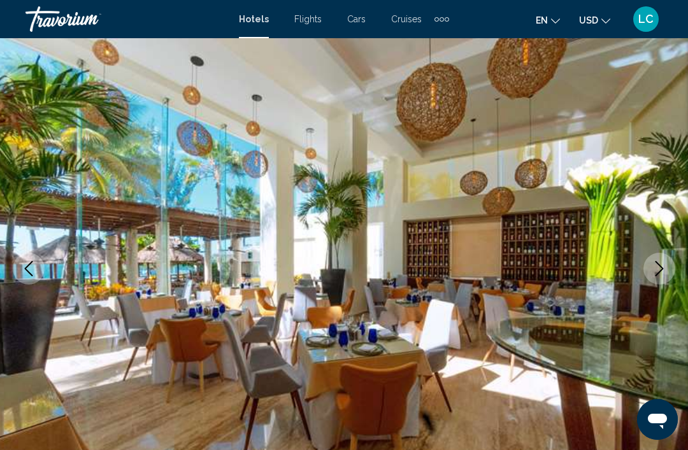
click at [658, 268] on icon "Next image" at bounding box center [659, 268] width 15 height 15
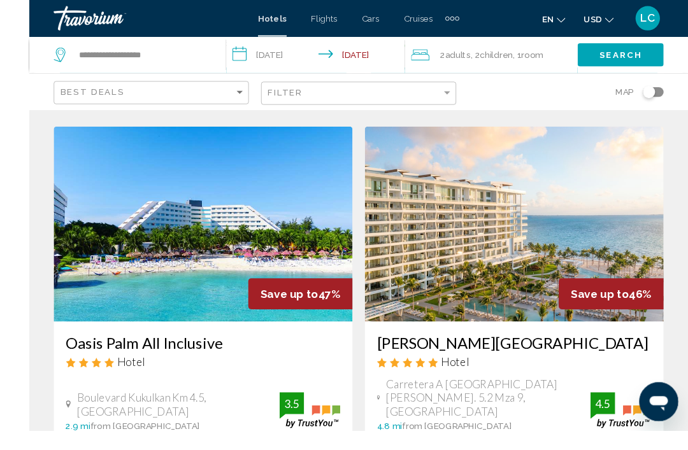
scroll to position [550, 0]
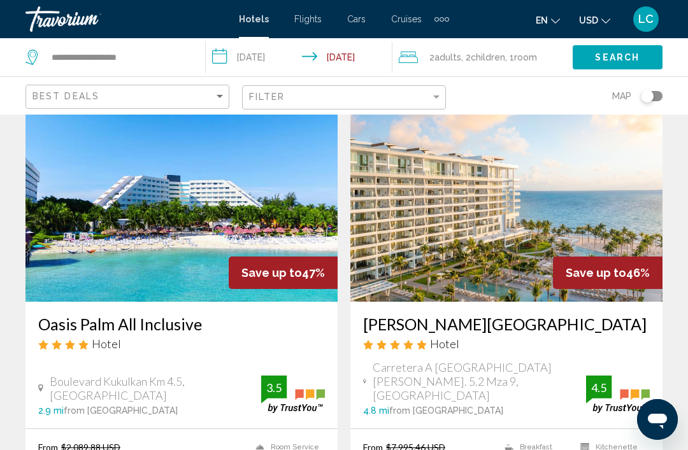
click at [593, 164] on img "Main content" at bounding box center [506, 200] width 312 height 204
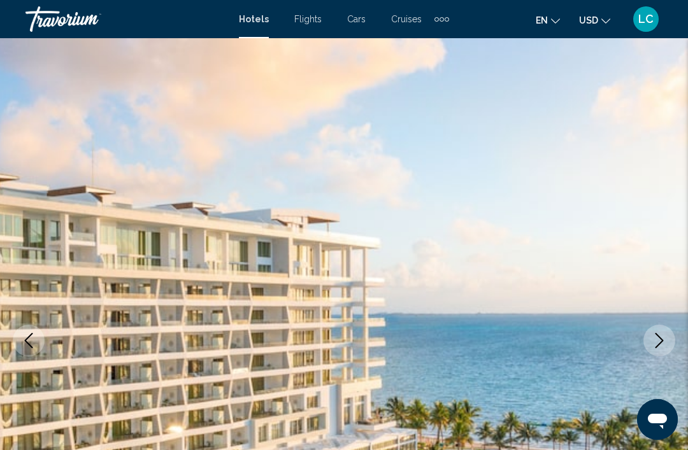
click at [661, 334] on icon "Next image" at bounding box center [659, 340] width 15 height 15
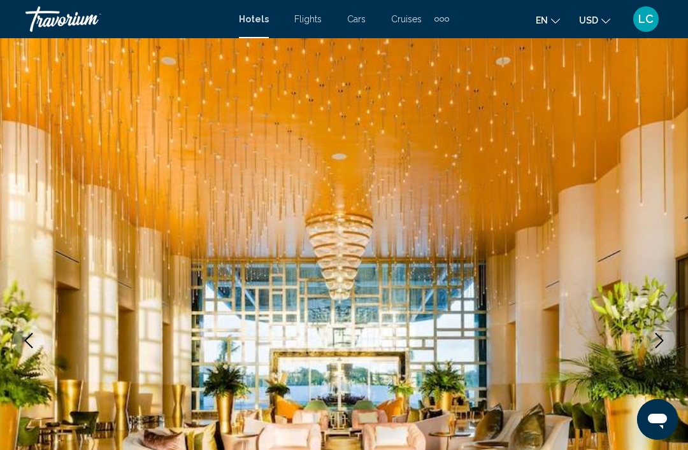
click at [666, 337] on icon "Next image" at bounding box center [659, 340] width 15 height 15
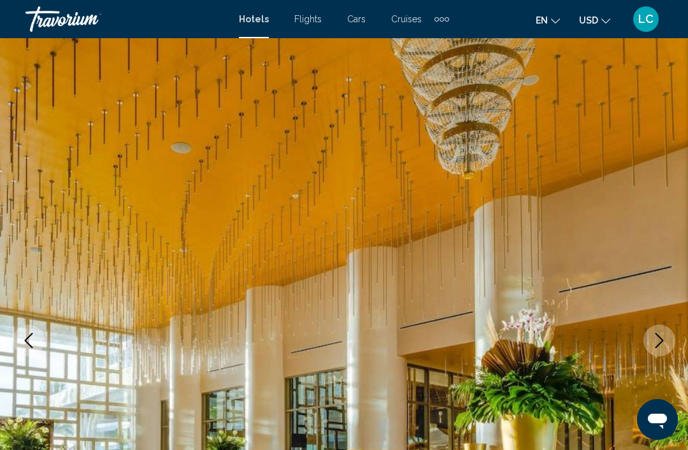
click at [661, 331] on button "Next image" at bounding box center [660, 341] width 32 height 32
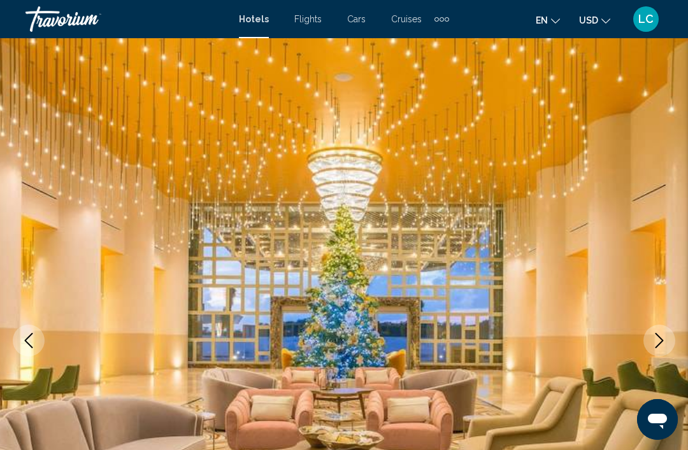
click at [654, 340] on icon "Next image" at bounding box center [659, 340] width 15 height 15
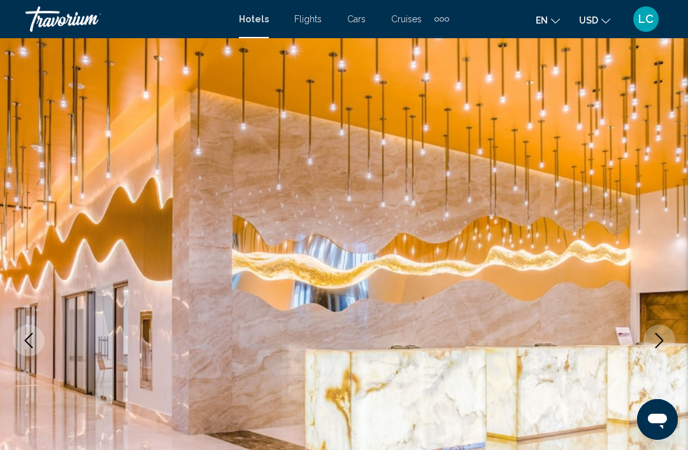
click at [658, 340] on icon "Next image" at bounding box center [659, 340] width 15 height 15
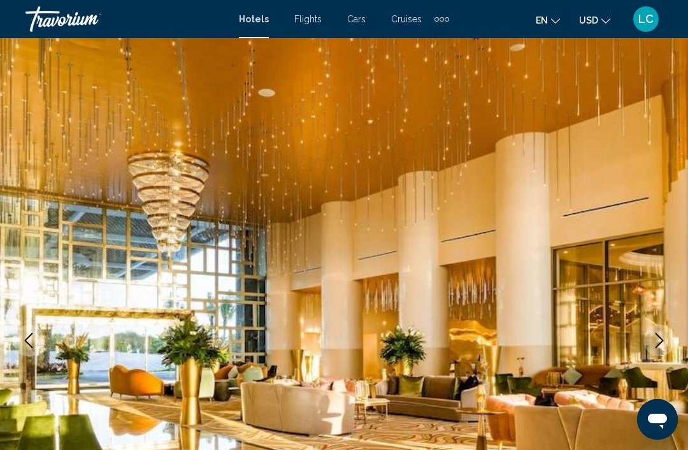
click at [663, 334] on icon "Next image" at bounding box center [659, 340] width 15 height 15
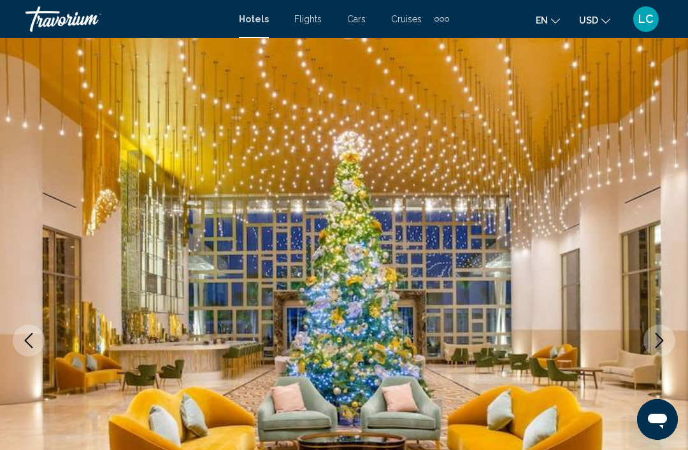
click at [654, 339] on icon "Next image" at bounding box center [659, 340] width 15 height 15
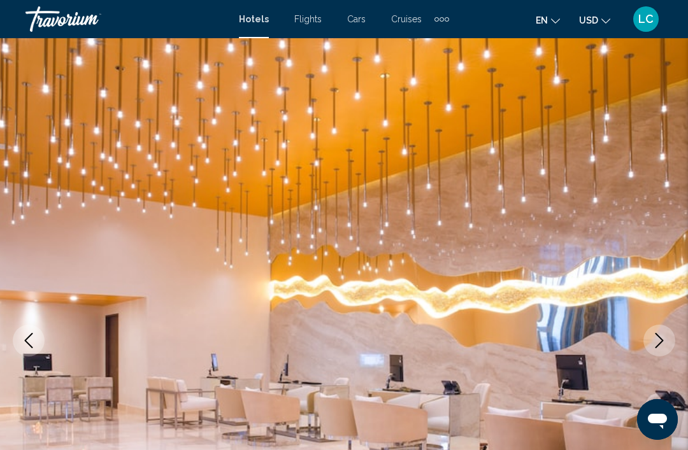
click at [660, 336] on icon "Next image" at bounding box center [659, 340] width 15 height 15
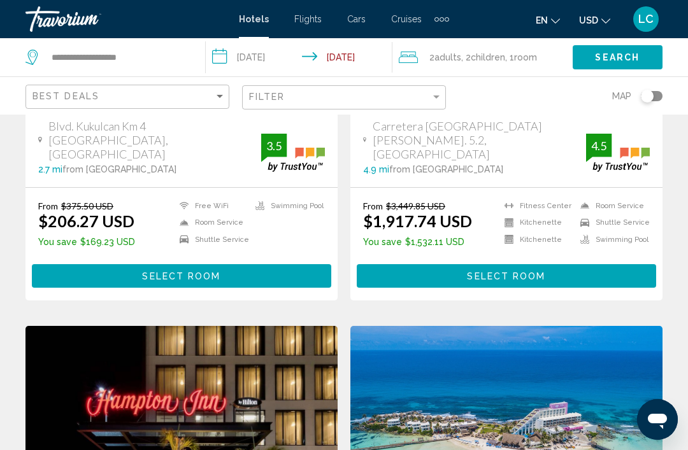
scroll to position [1453, 0]
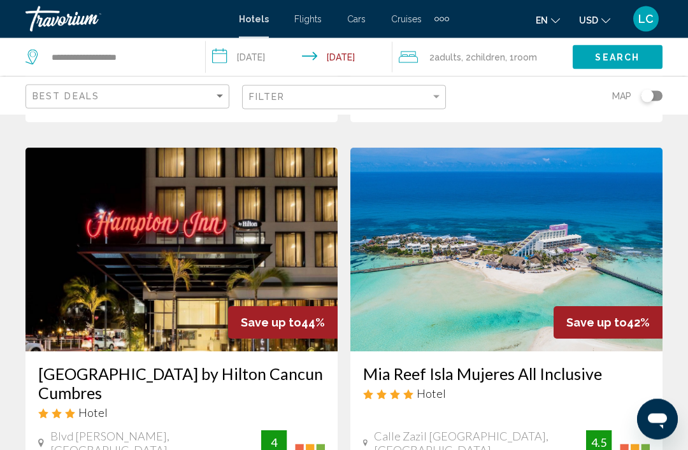
click at [619, 222] on img "Main content" at bounding box center [506, 250] width 312 height 204
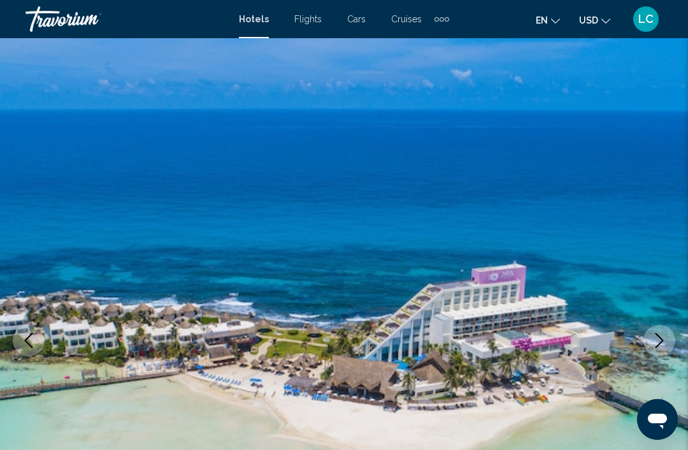
click at [663, 339] on icon "Next image" at bounding box center [659, 340] width 15 height 15
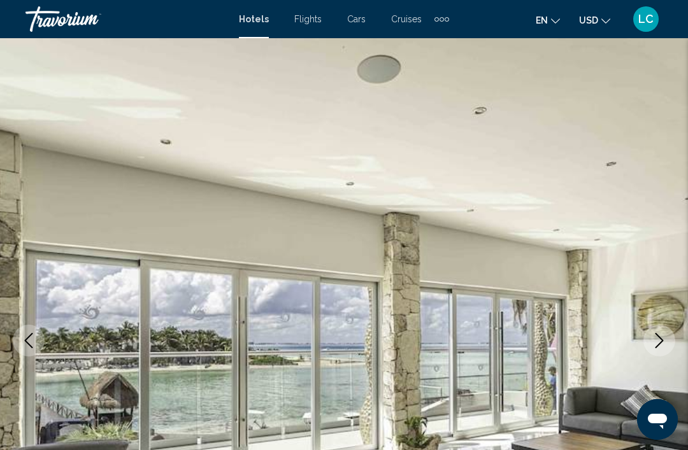
click at [659, 345] on icon "Next image" at bounding box center [660, 340] width 8 height 15
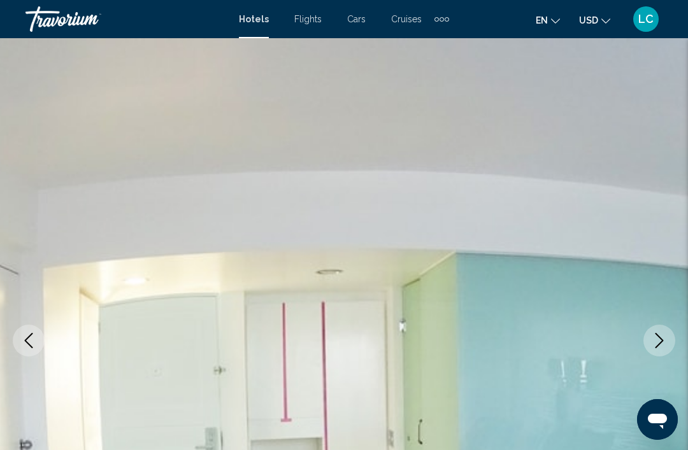
click at [665, 326] on button "Next image" at bounding box center [660, 341] width 32 height 32
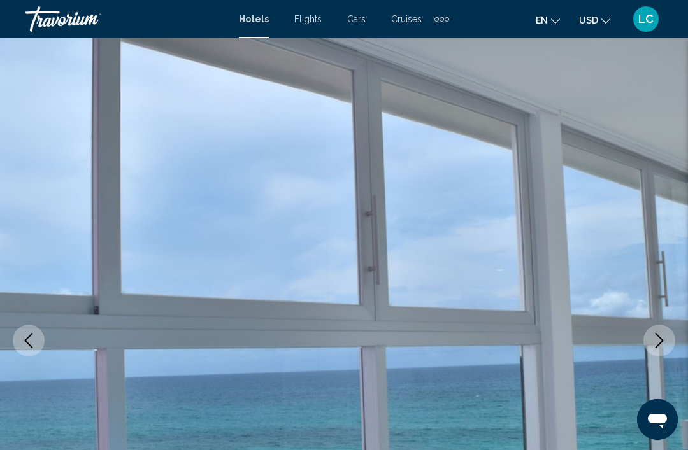
click at [660, 342] on icon "Next image" at bounding box center [659, 340] width 15 height 15
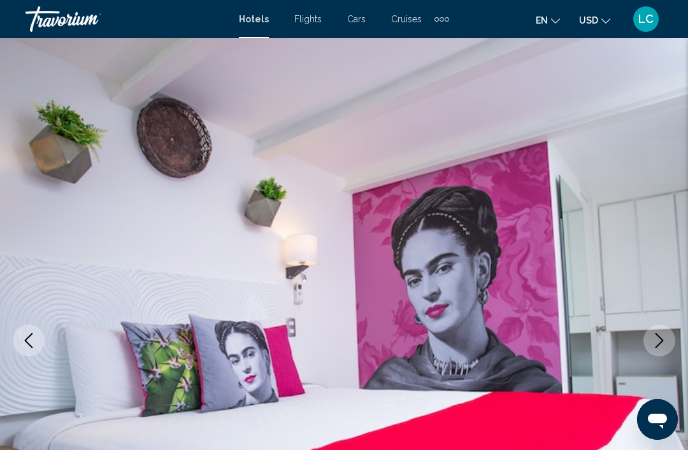
click at [663, 347] on icon "Next image" at bounding box center [659, 340] width 15 height 15
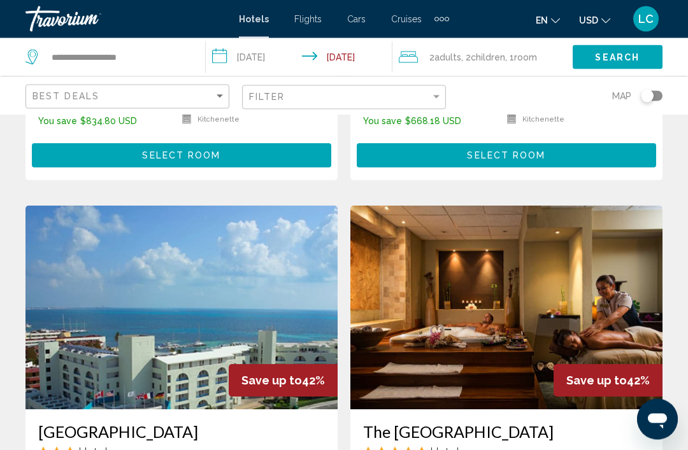
scroll to position [2324, 0]
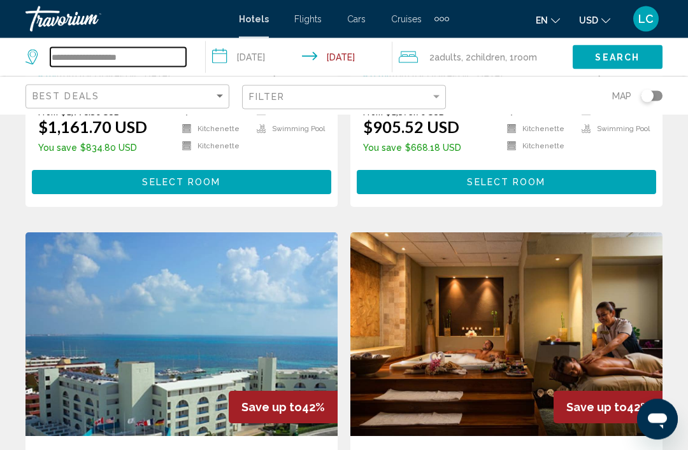
click at [143, 59] on input "**********" at bounding box center [118, 57] width 136 height 19
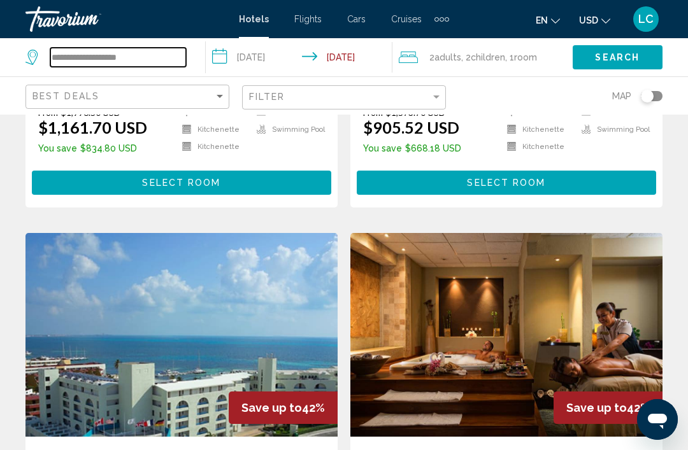
click at [164, 66] on input "**********" at bounding box center [118, 57] width 136 height 19
click at [166, 65] on input "**********" at bounding box center [118, 57] width 136 height 19
click at [159, 59] on input "**********" at bounding box center [118, 57] width 136 height 19
click at [163, 59] on input "**********" at bounding box center [118, 57] width 136 height 19
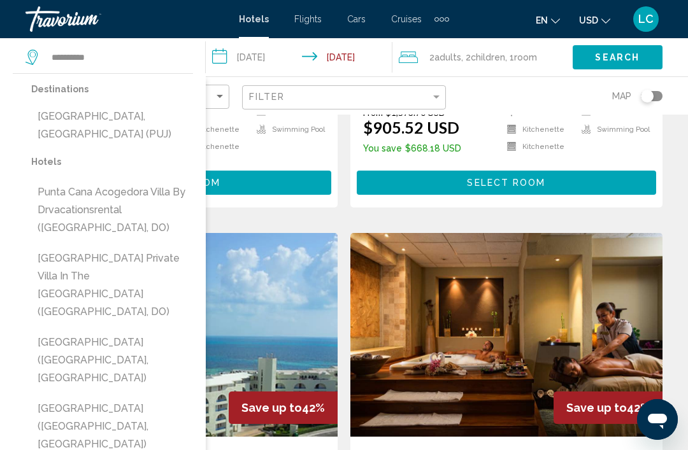
click at [123, 119] on button "[GEOGRAPHIC_DATA], [GEOGRAPHIC_DATA] (PUJ)" at bounding box center [112, 125] width 162 height 42
type input "**********"
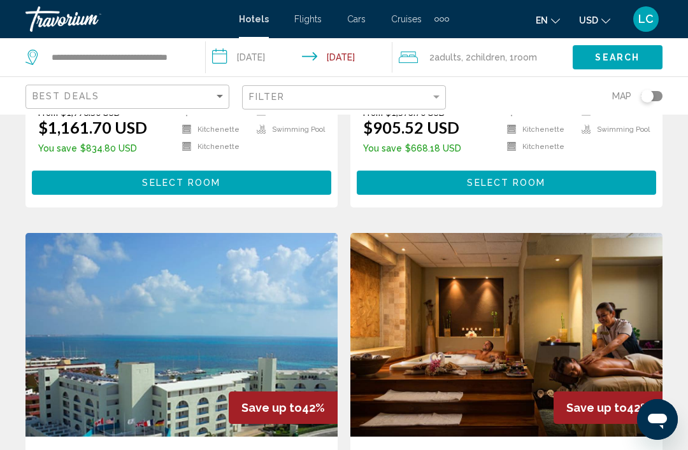
click at [646, 55] on button "Search" at bounding box center [618, 57] width 90 height 24
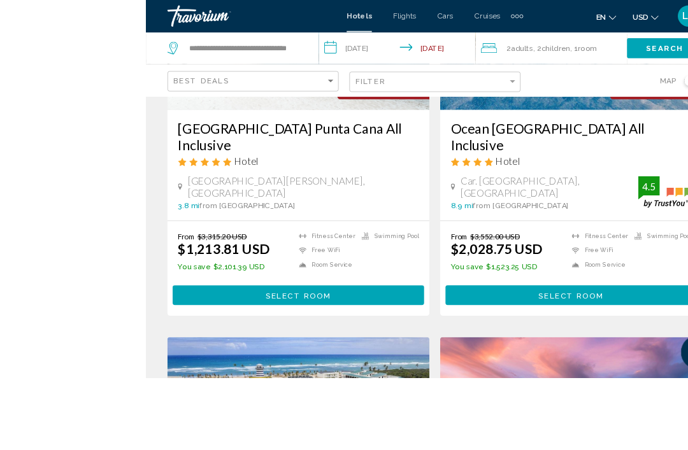
scroll to position [277, 0]
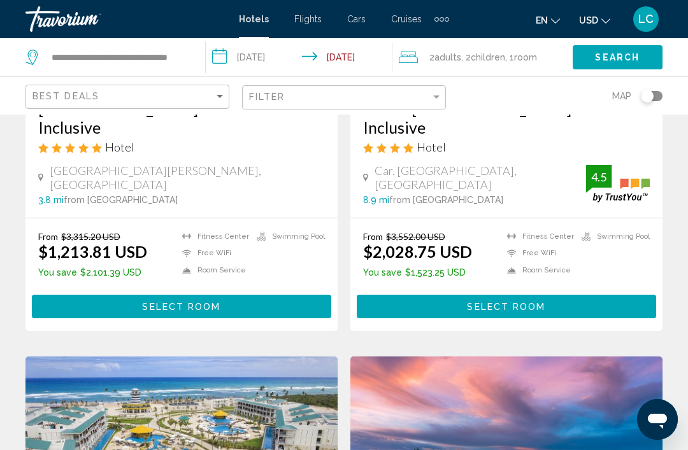
click at [282, 306] on button "Select Room" at bounding box center [181, 307] width 299 height 24
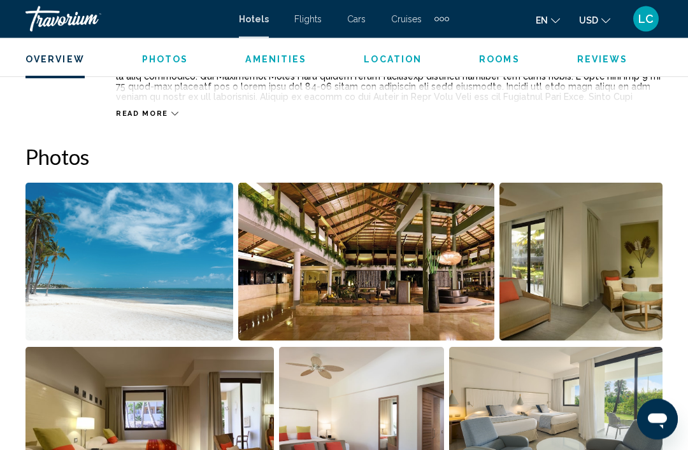
scroll to position [777, 0]
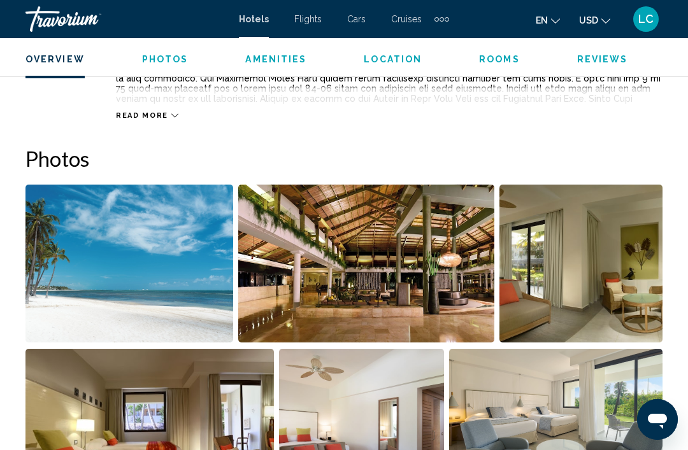
click at [197, 296] on img "Open full-screen image slider" at bounding box center [129, 264] width 208 height 158
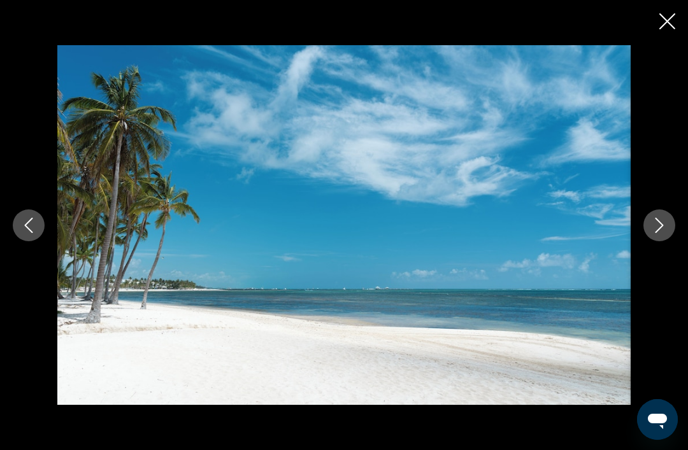
click at [664, 233] on icon "Next image" at bounding box center [659, 225] width 15 height 15
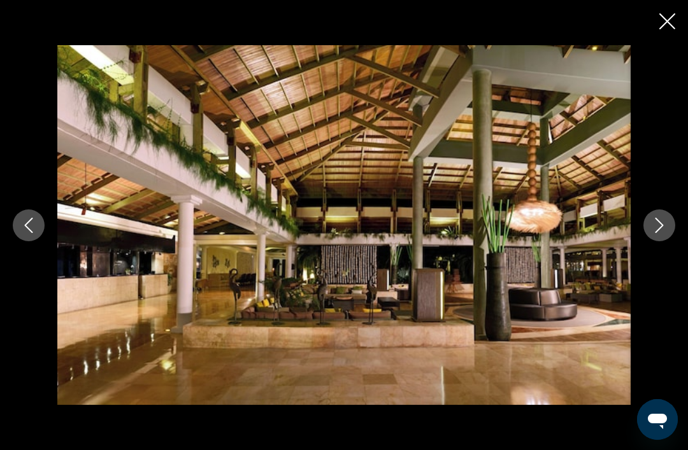
click at [663, 236] on button "Next image" at bounding box center [660, 226] width 32 height 32
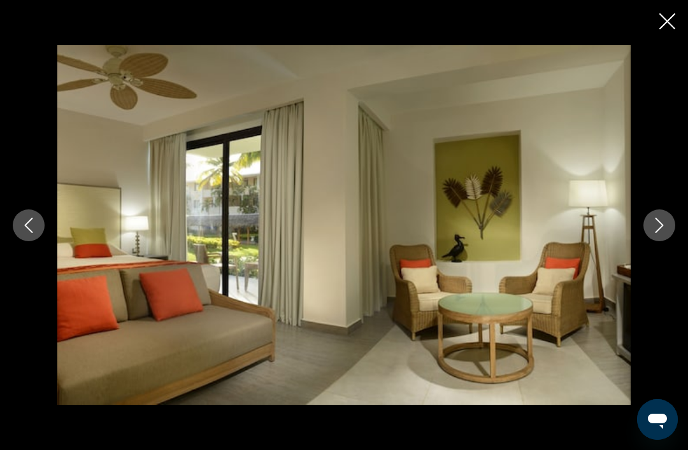
click at [664, 233] on icon "Next image" at bounding box center [659, 225] width 15 height 15
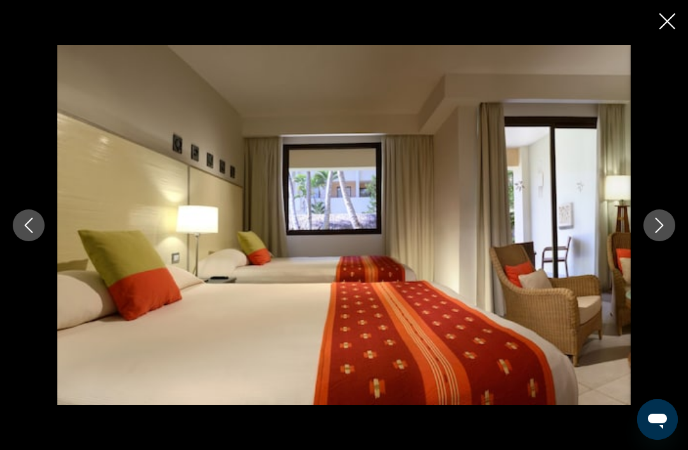
click at [679, 236] on div "Main content" at bounding box center [344, 225] width 688 height 361
click at [666, 233] on icon "Next image" at bounding box center [659, 225] width 15 height 15
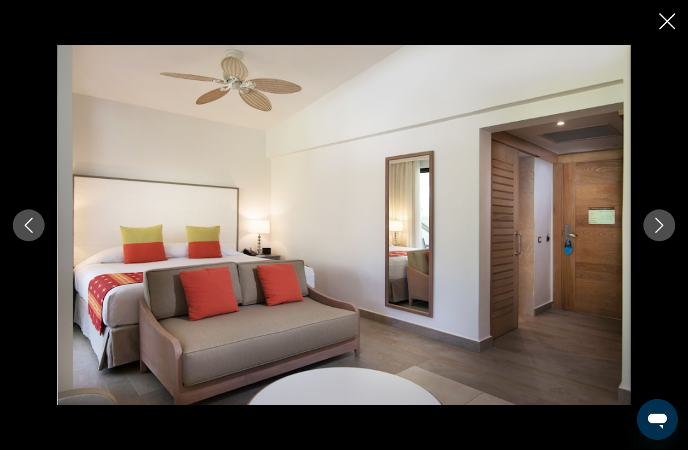
click at [659, 233] on icon "Next image" at bounding box center [659, 225] width 15 height 15
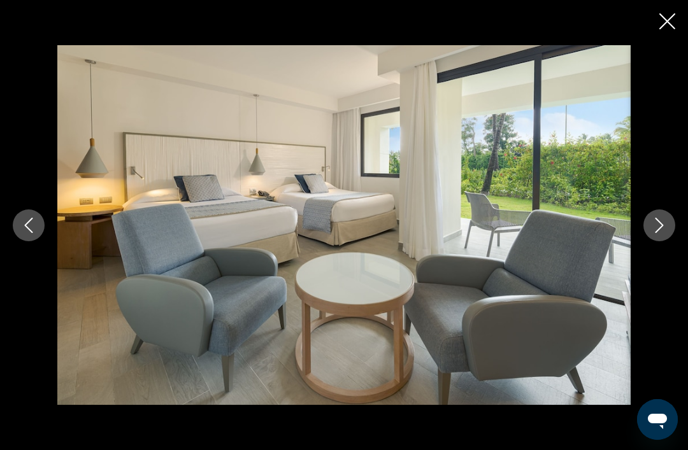
click at [662, 233] on icon "Next image" at bounding box center [659, 225] width 15 height 15
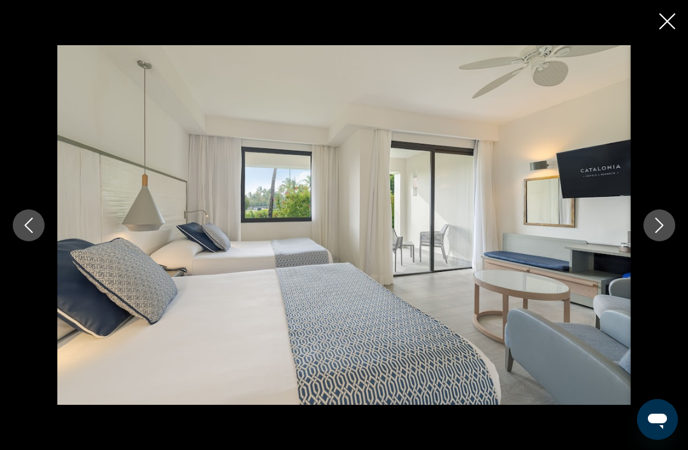
click at [662, 233] on icon "Next image" at bounding box center [659, 225] width 15 height 15
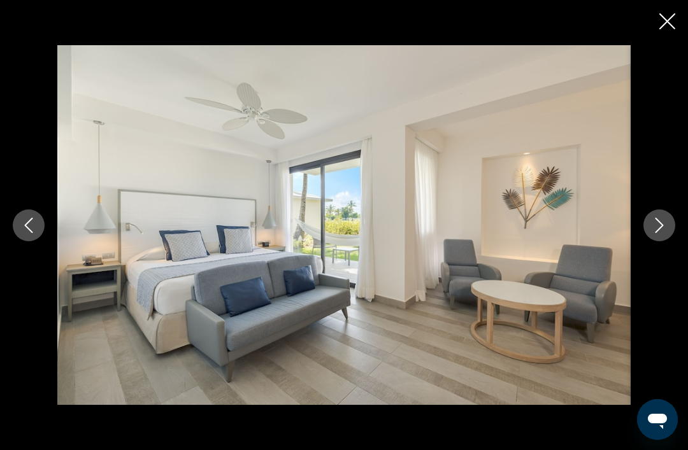
click at [658, 233] on icon "Next image" at bounding box center [659, 225] width 15 height 15
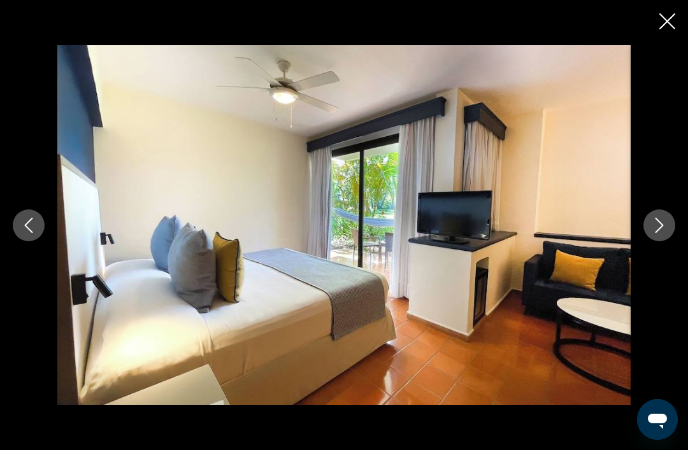
click at [661, 237] on button "Next image" at bounding box center [660, 226] width 32 height 32
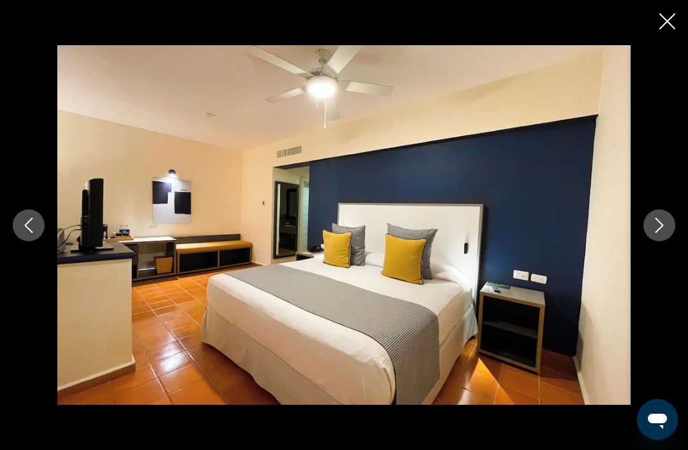
click at [659, 241] on button "Next image" at bounding box center [660, 226] width 32 height 32
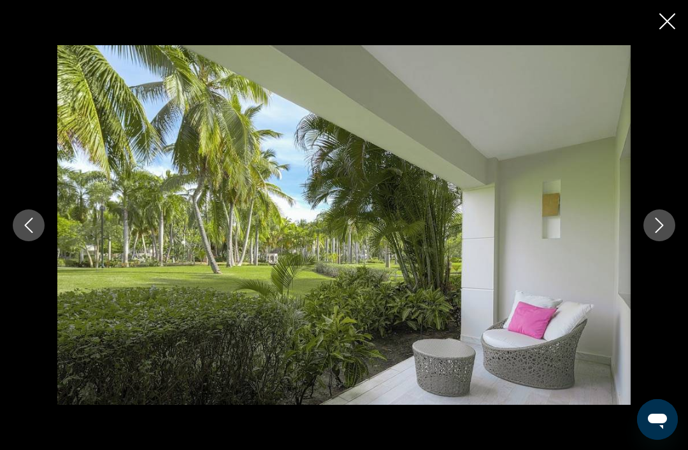
click at [660, 233] on icon "Next image" at bounding box center [660, 225] width 8 height 15
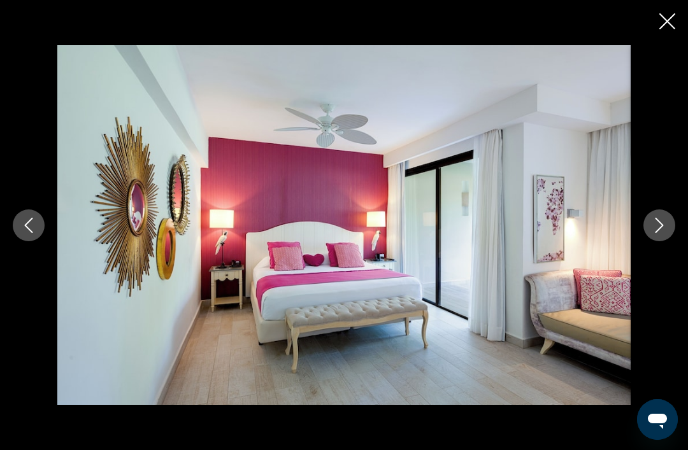
click at [652, 233] on icon "Next image" at bounding box center [659, 225] width 15 height 15
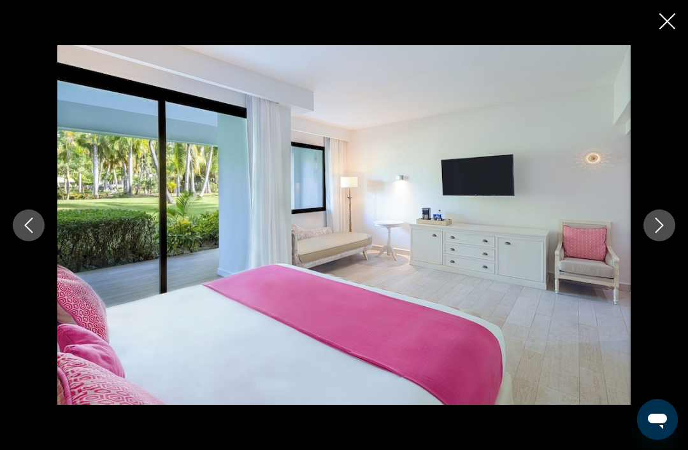
click at [659, 241] on button "Next image" at bounding box center [660, 226] width 32 height 32
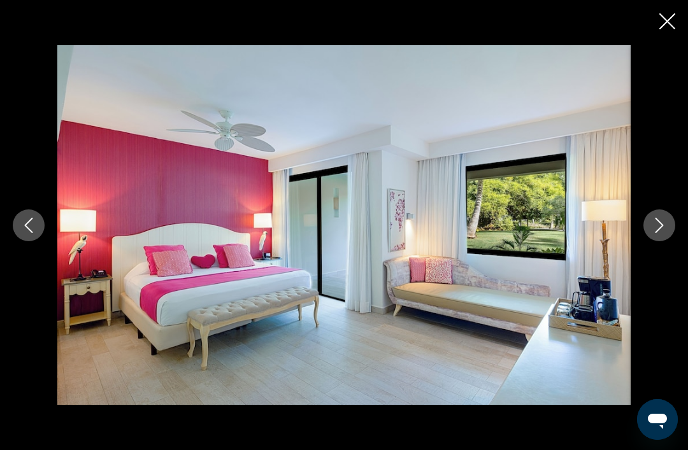
click at [664, 241] on button "Next image" at bounding box center [660, 226] width 32 height 32
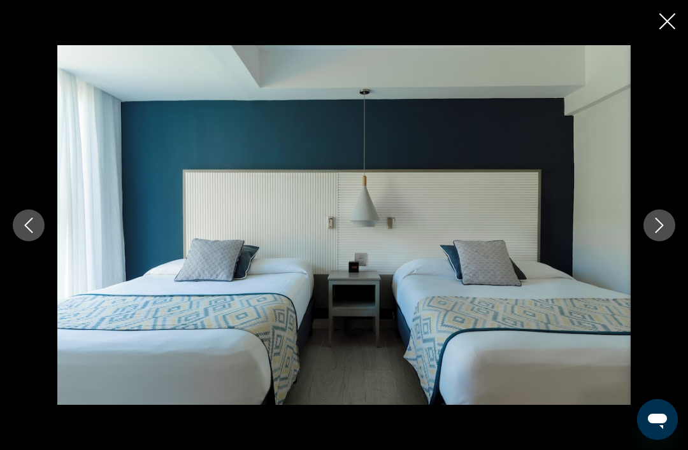
click at [668, 241] on button "Next image" at bounding box center [660, 226] width 32 height 32
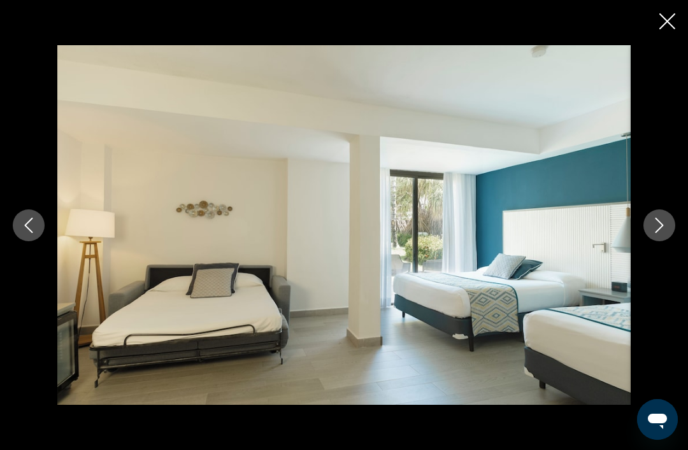
click at [660, 233] on icon "Next image" at bounding box center [659, 225] width 15 height 15
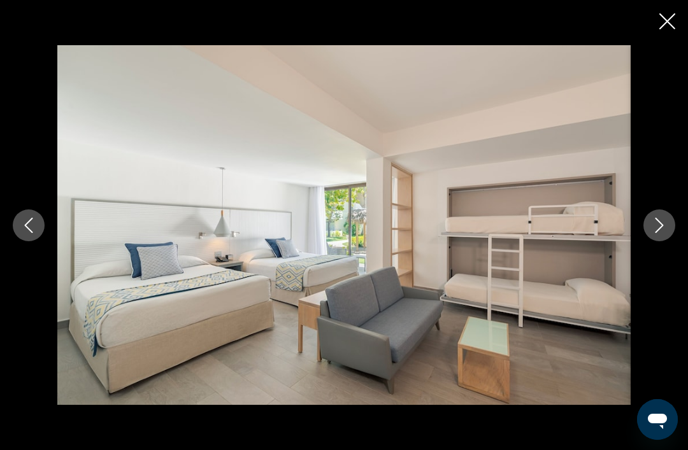
click at [662, 233] on icon "Next image" at bounding box center [659, 225] width 15 height 15
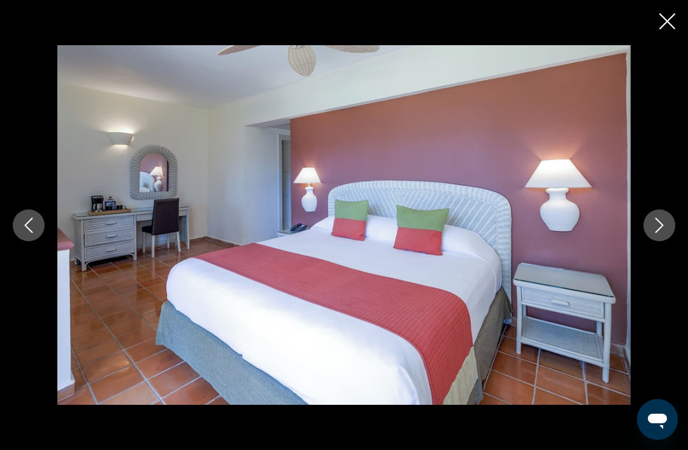
click at [656, 233] on icon "Next image" at bounding box center [659, 225] width 15 height 15
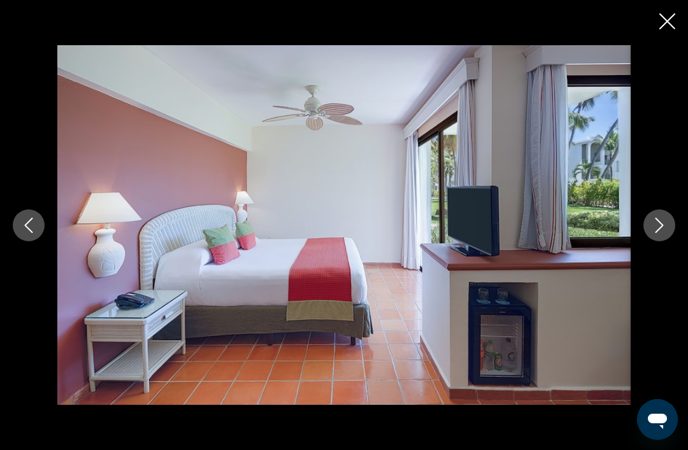
click at [661, 233] on icon "Next image" at bounding box center [659, 225] width 15 height 15
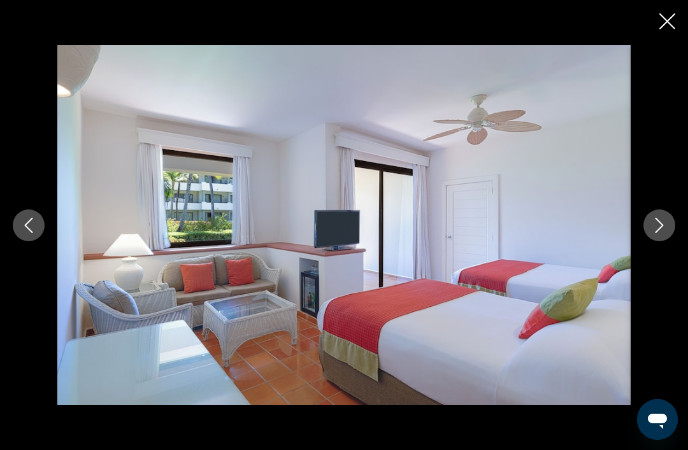
click at [658, 233] on icon "Next image" at bounding box center [660, 225] width 8 height 15
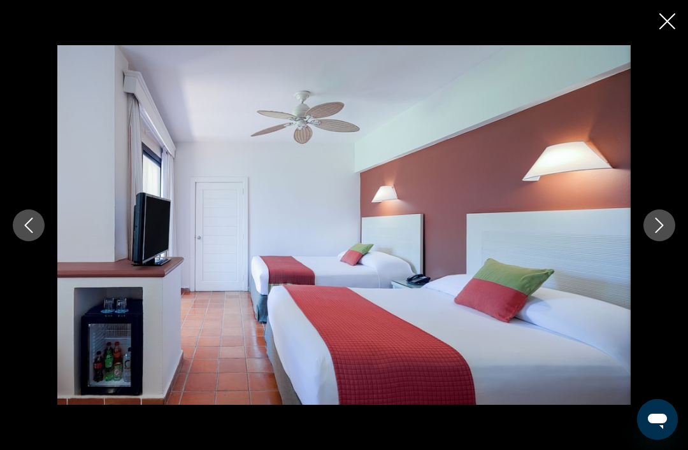
click at [659, 233] on icon "Next image" at bounding box center [659, 225] width 15 height 15
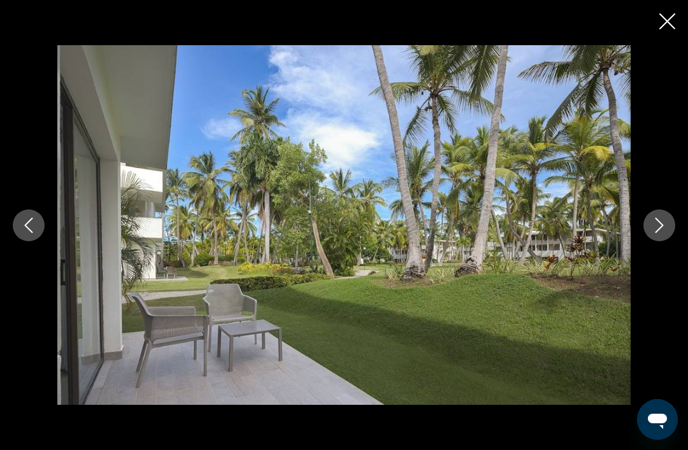
click at [657, 233] on icon "Next image" at bounding box center [659, 225] width 15 height 15
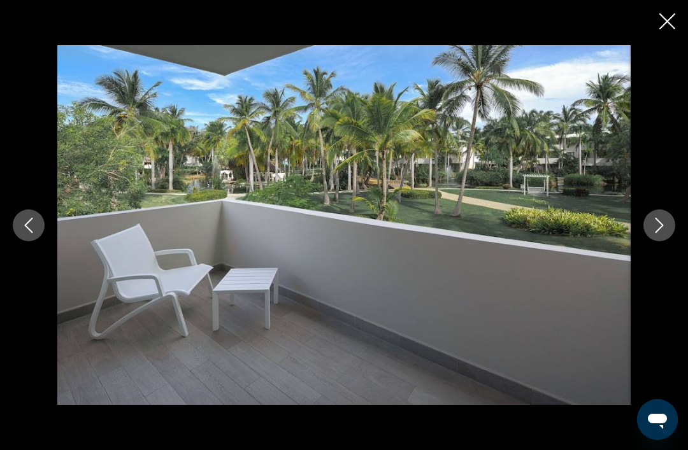
click at [652, 231] on button "Next image" at bounding box center [660, 226] width 32 height 32
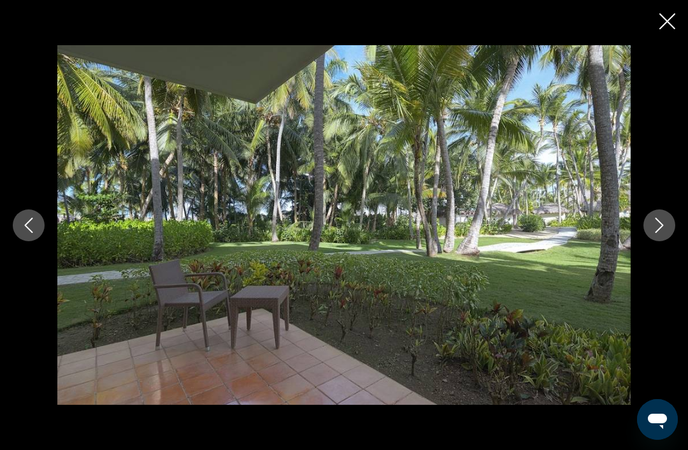
click at [660, 233] on icon "Next image" at bounding box center [660, 225] width 8 height 15
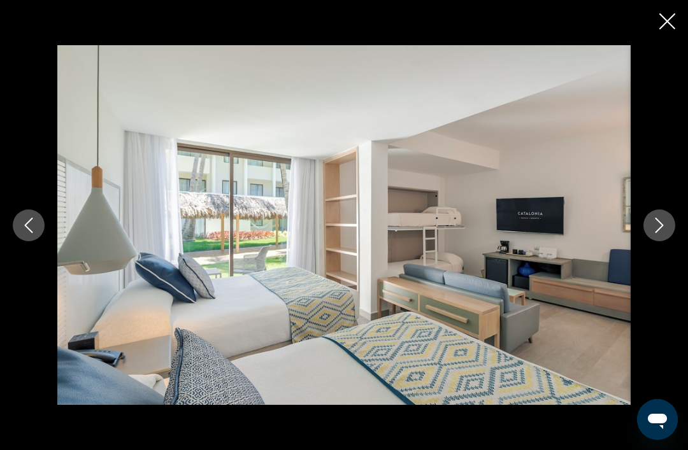
click at [656, 233] on icon "Next image" at bounding box center [659, 225] width 15 height 15
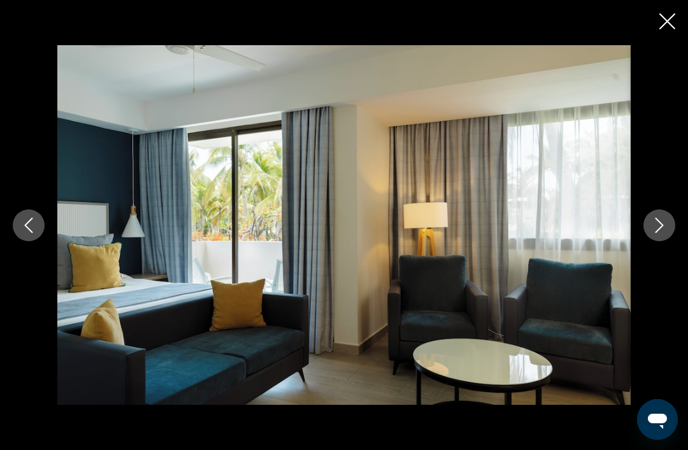
click at [657, 233] on icon "Next image" at bounding box center [659, 225] width 15 height 15
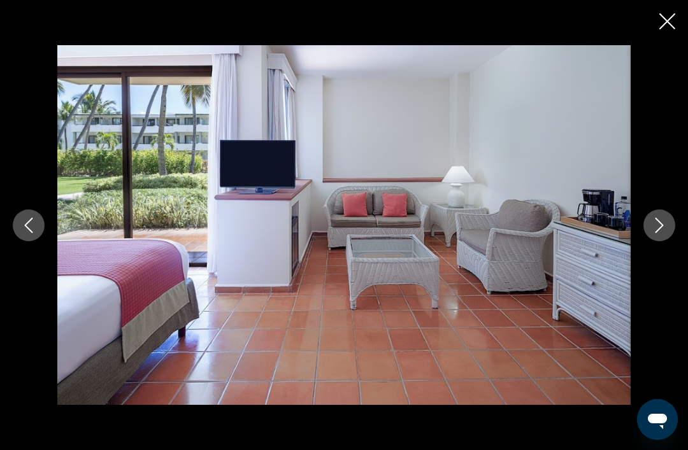
click at [660, 20] on icon "Close slideshow" at bounding box center [667, 21] width 16 height 16
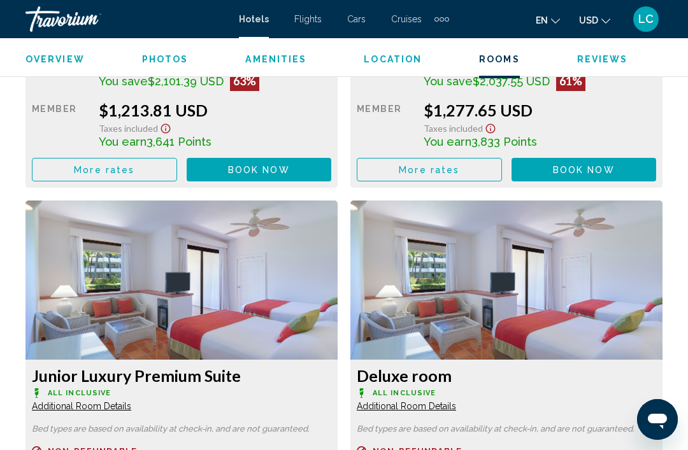
scroll to position [2252, 0]
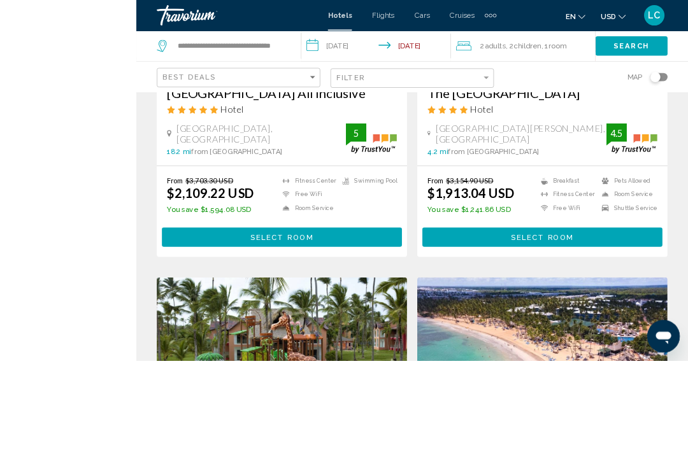
scroll to position [907, 0]
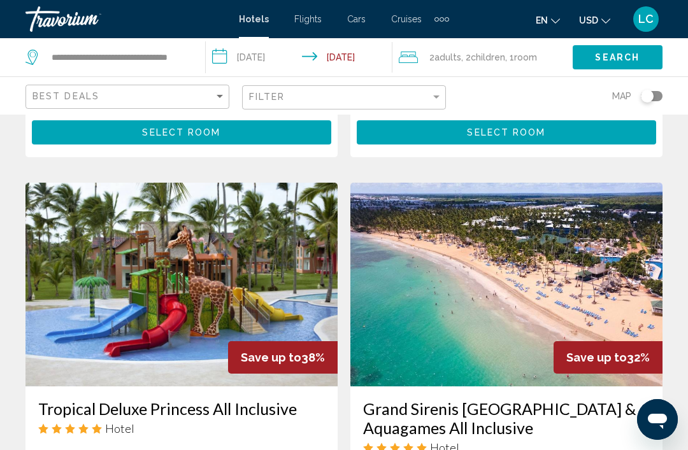
click at [274, 251] on img "Main content" at bounding box center [181, 285] width 312 height 204
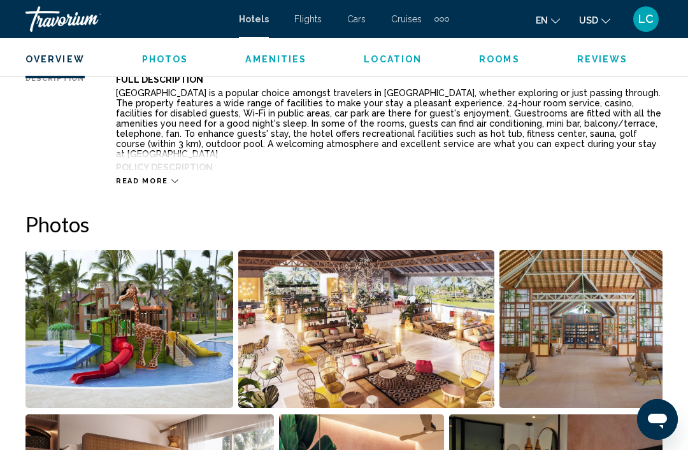
scroll to position [734, 0]
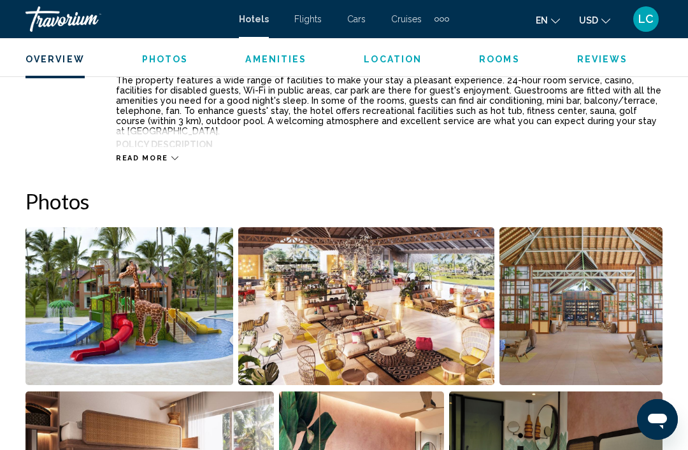
click at [203, 313] on img "Open full-screen image slider" at bounding box center [129, 306] width 208 height 158
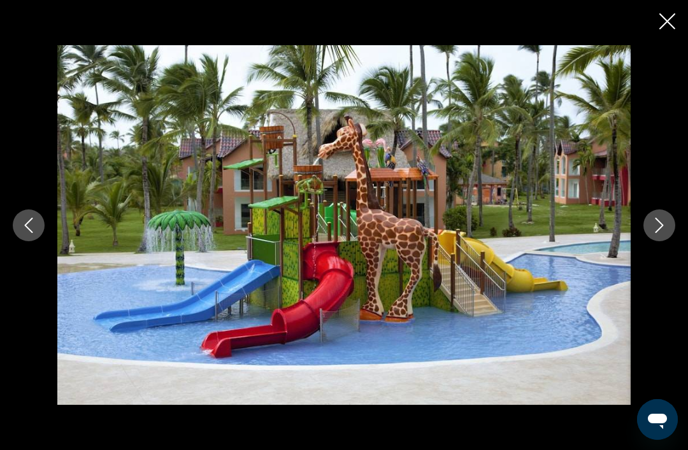
click at [661, 233] on icon "Next image" at bounding box center [659, 225] width 15 height 15
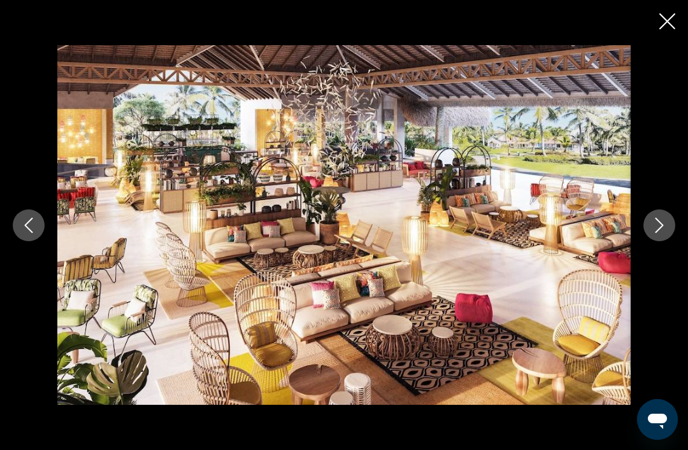
click at [660, 233] on icon "Next image" at bounding box center [659, 225] width 15 height 15
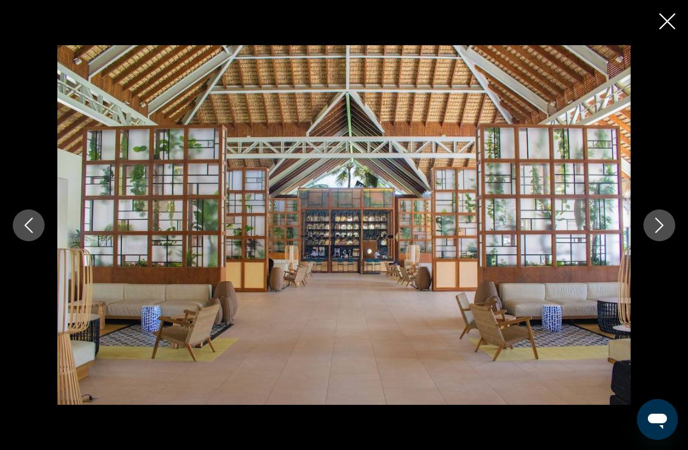
click at [660, 233] on icon "Next image" at bounding box center [659, 225] width 15 height 15
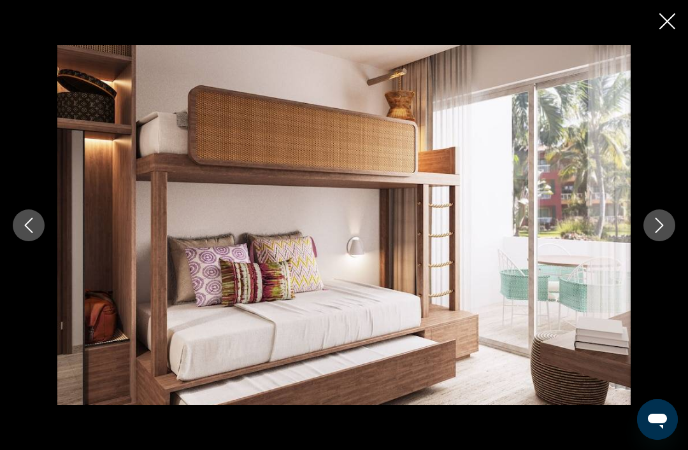
click at [659, 233] on icon "Next image" at bounding box center [659, 225] width 15 height 15
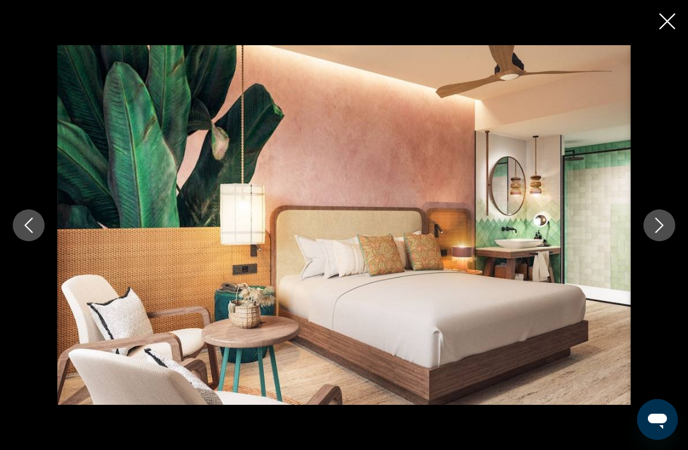
click at [660, 233] on icon "Next image" at bounding box center [659, 225] width 15 height 15
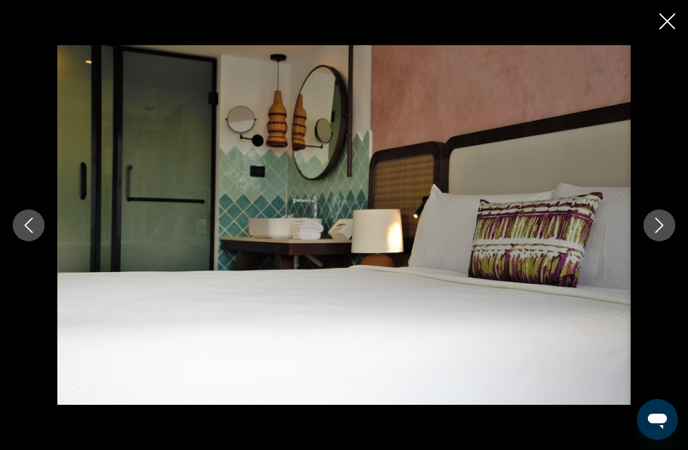
click at [659, 236] on button "Next image" at bounding box center [660, 226] width 32 height 32
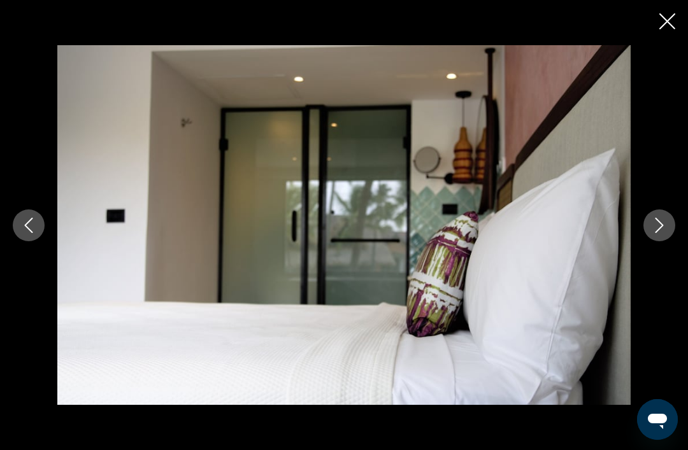
click at [665, 233] on button "Next image" at bounding box center [660, 226] width 32 height 32
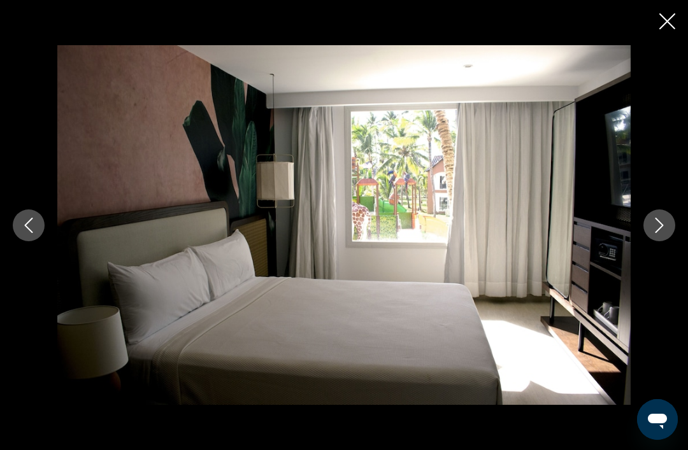
click at [658, 238] on button "Next image" at bounding box center [660, 226] width 32 height 32
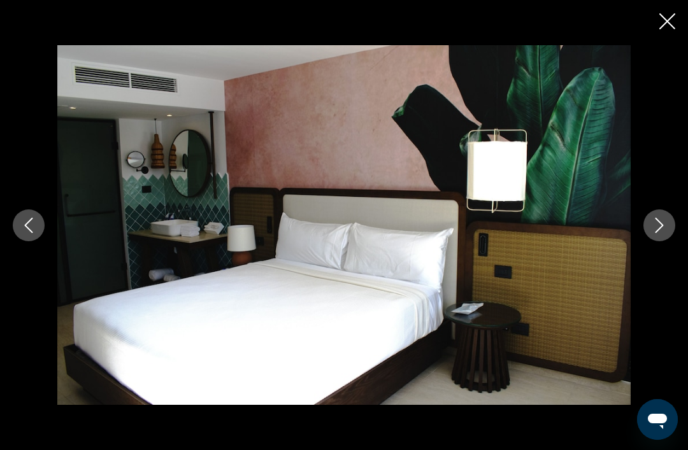
click at [661, 233] on button "Next image" at bounding box center [660, 226] width 32 height 32
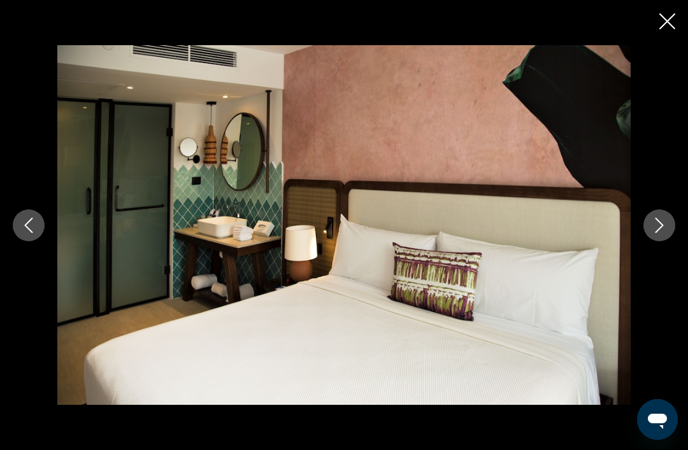
click at [662, 233] on button "Next image" at bounding box center [660, 226] width 32 height 32
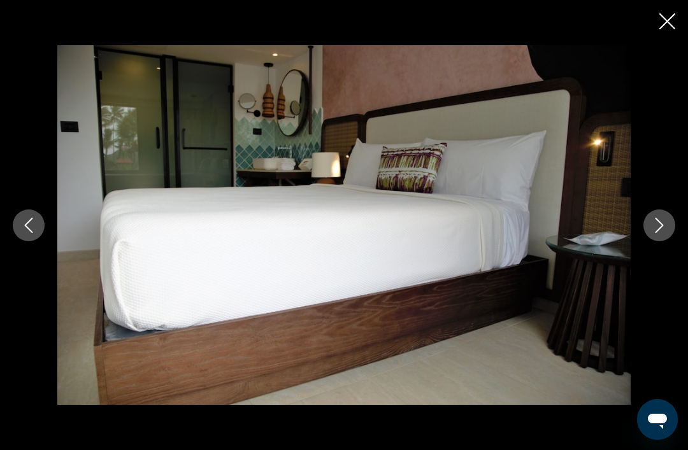
click at [661, 236] on button "Next image" at bounding box center [660, 226] width 32 height 32
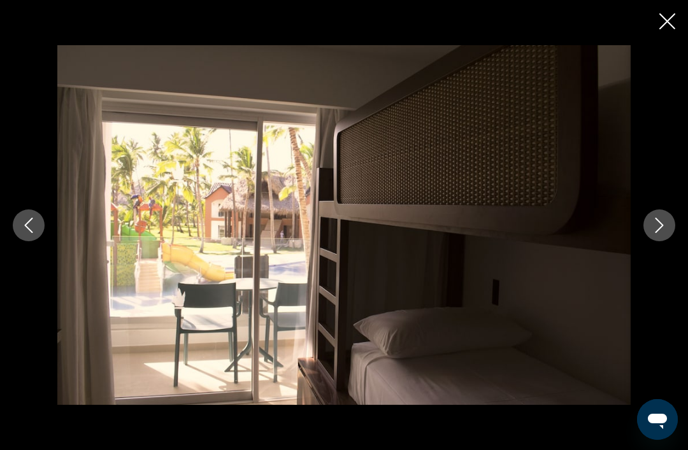
click at [661, 236] on button "Next image" at bounding box center [660, 226] width 32 height 32
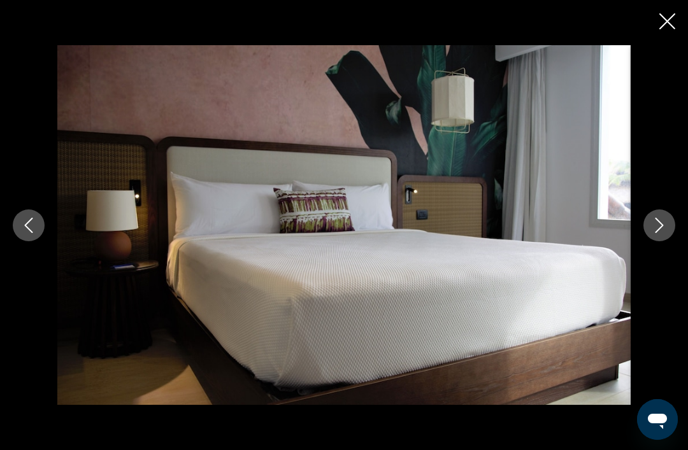
click at [661, 234] on button "Next image" at bounding box center [660, 226] width 32 height 32
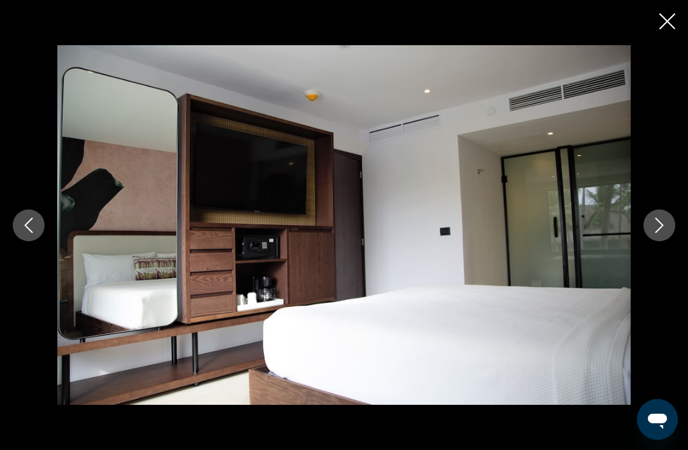
click at [666, 233] on icon "Next image" at bounding box center [659, 225] width 15 height 15
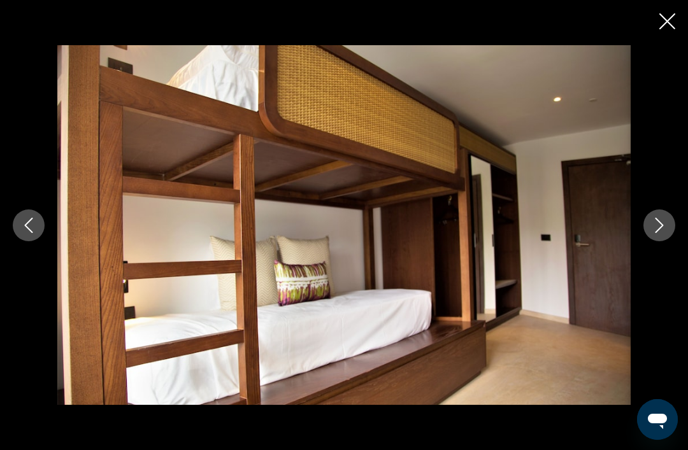
click at [666, 233] on icon "Next image" at bounding box center [659, 225] width 15 height 15
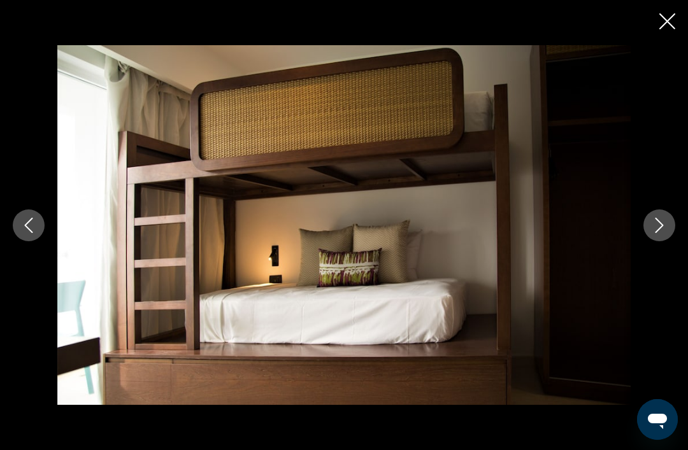
click at [670, 30] on button "Close slideshow" at bounding box center [667, 23] width 16 height 20
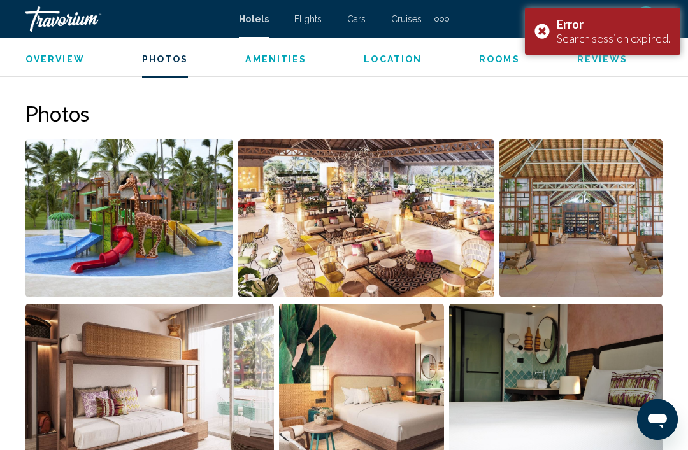
scroll to position [737, 0]
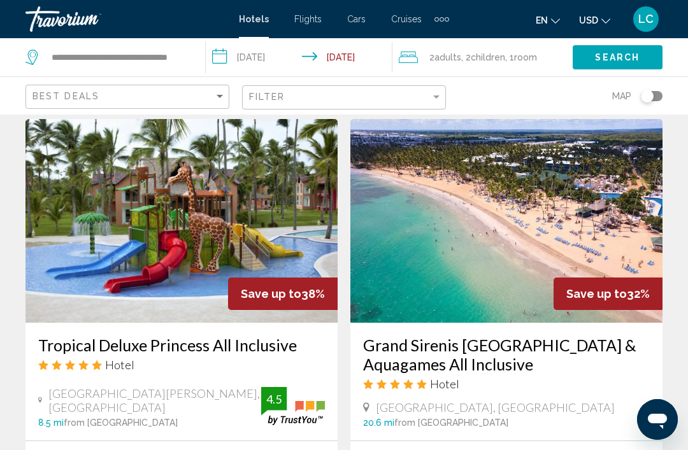
scroll to position [970, 0]
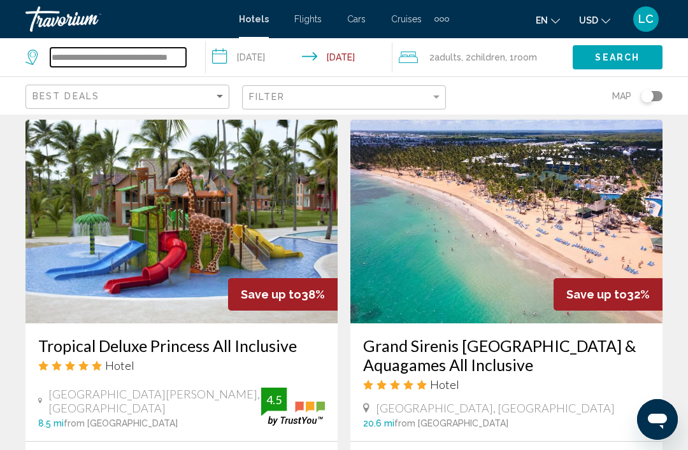
click at [164, 49] on input "**********" at bounding box center [118, 57] width 136 height 19
click at [175, 62] on input "**********" at bounding box center [118, 57] width 136 height 19
click at [170, 57] on input "**********" at bounding box center [118, 57] width 136 height 19
click at [167, 67] on input "**********" at bounding box center [118, 57] width 136 height 19
click at [168, 67] on input "**********" at bounding box center [118, 57] width 136 height 19
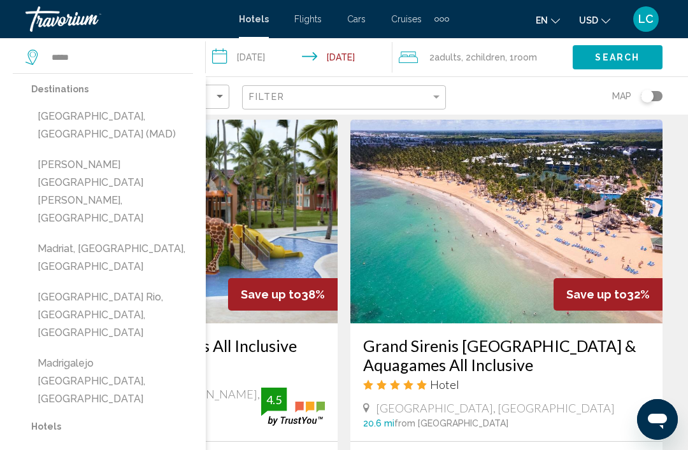
click at [143, 120] on button "Madrid, Spain (MAD)" at bounding box center [112, 125] width 162 height 42
type input "**********"
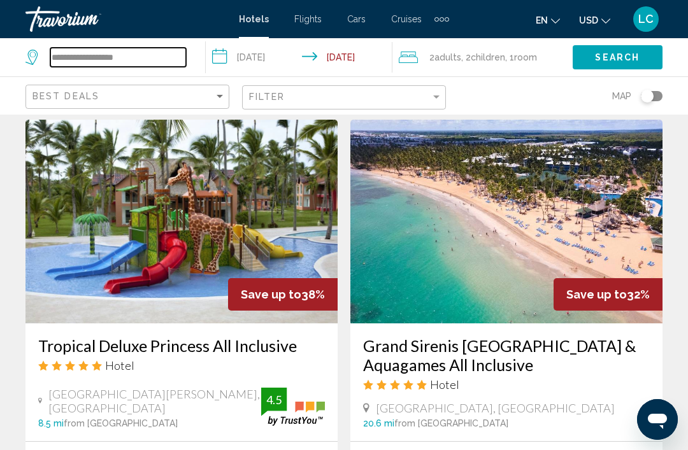
click at [136, 55] on input "**********" at bounding box center [118, 57] width 136 height 19
click at [142, 57] on input "**********" at bounding box center [118, 57] width 136 height 19
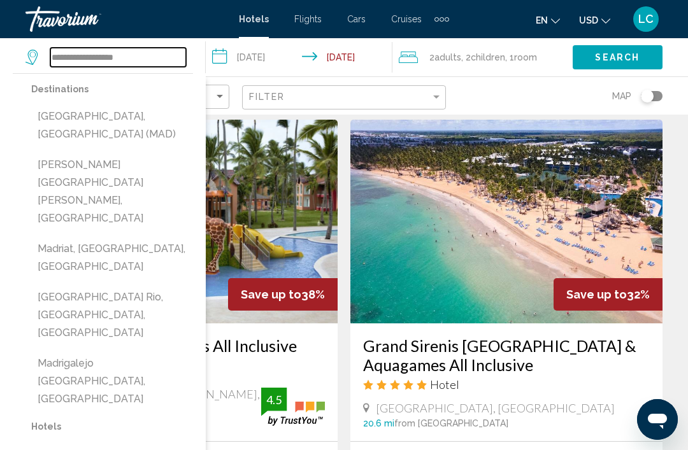
click at [144, 53] on input "**********" at bounding box center [118, 57] width 136 height 19
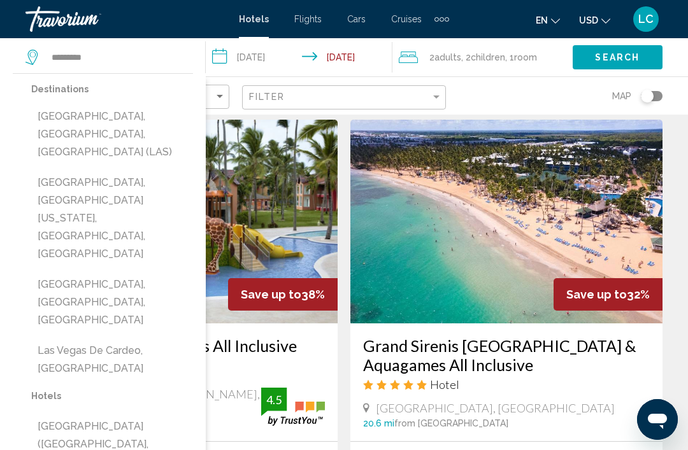
click at [185, 113] on button "[GEOGRAPHIC_DATA], [GEOGRAPHIC_DATA], [GEOGRAPHIC_DATA] (LAS)" at bounding box center [112, 134] width 162 height 60
type input "**********"
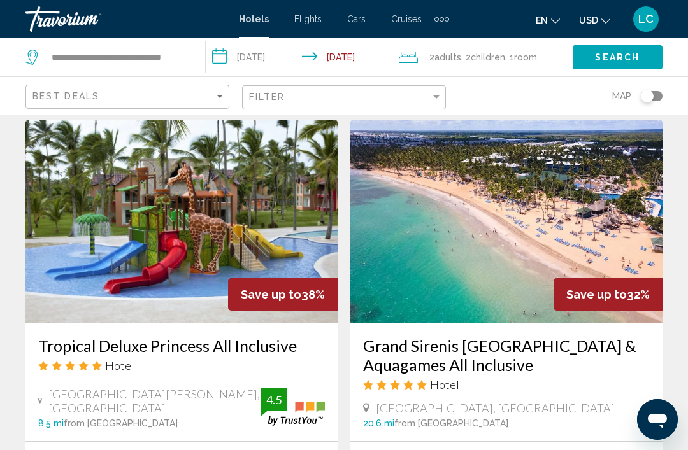
click at [515, 59] on span ", 1 Room rooms" at bounding box center [521, 57] width 32 height 18
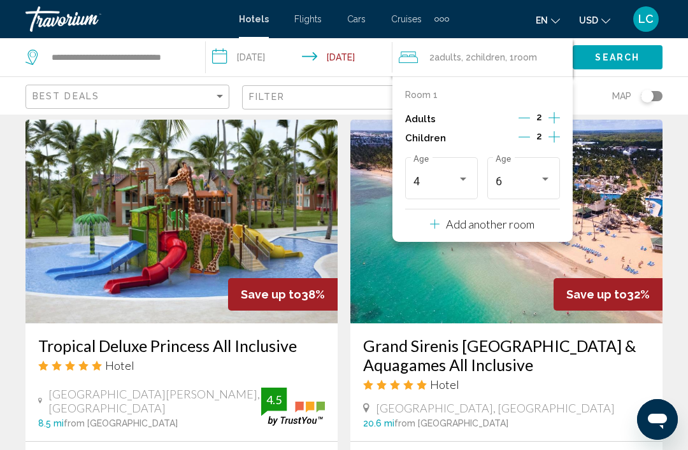
click at [528, 123] on button "Decrement adults" at bounding box center [524, 118] width 11 height 15
click at [528, 138] on icon "Decrement children" at bounding box center [524, 136] width 11 height 11
click at [528, 131] on icon "Decrement children" at bounding box center [524, 136] width 11 height 11
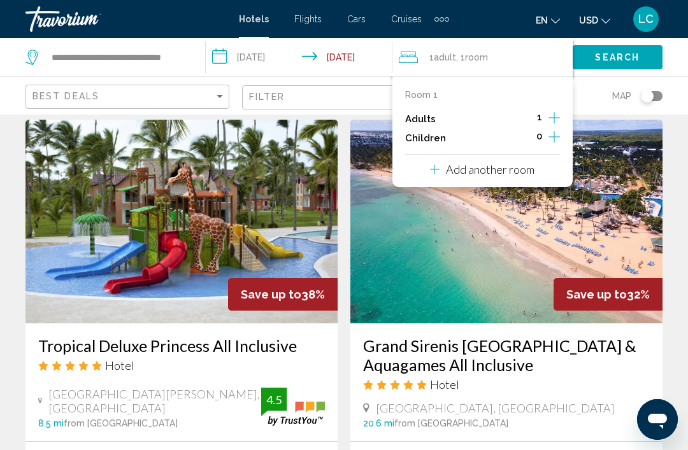
click at [561, 110] on div "Room 1 Adults 1 Children 0 Add another room" at bounding box center [482, 131] width 180 height 111
click at [559, 111] on icon "Increment adults" at bounding box center [554, 117] width 11 height 15
click at [640, 56] on button "Search" at bounding box center [618, 57] width 90 height 24
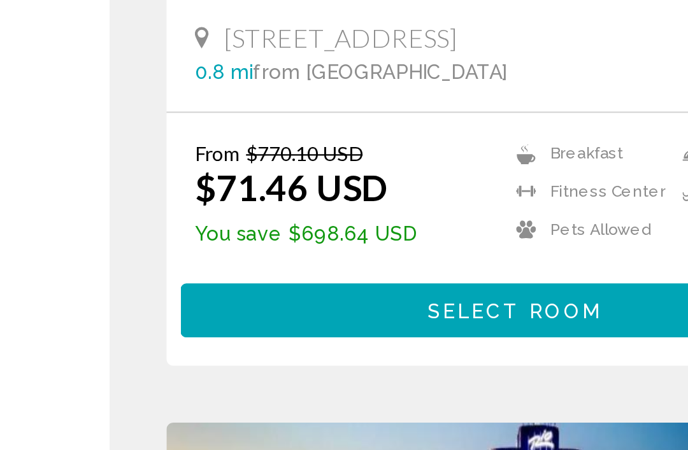
scroll to position [233, 0]
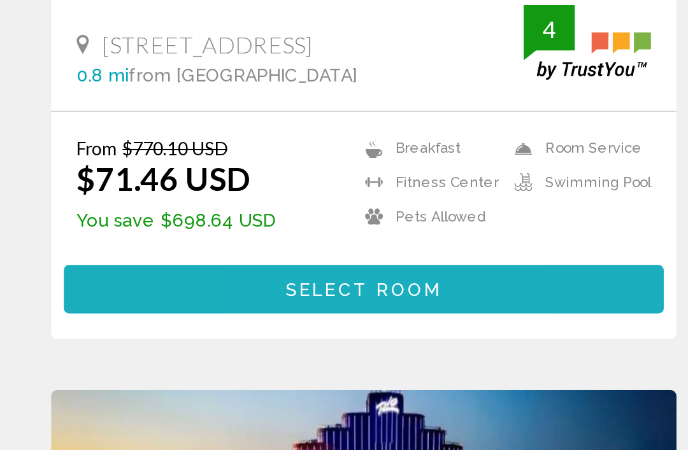
click at [248, 338] on button "Select Room" at bounding box center [181, 350] width 299 height 24
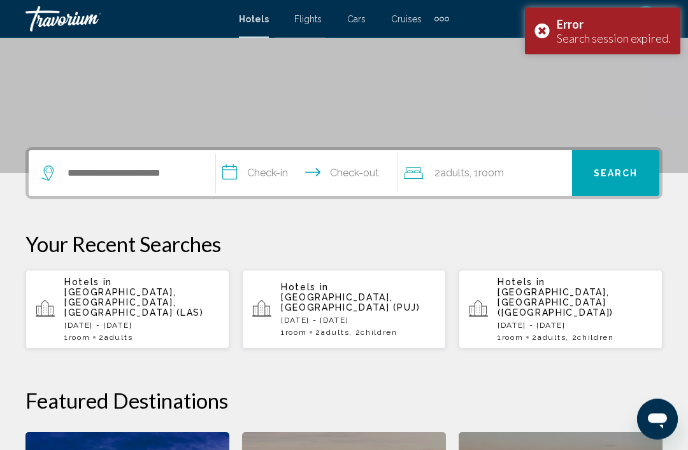
scroll to position [219, 0]
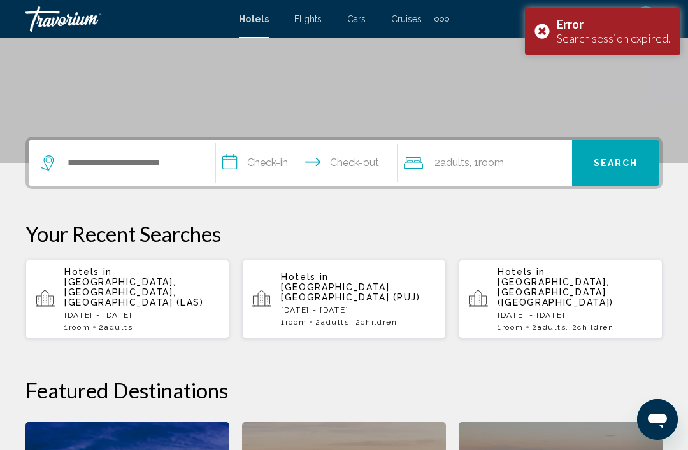
click at [169, 285] on p "Hotels in Las Vegas, NV, United States (LAS)" at bounding box center [141, 287] width 155 height 41
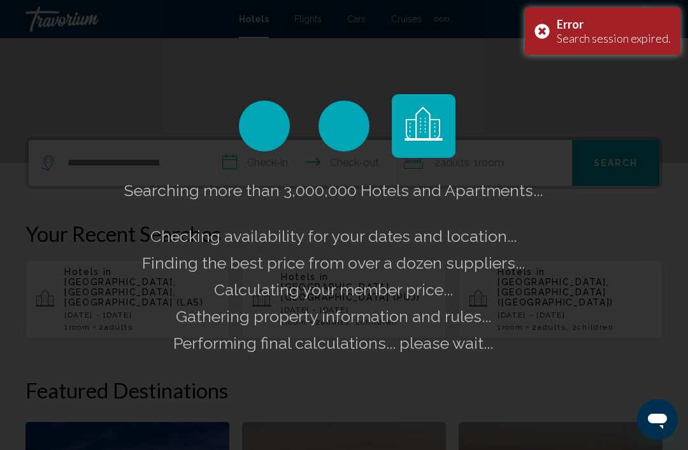
click at [546, 30] on div "Error Search session expired." at bounding box center [602, 31] width 155 height 47
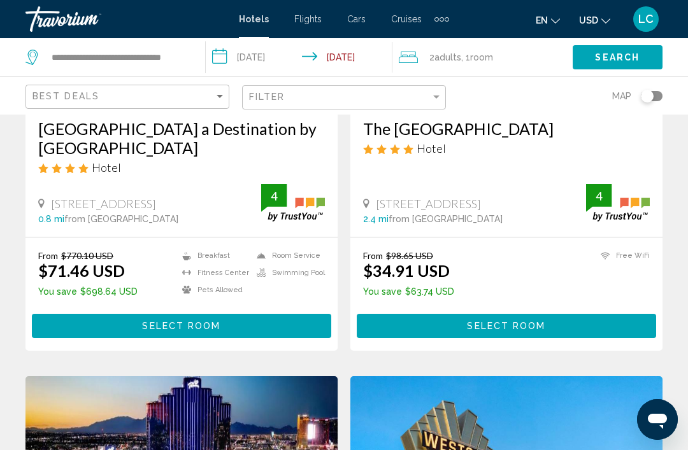
scroll to position [270, 0]
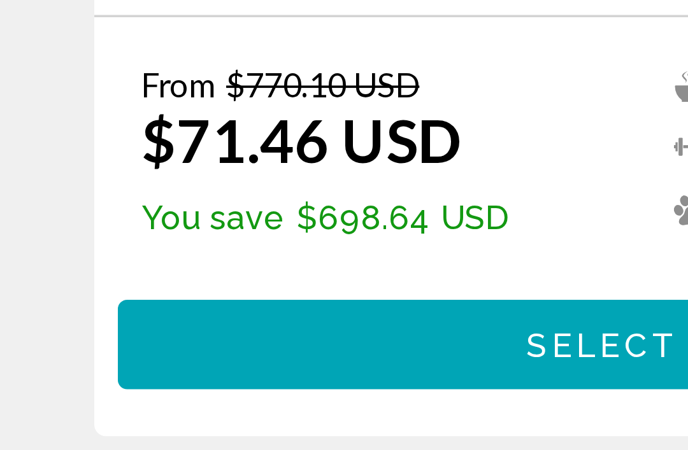
click at [131, 301] on button "Select Room" at bounding box center [181, 313] width 299 height 24
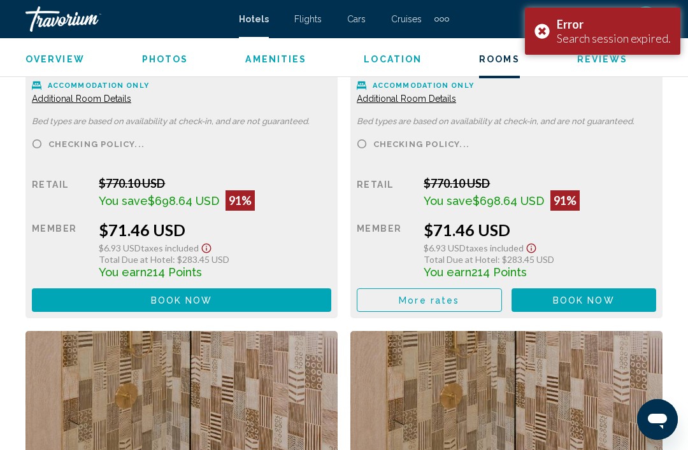
scroll to position [2134, 0]
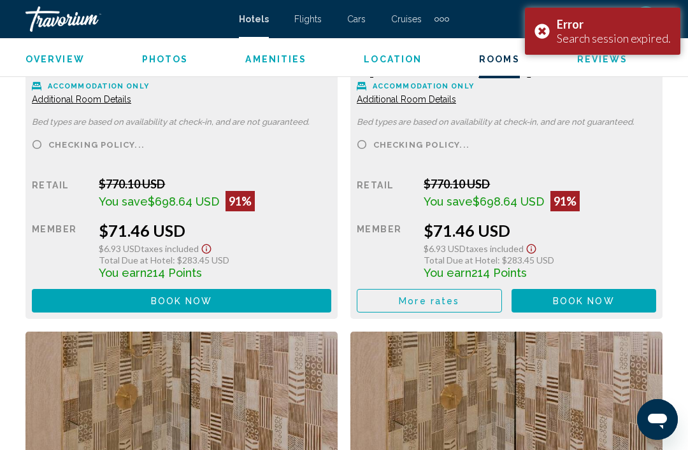
click at [482, 297] on button "More rates" at bounding box center [429, 301] width 145 height 24
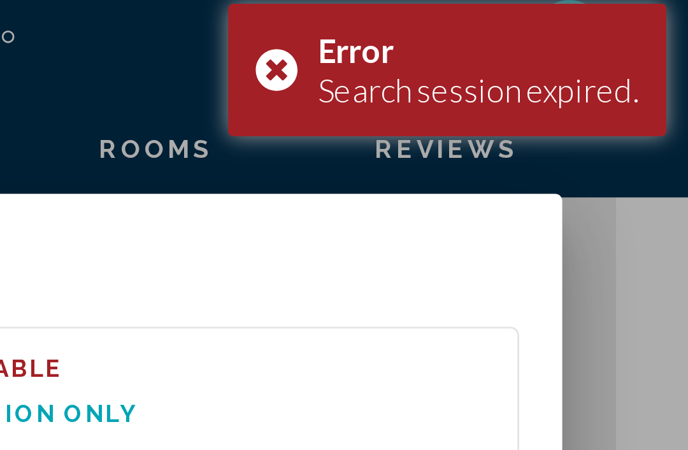
scroll to position [0, 0]
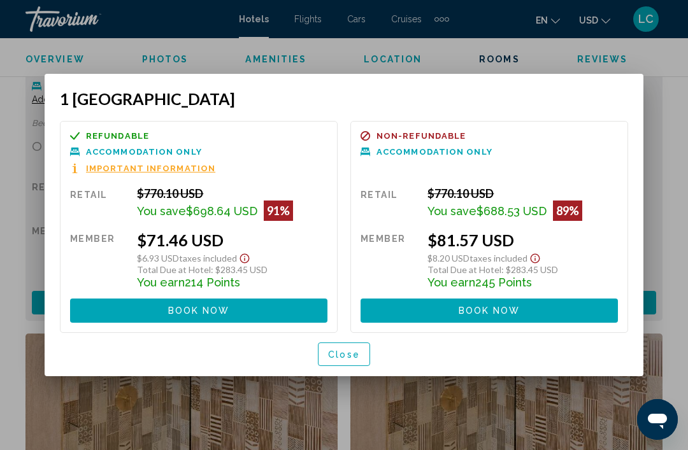
click at [340, 357] on span "Close" at bounding box center [344, 355] width 32 height 10
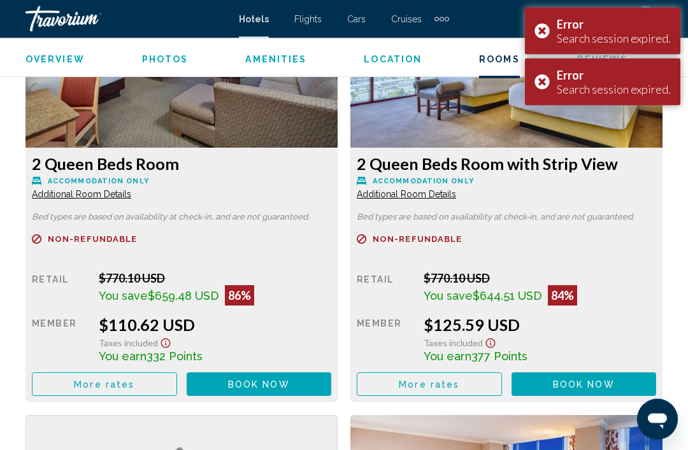
scroll to position [3332, 0]
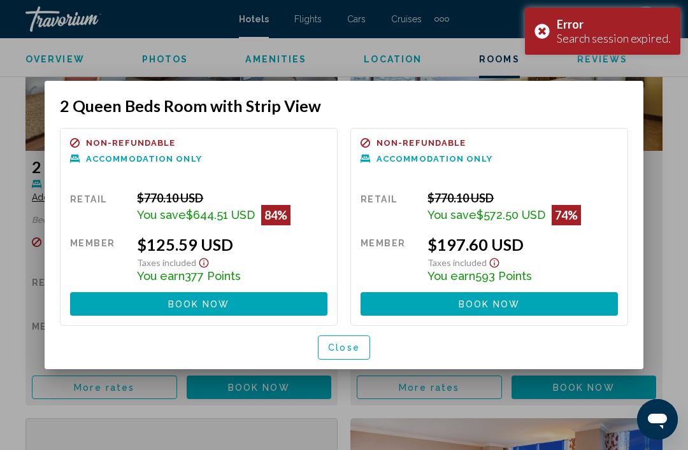
click at [343, 356] on button "Close" at bounding box center [344, 348] width 52 height 24
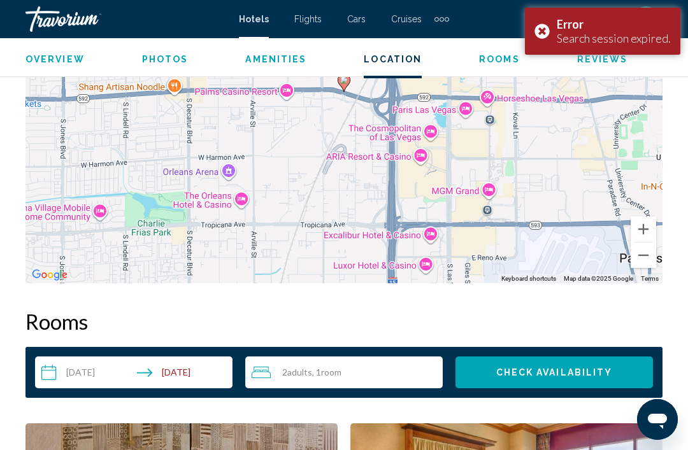
scroll to position [1602, 0]
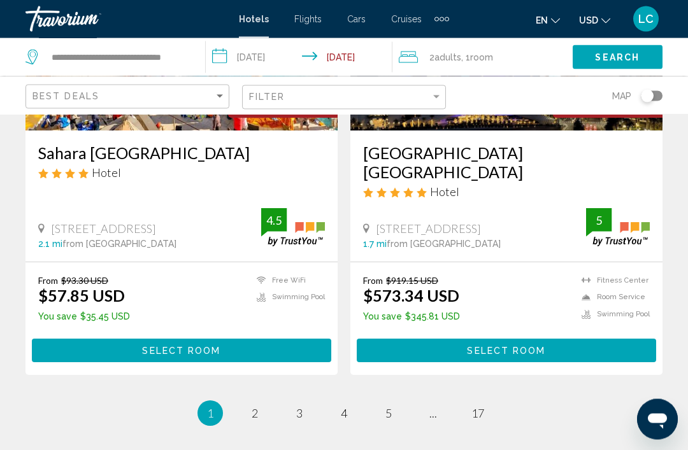
scroll to position [2660, 0]
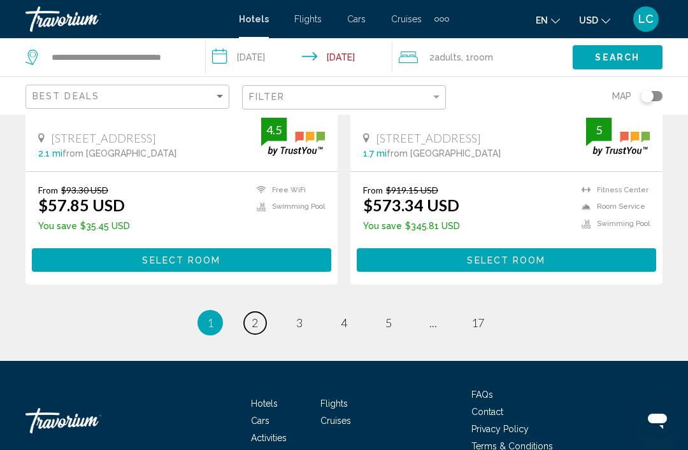
click at [249, 312] on link "page 2" at bounding box center [255, 323] width 22 height 22
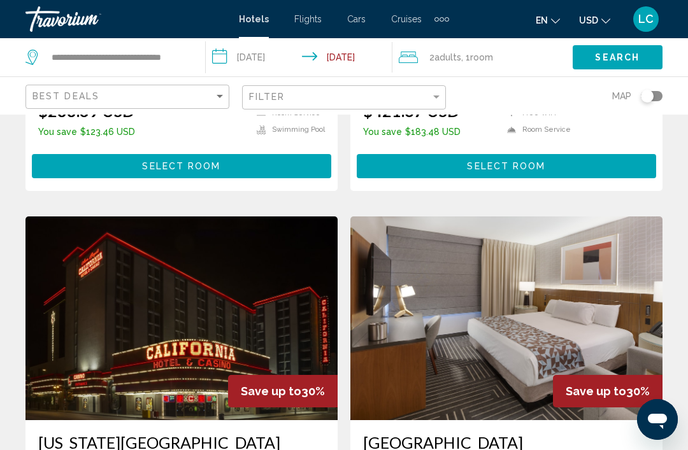
scroll to position [977, 0]
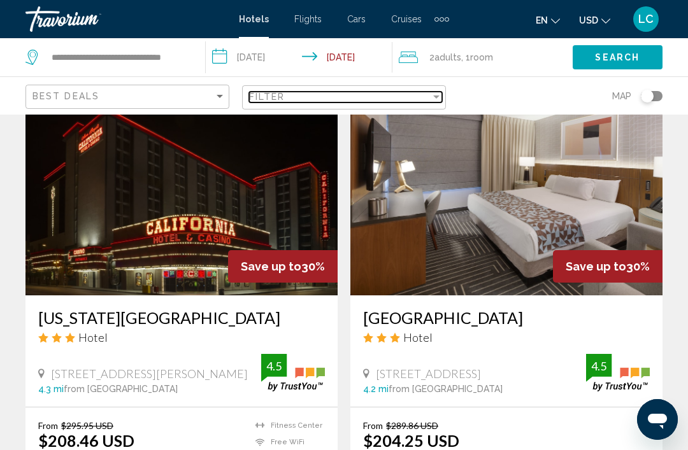
click at [350, 101] on div "Filter" at bounding box center [340, 97] width 182 height 10
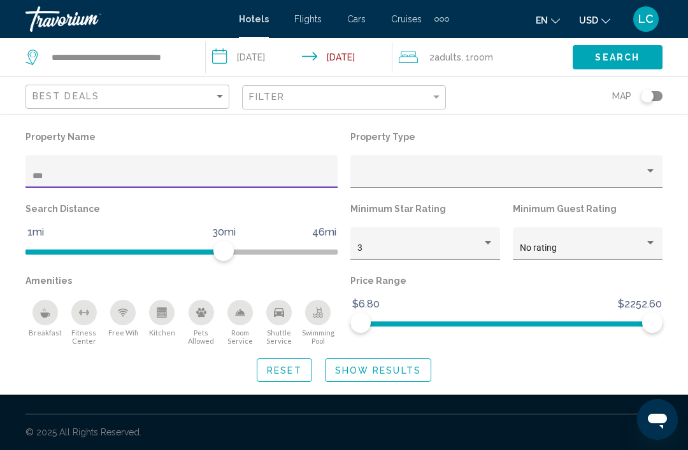
scroll to position [810, 0]
type input "*********"
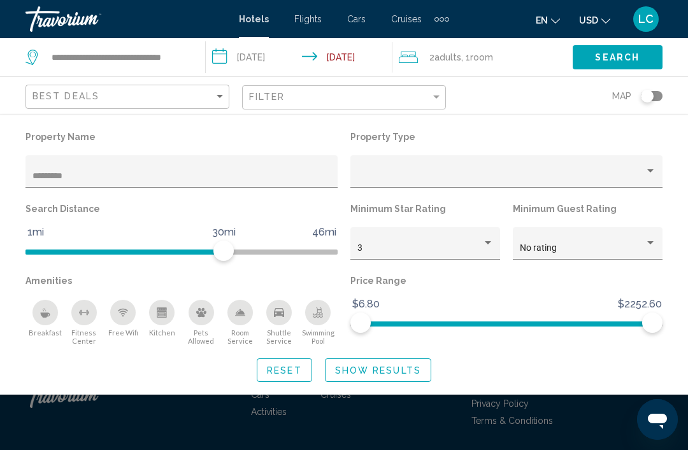
click at [405, 369] on span "Show Results" at bounding box center [378, 371] width 86 height 10
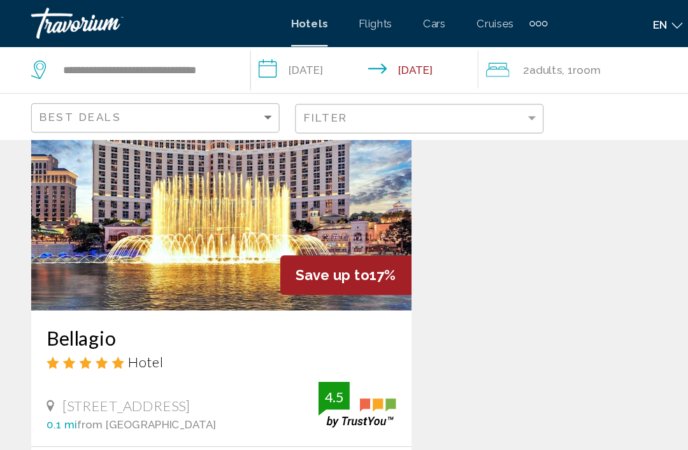
scroll to position [0, 0]
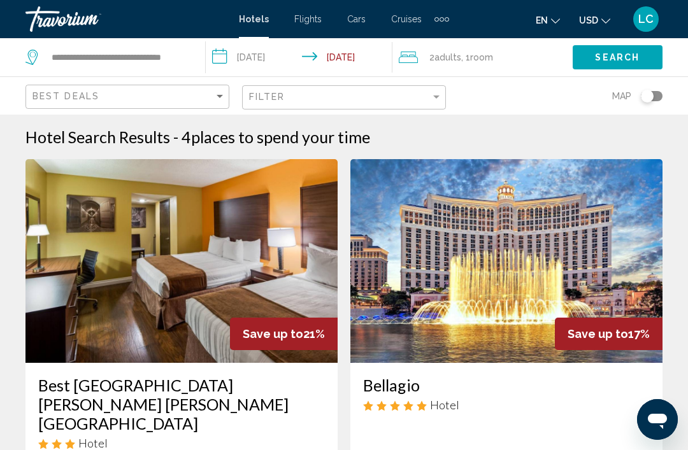
click at [194, 57] on app-destination-search "**********" at bounding box center [103, 57] width 206 height 38
click at [152, 55] on input "**********" at bounding box center [118, 57] width 136 height 19
click at [169, 66] on input "**********" at bounding box center [118, 57] width 136 height 19
click at [180, 53] on input "**********" at bounding box center [118, 57] width 136 height 19
click at [174, 51] on input "**********" at bounding box center [118, 57] width 136 height 19
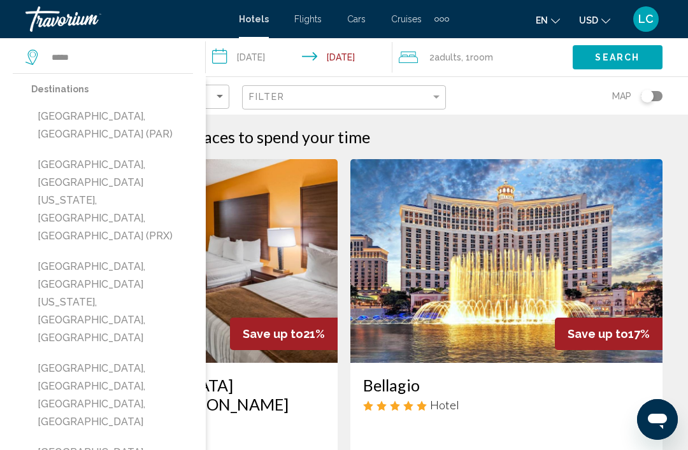
click at [137, 121] on button "[GEOGRAPHIC_DATA], [GEOGRAPHIC_DATA] (PAR)" at bounding box center [112, 125] width 162 height 42
type input "**********"
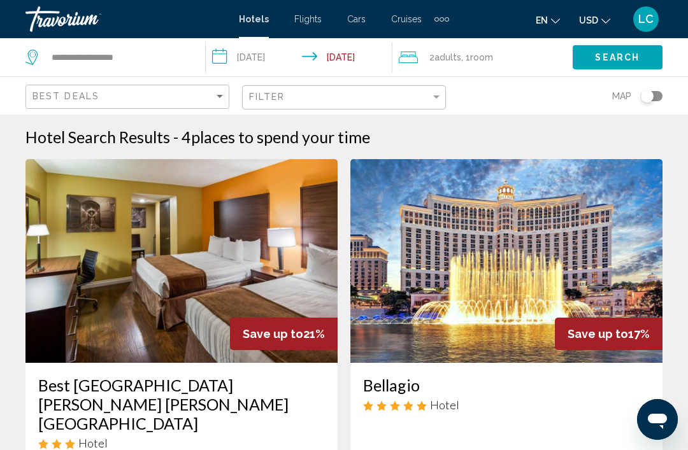
click at [277, 57] on input "**********" at bounding box center [302, 59] width 192 height 42
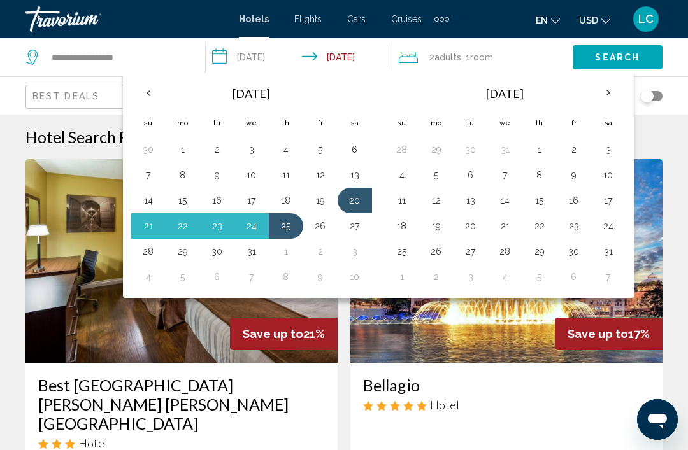
click at [153, 95] on th "Previous month" at bounding box center [148, 93] width 34 height 28
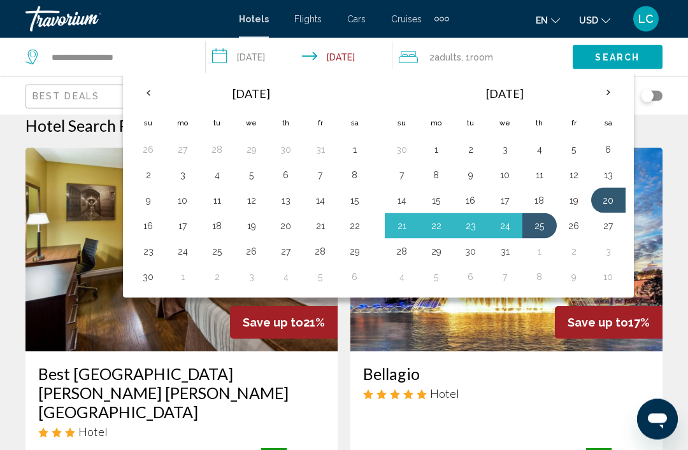
scroll to position [11, 0]
click at [292, 246] on button "27" at bounding box center [286, 252] width 20 height 18
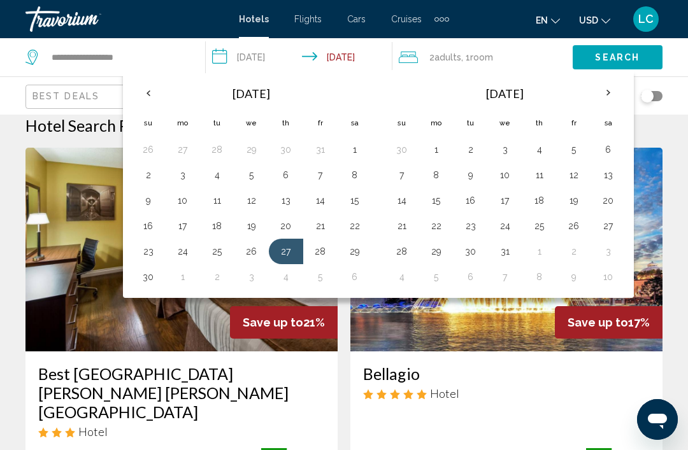
click at [548, 145] on button "4" at bounding box center [539, 150] width 20 height 18
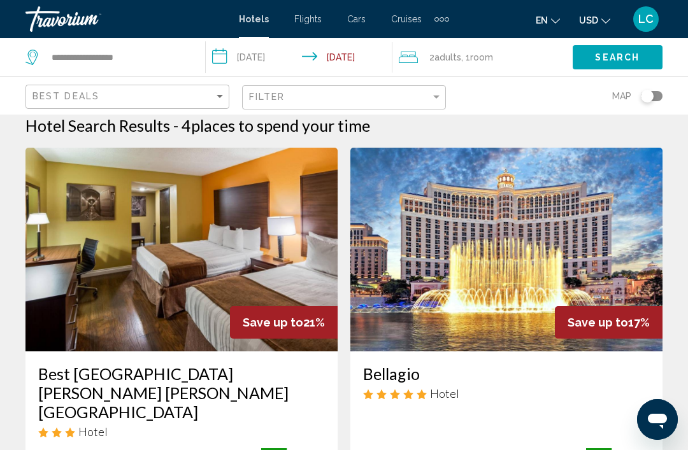
click at [285, 58] on input "**********" at bounding box center [302, 59] width 192 height 42
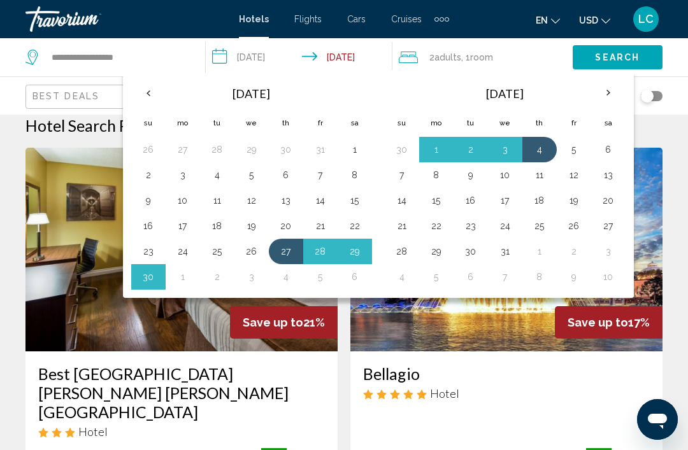
click at [359, 228] on button "22" at bounding box center [355, 226] width 20 height 18
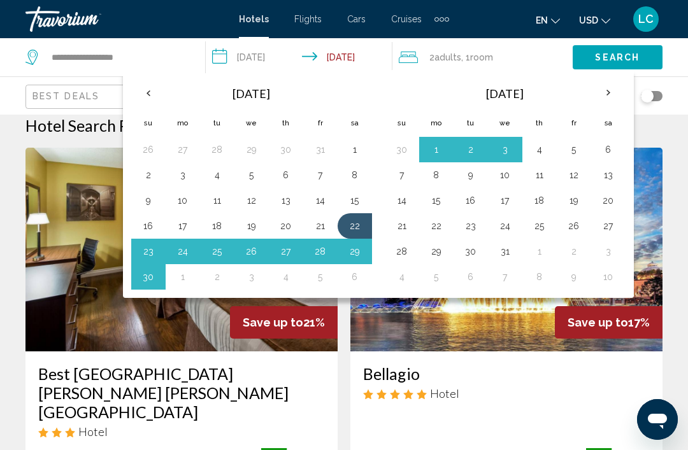
click at [148, 278] on button "30" at bounding box center [148, 277] width 20 height 18
type input "**********"
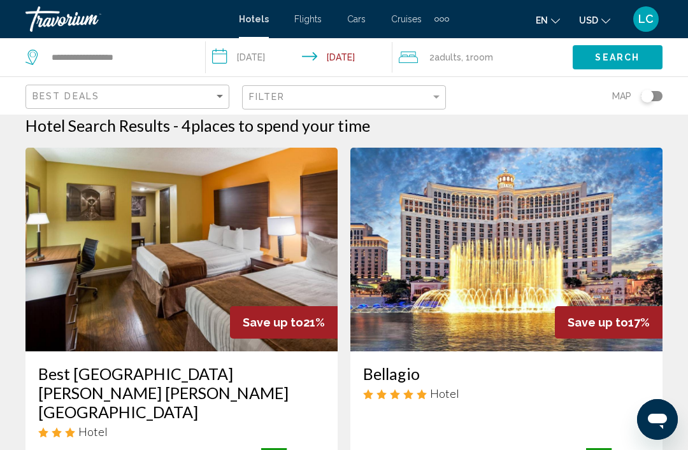
click at [649, 55] on button "Search" at bounding box center [618, 57] width 90 height 24
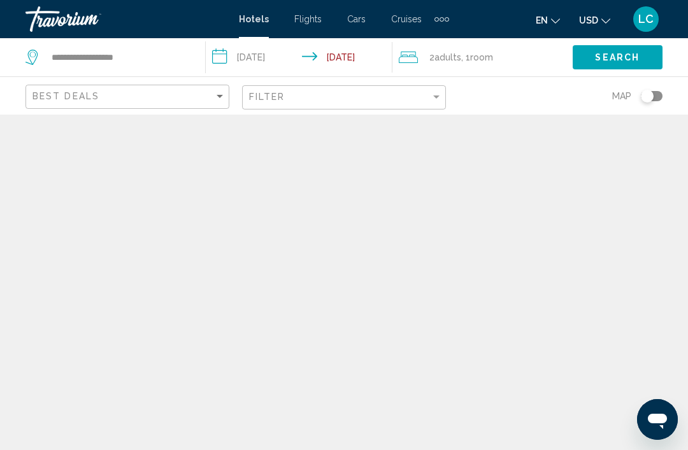
click at [634, 53] on span "Search" at bounding box center [617, 58] width 45 height 10
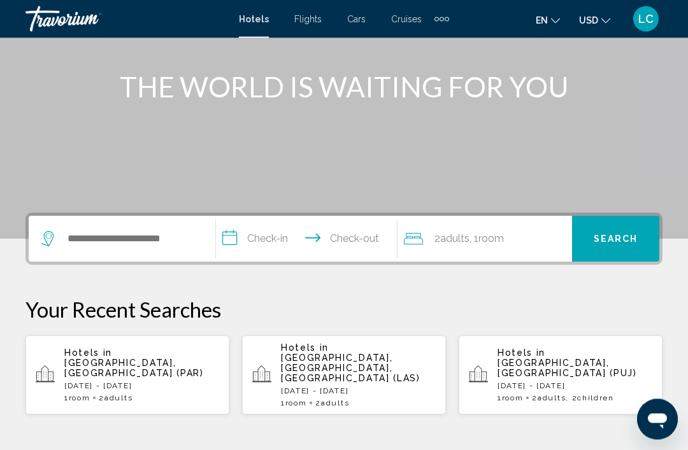
click at [190, 359] on span "[GEOGRAPHIC_DATA], [GEOGRAPHIC_DATA] (PAR)" at bounding box center [134, 369] width 140 height 20
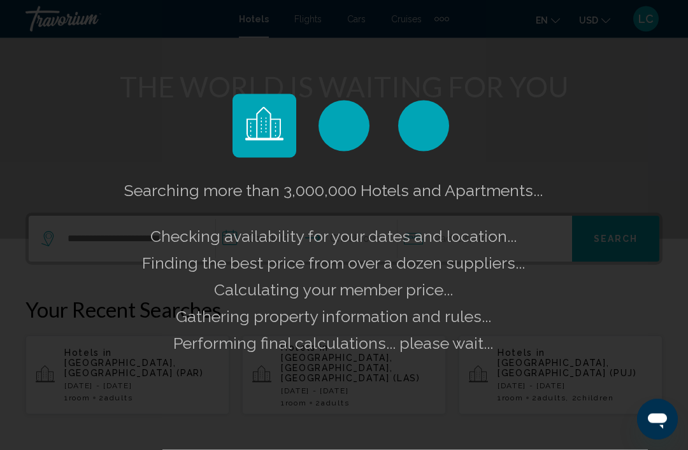
scroll to position [143, 0]
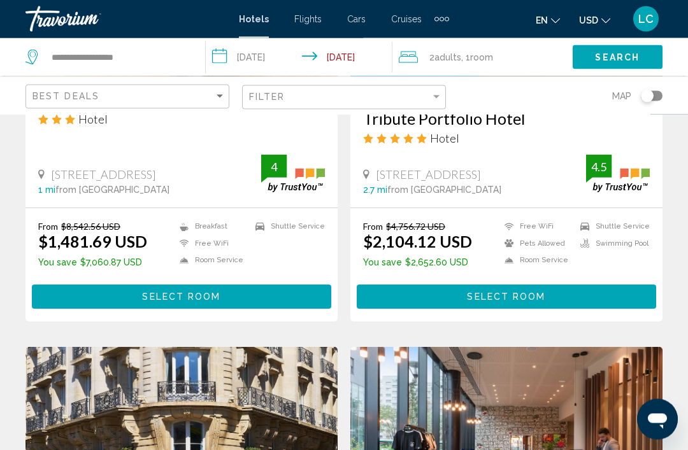
scroll to position [760, 0]
click at [428, 86] on div "Filter" at bounding box center [345, 98] width 193 height 24
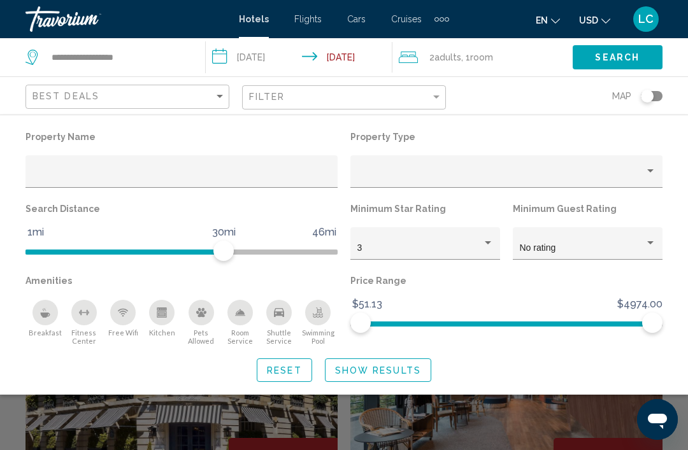
scroll to position [844, 0]
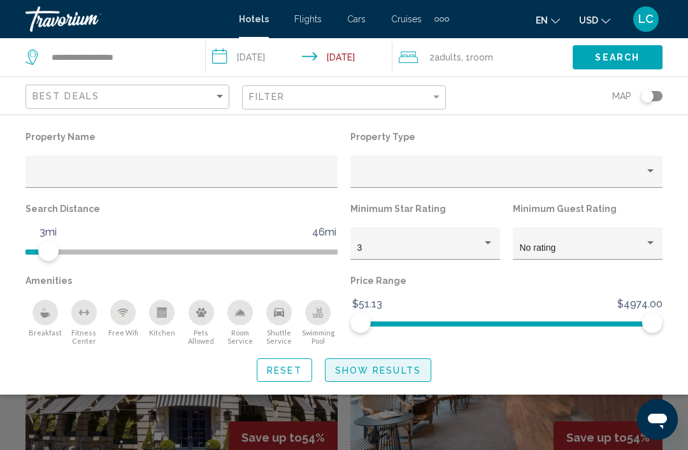
click at [382, 361] on button "Show Results" at bounding box center [378, 371] width 106 height 24
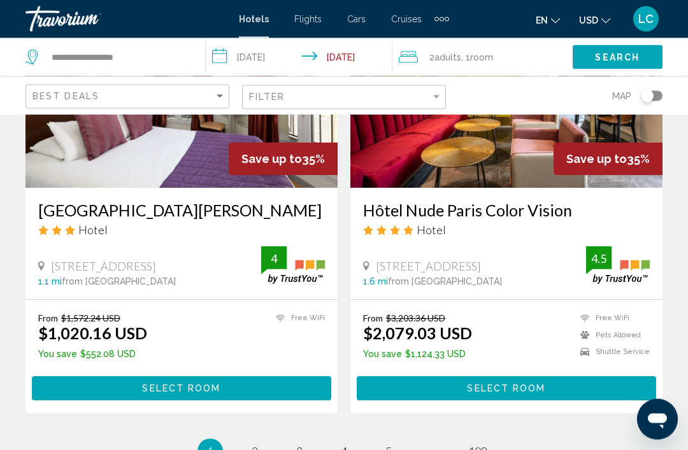
scroll to position [2583, 0]
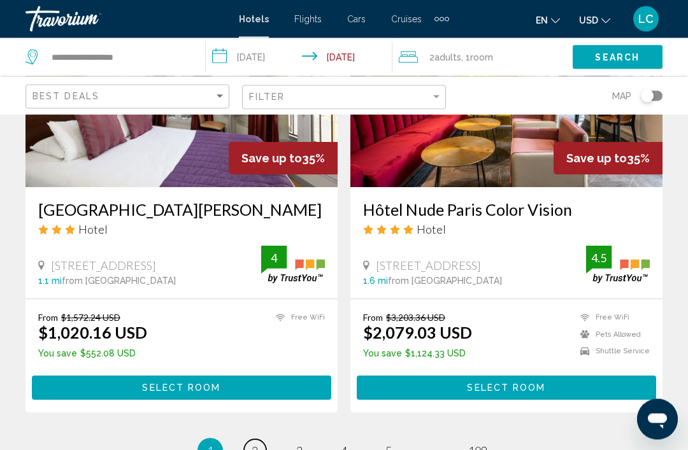
click at [264, 440] on link "page 2" at bounding box center [255, 451] width 22 height 22
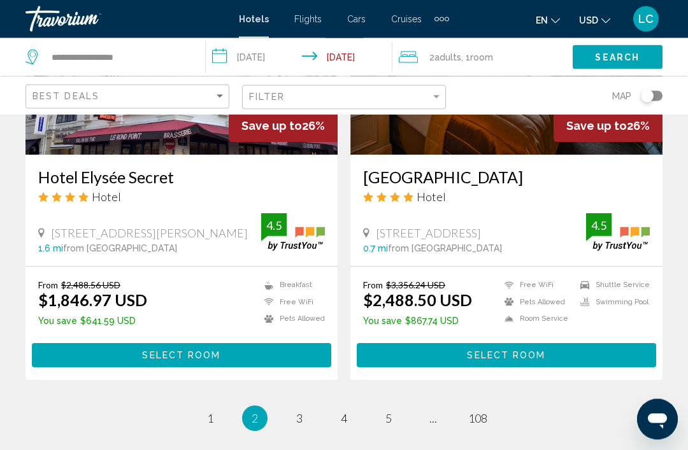
scroll to position [2622, 0]
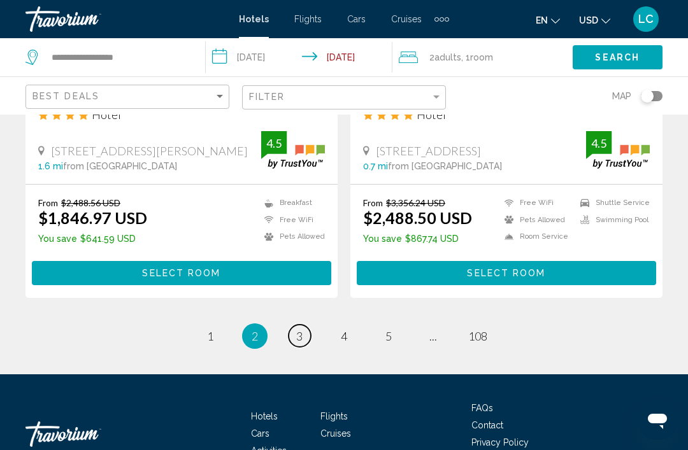
click at [294, 325] on link "page 3" at bounding box center [300, 336] width 22 height 22
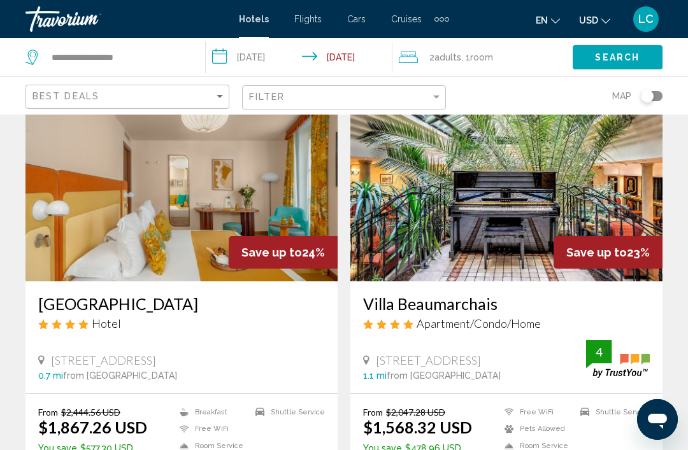
scroll to position [2478, 0]
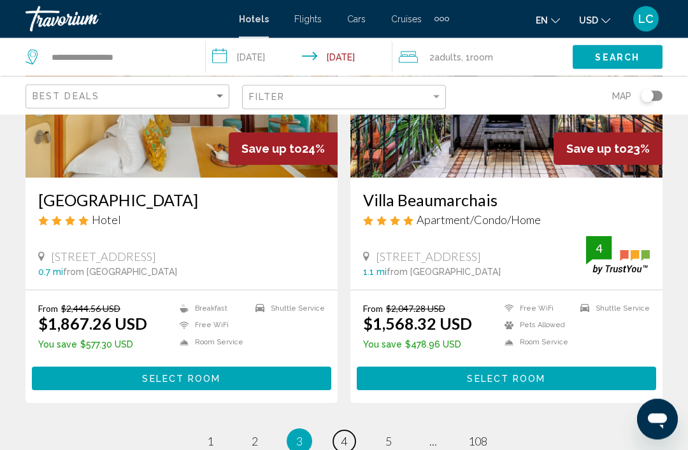
click at [350, 431] on link "page 4" at bounding box center [344, 442] width 22 height 22
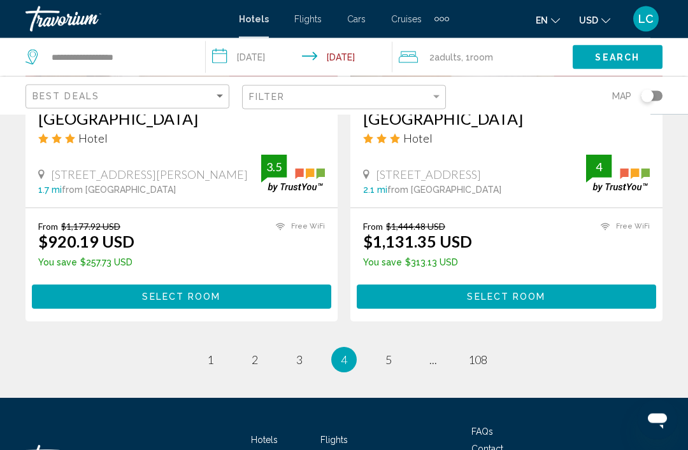
scroll to position [2603, 0]
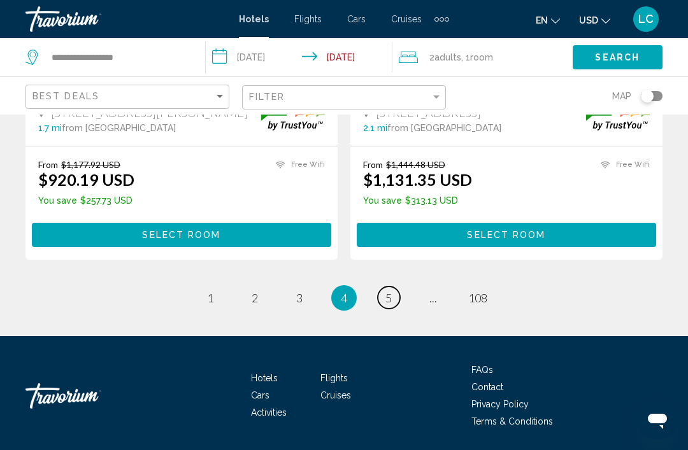
click at [382, 303] on link "page 5" at bounding box center [389, 298] width 22 height 22
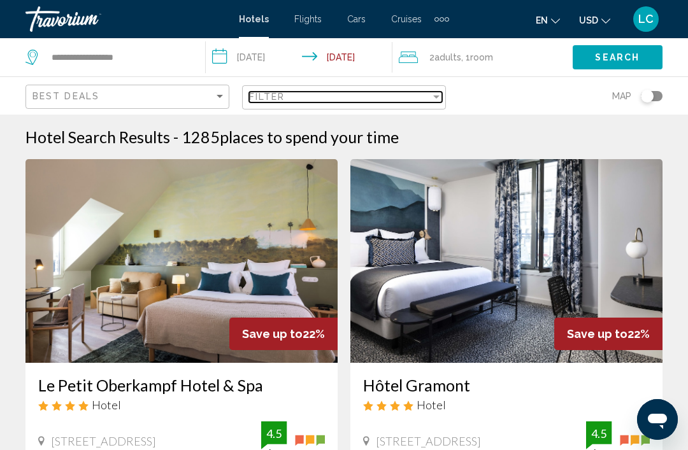
click at [410, 100] on div "Filter" at bounding box center [340, 97] width 182 height 10
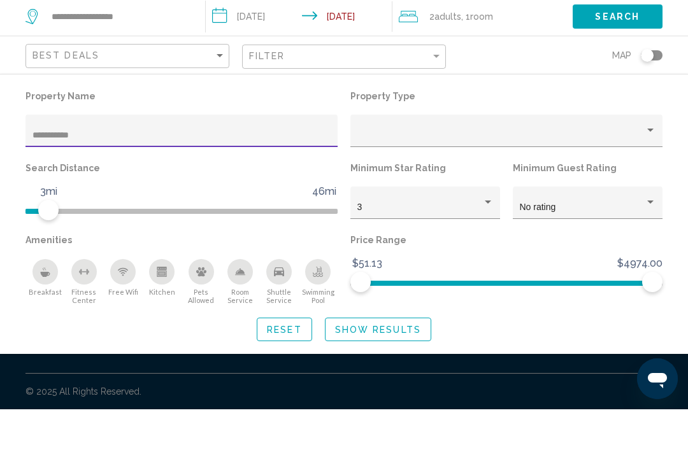
type input "**********"
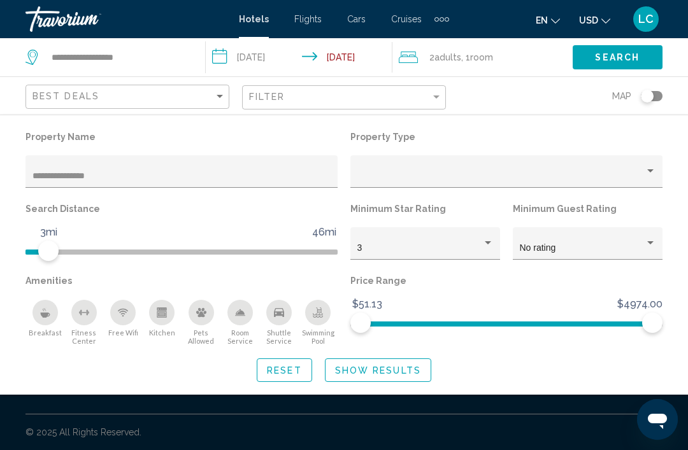
click at [390, 380] on button "Show Results" at bounding box center [378, 371] width 106 height 24
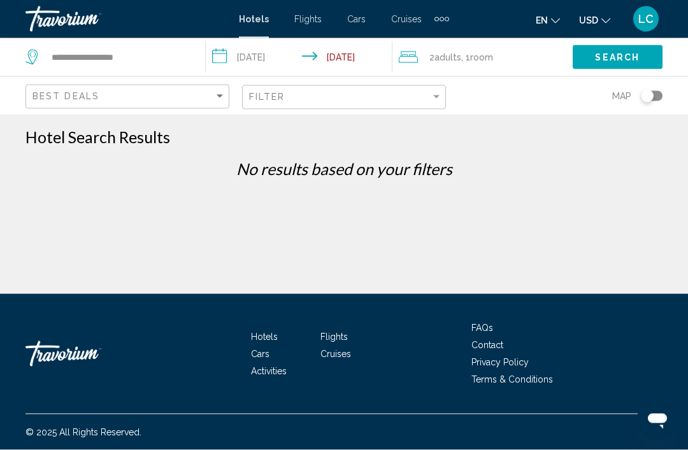
scroll to position [0, 0]
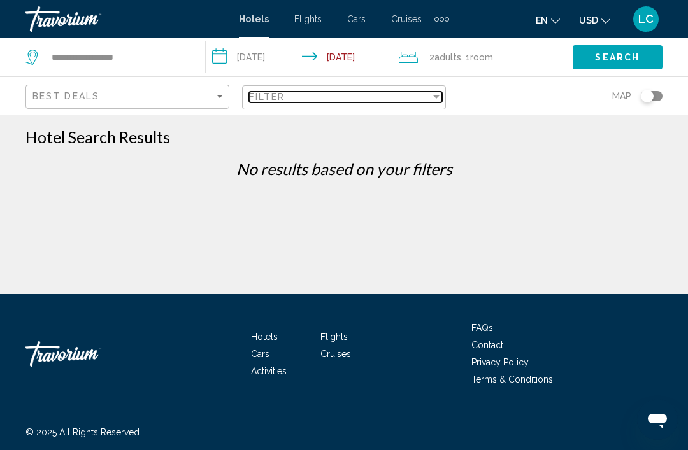
click at [419, 101] on div "Filter" at bounding box center [340, 97] width 182 height 10
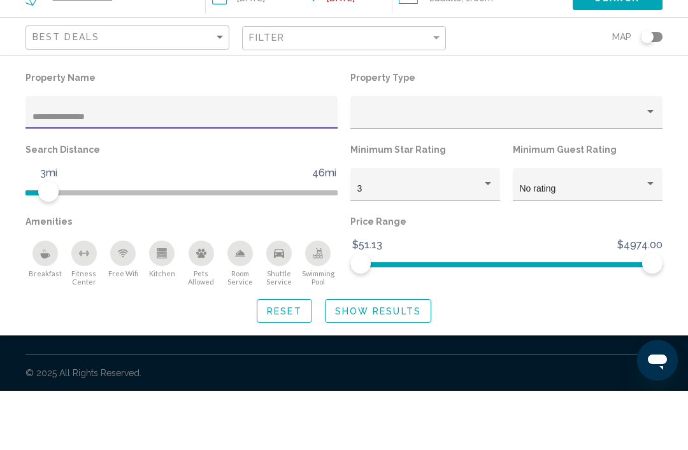
click at [222, 171] on input "**********" at bounding box center [181, 176] width 299 height 10
type input "**********"
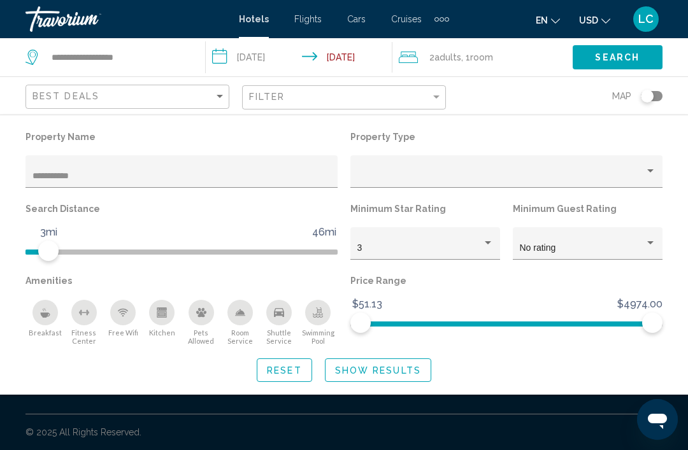
click at [407, 370] on span "Show Results" at bounding box center [378, 371] width 86 height 10
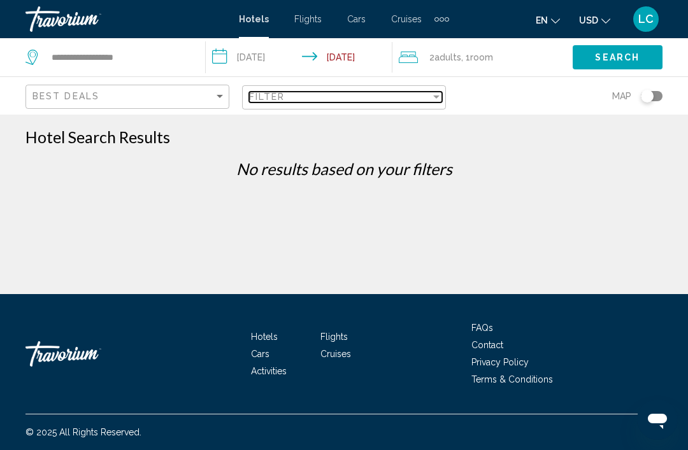
click at [405, 96] on div "Filter" at bounding box center [340, 97] width 182 height 10
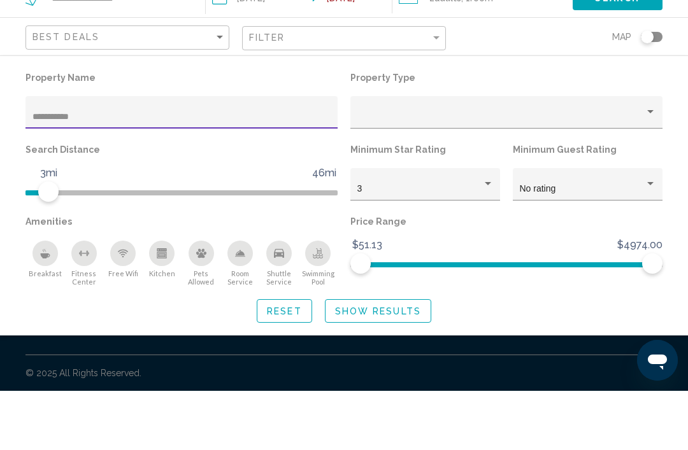
click at [176, 171] on input "**********" at bounding box center [181, 176] width 299 height 10
click at [177, 171] on input "**********" at bounding box center [181, 176] width 299 height 10
click at [178, 171] on input "**********" at bounding box center [181, 176] width 299 height 10
click at [179, 171] on input "**********" at bounding box center [181, 176] width 299 height 10
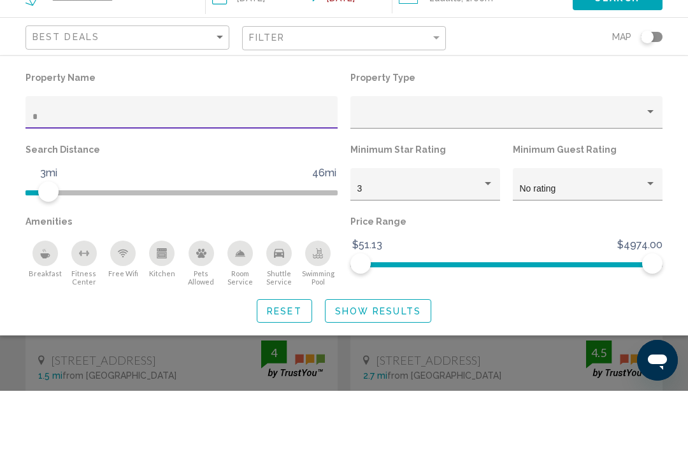
type input "**"
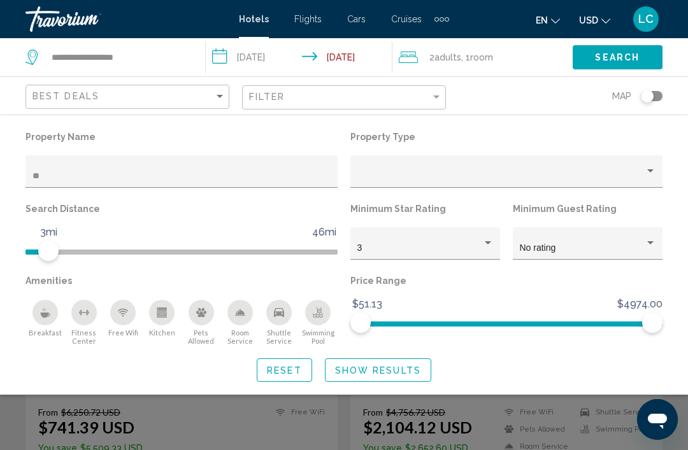
click at [400, 376] on span "Show Results" at bounding box center [378, 371] width 86 height 10
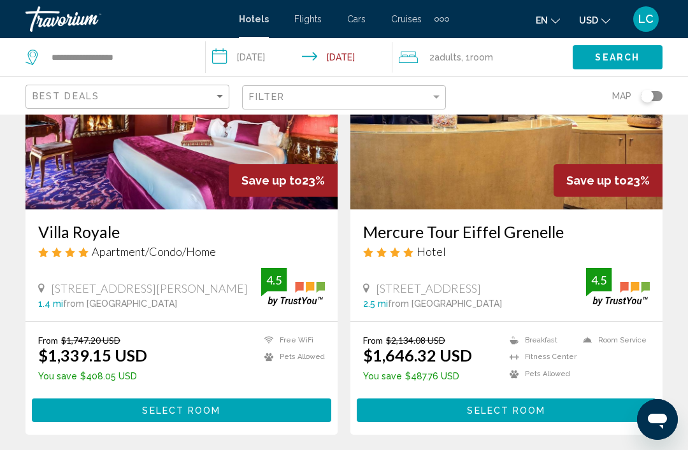
scroll to position [2543, 0]
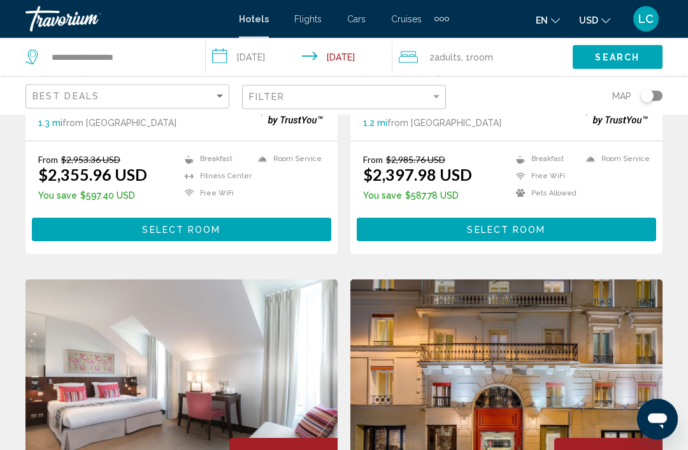
scroll to position [2524, 0]
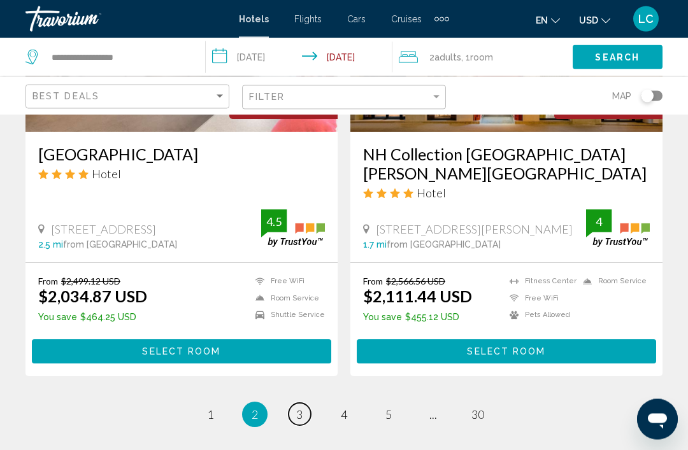
click at [305, 404] on link "page 3" at bounding box center [300, 415] width 22 height 22
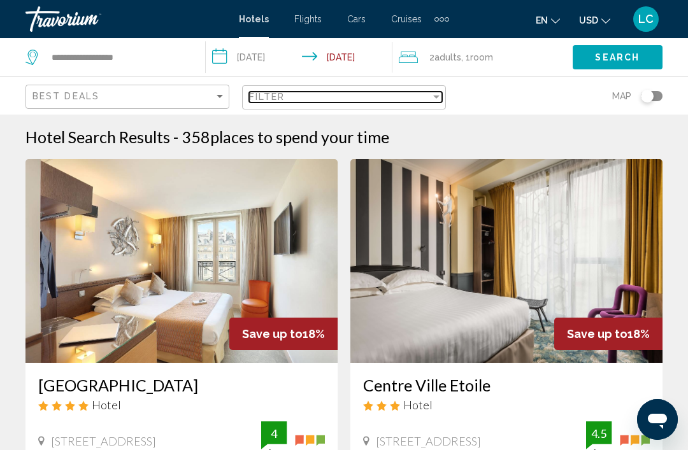
click at [414, 97] on div "Filter" at bounding box center [340, 97] width 182 height 10
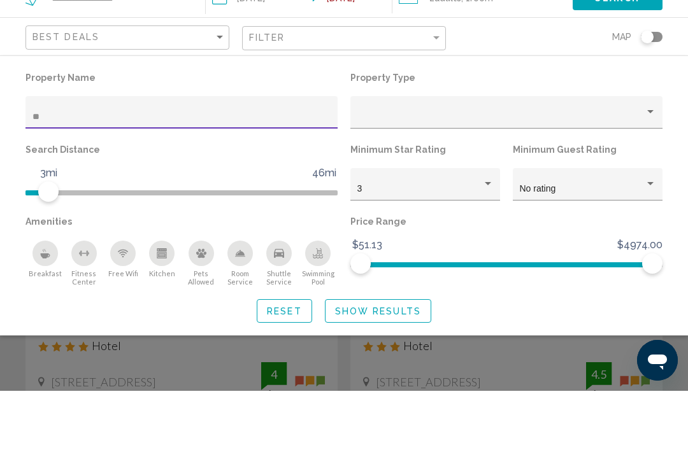
click at [161, 171] on input "**" at bounding box center [181, 176] width 299 height 10
click at [159, 171] on input "**" at bounding box center [181, 176] width 299 height 10
click at [161, 171] on input "**" at bounding box center [181, 176] width 299 height 10
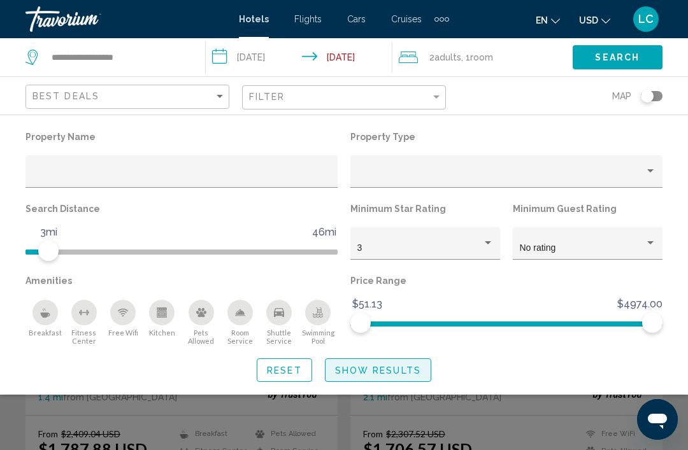
click at [416, 380] on button "Show Results" at bounding box center [378, 371] width 106 height 24
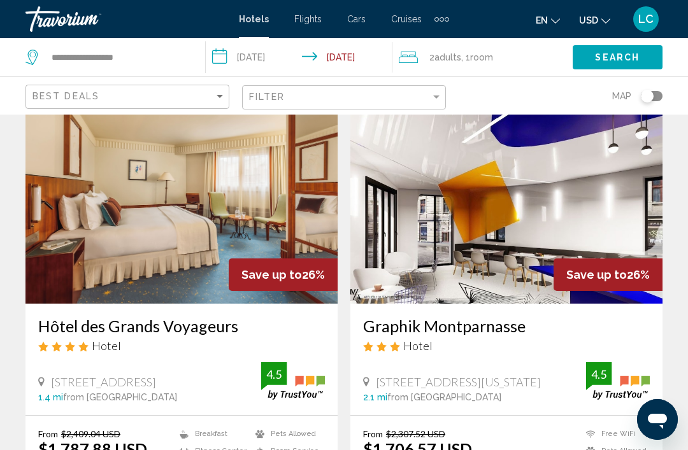
scroll to position [0, 0]
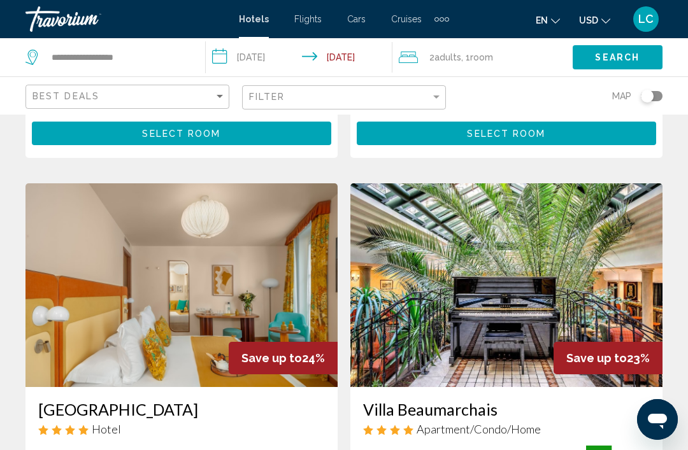
scroll to position [2603, 0]
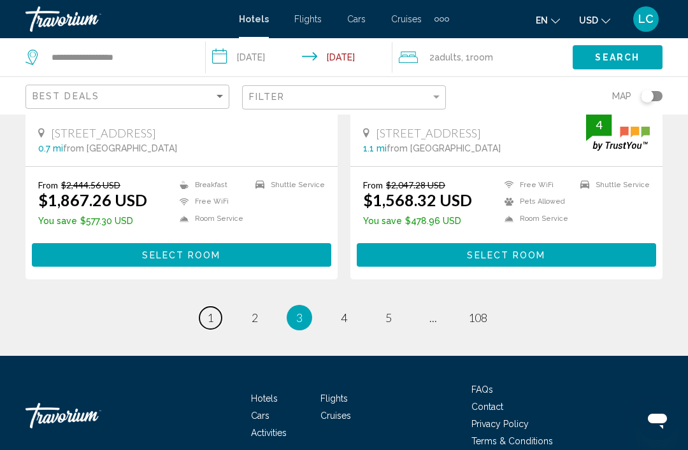
click at [217, 307] on link "page 1" at bounding box center [210, 318] width 22 height 22
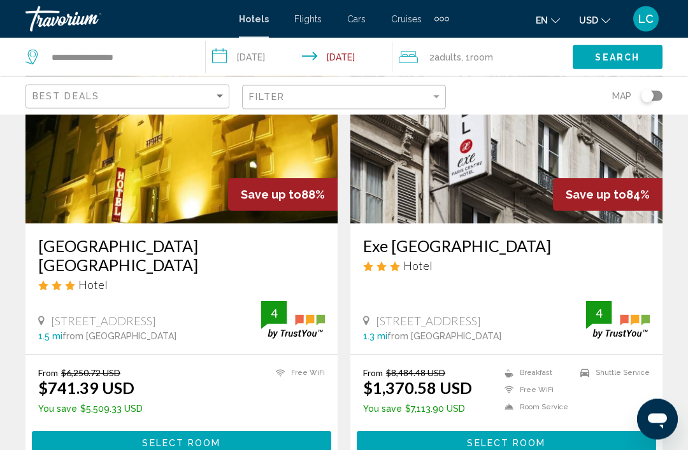
scroll to position [140, 0]
click at [231, 431] on button "Select Room" at bounding box center [181, 443] width 299 height 24
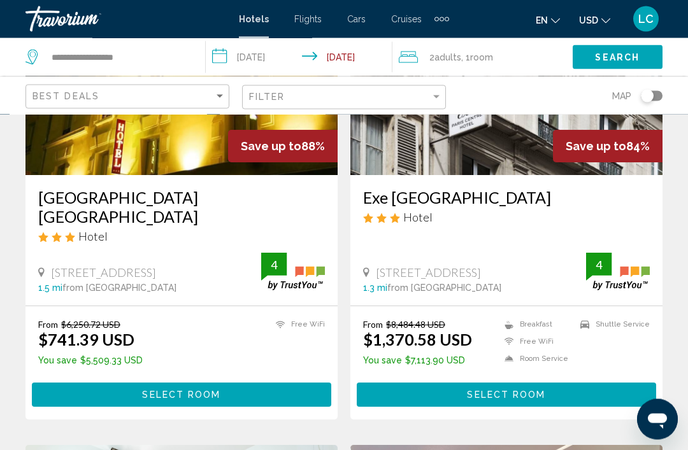
scroll to position [201, 0]
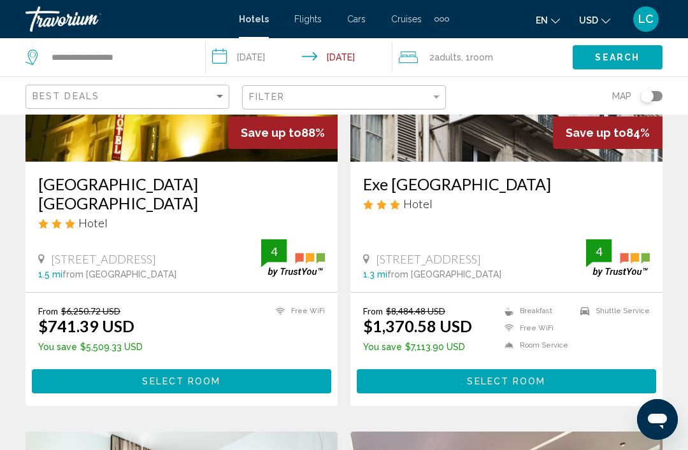
click at [226, 370] on button "Select Room" at bounding box center [181, 382] width 299 height 24
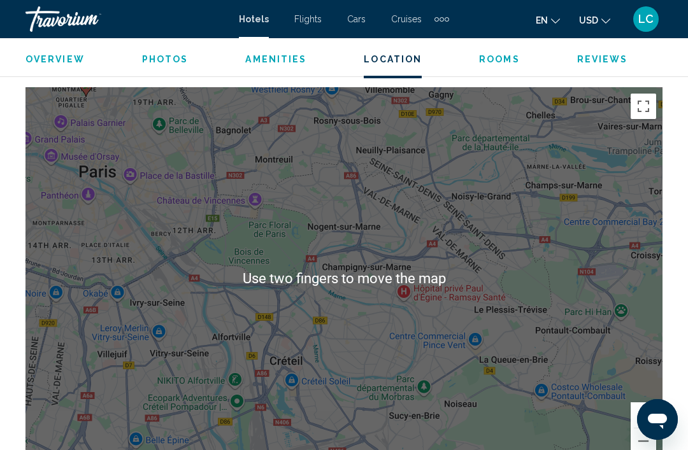
scroll to position [1417, 0]
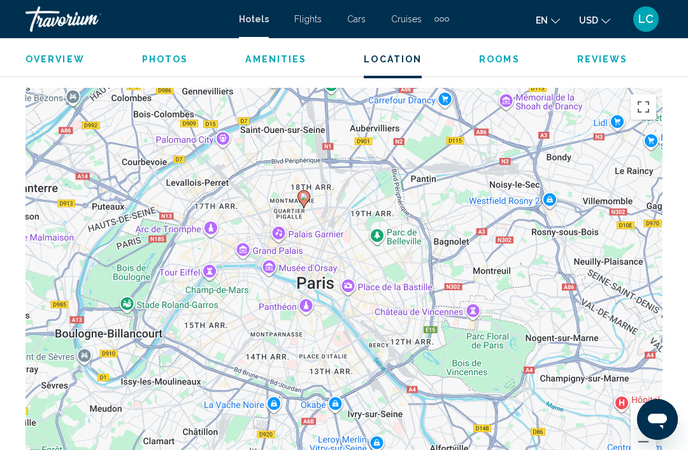
click at [318, 322] on div "To activate drag with keyboard, press Alt + Enter. Once in keyboard drag state,…" at bounding box center [343, 279] width 637 height 382
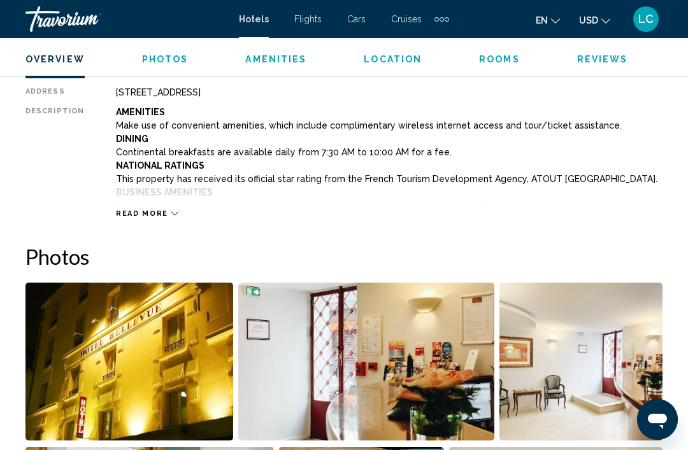
scroll to position [629, 0]
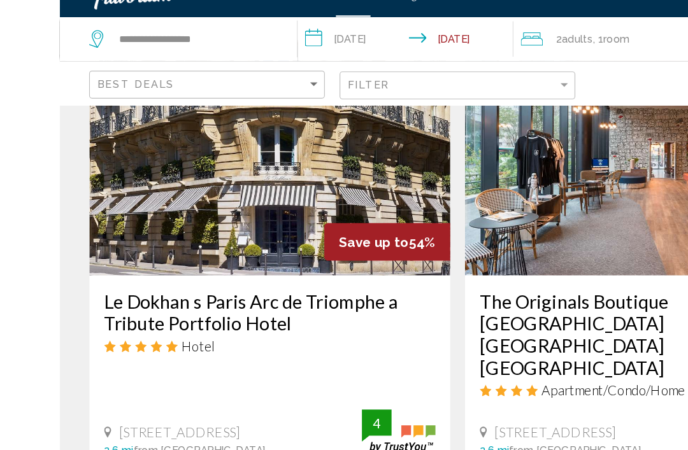
scroll to position [1035, 0]
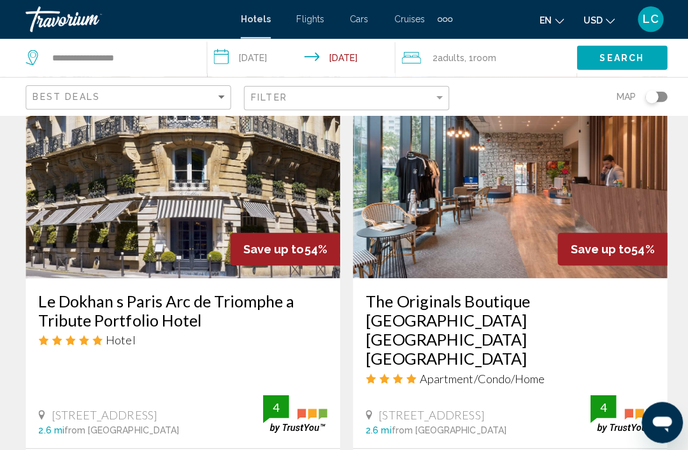
click at [275, 163] on img "Main content" at bounding box center [181, 175] width 312 height 204
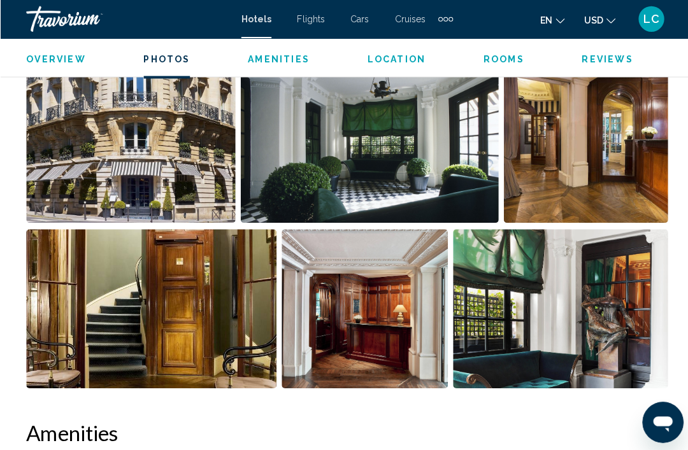
scroll to position [898, 0]
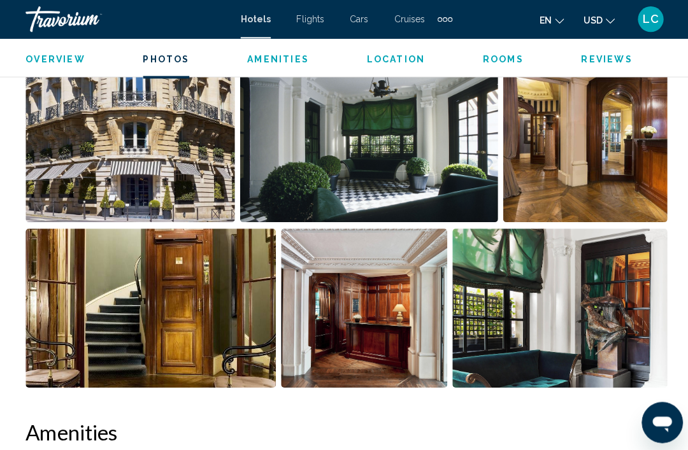
click at [182, 159] on img "Open full-screen image slider" at bounding box center [129, 142] width 208 height 158
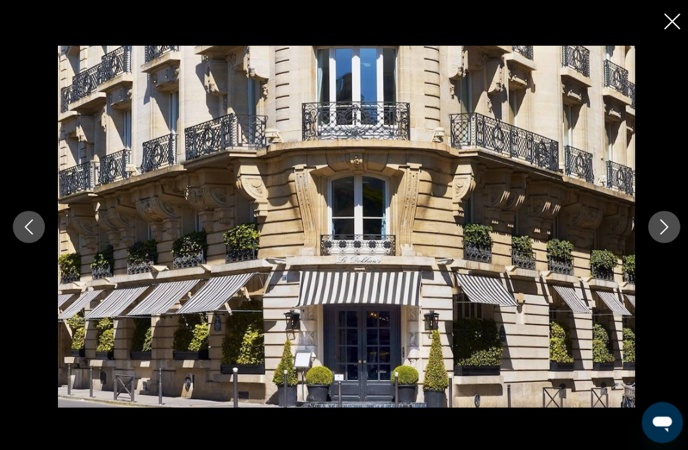
click at [658, 233] on icon "Next image" at bounding box center [659, 225] width 15 height 15
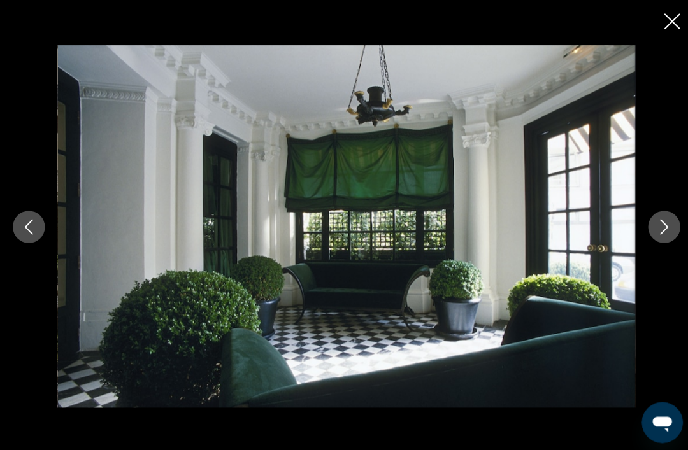
click at [663, 233] on icon "Next image" at bounding box center [659, 225] width 15 height 15
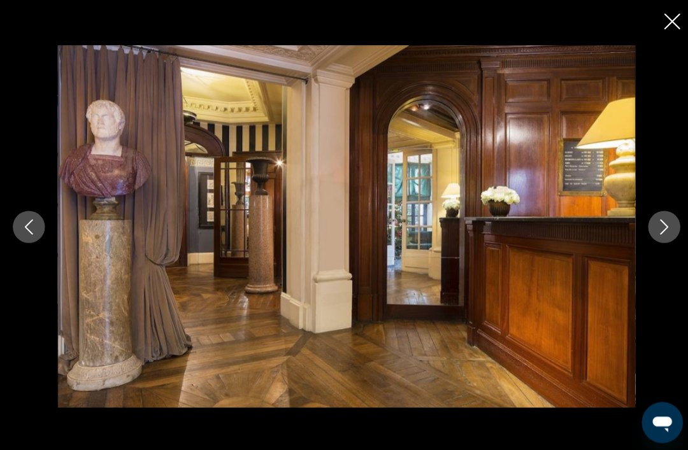
click at [663, 233] on icon "Next image" at bounding box center [659, 225] width 15 height 15
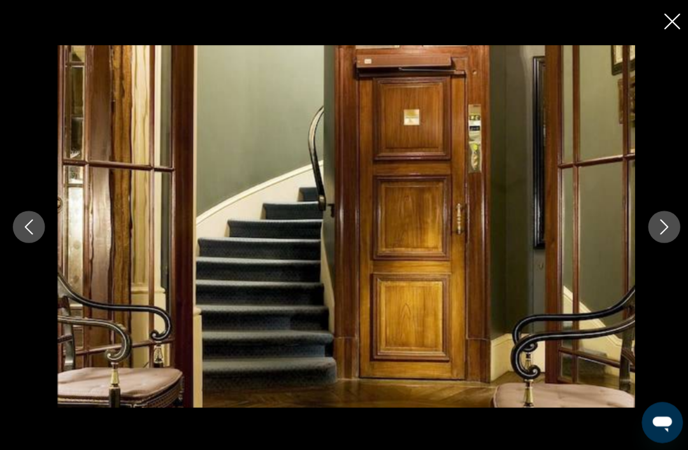
click at [663, 233] on icon "Next image" at bounding box center [659, 225] width 15 height 15
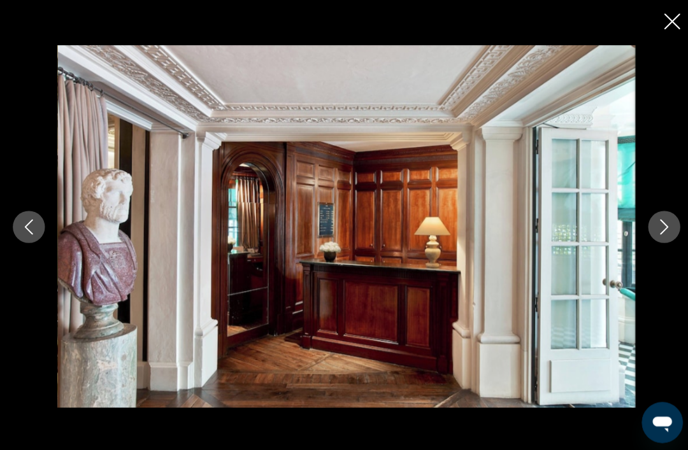
click at [663, 233] on icon "Next image" at bounding box center [660, 225] width 8 height 15
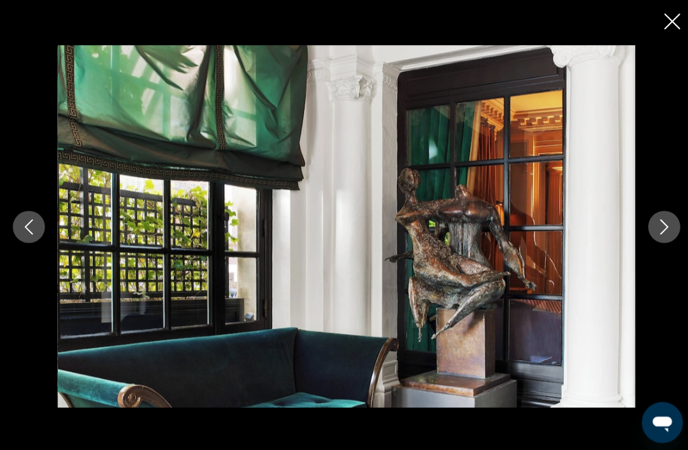
click at [664, 233] on icon "Next image" at bounding box center [659, 225] width 15 height 15
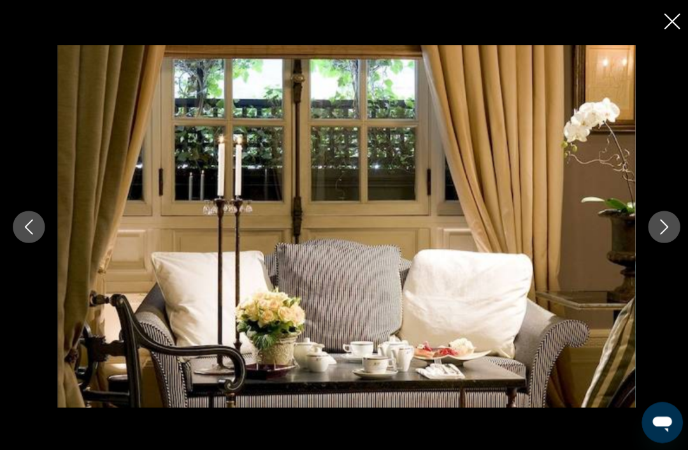
click at [655, 233] on icon "Next image" at bounding box center [659, 225] width 15 height 15
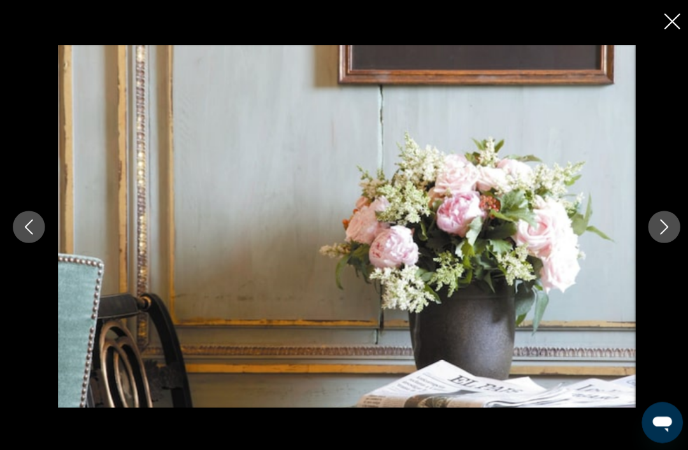
click at [661, 233] on icon "Next image" at bounding box center [659, 225] width 15 height 15
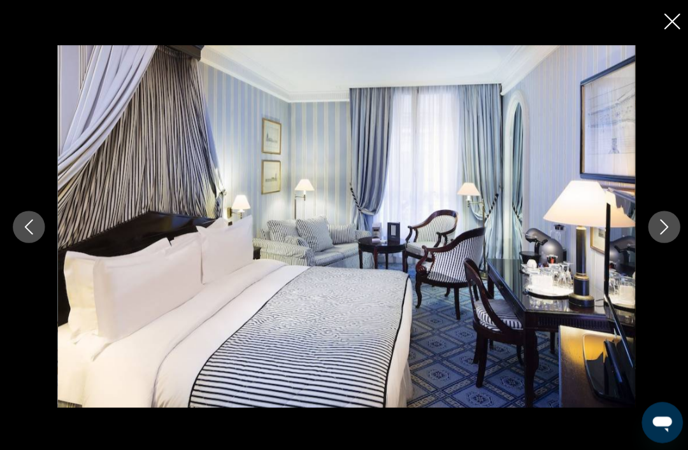
click at [663, 233] on icon "Next image" at bounding box center [659, 225] width 15 height 15
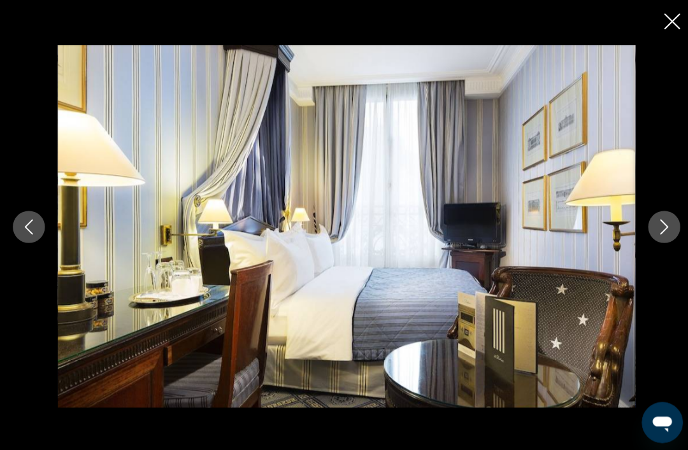
click at [36, 233] on icon "Previous image" at bounding box center [28, 225] width 15 height 15
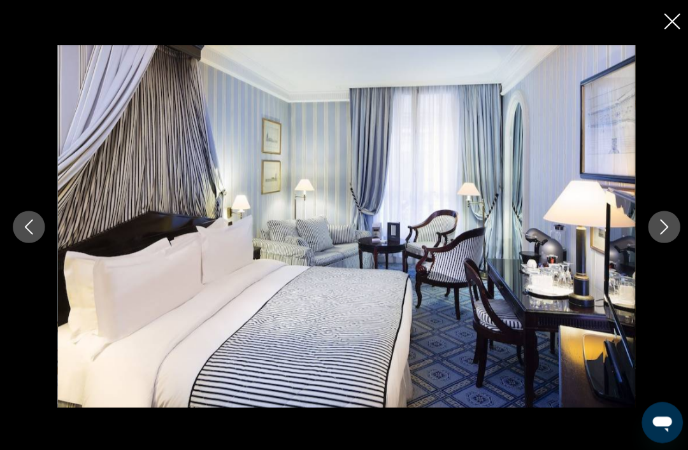
click at [662, 233] on icon "Next image" at bounding box center [660, 225] width 8 height 15
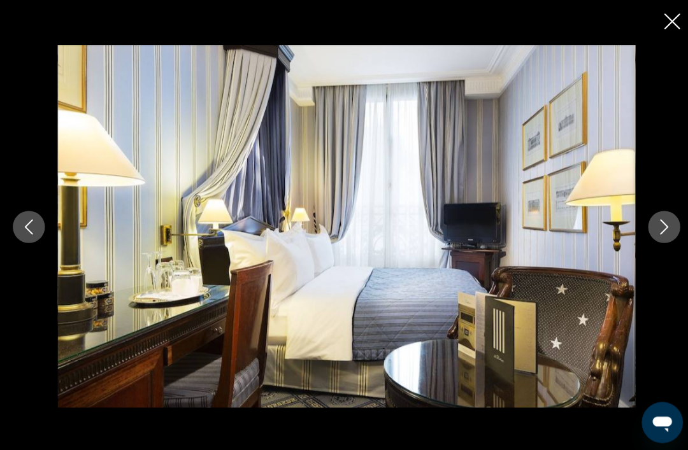
click at [658, 233] on icon "Next image" at bounding box center [659, 225] width 15 height 15
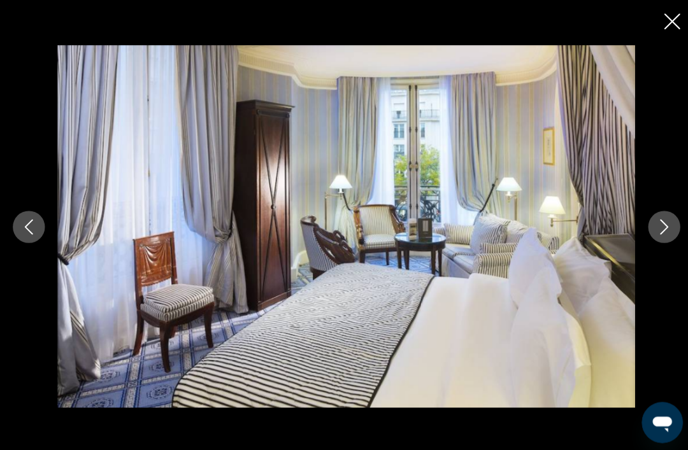
click at [658, 233] on icon "Next image" at bounding box center [659, 225] width 15 height 15
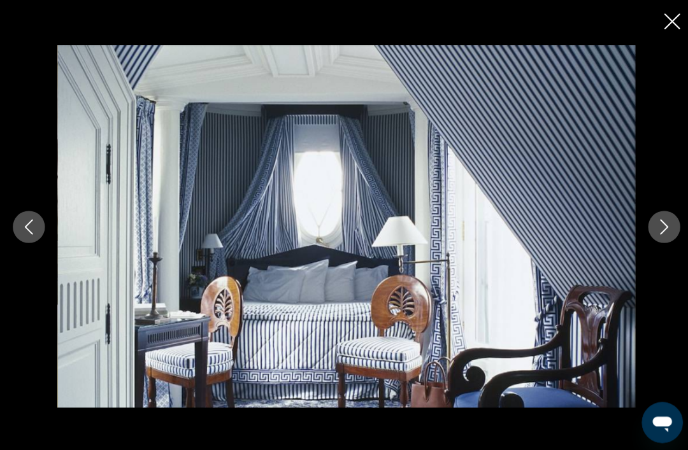
click at [663, 21] on icon "Close slideshow" at bounding box center [667, 21] width 16 height 16
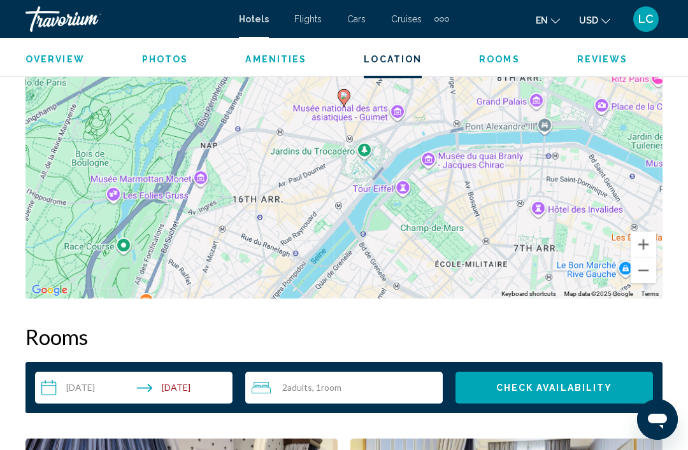
scroll to position [1589, 0]
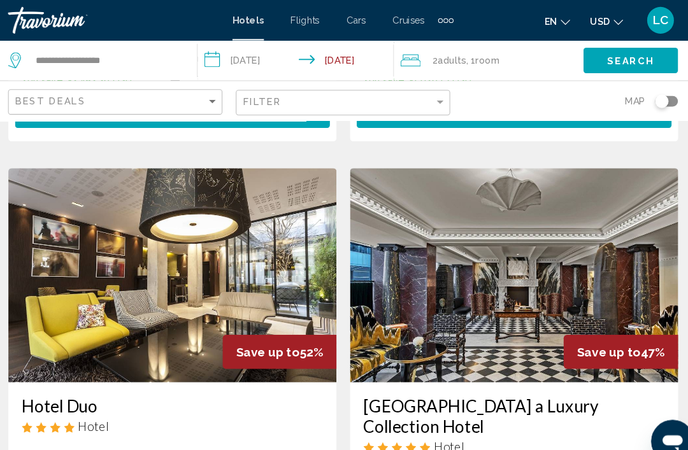
scroll to position [1457, 0]
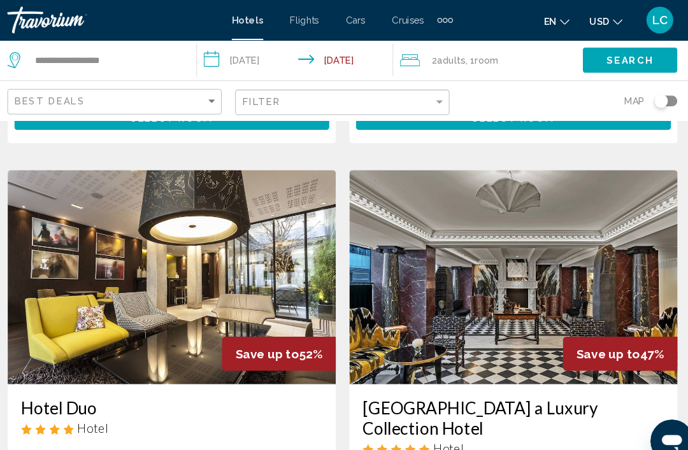
click at [595, 219] on img "Main content" at bounding box center [506, 264] width 312 height 204
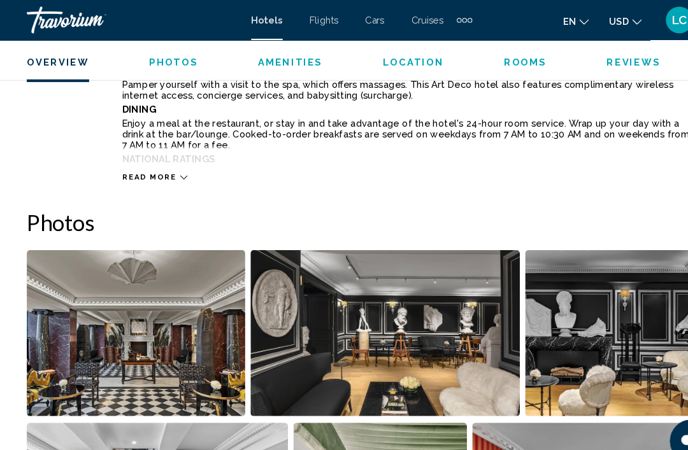
scroll to position [724, 0]
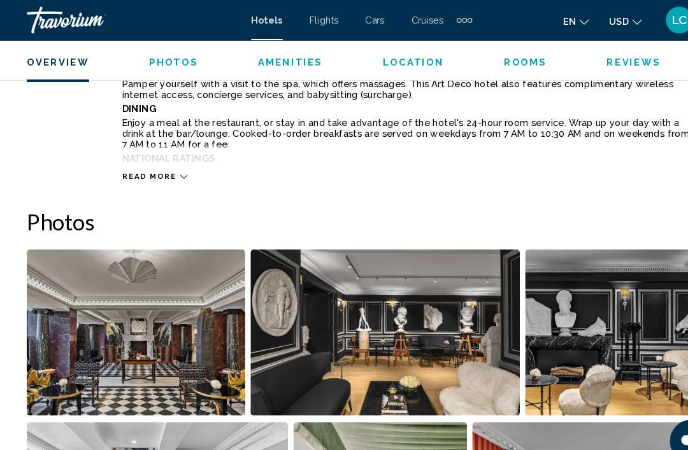
click at [191, 319] on img "Open full-screen image slider" at bounding box center [129, 317] width 208 height 158
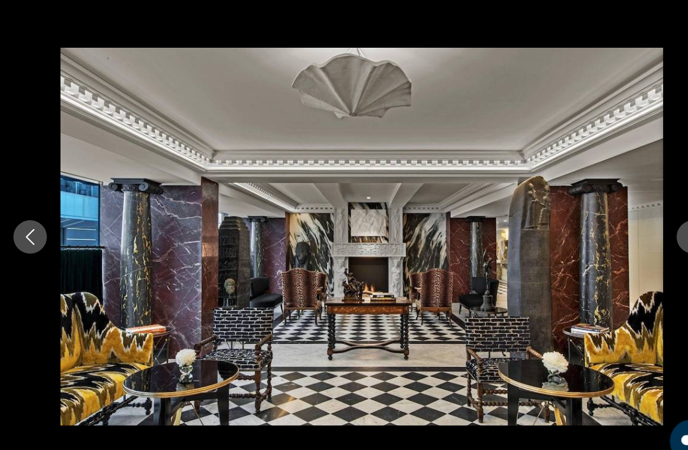
click at [651, 233] on button "Next image" at bounding box center [660, 226] width 32 height 32
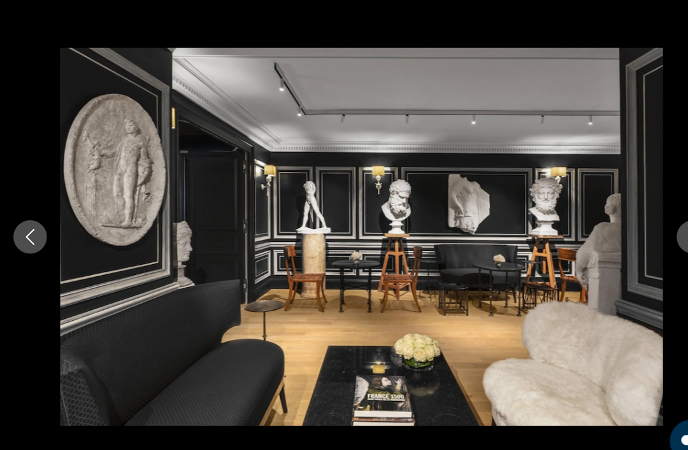
click at [647, 225] on button "Next image" at bounding box center [660, 226] width 32 height 32
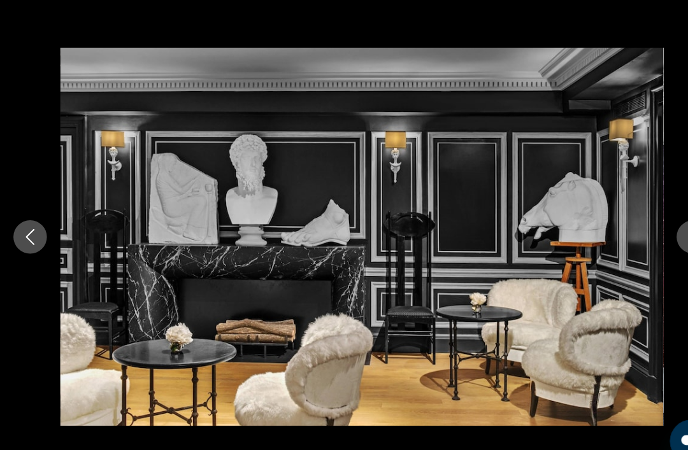
click at [645, 233] on button "Next image" at bounding box center [660, 226] width 32 height 32
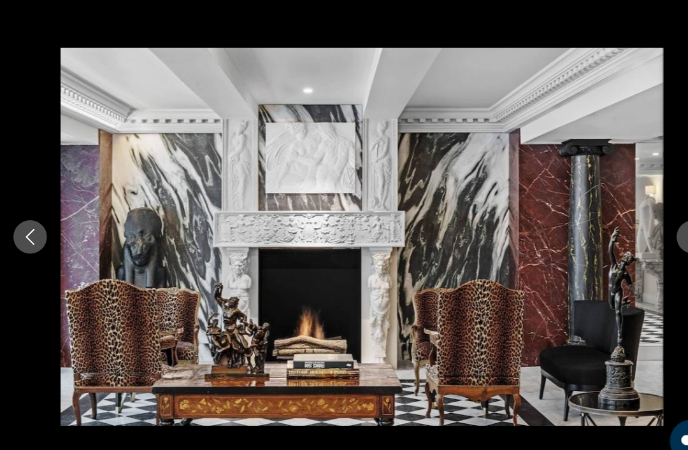
click at [648, 232] on button "Next image" at bounding box center [660, 226] width 32 height 32
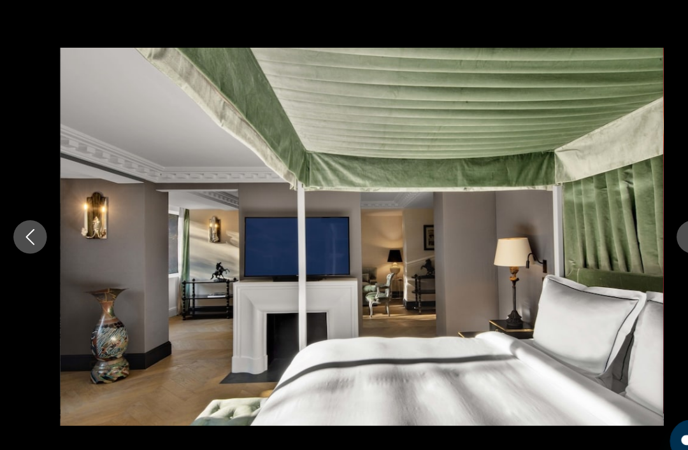
click at [647, 234] on button "Next image" at bounding box center [660, 226] width 32 height 32
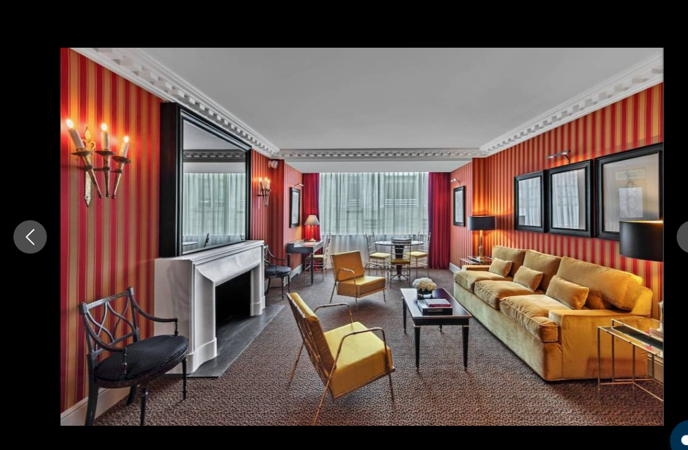
click at [648, 233] on button "Next image" at bounding box center [660, 226] width 32 height 32
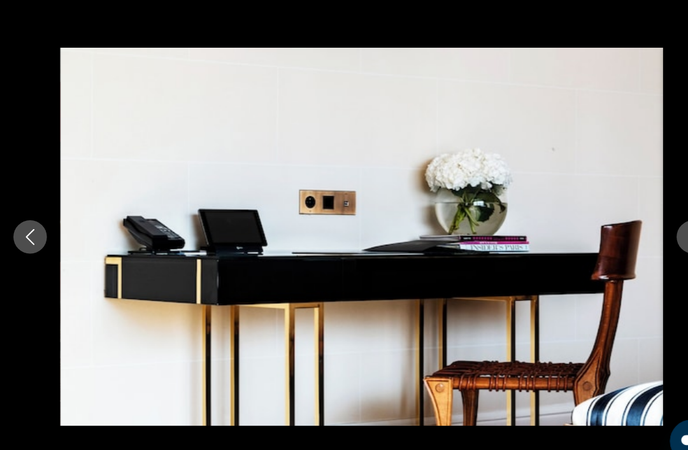
click at [645, 236] on button "Next image" at bounding box center [660, 226] width 32 height 32
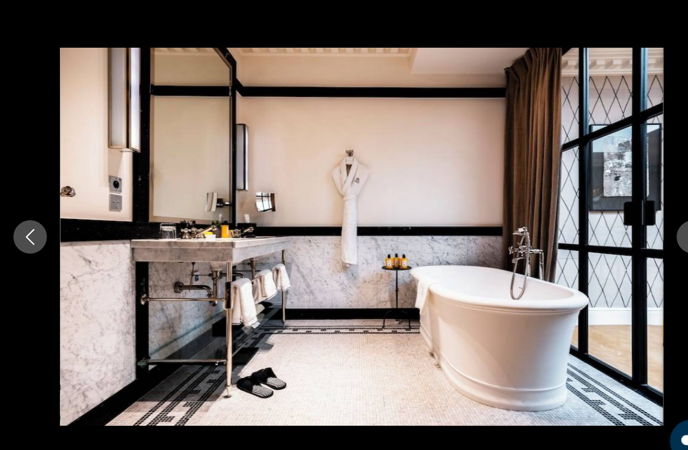
click at [645, 235] on button "Next image" at bounding box center [660, 226] width 32 height 32
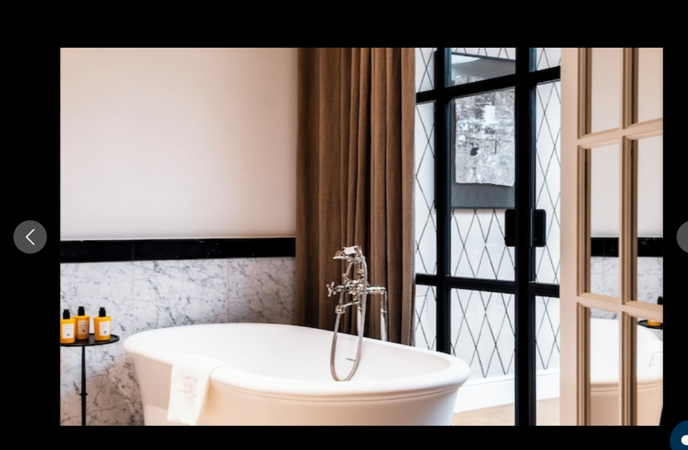
click at [644, 234] on button "Next image" at bounding box center [660, 226] width 32 height 32
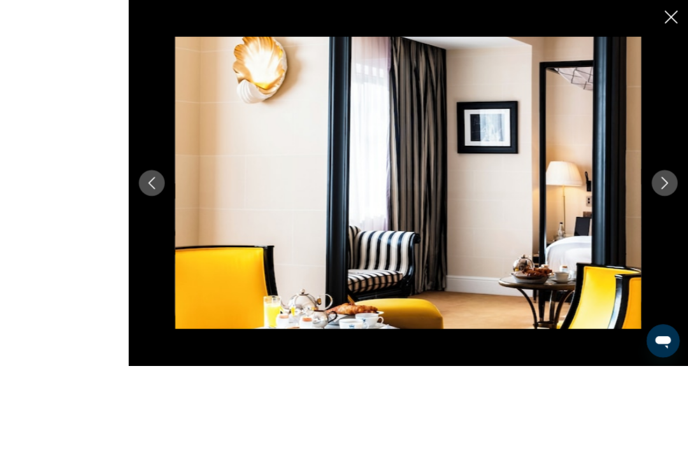
scroll to position [689, 0]
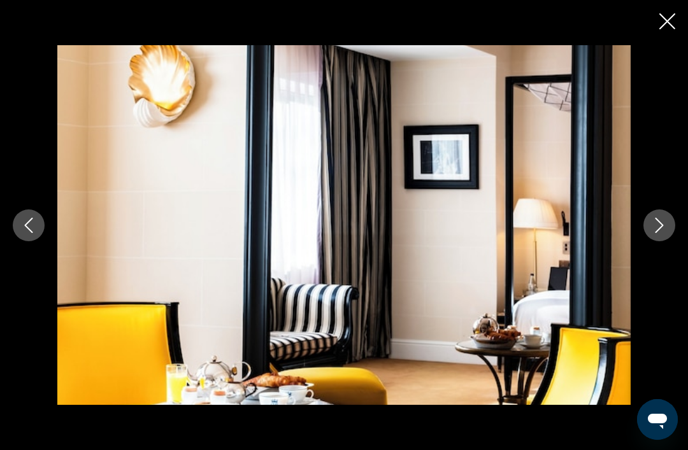
click at [661, 27] on icon "Close slideshow" at bounding box center [667, 21] width 16 height 16
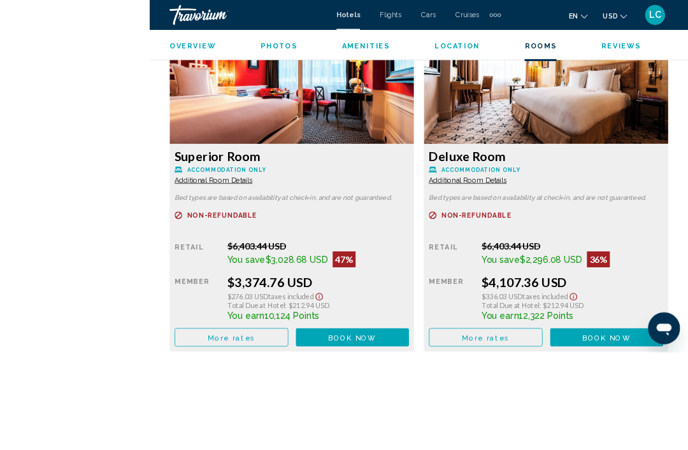
scroll to position [2111, 0]
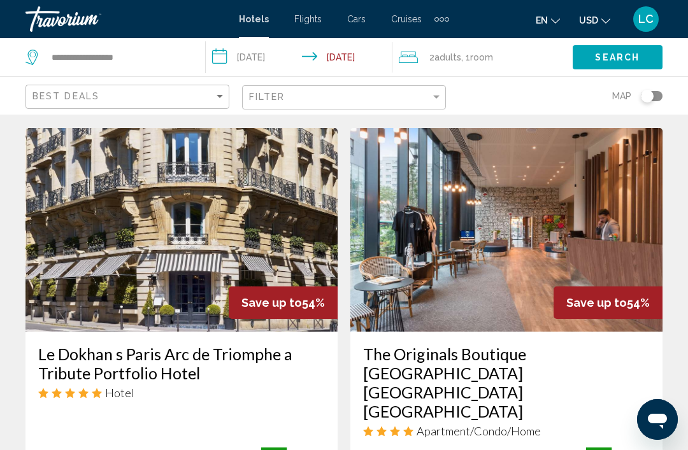
scroll to position [977, 0]
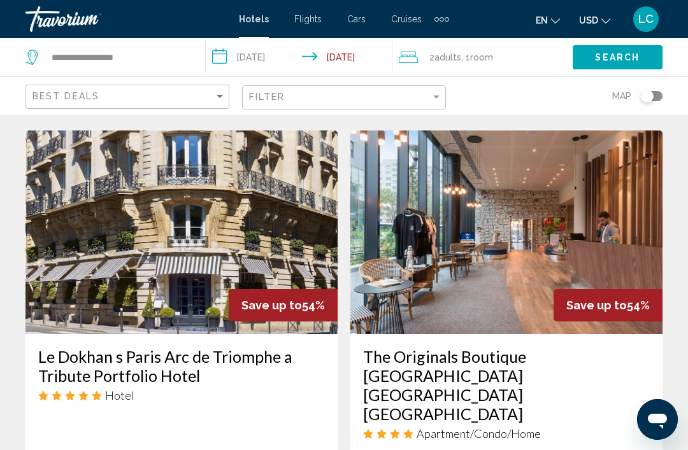
click at [603, 206] on img "Main content" at bounding box center [506, 233] width 312 height 204
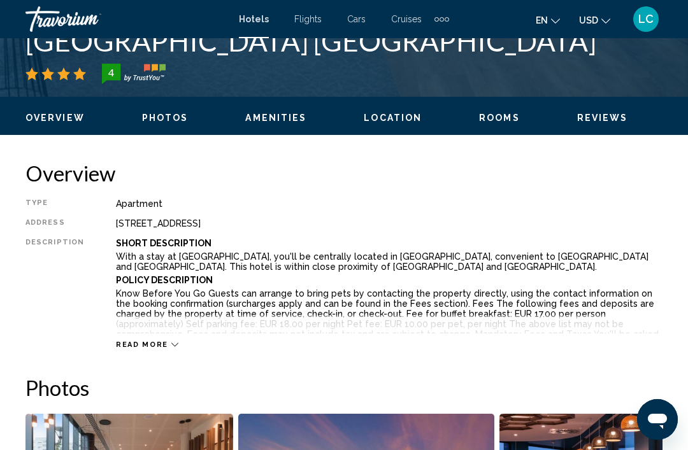
scroll to position [622, 0]
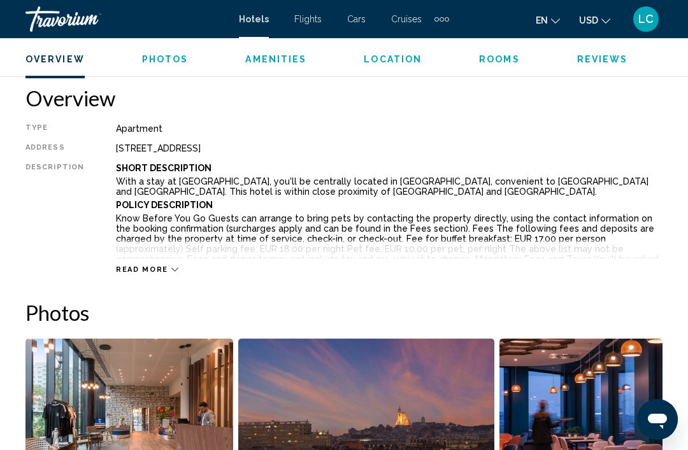
click at [193, 408] on img "Open full-screen image slider" at bounding box center [129, 418] width 208 height 158
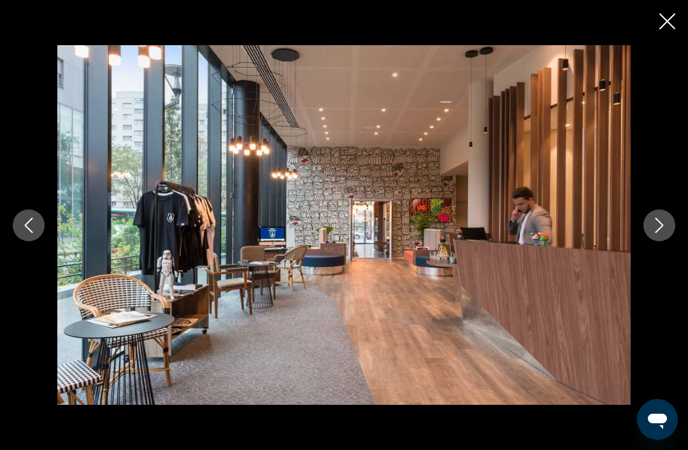
click at [662, 233] on icon "Next image" at bounding box center [659, 225] width 15 height 15
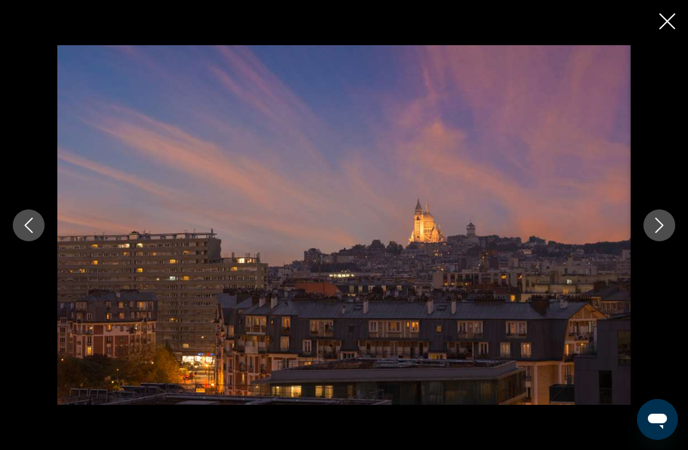
click at [668, 236] on button "Next image" at bounding box center [660, 226] width 32 height 32
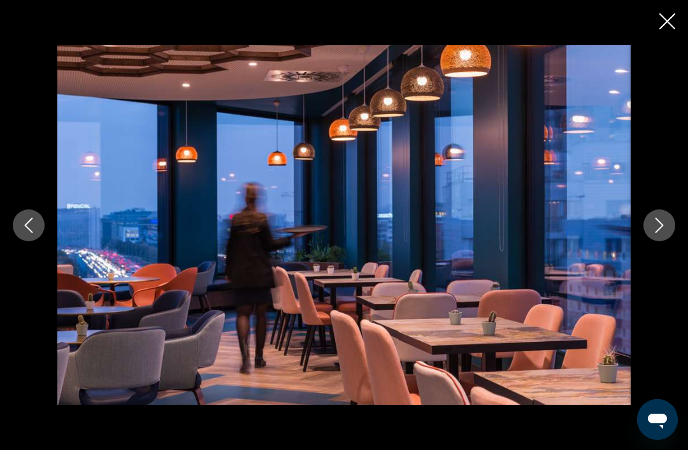
click at [665, 233] on icon "Next image" at bounding box center [659, 225] width 15 height 15
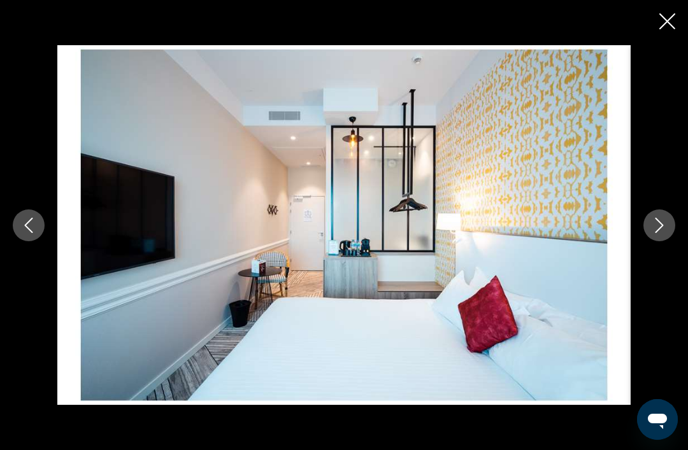
click at [661, 233] on icon "Next image" at bounding box center [659, 225] width 15 height 15
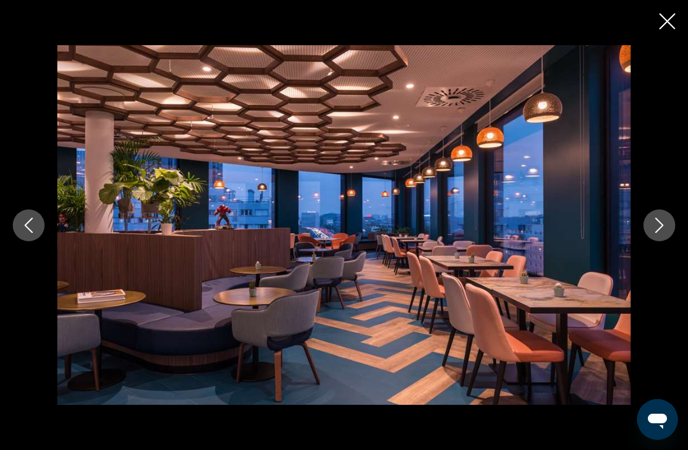
click at [661, 233] on icon "Next image" at bounding box center [659, 225] width 15 height 15
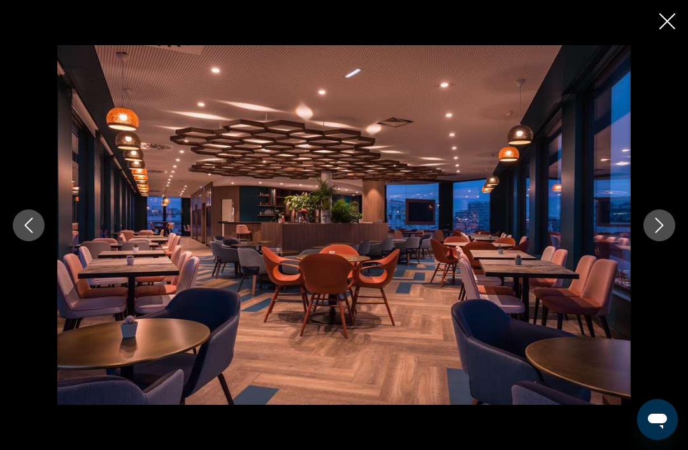
click at [667, 241] on button "Next image" at bounding box center [660, 226] width 32 height 32
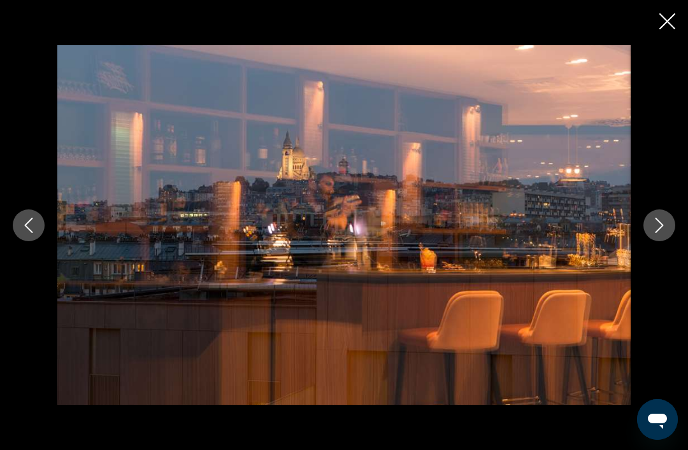
click at [665, 233] on icon "Next image" at bounding box center [659, 225] width 15 height 15
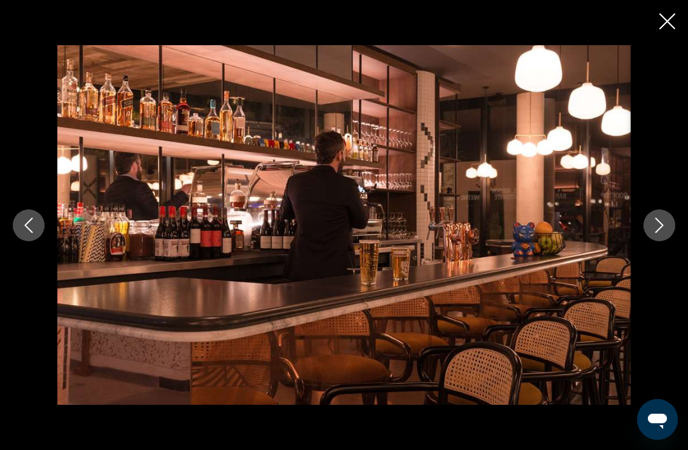
click at [659, 233] on icon "Next image" at bounding box center [659, 225] width 15 height 15
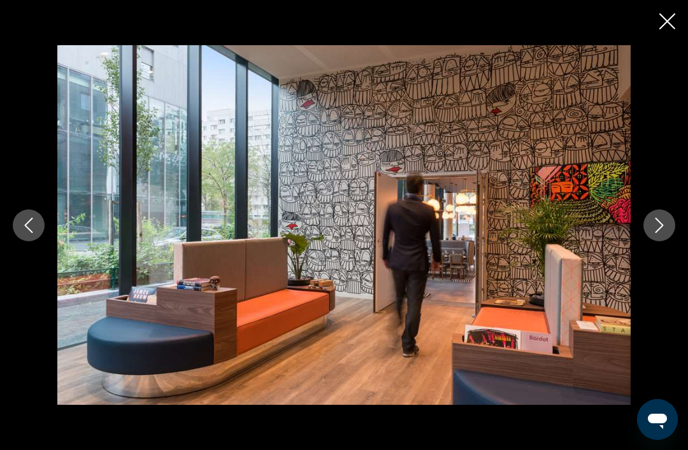
click at [658, 233] on icon "Next image" at bounding box center [659, 225] width 15 height 15
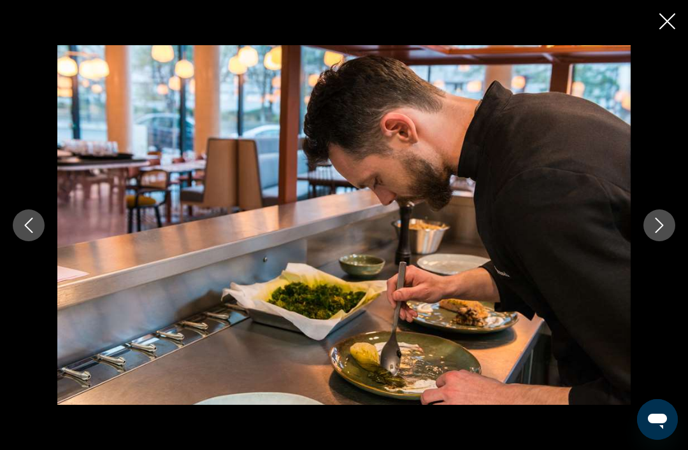
click at [657, 233] on icon "Next image" at bounding box center [659, 225] width 15 height 15
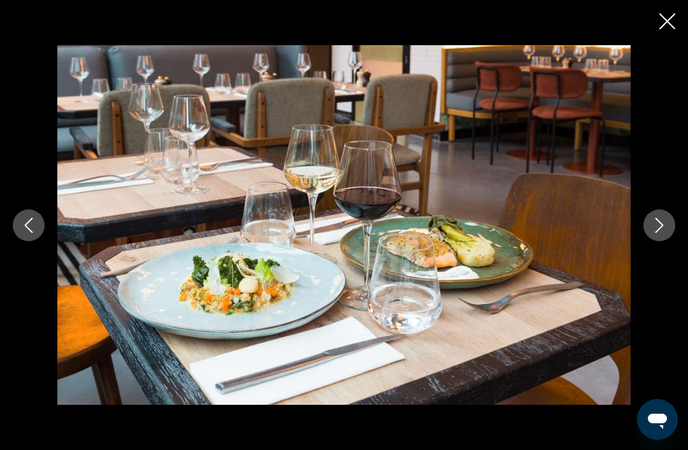
click at [659, 233] on icon "Next image" at bounding box center [659, 225] width 15 height 15
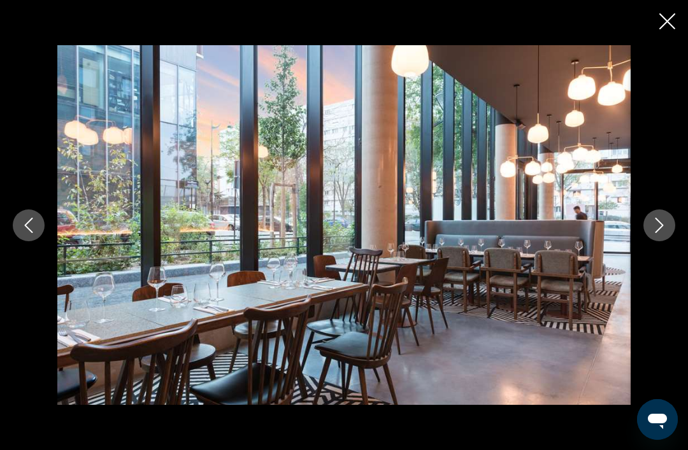
click at [662, 233] on icon "Next image" at bounding box center [660, 225] width 8 height 15
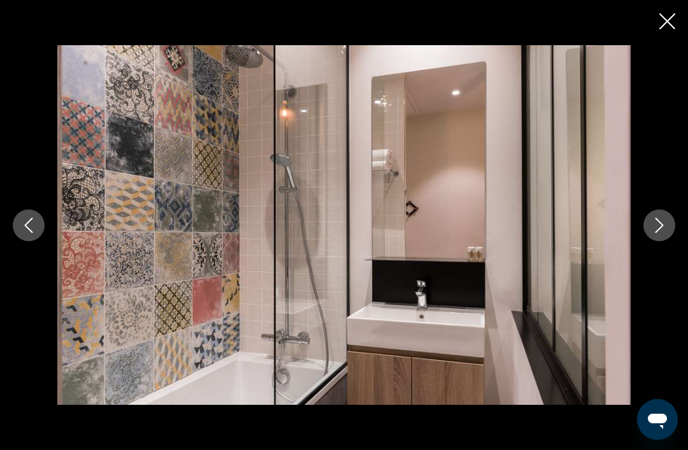
click at [656, 237] on button "Next image" at bounding box center [660, 226] width 32 height 32
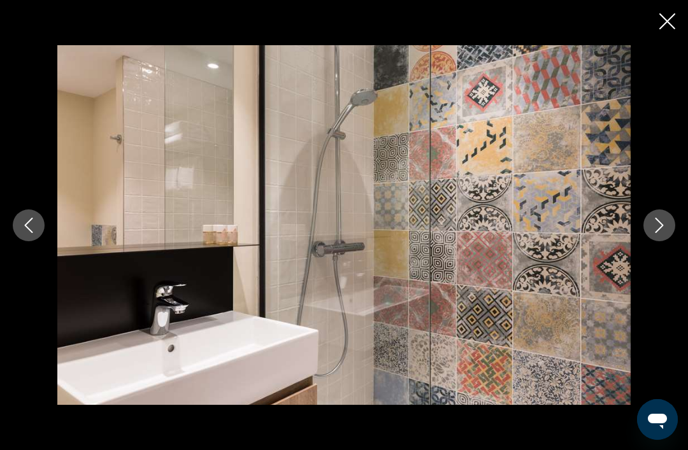
click at [661, 234] on button "Next image" at bounding box center [660, 226] width 32 height 32
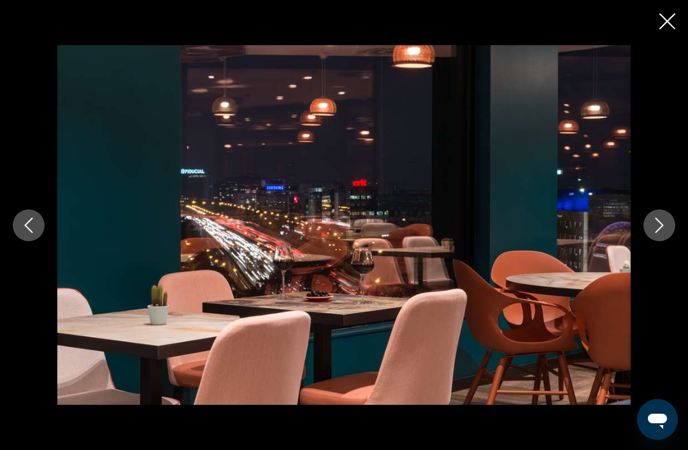
click at [663, 233] on icon "Next image" at bounding box center [659, 225] width 15 height 15
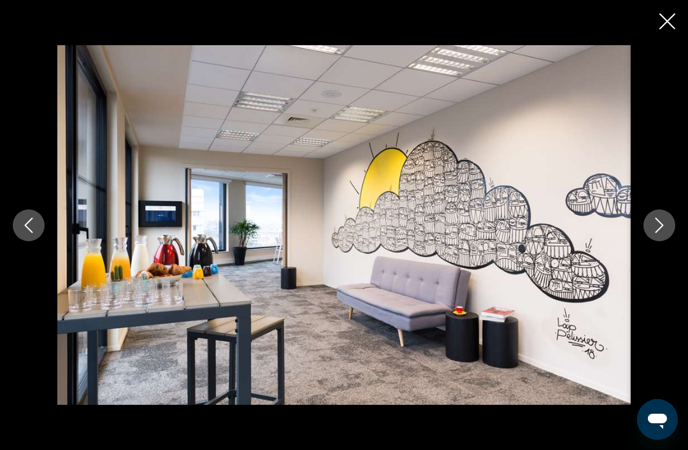
click at [661, 237] on button "Next image" at bounding box center [660, 226] width 32 height 32
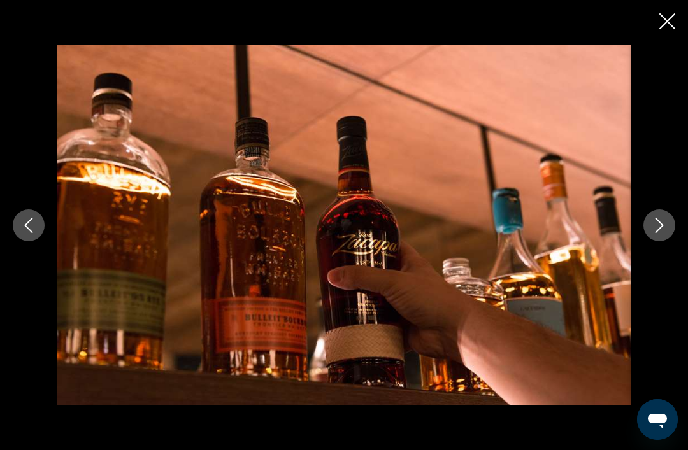
click at [663, 233] on icon "Next image" at bounding box center [659, 225] width 15 height 15
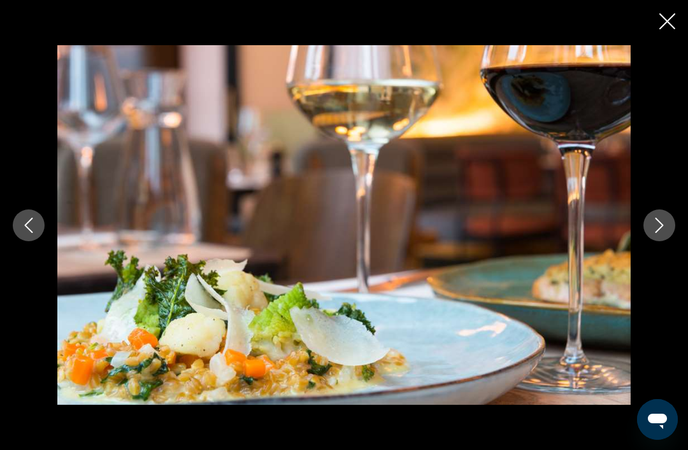
click at [663, 237] on button "Next image" at bounding box center [660, 226] width 32 height 32
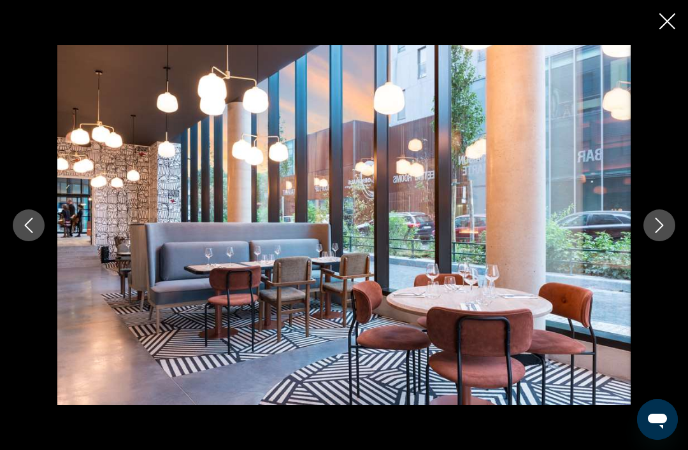
click at [663, 233] on icon "Next image" at bounding box center [659, 225] width 15 height 15
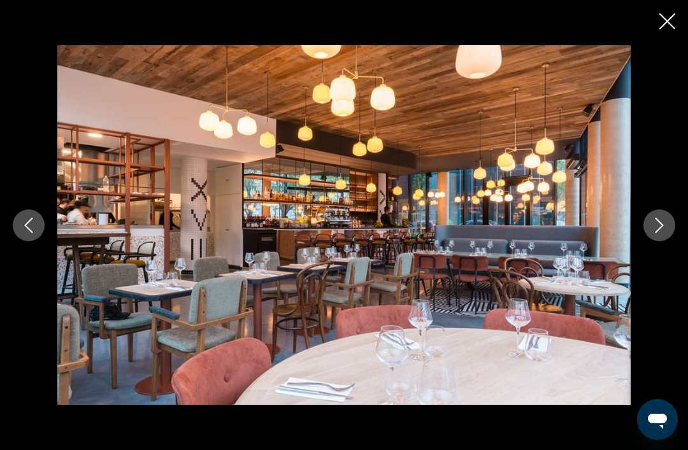
click at [663, 236] on button "Next image" at bounding box center [660, 226] width 32 height 32
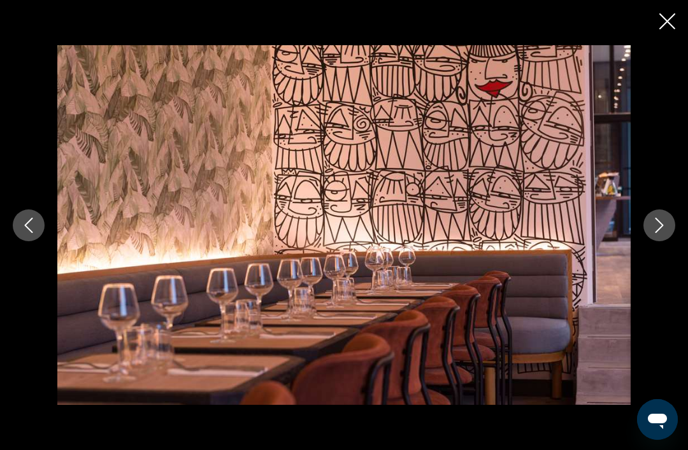
click at [664, 234] on button "Next image" at bounding box center [660, 226] width 32 height 32
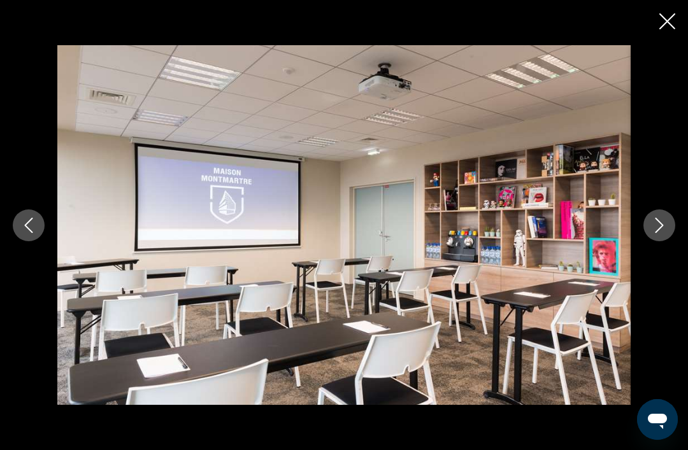
click at [659, 237] on button "Next image" at bounding box center [660, 226] width 32 height 32
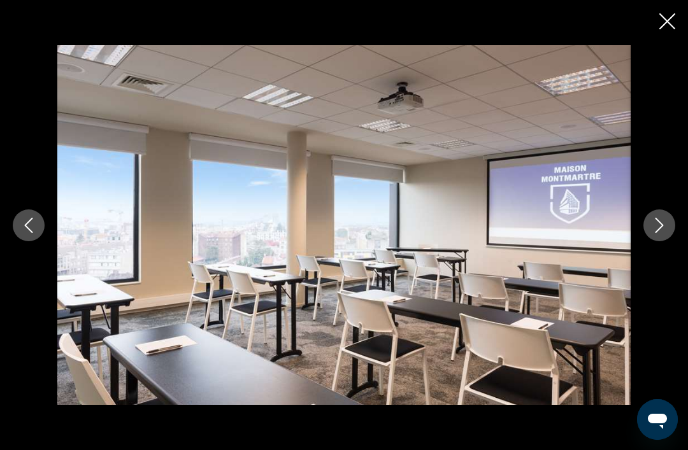
click at [666, 236] on button "Next image" at bounding box center [660, 226] width 32 height 32
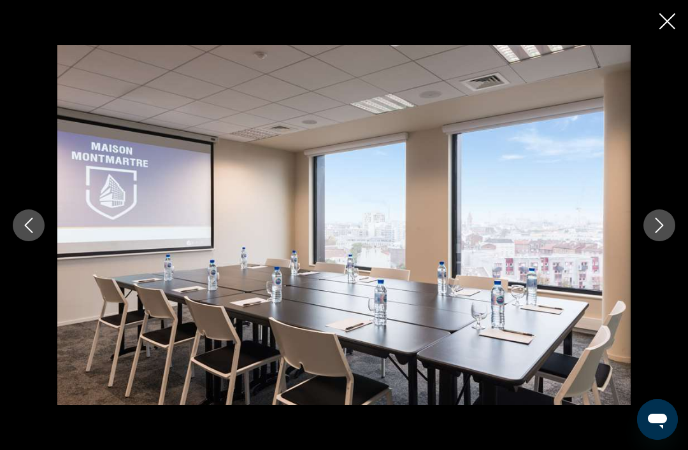
click at [669, 231] on div "Main content" at bounding box center [344, 225] width 688 height 361
click at [665, 233] on icon "Next image" at bounding box center [659, 225] width 15 height 15
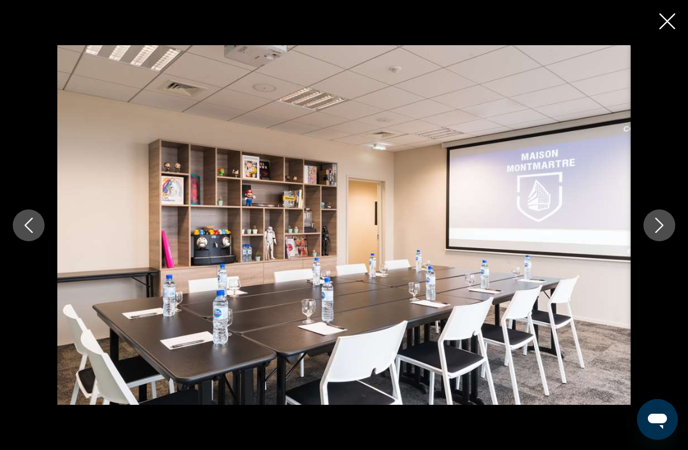
click at [661, 233] on icon "Next image" at bounding box center [660, 225] width 8 height 15
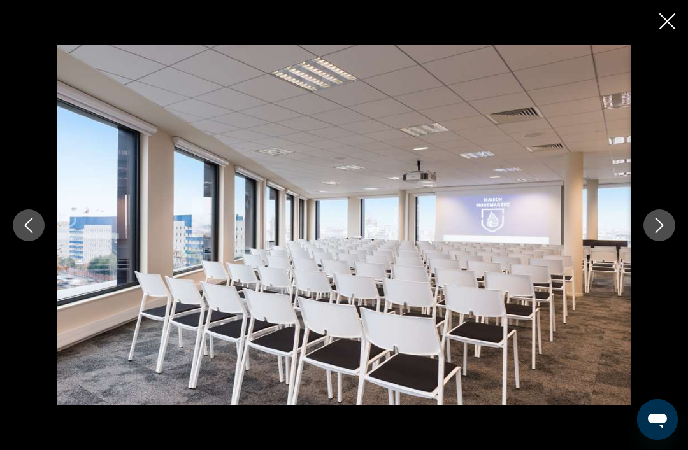
click at [670, 241] on button "Next image" at bounding box center [660, 226] width 32 height 32
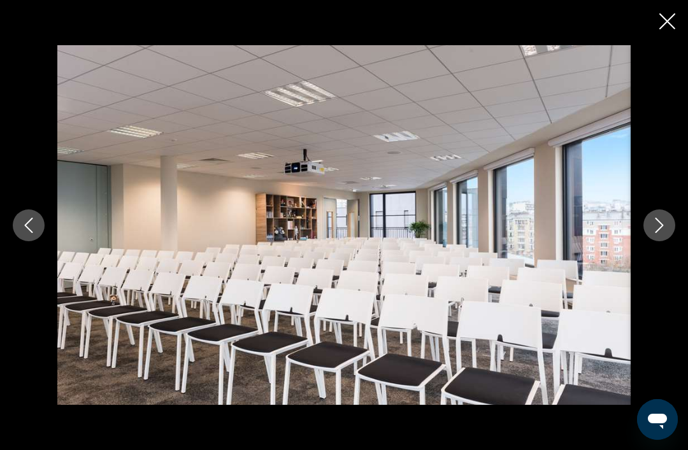
click at [669, 241] on button "Next image" at bounding box center [660, 226] width 32 height 32
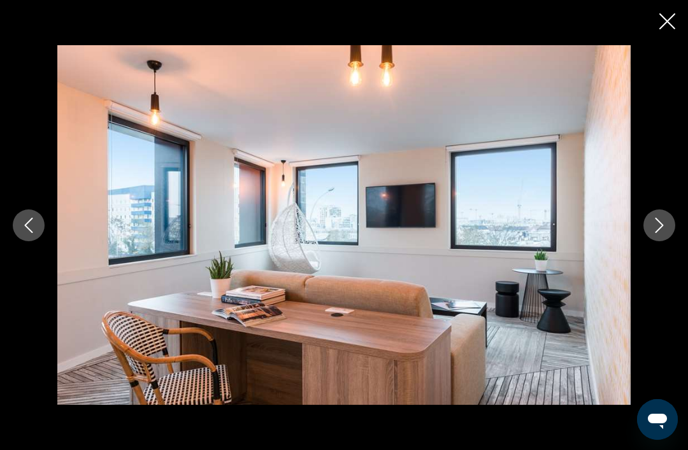
click at [670, 241] on button "Next image" at bounding box center [660, 226] width 32 height 32
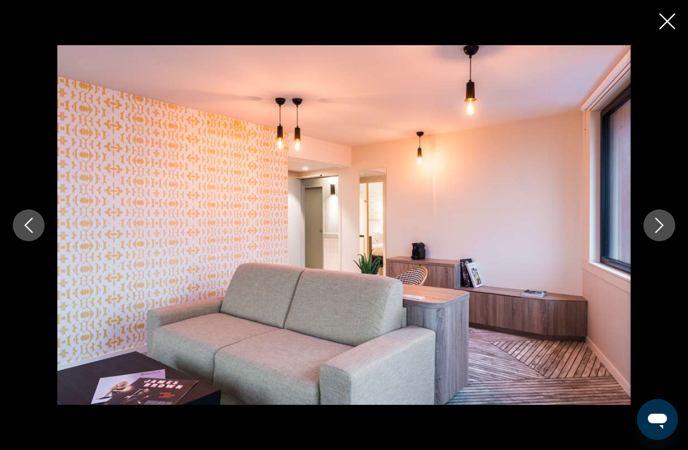
click at [661, 233] on icon "Next image" at bounding box center [659, 225] width 15 height 15
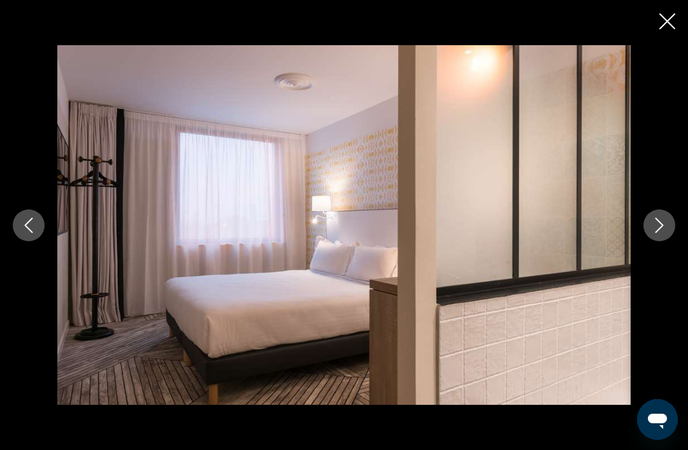
click at [665, 233] on icon "Next image" at bounding box center [659, 225] width 15 height 15
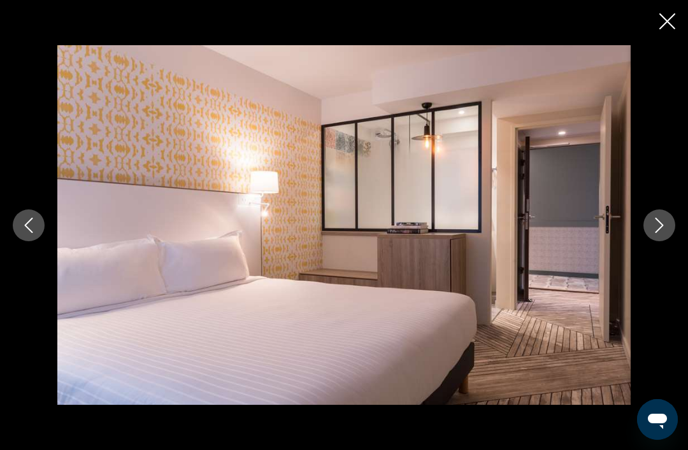
click at [667, 241] on button "Next image" at bounding box center [660, 226] width 32 height 32
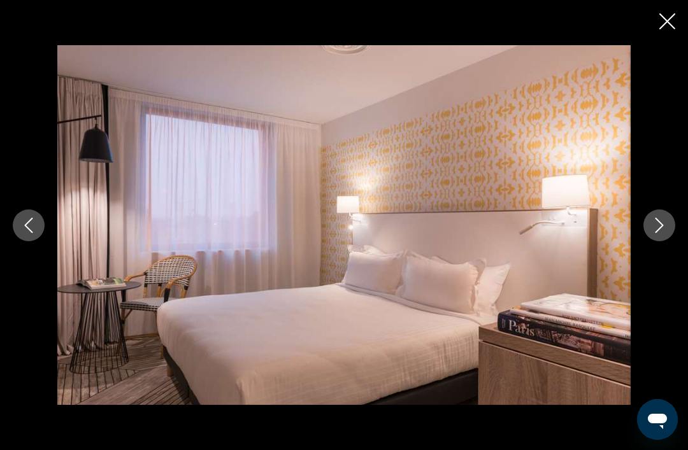
click at [40, 241] on button "Previous image" at bounding box center [29, 226] width 32 height 32
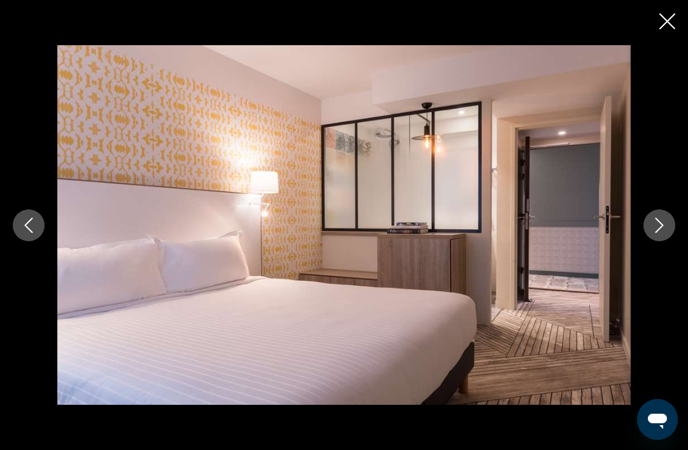
click at [666, 22] on icon "Close slideshow" at bounding box center [667, 21] width 16 height 16
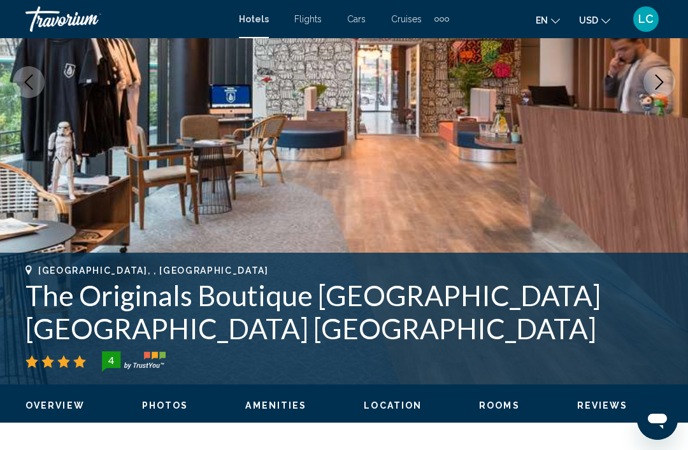
scroll to position [0, 0]
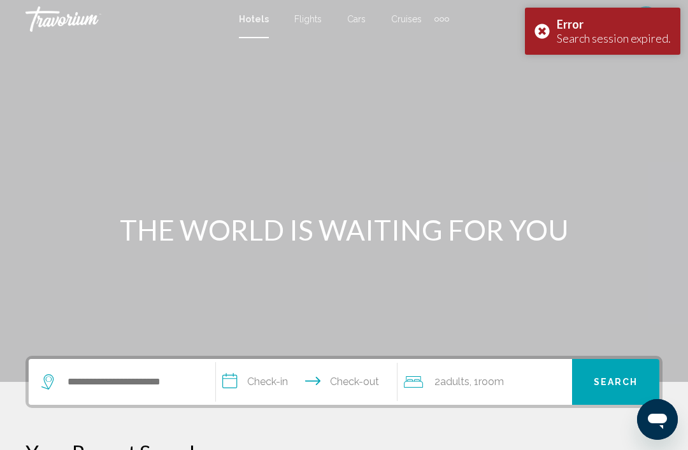
click at [546, 27] on div "Error Search session expired." at bounding box center [602, 31] width 155 height 47
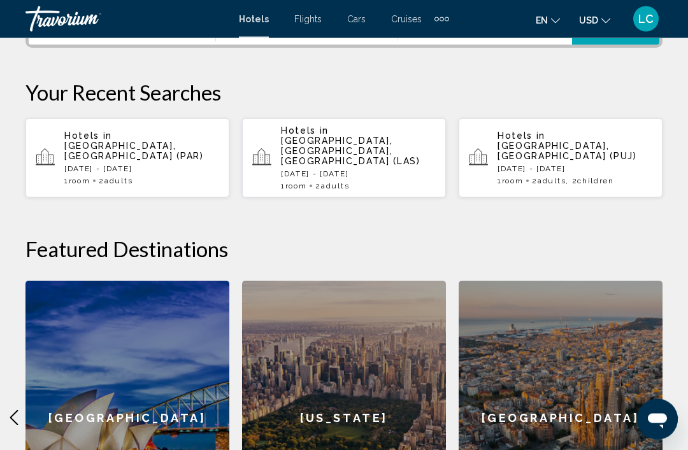
scroll to position [509, 0]
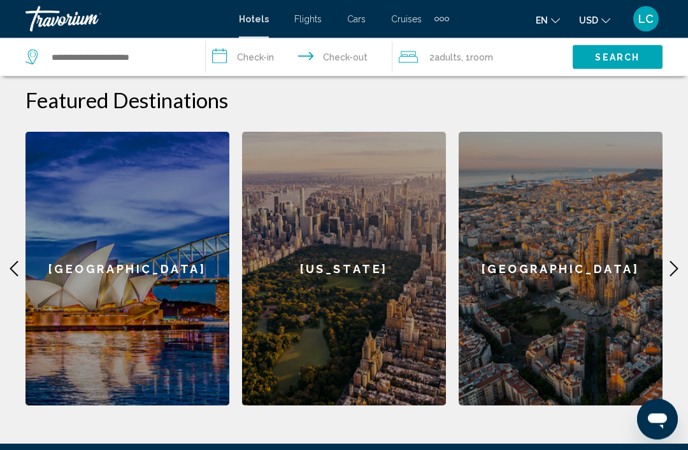
click at [586, 261] on div "[GEOGRAPHIC_DATA]" at bounding box center [561, 270] width 204 height 274
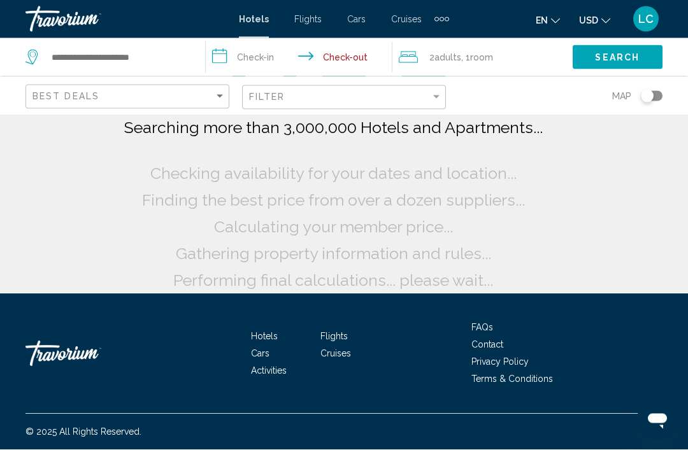
scroll to position [23, 0]
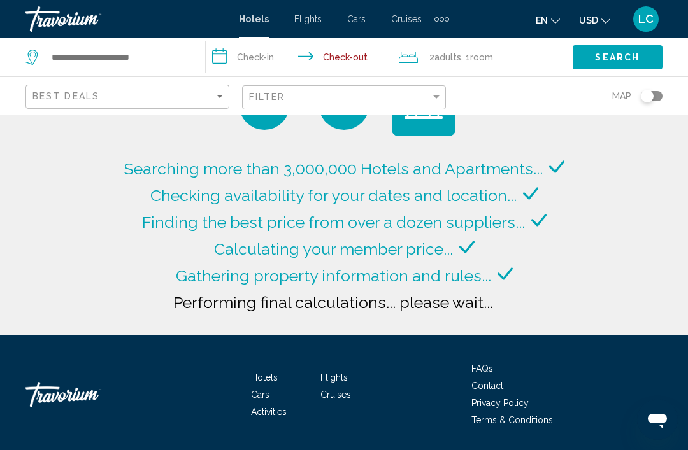
type input "**********"
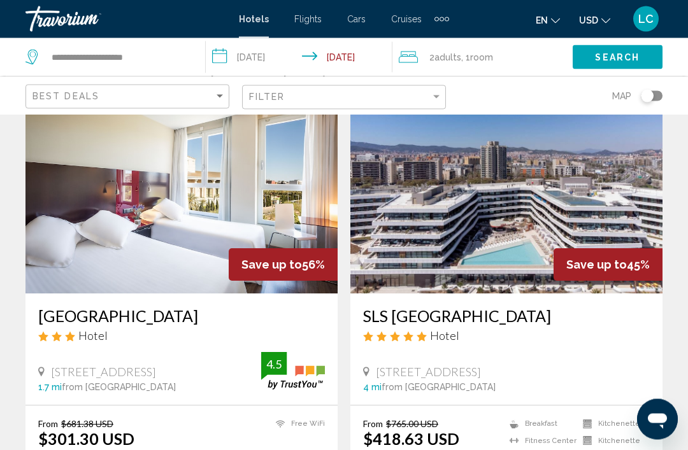
scroll to position [66, 0]
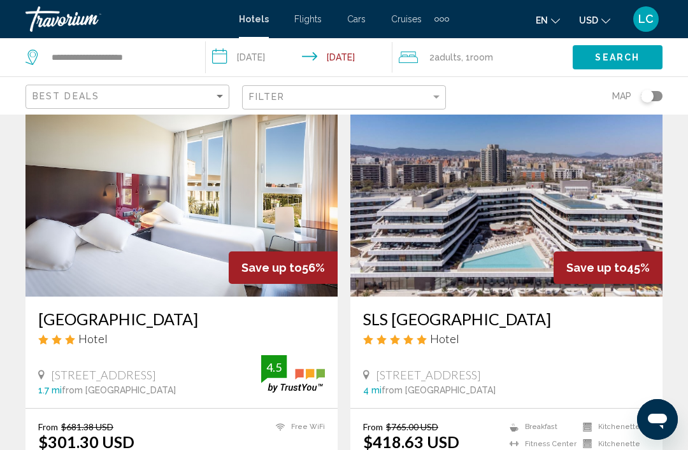
click at [577, 222] on img "Main content" at bounding box center [506, 195] width 312 height 204
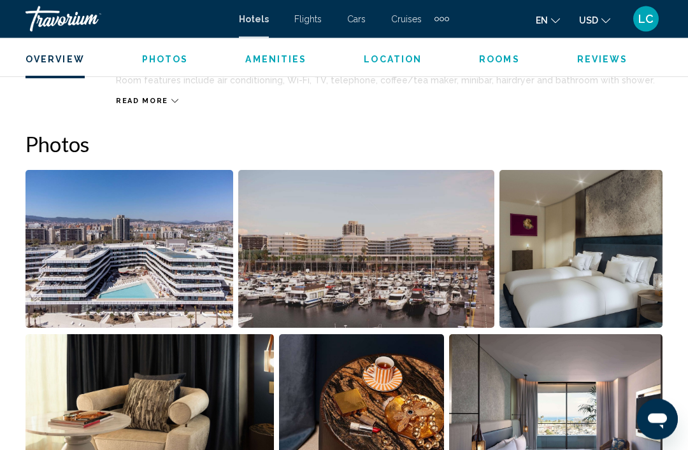
scroll to position [863, 0]
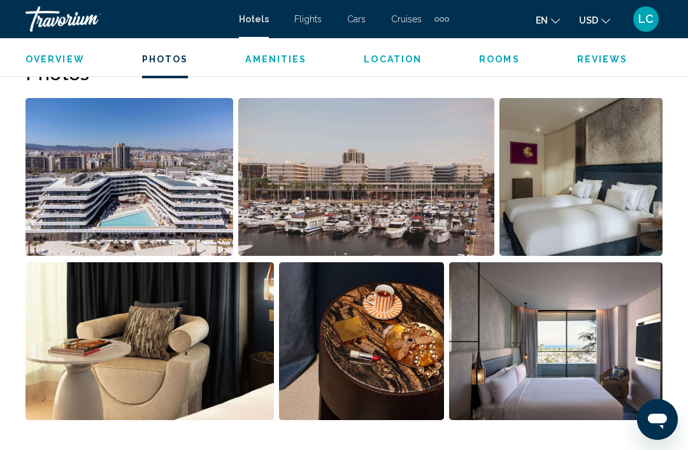
click at [183, 169] on img "Open full-screen image slider" at bounding box center [129, 177] width 208 height 158
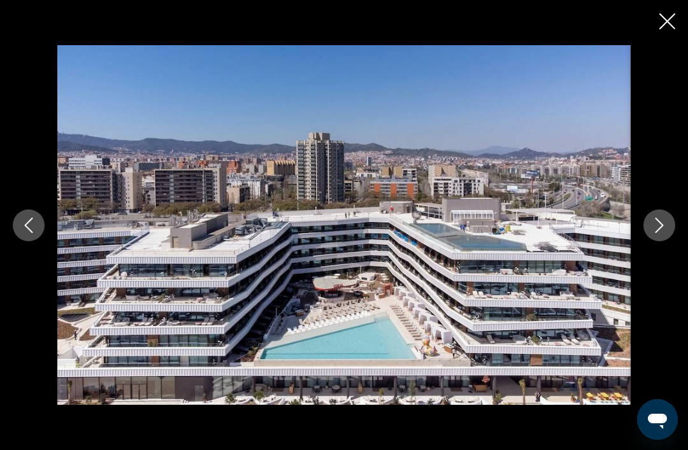
click at [659, 233] on icon "Next image" at bounding box center [659, 225] width 15 height 15
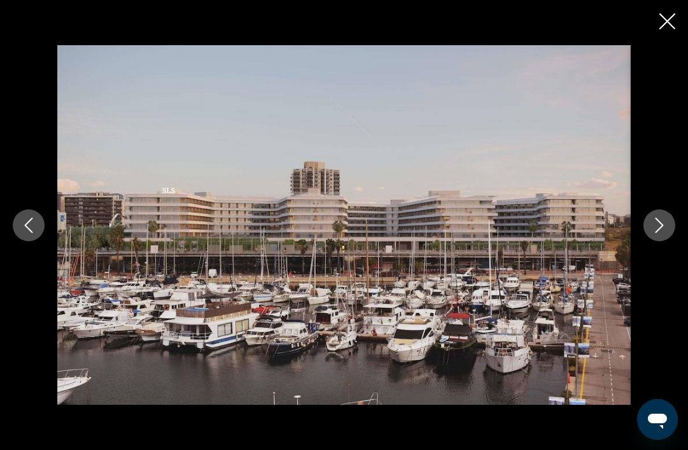
click at [657, 233] on icon "Next image" at bounding box center [660, 225] width 8 height 15
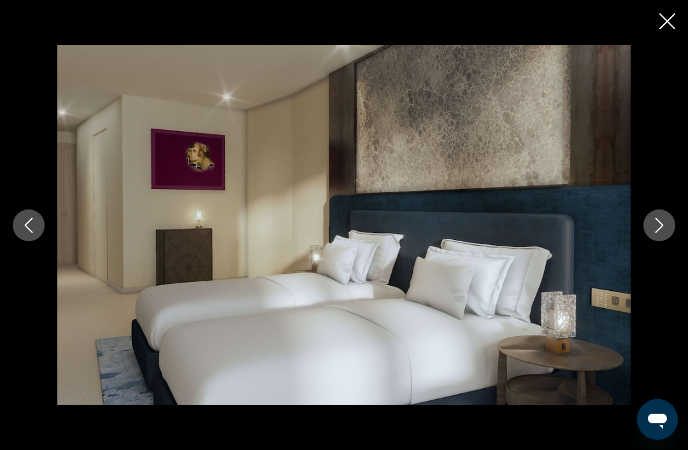
click at [662, 233] on icon "Next image" at bounding box center [660, 225] width 8 height 15
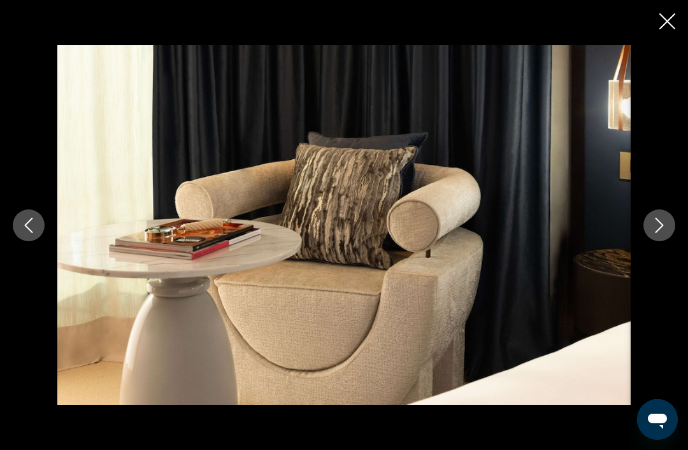
click at [37, 232] on button "Previous image" at bounding box center [29, 226] width 32 height 32
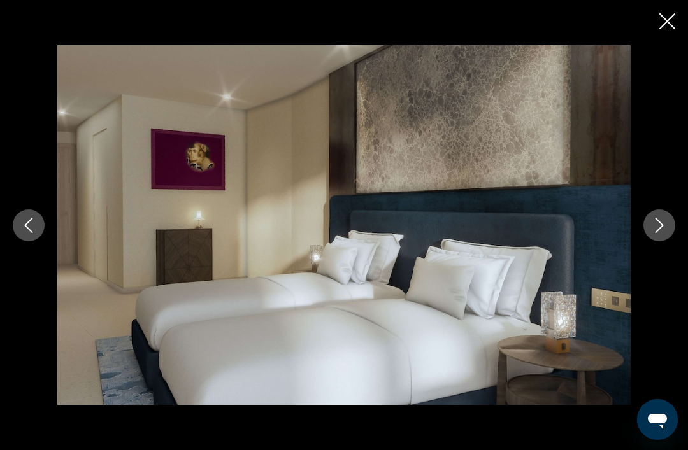
click at [668, 236] on button "Next image" at bounding box center [660, 226] width 32 height 32
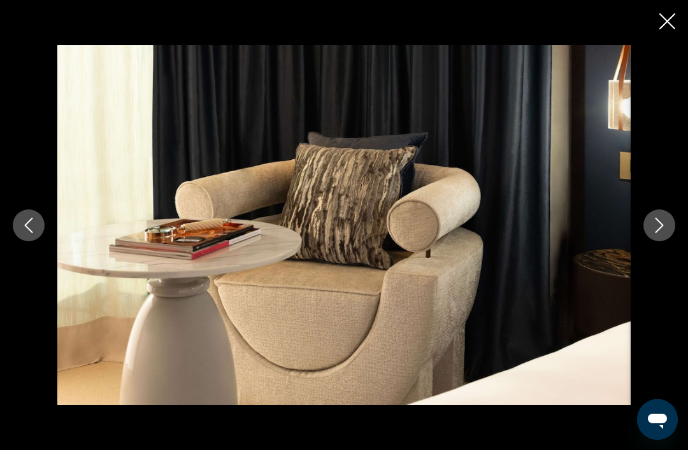
click at [662, 233] on icon "Next image" at bounding box center [660, 225] width 8 height 15
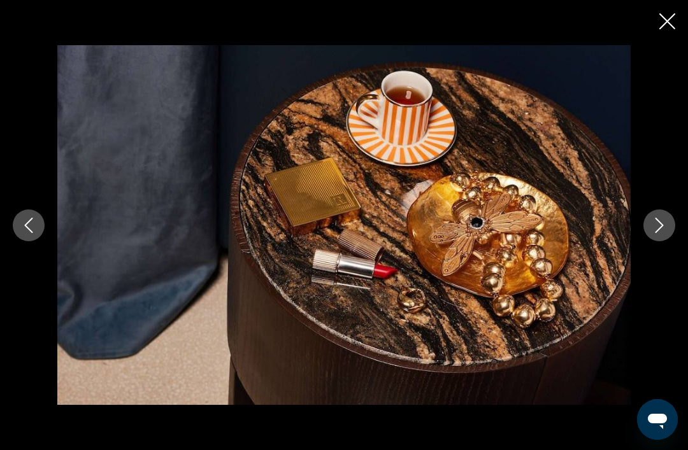
click at [663, 233] on icon "Next image" at bounding box center [660, 225] width 8 height 15
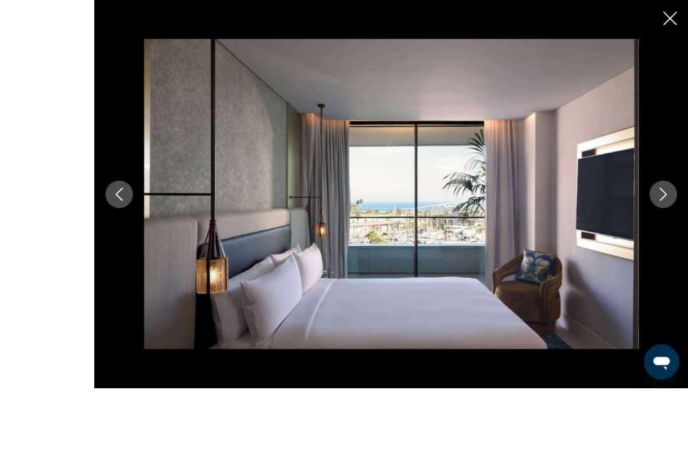
scroll to position [856, 0]
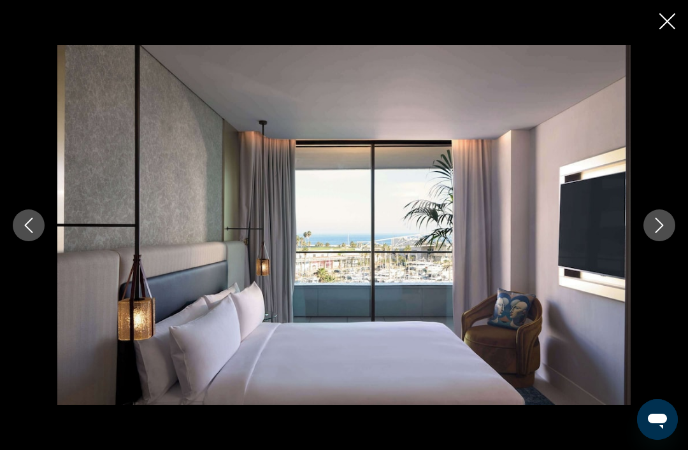
click at [667, 239] on button "Next image" at bounding box center [660, 226] width 32 height 32
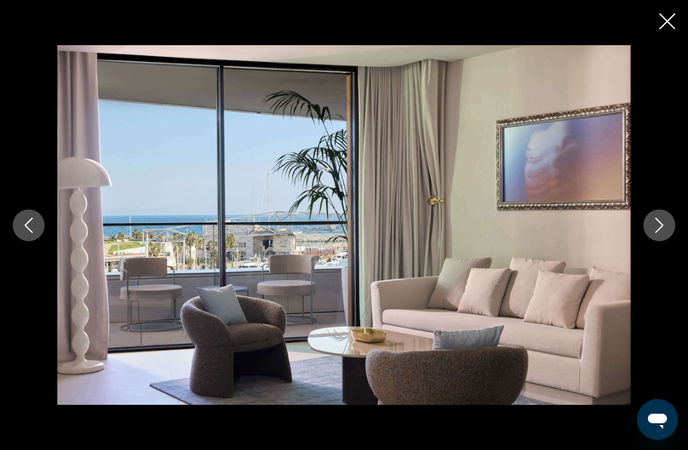
click at [659, 233] on icon "Next image" at bounding box center [659, 225] width 15 height 15
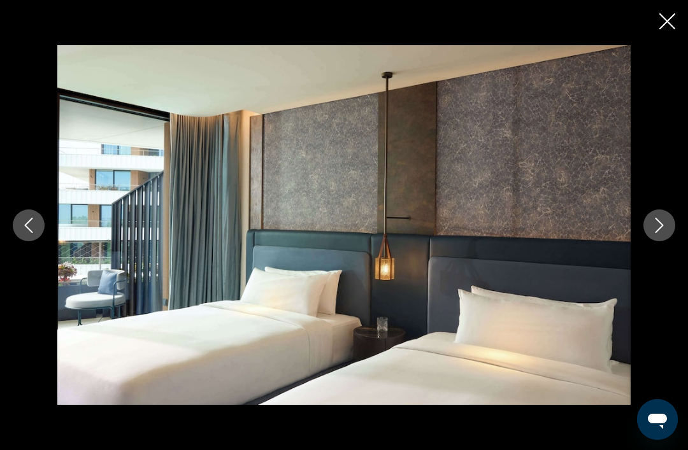
click at [663, 233] on icon "Next image" at bounding box center [659, 225] width 15 height 15
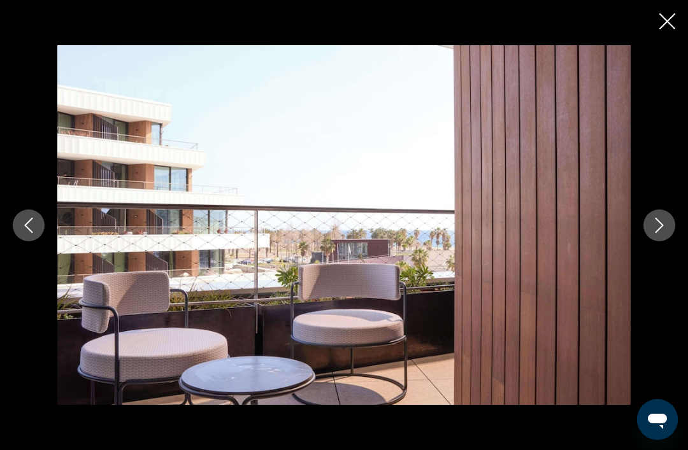
click at [661, 233] on icon "Next image" at bounding box center [659, 225] width 15 height 15
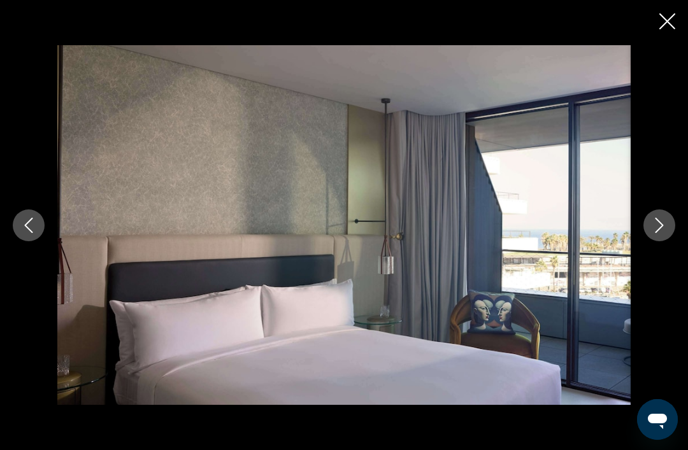
click at [663, 233] on icon "Next image" at bounding box center [659, 225] width 15 height 15
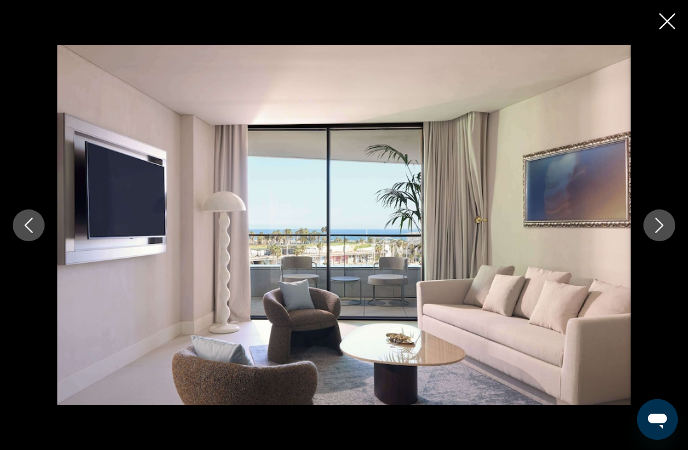
click at [660, 233] on icon "Next image" at bounding box center [659, 225] width 15 height 15
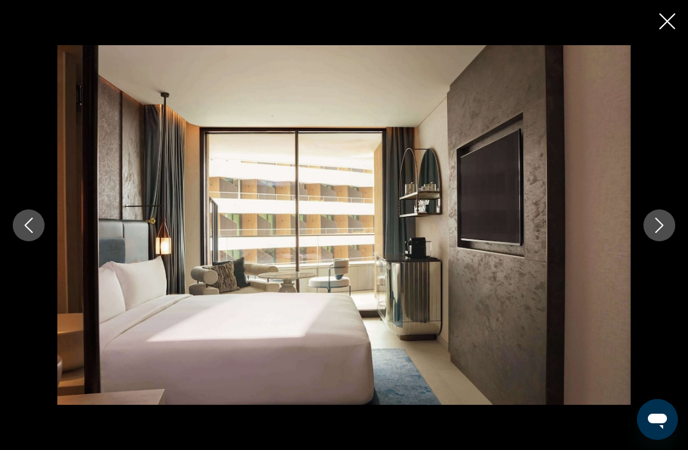
click at [660, 233] on icon "Next image" at bounding box center [659, 225] width 15 height 15
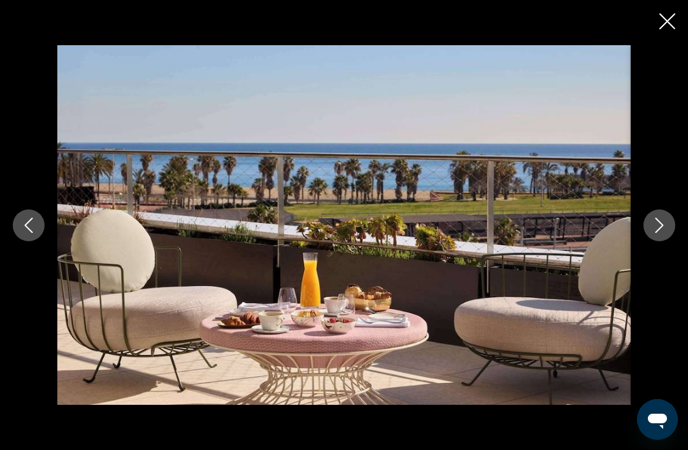
click at [659, 233] on icon "Next image" at bounding box center [659, 225] width 15 height 15
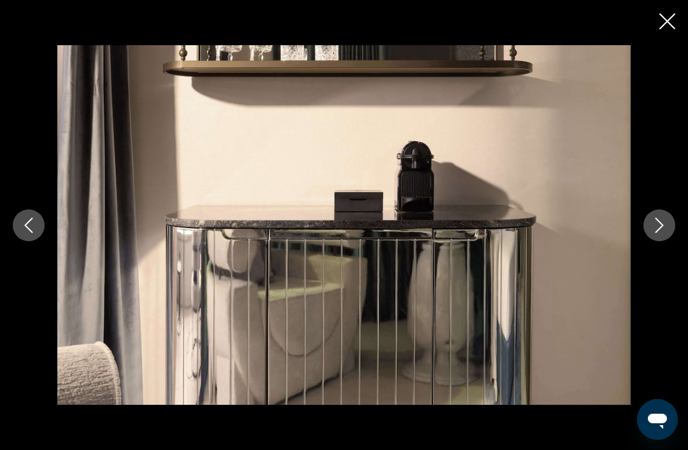
click at [657, 233] on icon "Next image" at bounding box center [659, 225] width 15 height 15
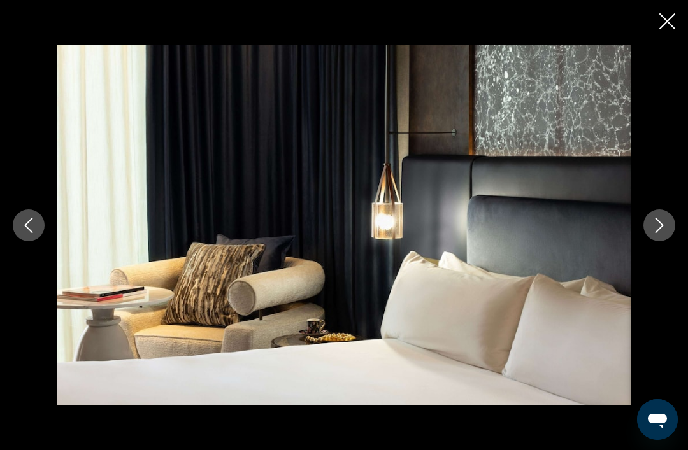
click at [661, 236] on button "Next image" at bounding box center [660, 226] width 32 height 32
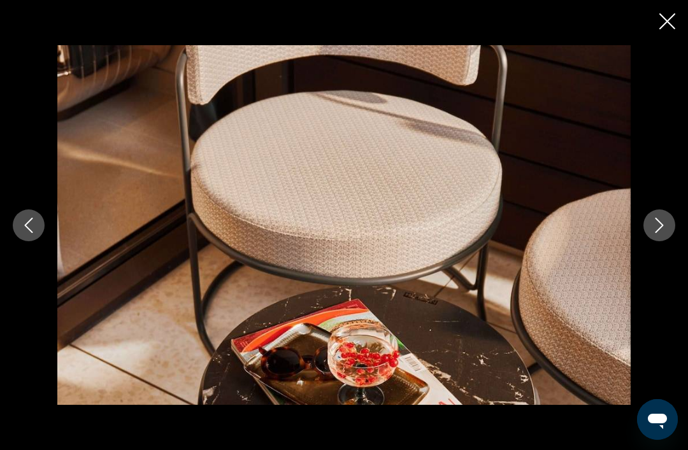
click at [660, 233] on icon "Next image" at bounding box center [660, 225] width 8 height 15
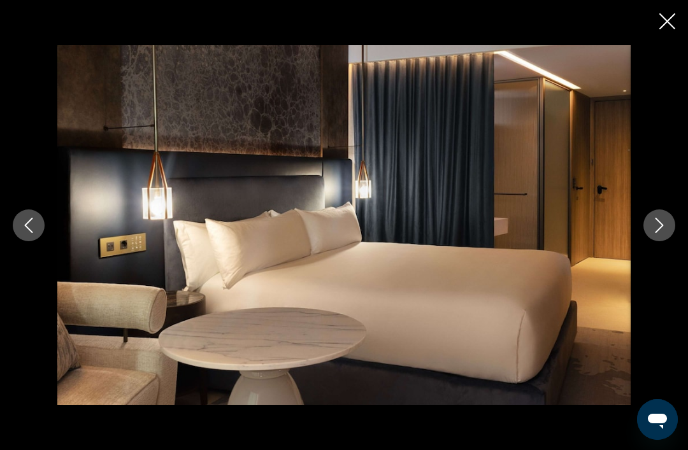
click at [665, 233] on icon "Next image" at bounding box center [659, 225] width 15 height 15
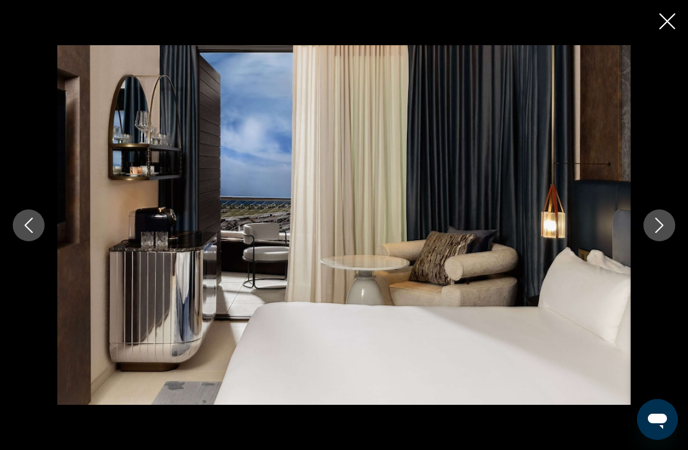
click at [667, 235] on button "Next image" at bounding box center [660, 226] width 32 height 32
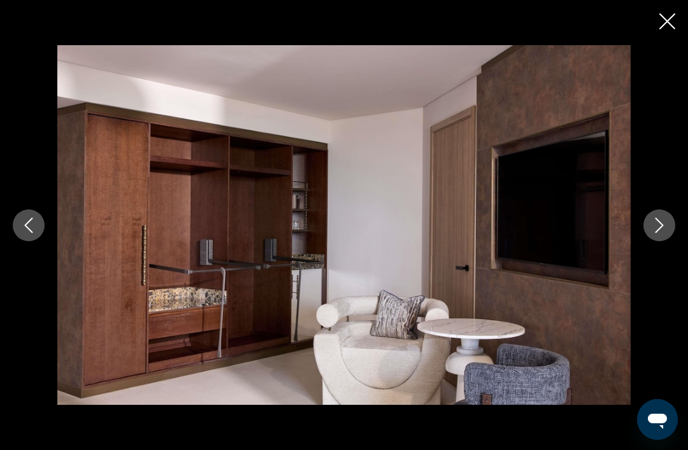
click at [668, 240] on button "Next image" at bounding box center [660, 226] width 32 height 32
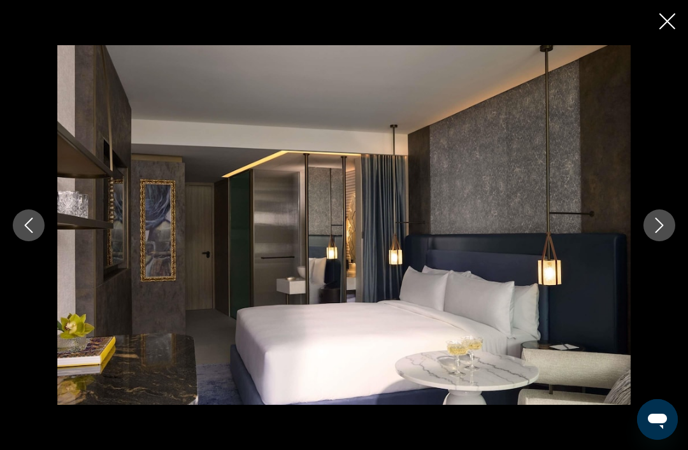
click at [668, 240] on button "Next image" at bounding box center [660, 226] width 32 height 32
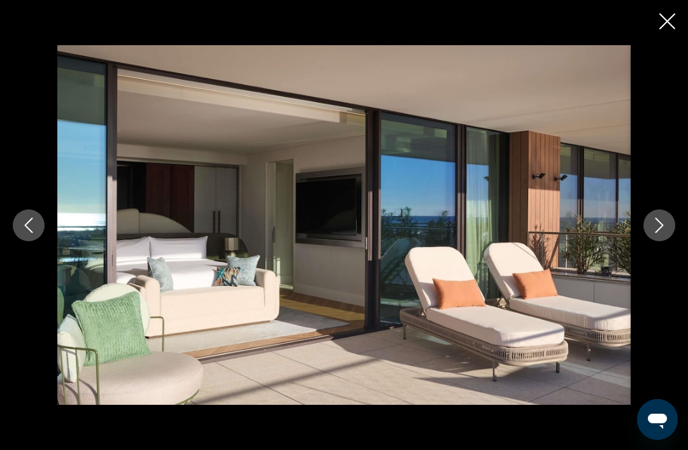
click at [664, 16] on icon "Close slideshow" at bounding box center [667, 21] width 16 height 16
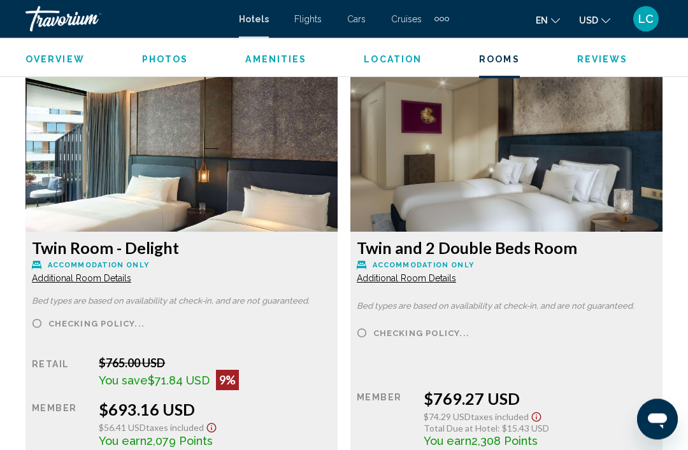
scroll to position [2475, 0]
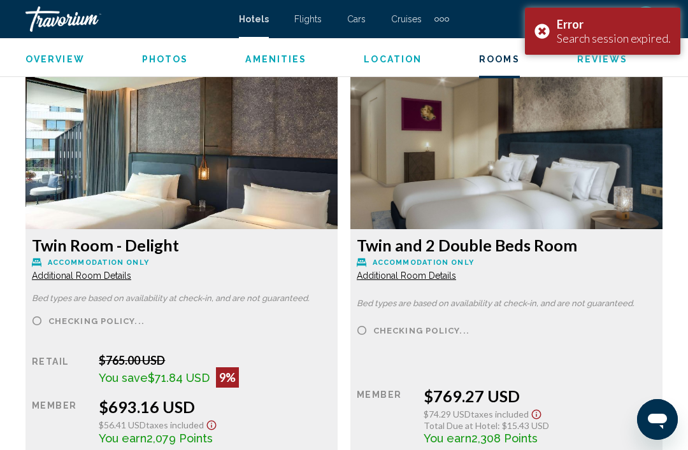
click at [549, 36] on div "Error Search session expired." at bounding box center [602, 31] width 155 height 47
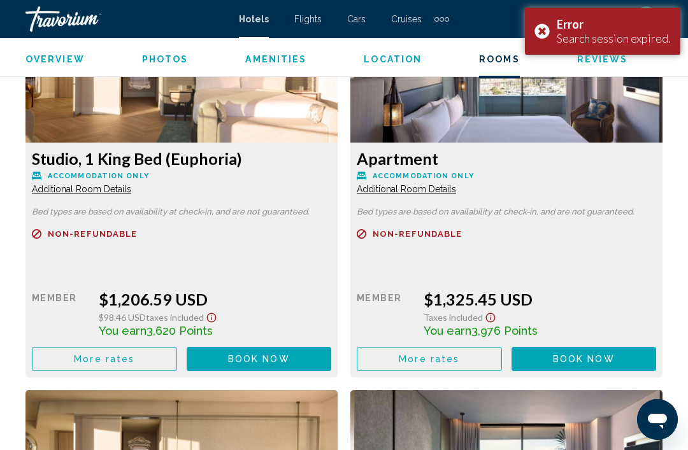
scroll to position [3831, 0]
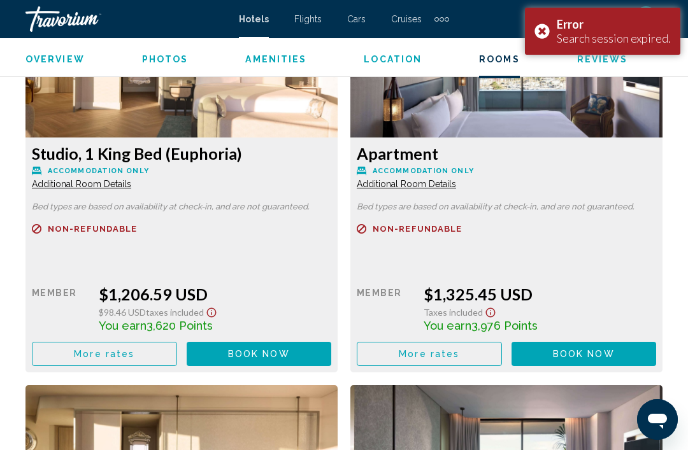
click at [535, 26] on div "Error Search session expired." at bounding box center [602, 31] width 155 height 47
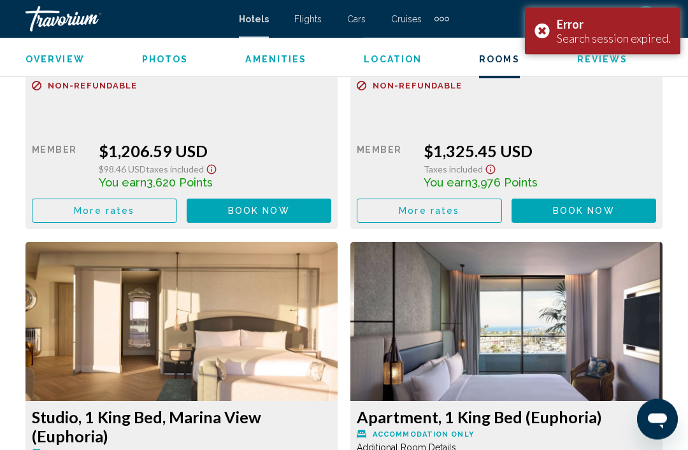
scroll to position [3974, 0]
click at [535, 43] on div "Error Search session expired." at bounding box center [602, 31] width 155 height 47
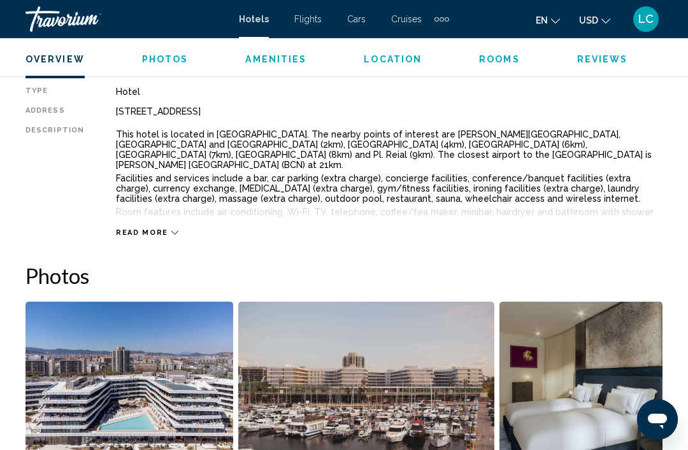
scroll to position [659, 0]
